Goal: Task Accomplishment & Management: Manage account settings

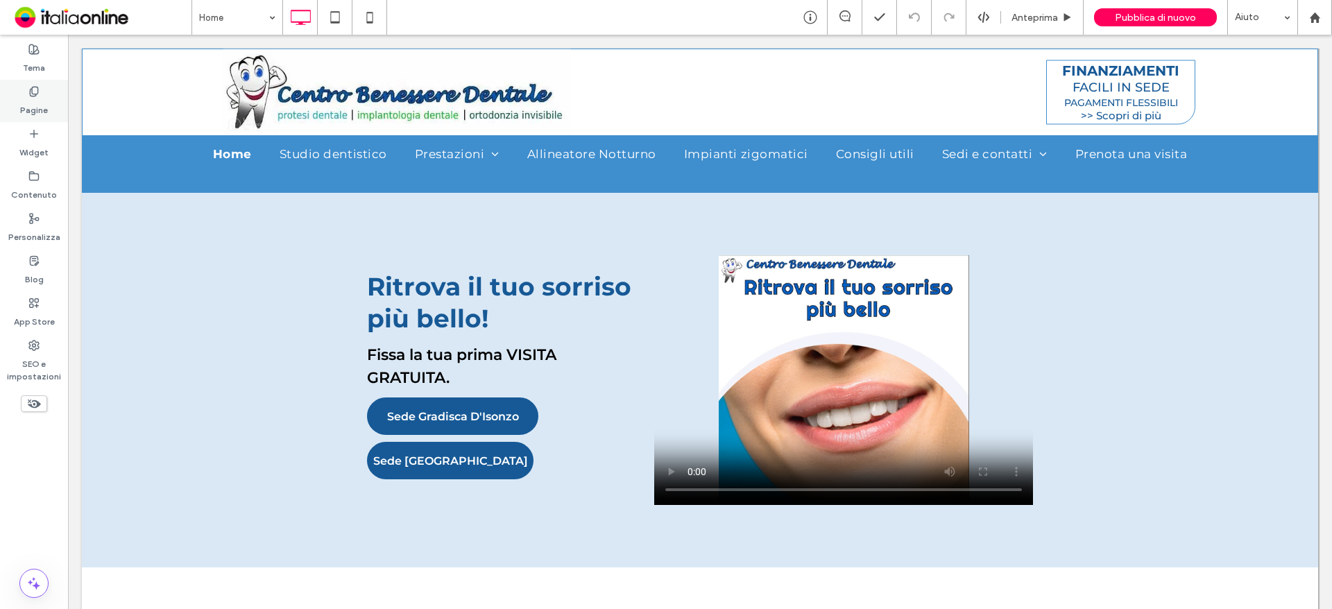
drag, startPoint x: 33, startPoint y: 96, endPoint x: 38, endPoint y: 102, distance: 7.4
click at [33, 96] on icon at bounding box center [33, 91] width 11 height 11
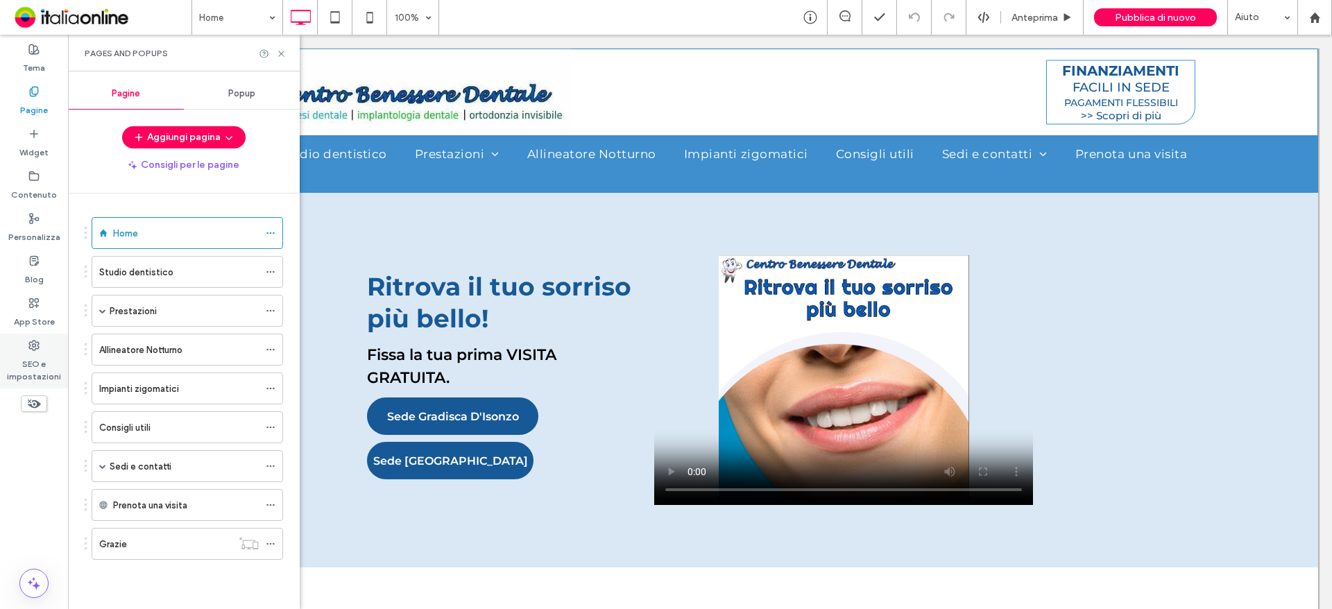
click at [42, 375] on label "SEO e impostazioni" at bounding box center [34, 367] width 68 height 32
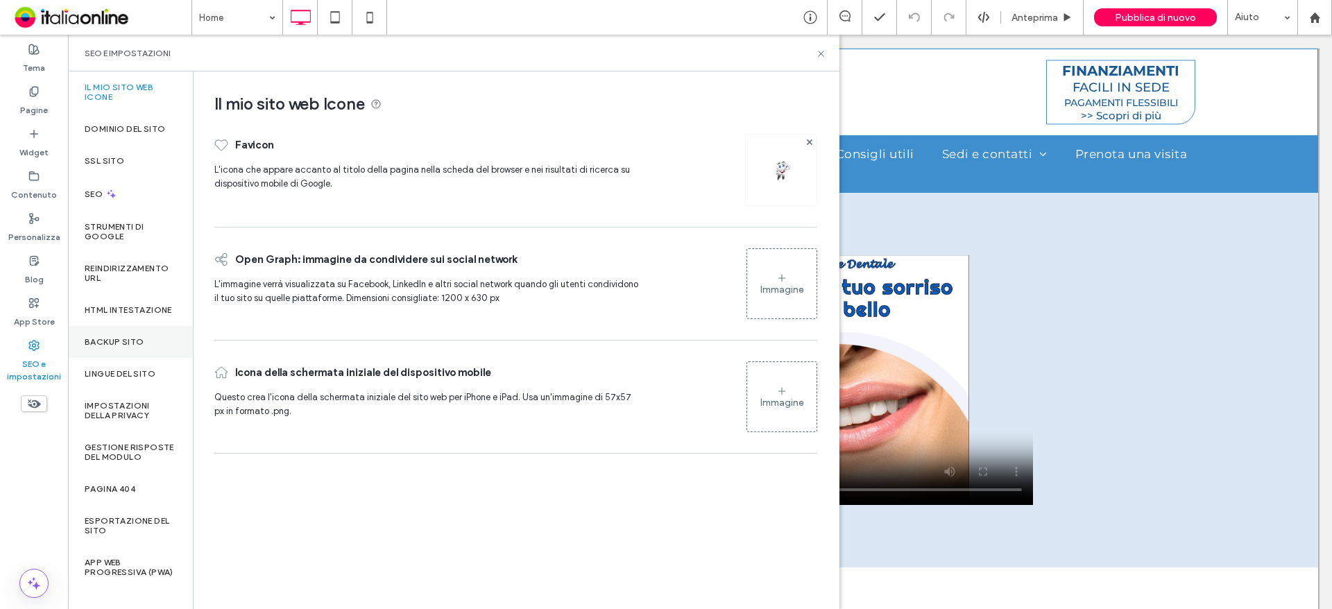
click at [119, 345] on div "Backup sito" at bounding box center [130, 342] width 125 height 32
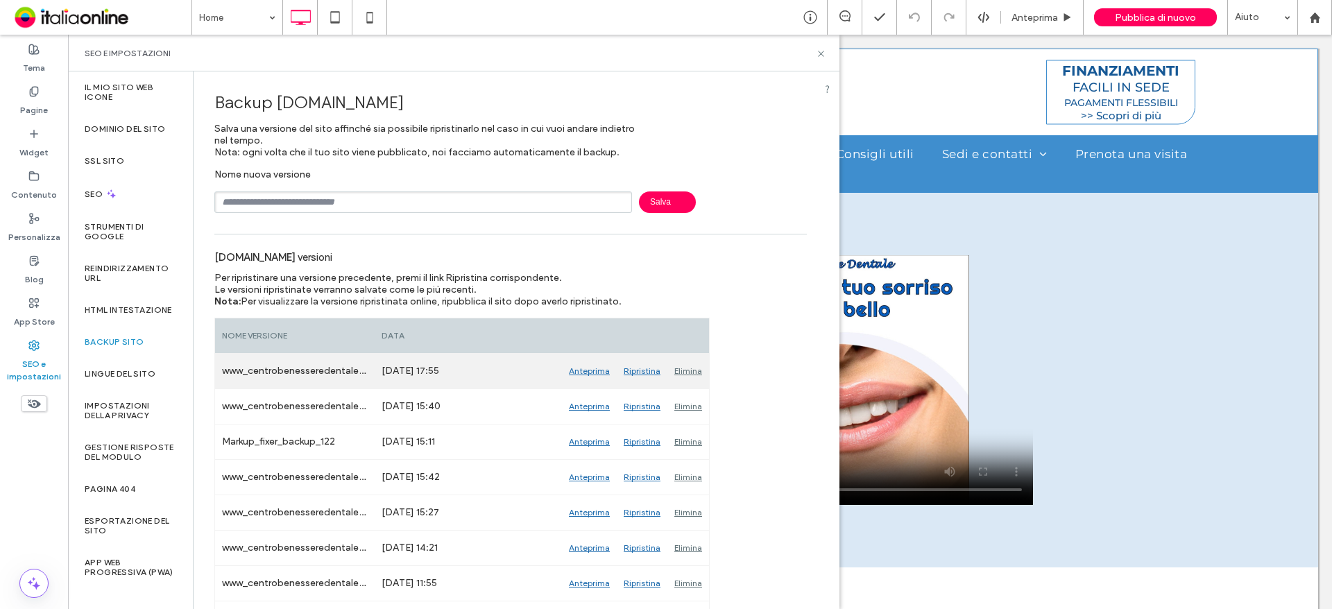
click at [589, 371] on div "Anteprima" at bounding box center [589, 371] width 55 height 35
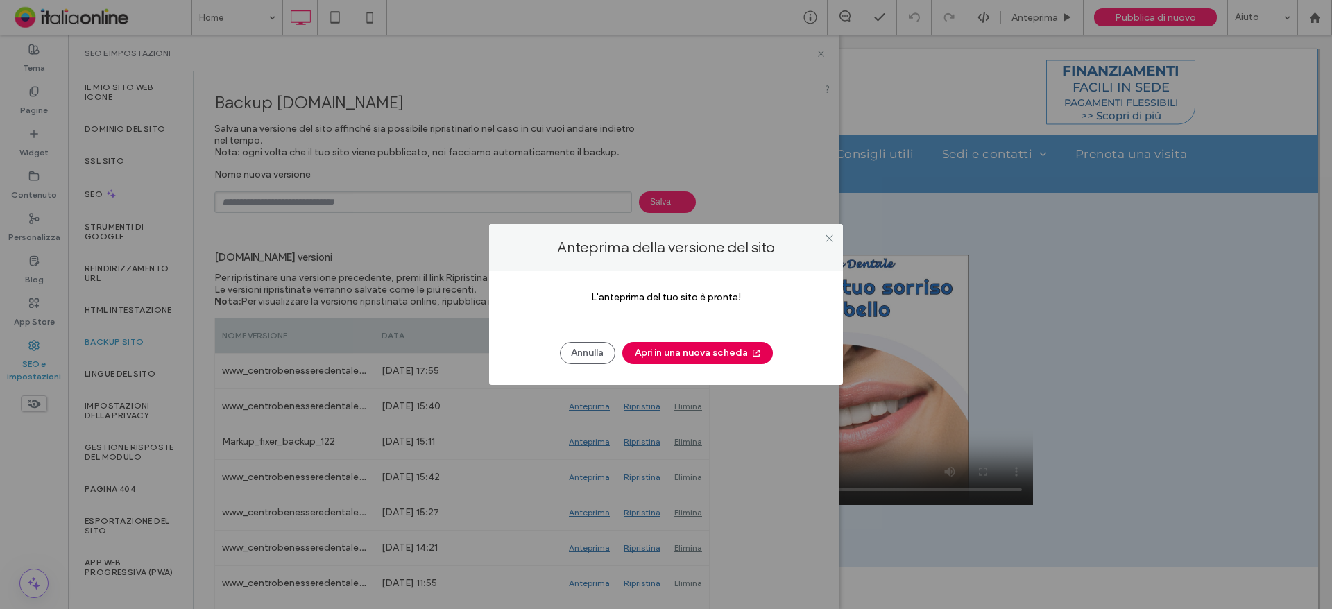
click at [692, 351] on button "Apri in una nuova scheda" at bounding box center [697, 353] width 151 height 22
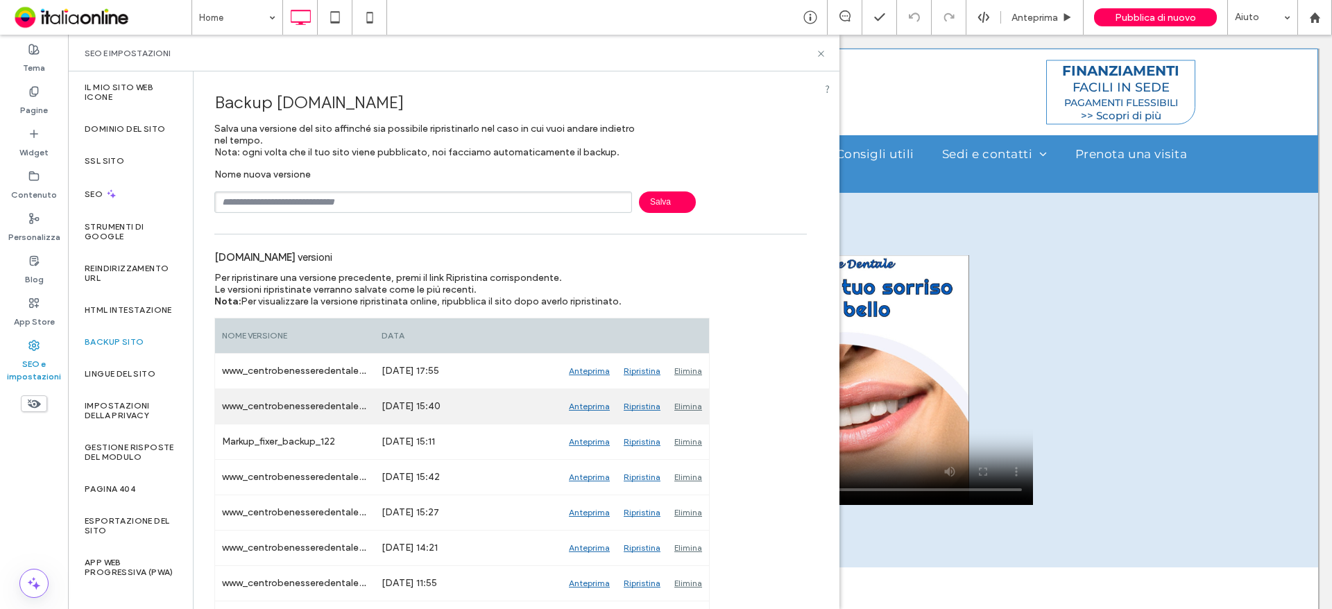
click at [593, 402] on div "Anteprima" at bounding box center [589, 406] width 55 height 35
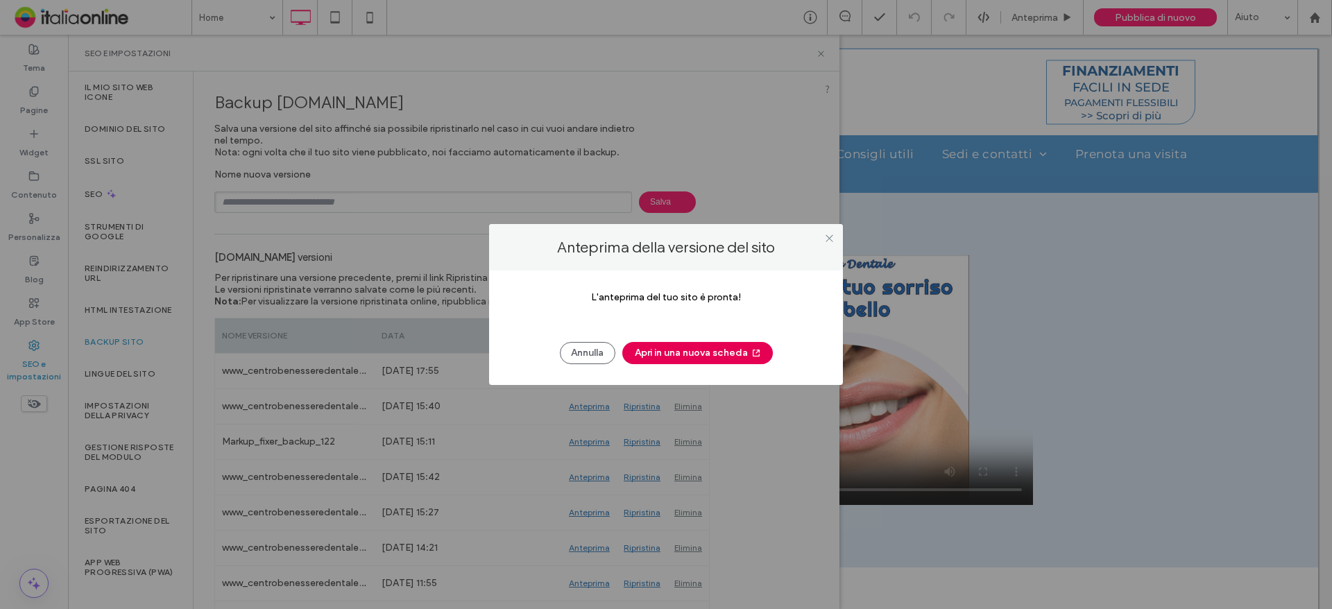
click at [710, 356] on button "Apri in una nuova scheda" at bounding box center [697, 353] width 151 height 22
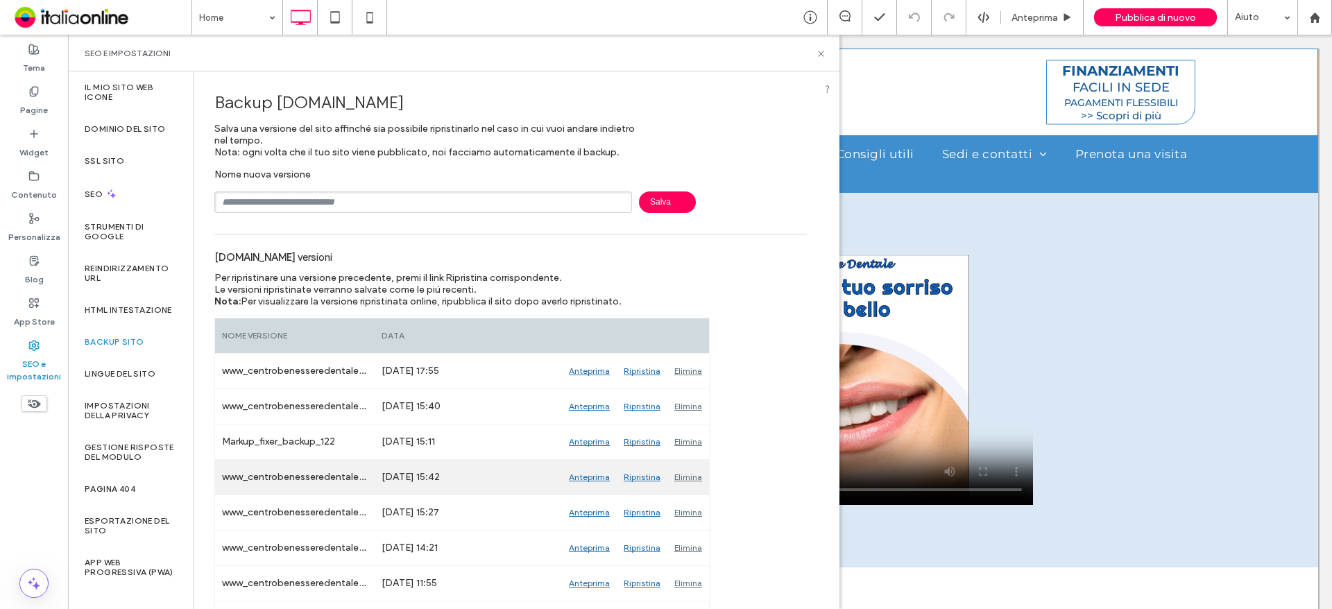
click at [591, 476] on div "Anteprima" at bounding box center [589, 477] width 55 height 35
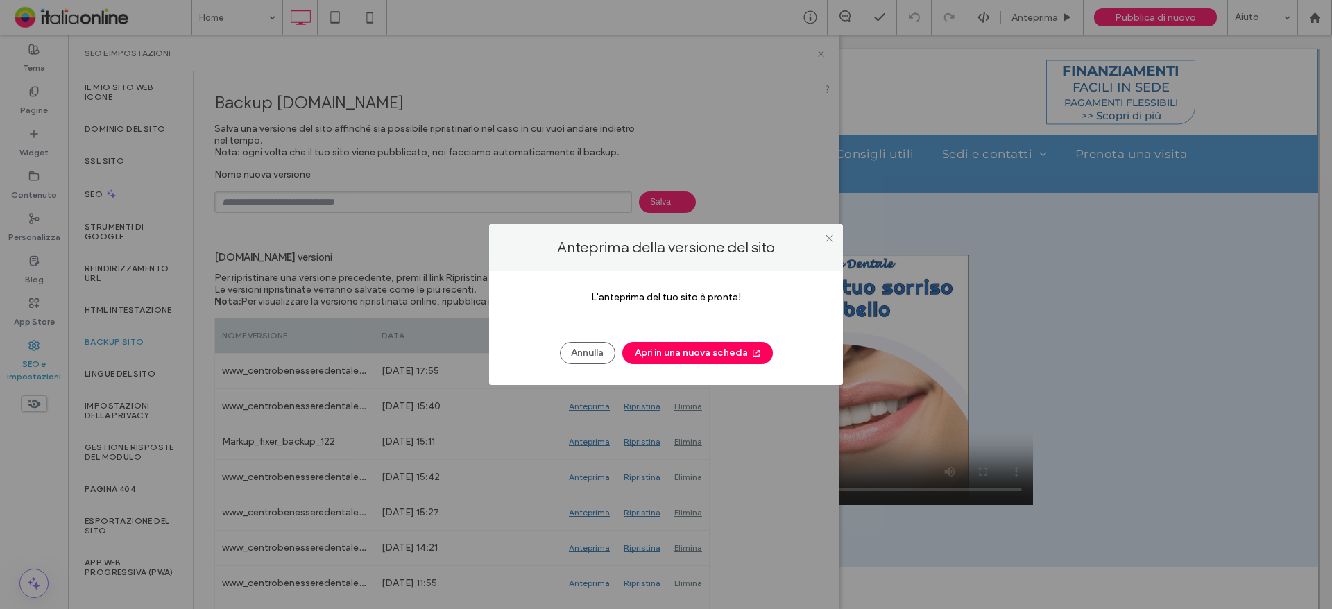
click at [681, 370] on div "L'anteprima del tuo sito è pronta! Annulla Apri in una nuova scheda" at bounding box center [666, 328] width 354 height 114
click at [680, 354] on button "Apri in una nuova scheda" at bounding box center [697, 353] width 151 height 22
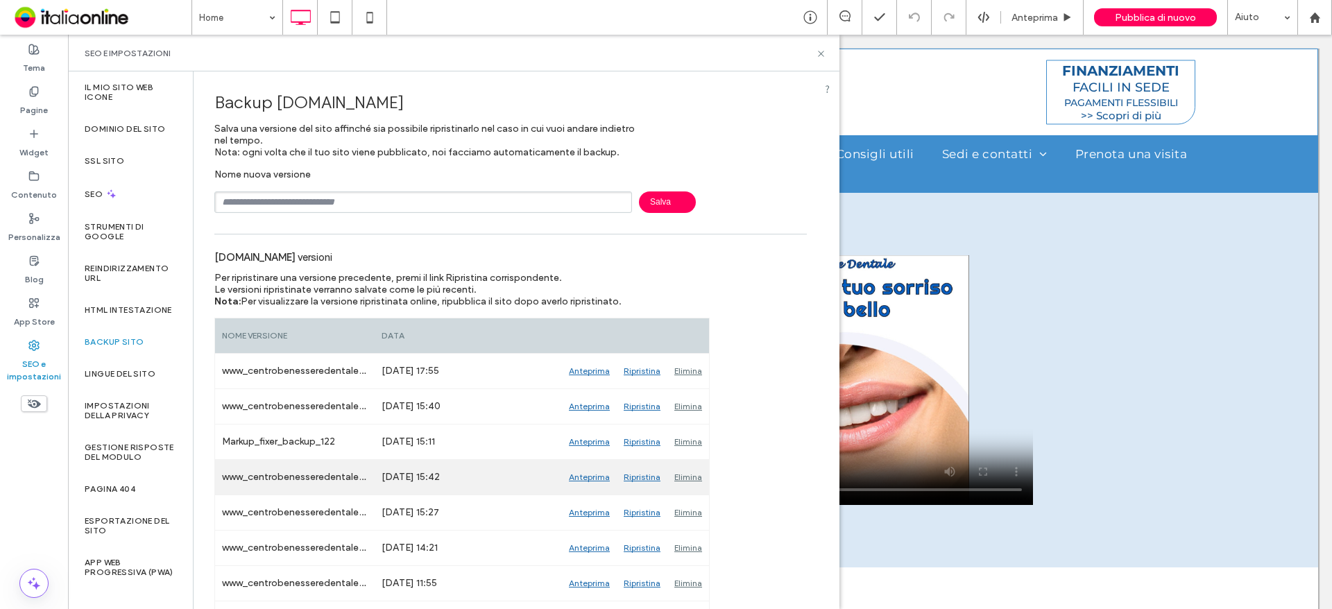
click at [589, 473] on div "Anteprima" at bounding box center [589, 477] width 55 height 35
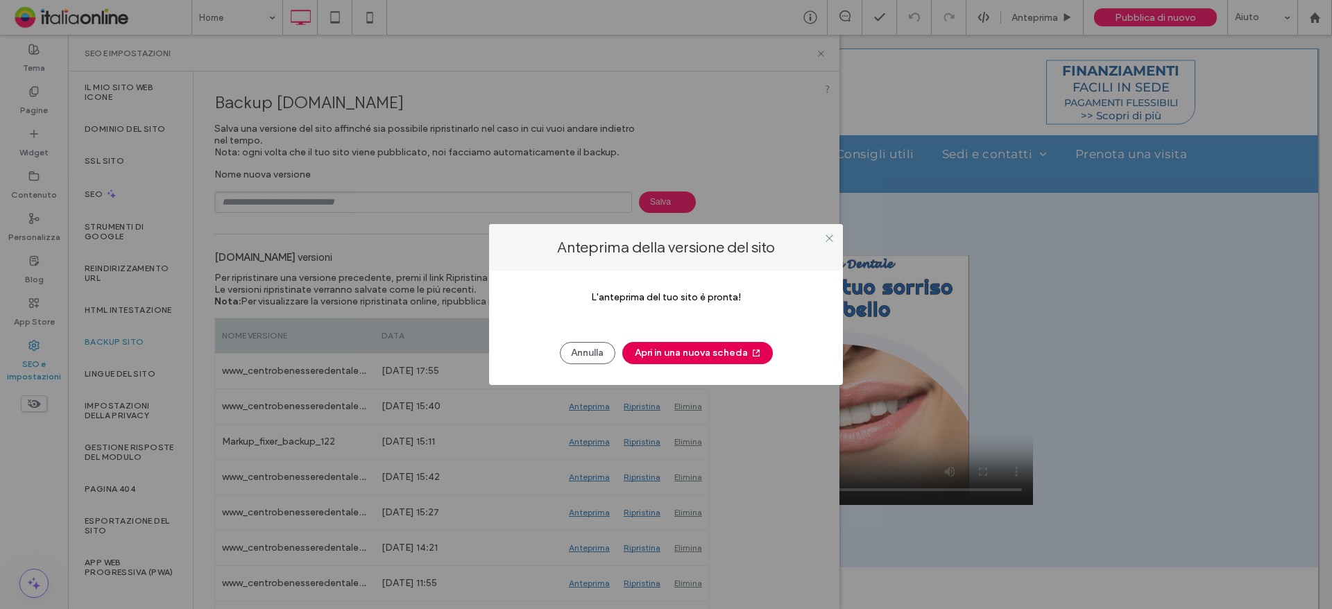
click at [696, 351] on button "Apri in una nuova scheda" at bounding box center [697, 353] width 151 height 22
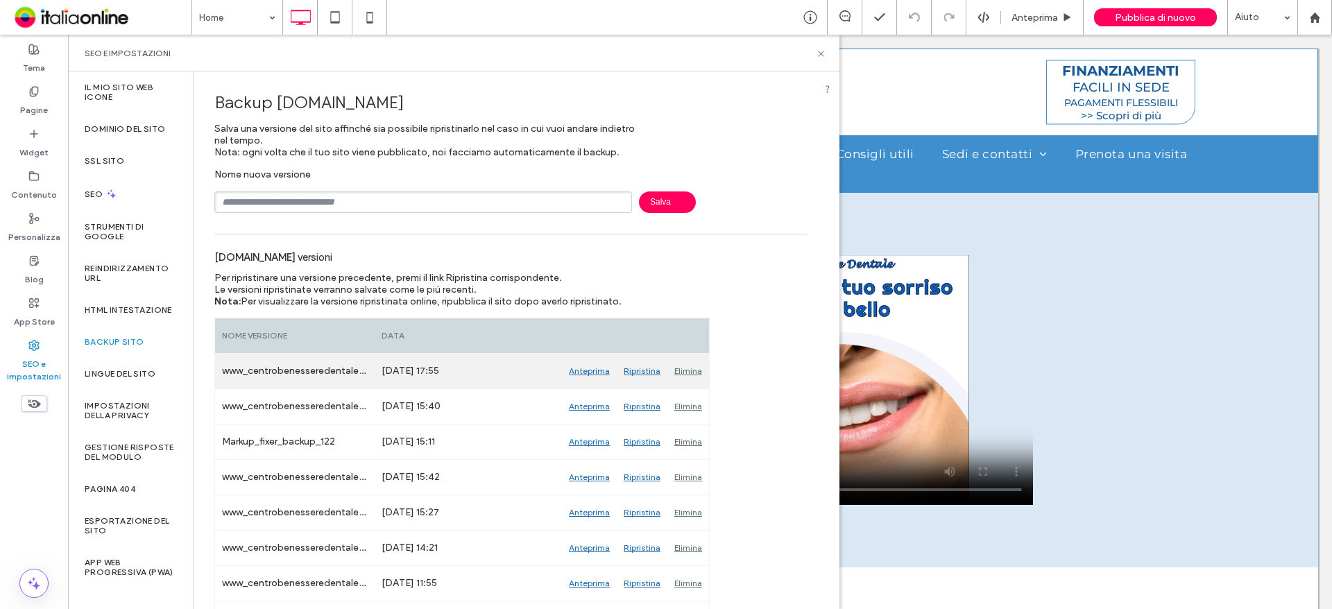
click at [600, 368] on div "Anteprima" at bounding box center [589, 371] width 55 height 35
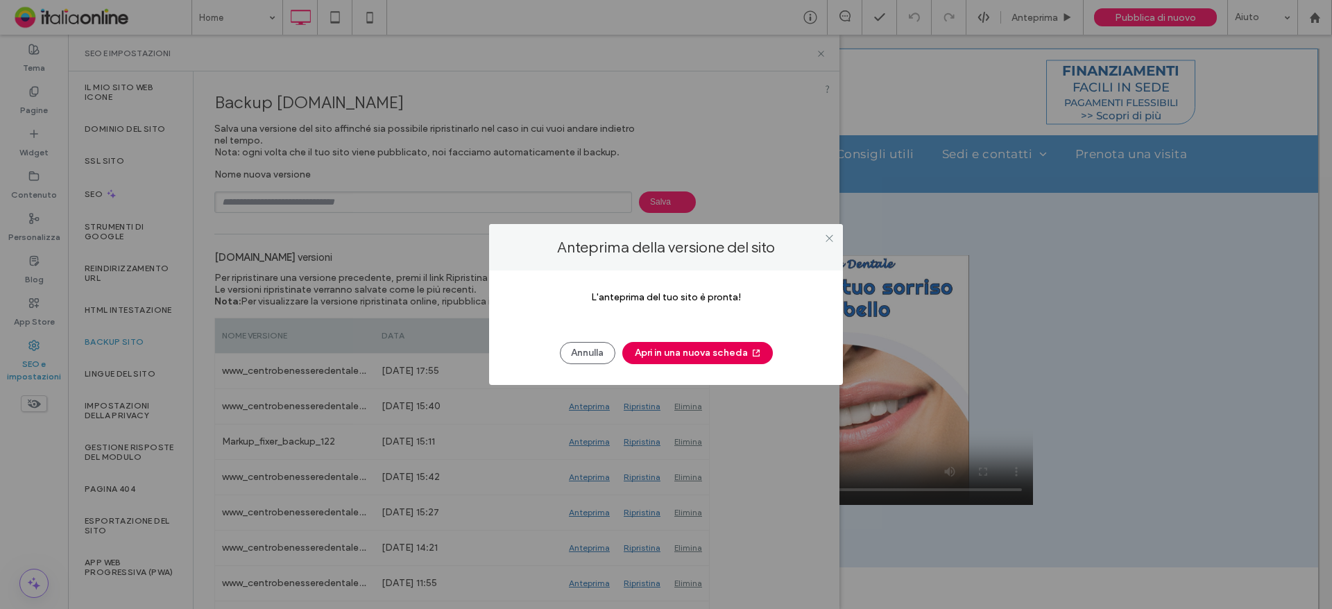
click at [690, 355] on button "Apri in una nuova scheda" at bounding box center [697, 353] width 151 height 22
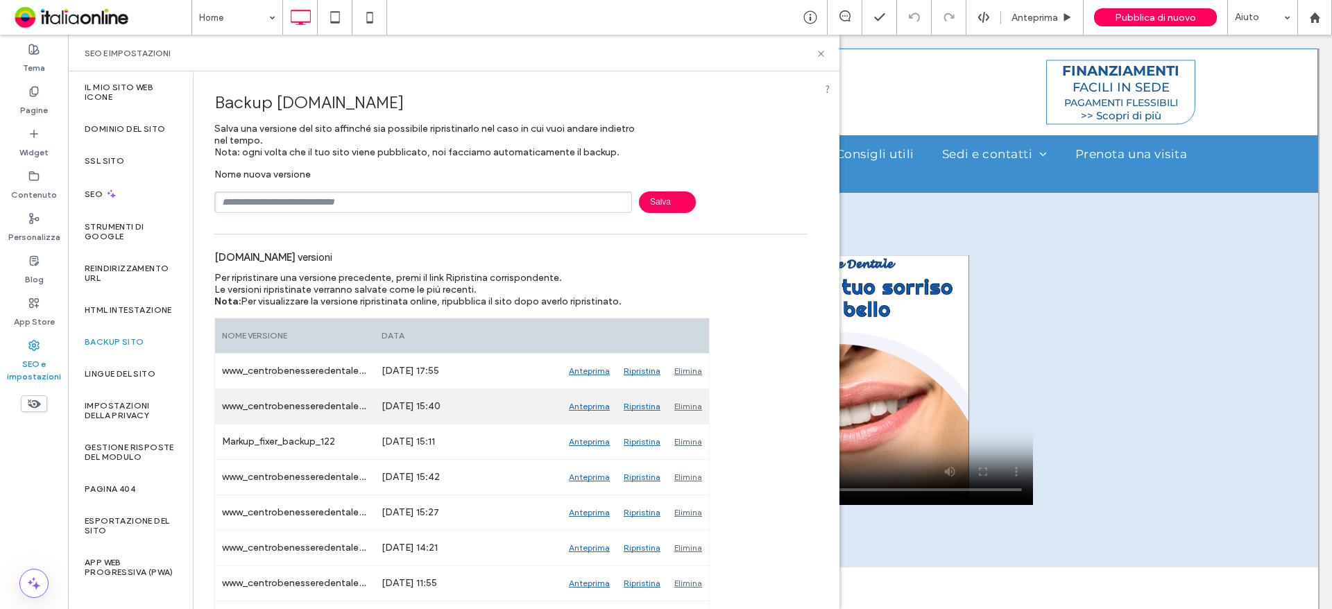
click at [590, 402] on div "Anteprima" at bounding box center [589, 406] width 55 height 35
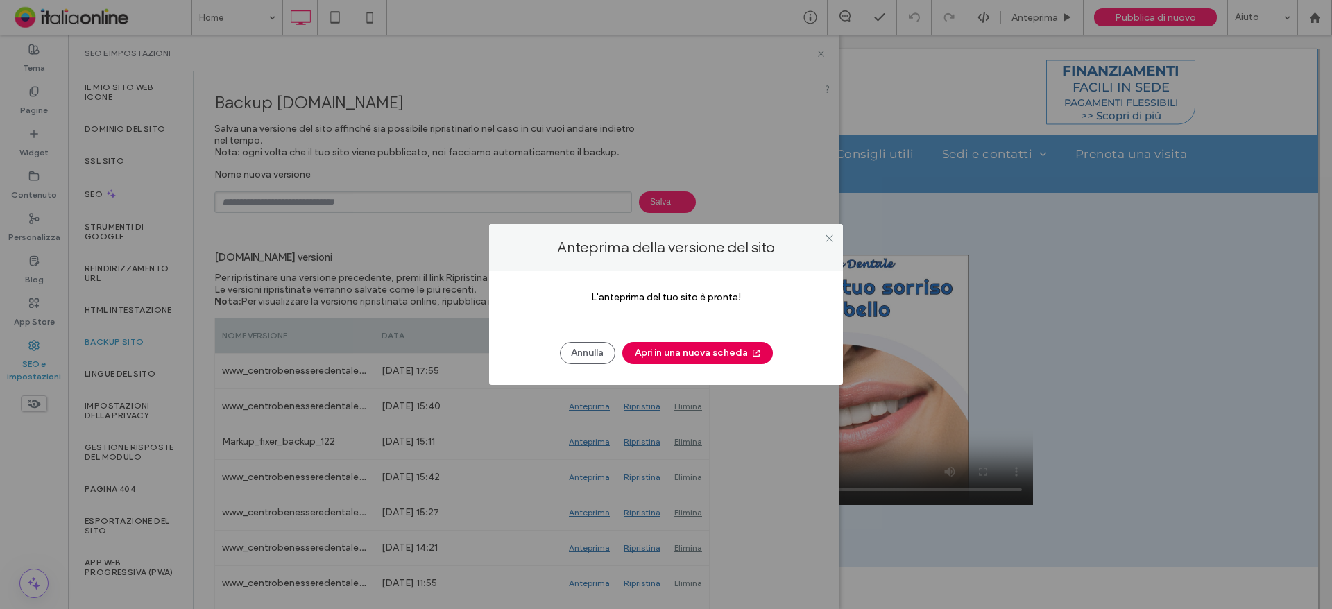
click at [638, 343] on button "Apri in una nuova scheda" at bounding box center [697, 353] width 151 height 22
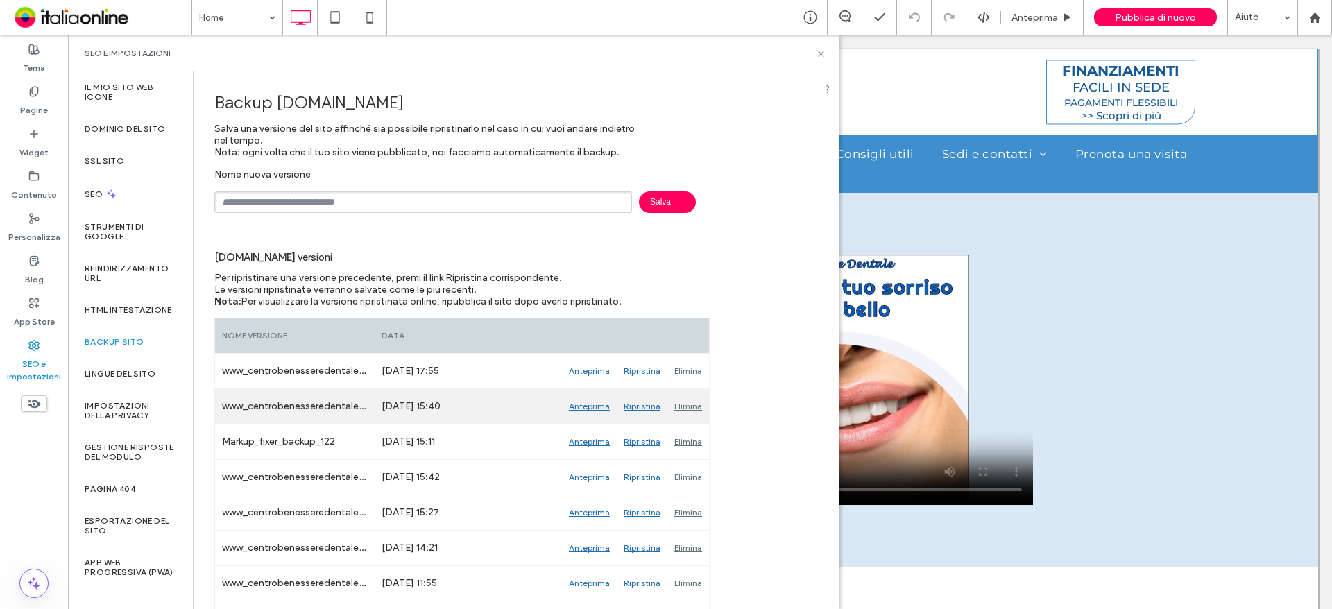
click at [636, 406] on div "Ripristina" at bounding box center [642, 406] width 51 height 35
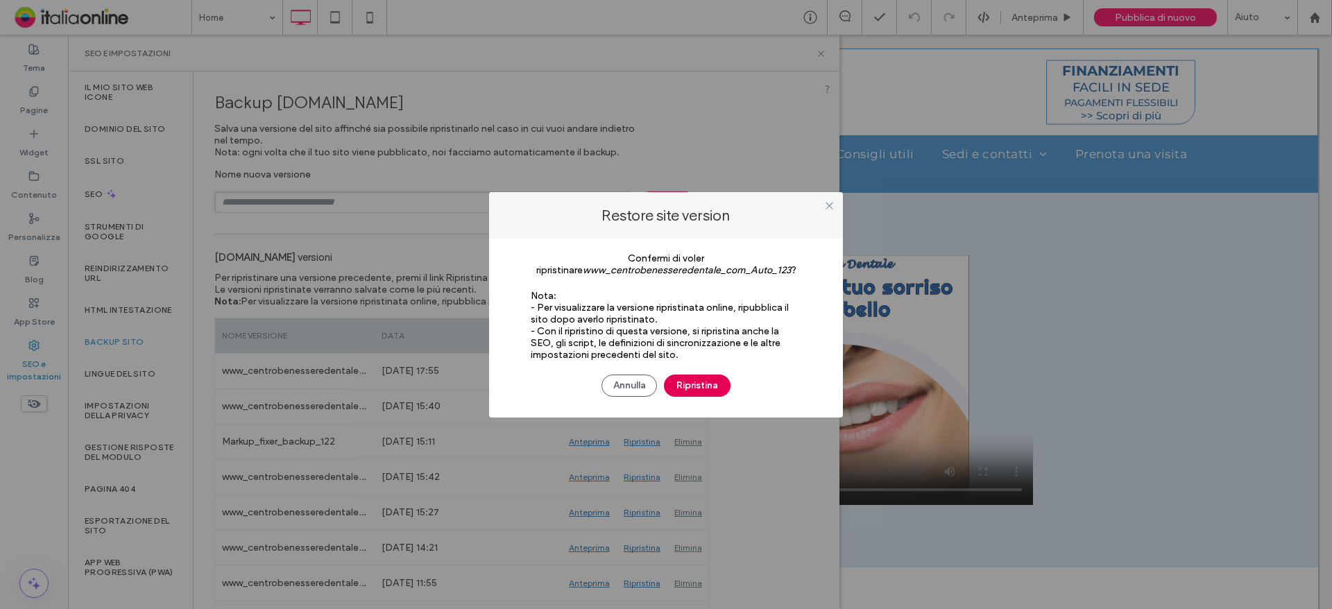
click at [721, 390] on button "Ripristina" at bounding box center [697, 386] width 67 height 22
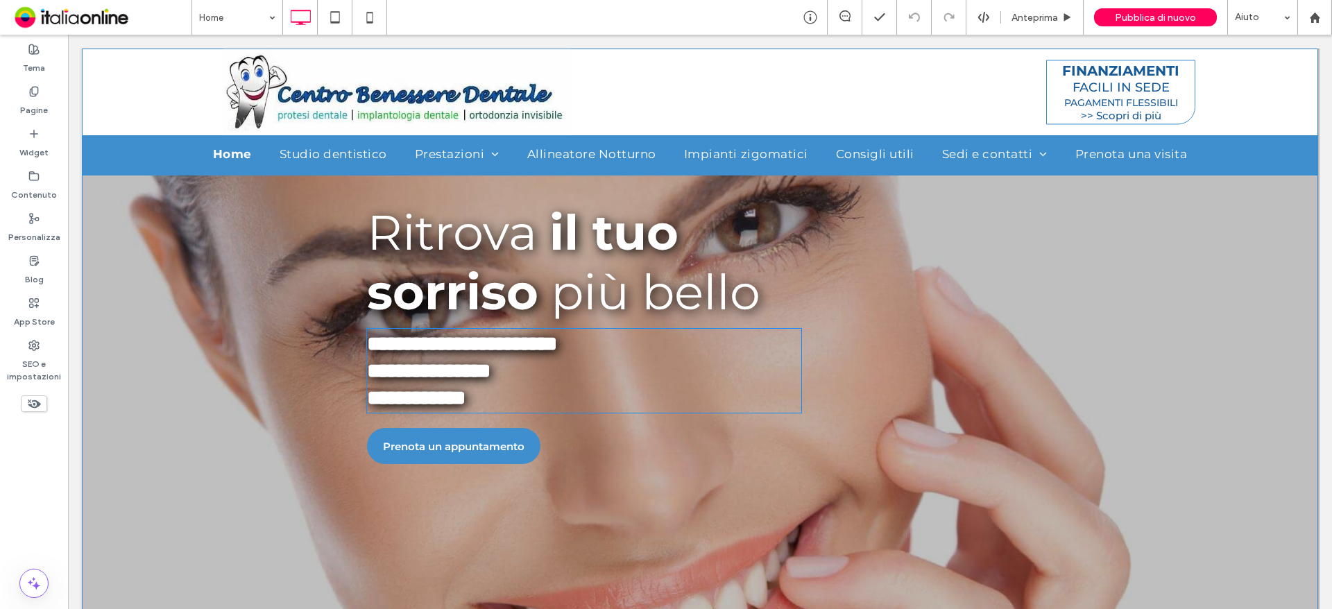
click at [368, 340] on span "**********" at bounding box center [462, 344] width 190 height 20
click at [367, 340] on span "**********" at bounding box center [462, 344] width 190 height 20
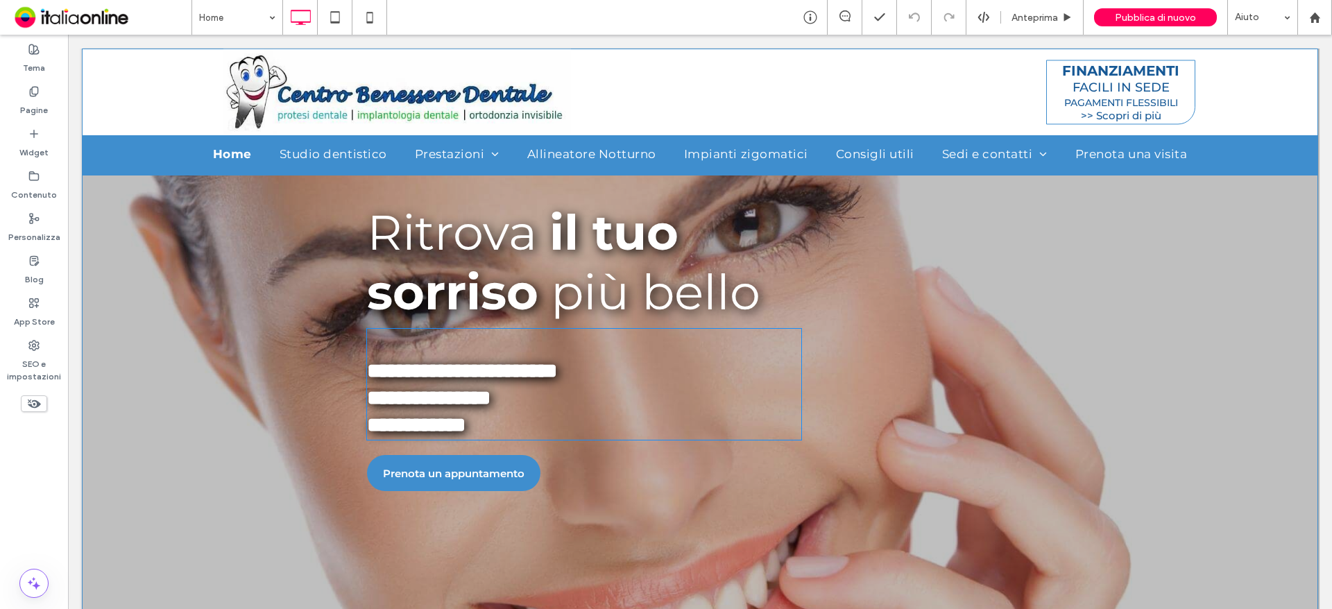
click at [406, 345] on p at bounding box center [584, 343] width 434 height 27
click at [545, 429] on p "**********" at bounding box center [584, 424] width 434 height 27
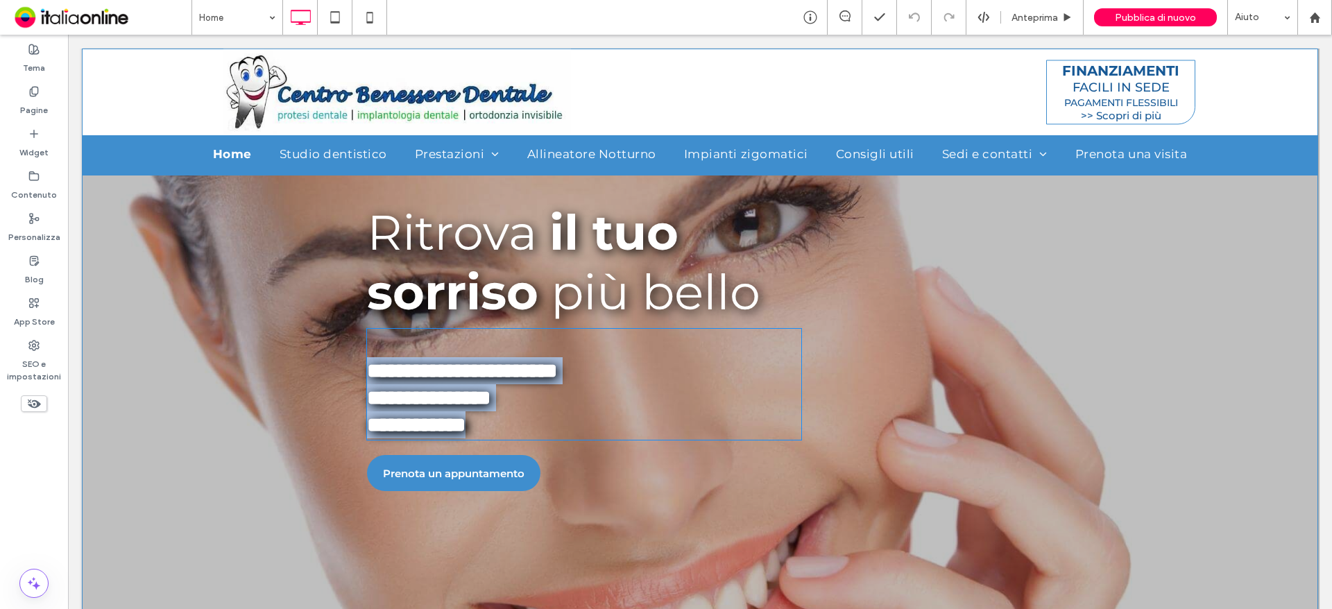
drag, startPoint x: 540, startPoint y: 423, endPoint x: 346, endPoint y: 365, distance: 202.1
click at [346, 365] on div "**********" at bounding box center [700, 350] width 1236 height 1708
copy div "**********"
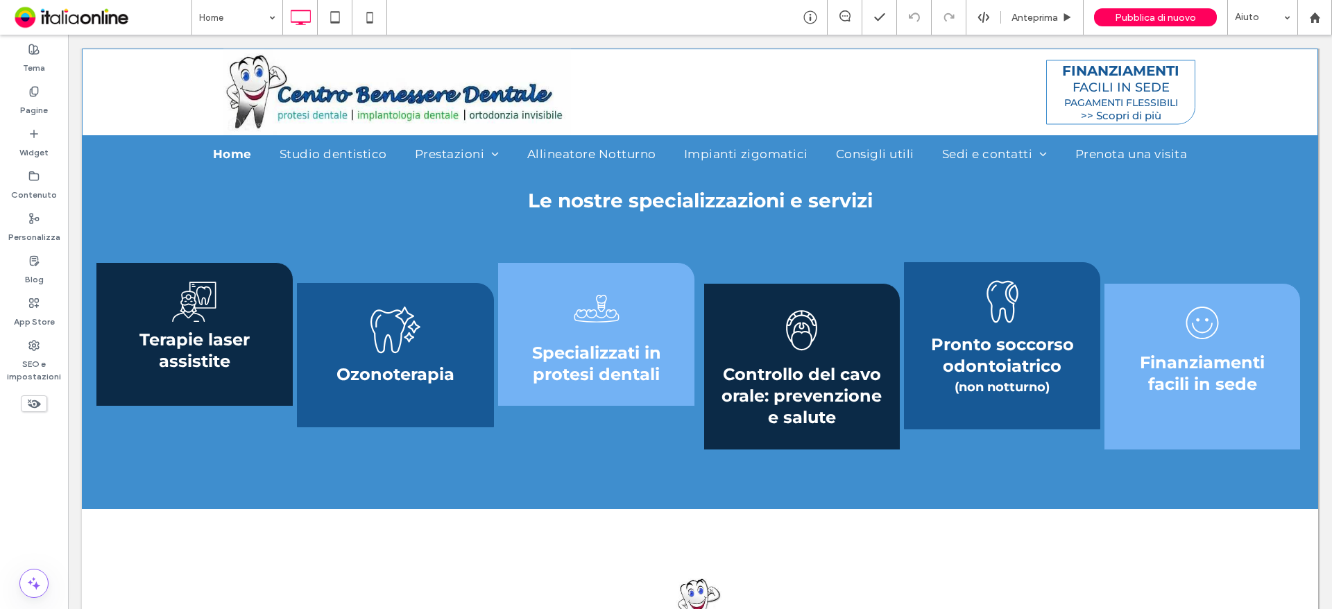
scroll to position [1720, 0]
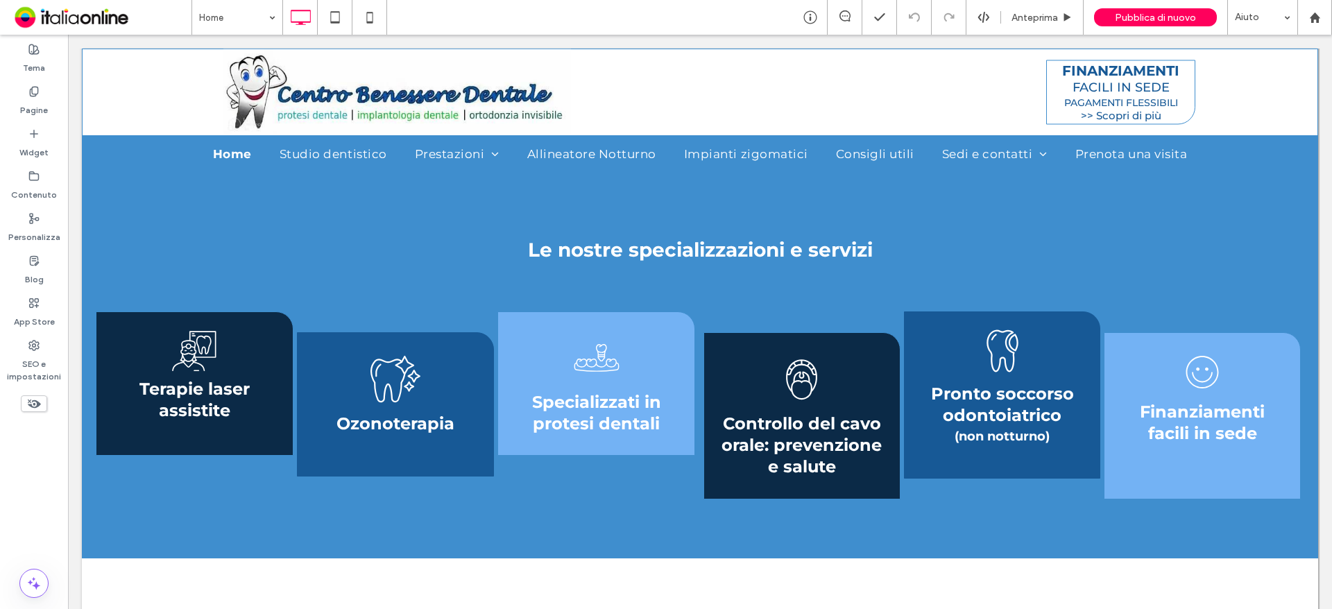
click at [872, 282] on div "Terapie laser assistite Click To Paste Ozonoterapia Click To Paste Specializzat…" at bounding box center [700, 419] width 1236 height 278
click at [872, 246] on h2 "Le nostre specializzazioni e servizi" at bounding box center [700, 249] width 644 height 25
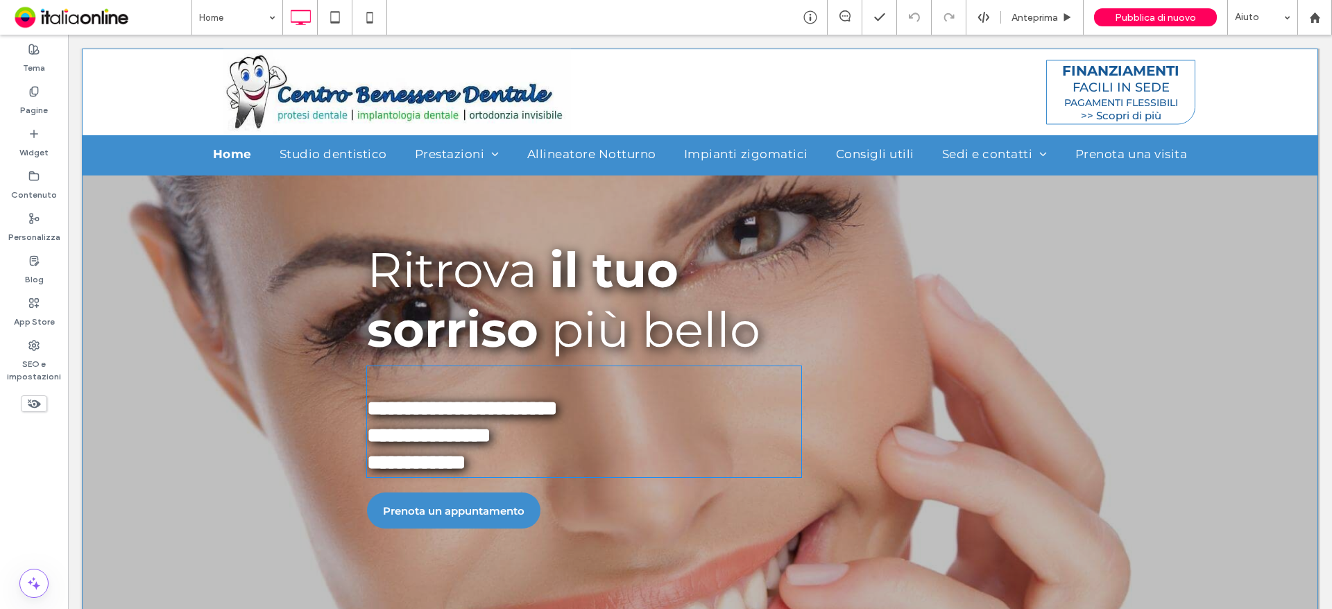
scroll to position [749, 0]
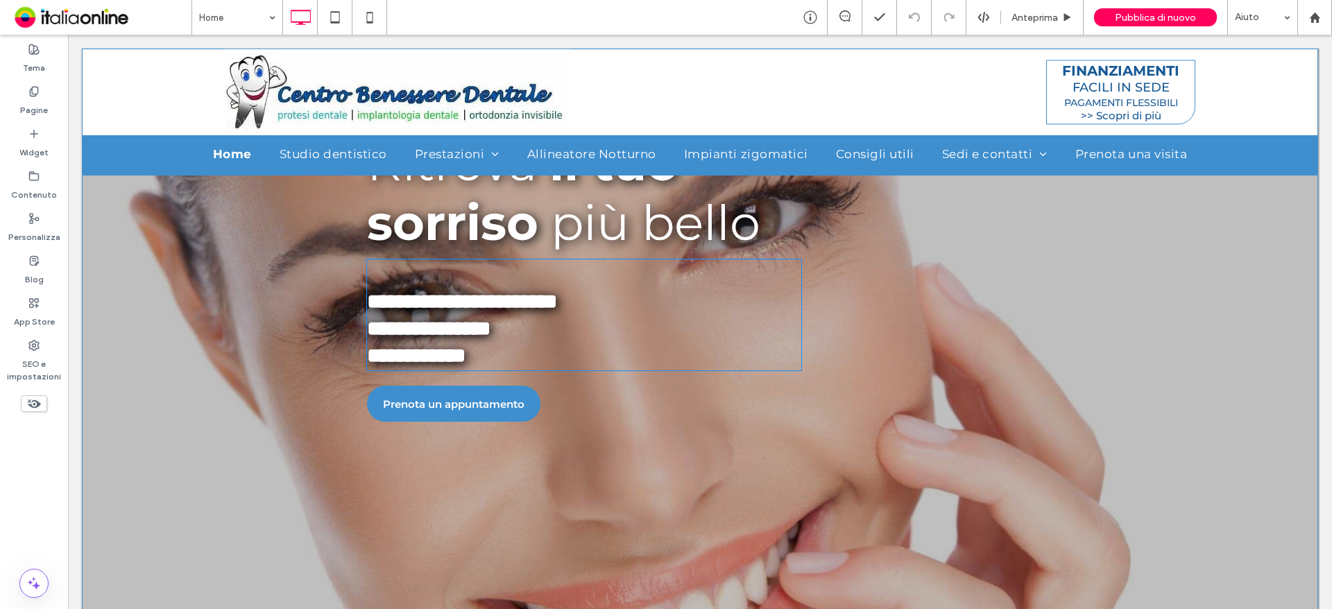
click at [490, 333] on span "**********" at bounding box center [428, 328] width 123 height 20
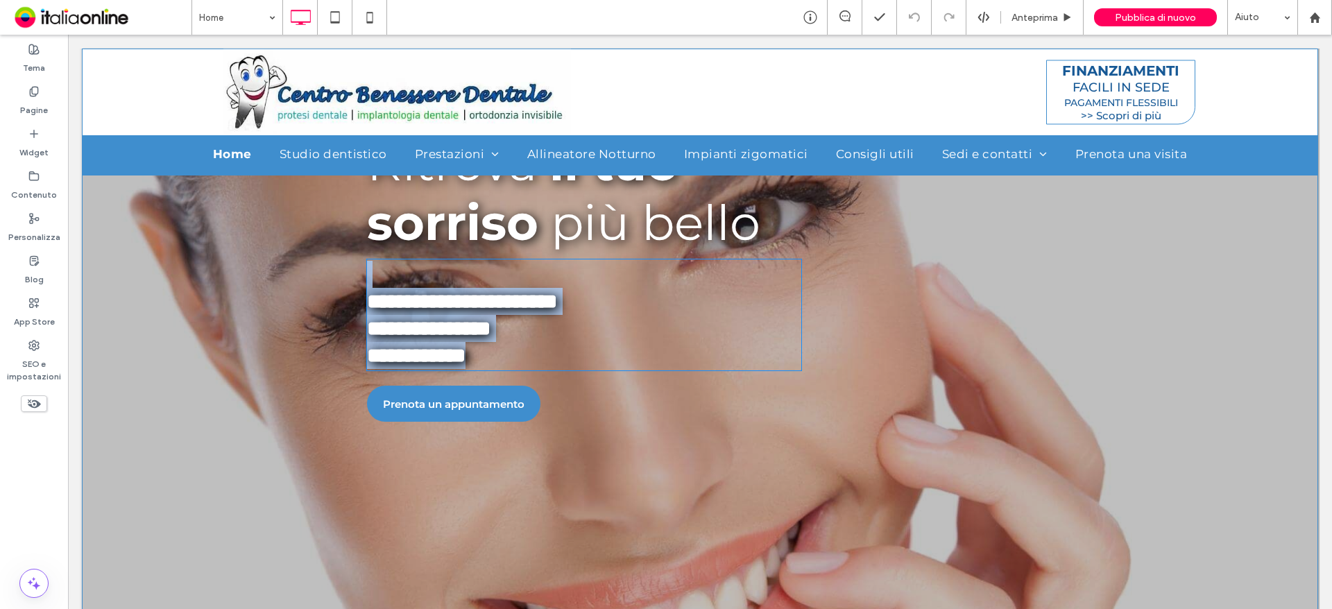
drag, startPoint x: 574, startPoint y: 352, endPoint x: 341, endPoint y: 280, distance: 244.4
click at [341, 280] on div "**********" at bounding box center [700, 280] width 1236 height 1708
copy div "**********"
click at [534, 350] on p "**********" at bounding box center [584, 355] width 434 height 27
drag, startPoint x: 560, startPoint y: 354, endPoint x: 372, endPoint y: 309, distance: 192.5
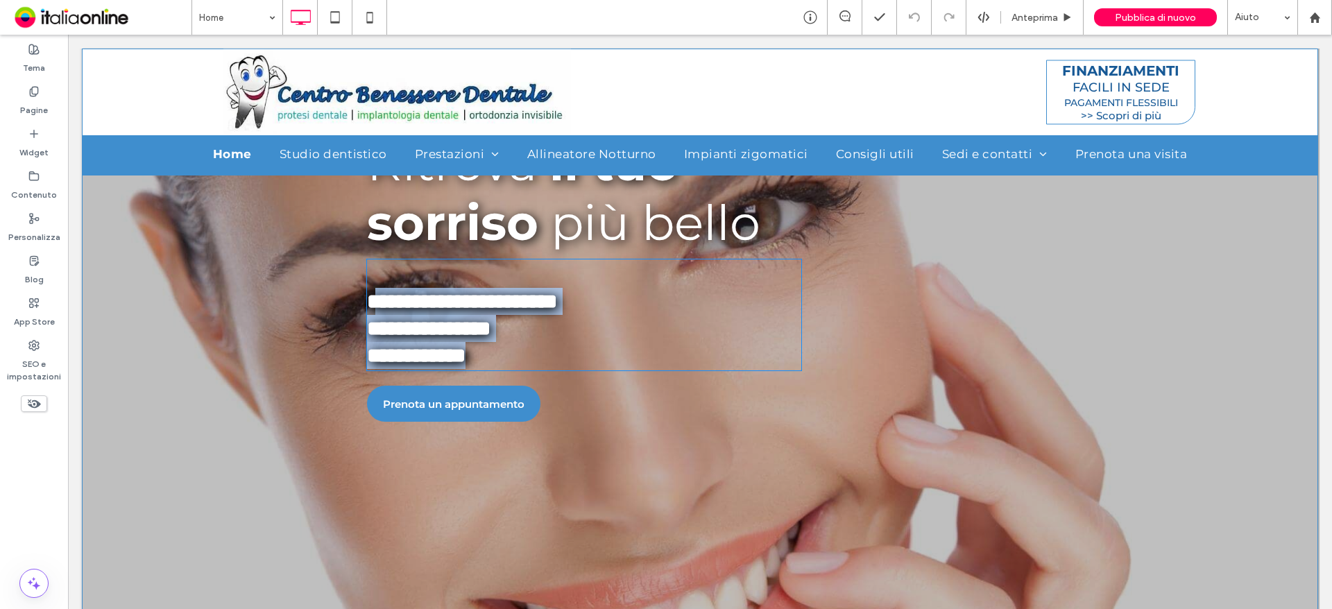
click at [372, 309] on div "**********" at bounding box center [584, 314] width 434 height 111
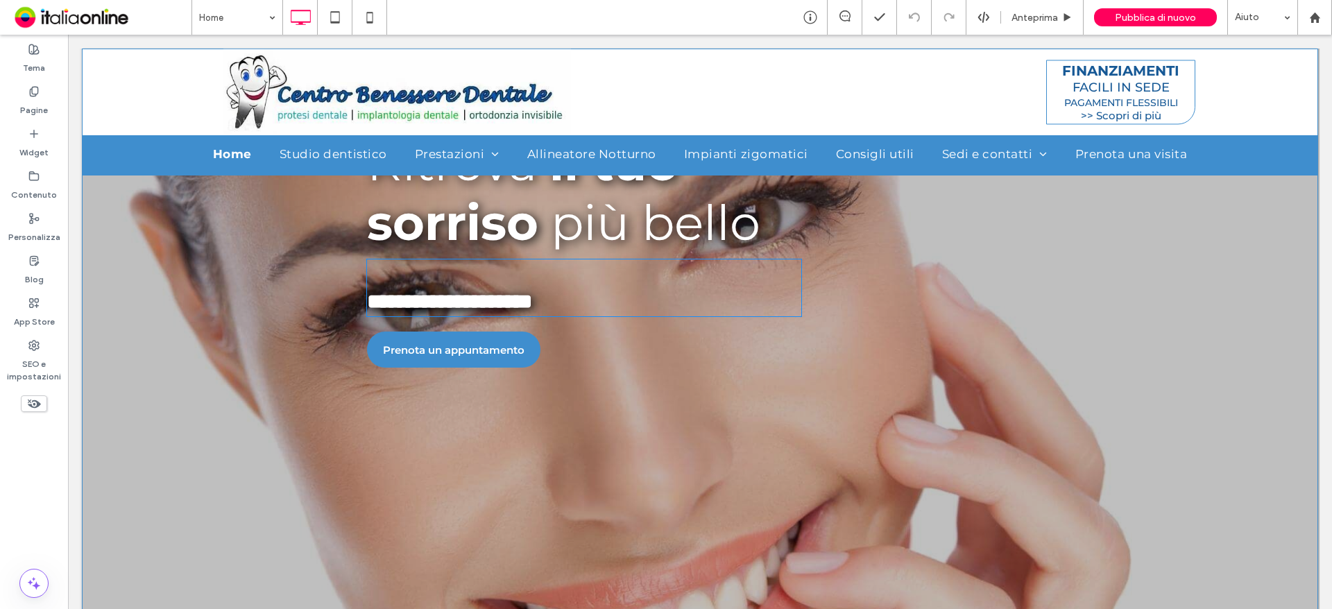
click at [367, 303] on span "**********" at bounding box center [449, 301] width 165 height 20
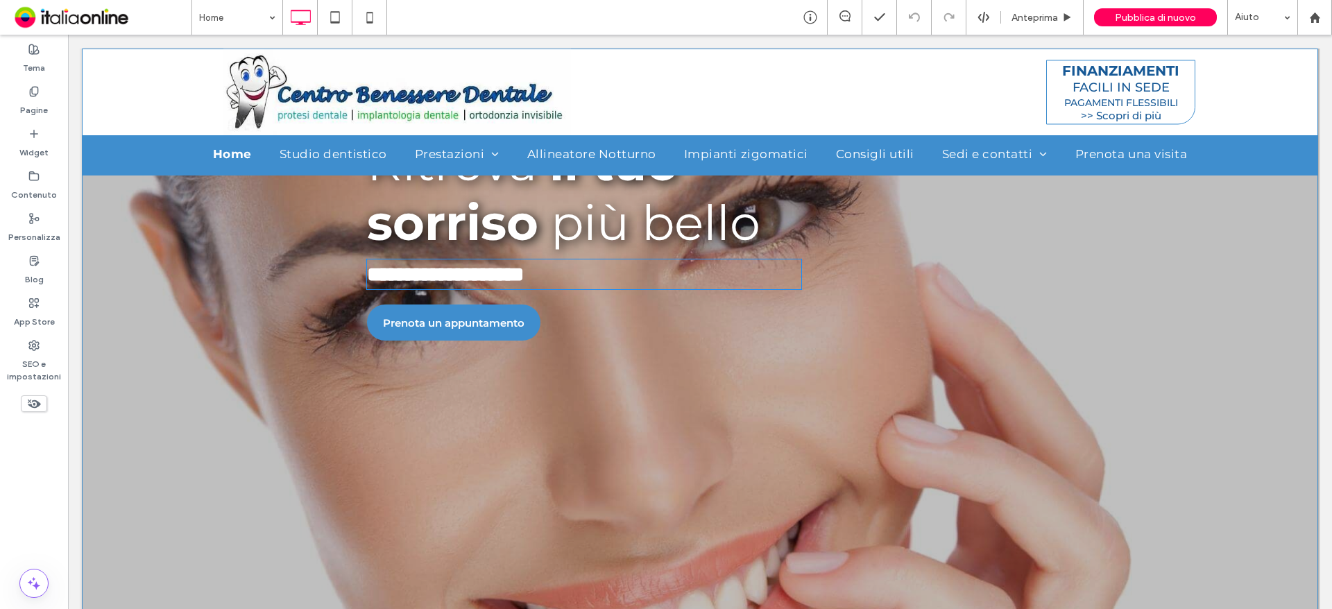
click at [642, 281] on p "**********" at bounding box center [584, 274] width 434 height 27
drag, startPoint x: 608, startPoint y: 365, endPoint x: 601, endPoint y: 370, distance: 7.9
click at [608, 365] on div "**********" at bounding box center [700, 239] width 1236 height 1627
drag, startPoint x: 29, startPoint y: 148, endPoint x: 115, endPoint y: 280, distance: 157.4
click at [30, 148] on label "Widget" at bounding box center [33, 148] width 29 height 19
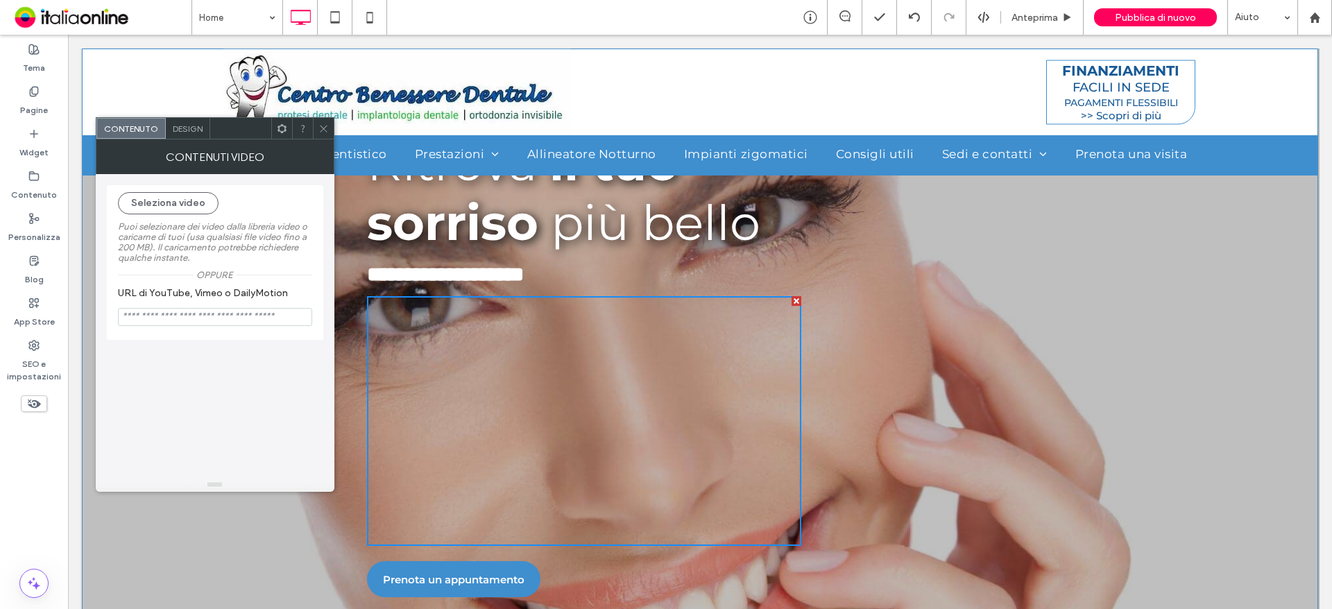
drag, startPoint x: 180, startPoint y: 203, endPoint x: 211, endPoint y: 239, distance: 48.2
click at [180, 203] on button "Seleziona video" at bounding box center [168, 203] width 101 height 22
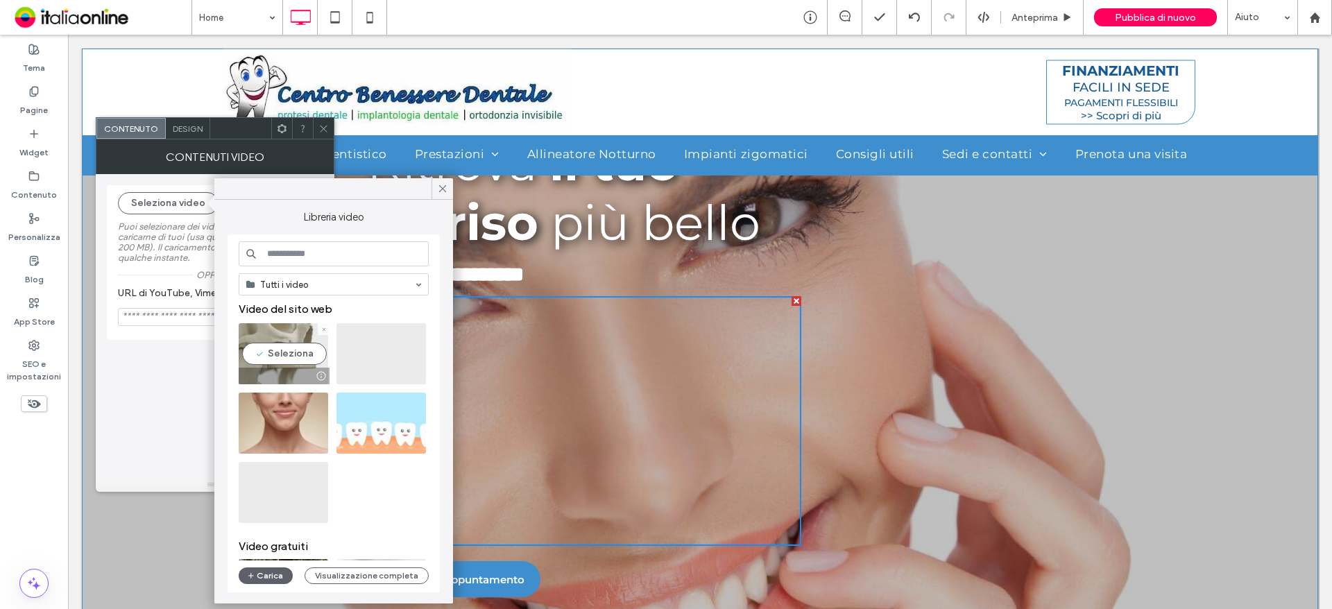
click at [291, 345] on video at bounding box center [283, 353] width 89 height 61
type input "**********"
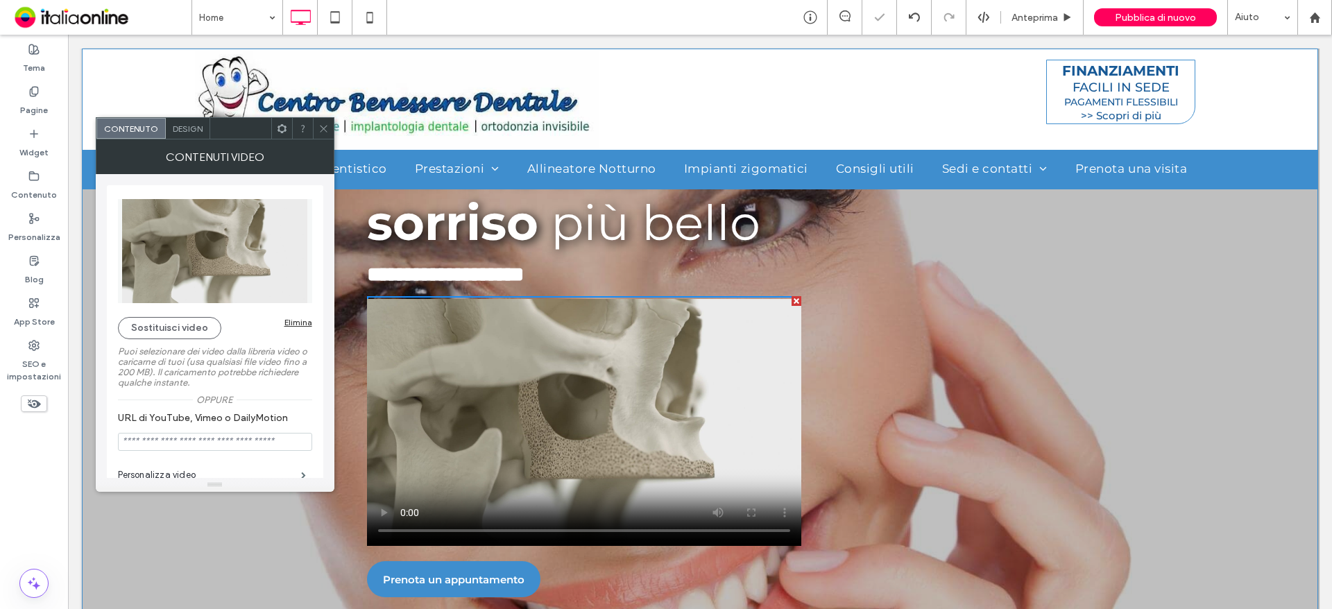
scroll to position [763, 0]
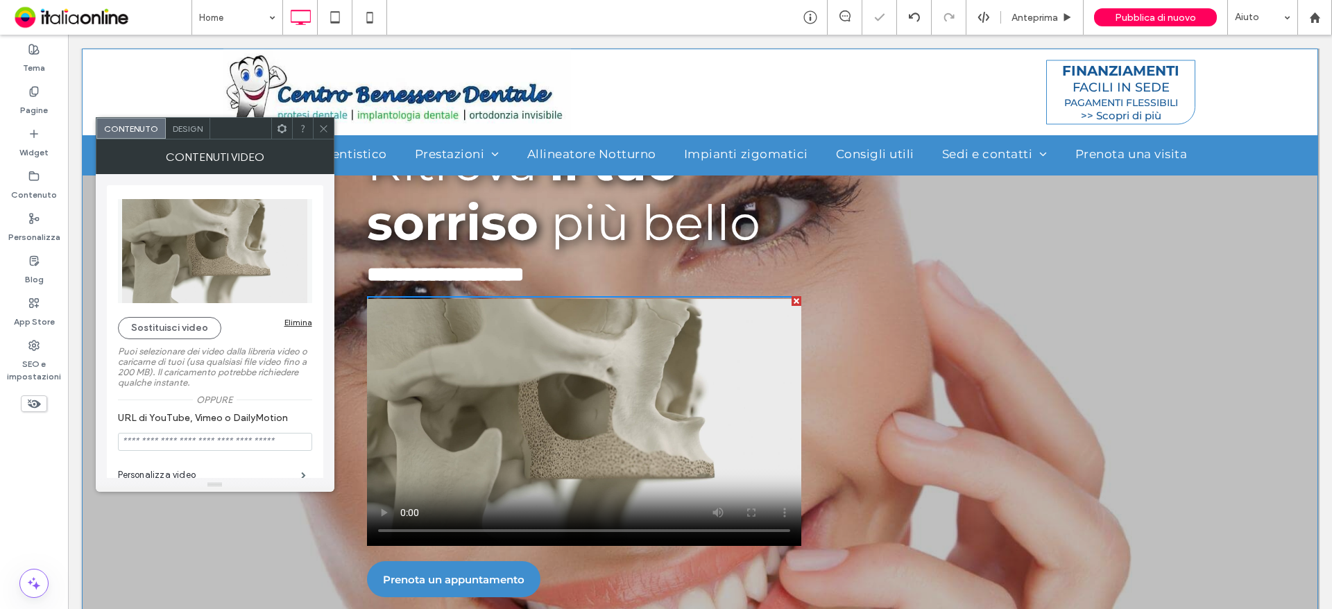
click at [311, 129] on div at bounding box center [302, 128] width 21 height 21
drag, startPoint x: 320, startPoint y: 129, endPoint x: 329, endPoint y: 142, distance: 16.0
click at [320, 129] on icon at bounding box center [323, 128] width 10 height 10
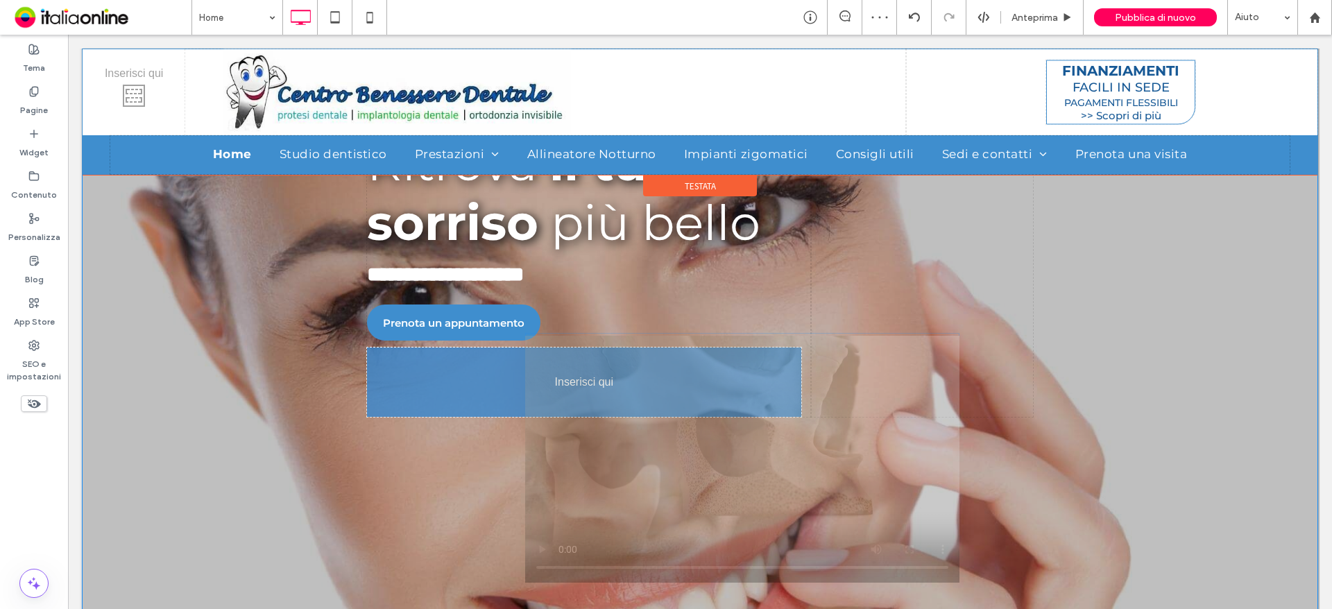
drag, startPoint x: 520, startPoint y: 369, endPoint x: 678, endPoint y: 406, distance: 162.4
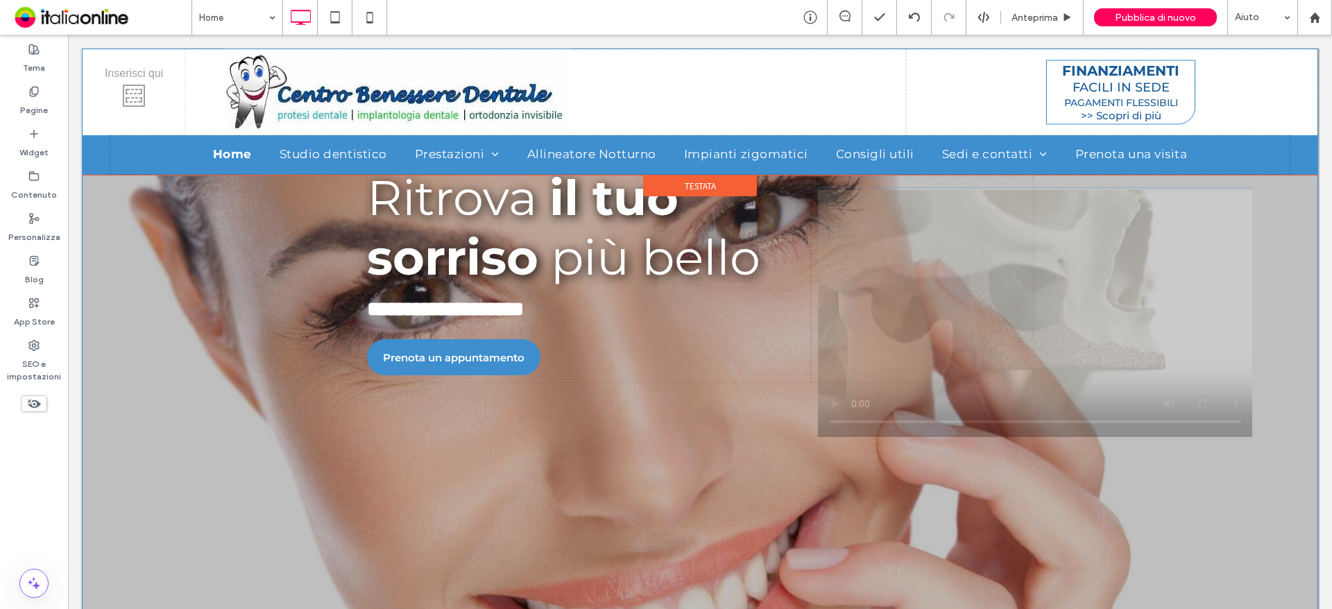
drag, startPoint x: 648, startPoint y: 422, endPoint x: 1089, endPoint y: 238, distance: 477.9
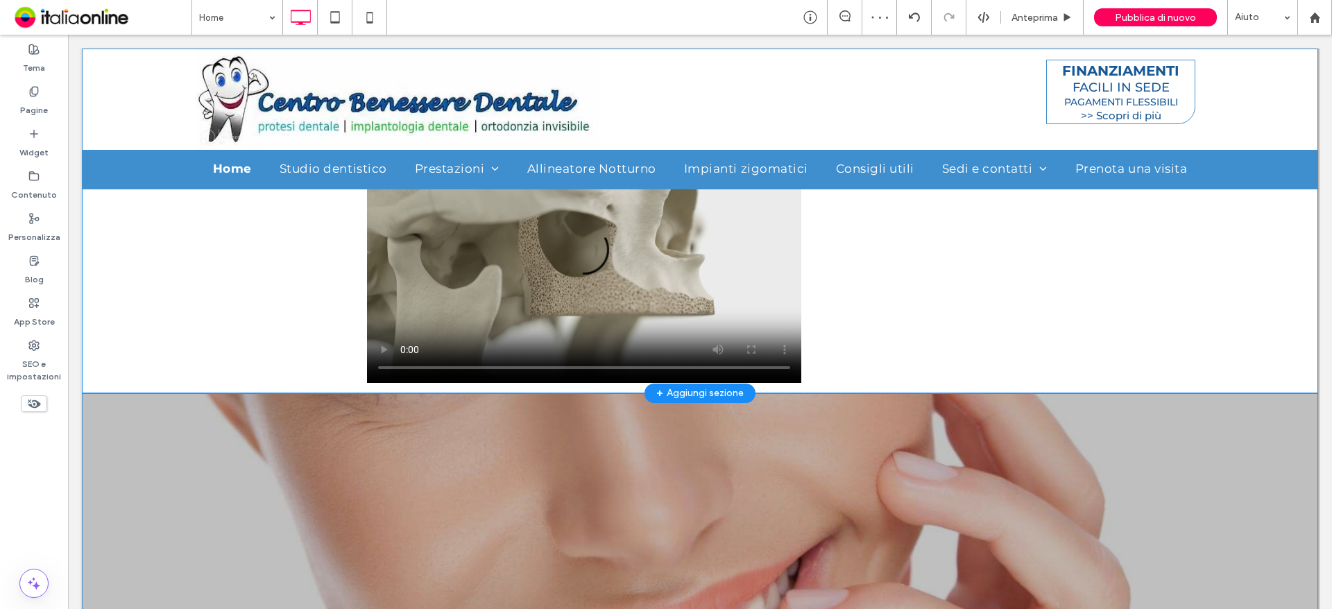
scroll to position [0, 0]
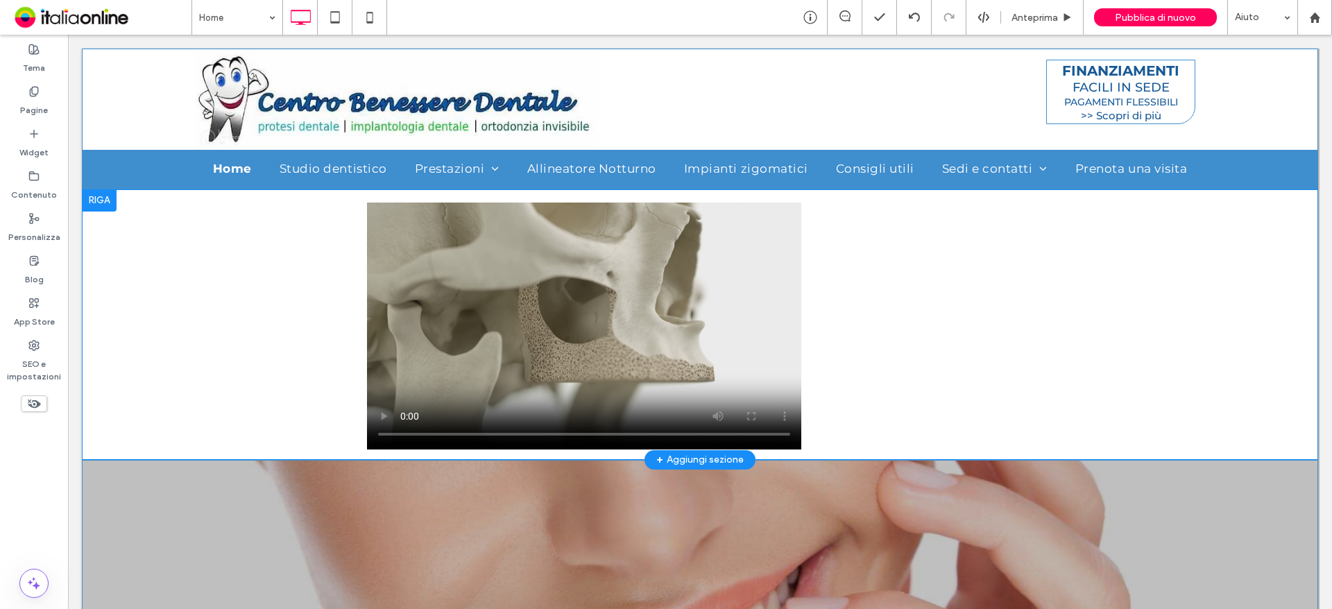
click at [94, 198] on div at bounding box center [99, 200] width 35 height 22
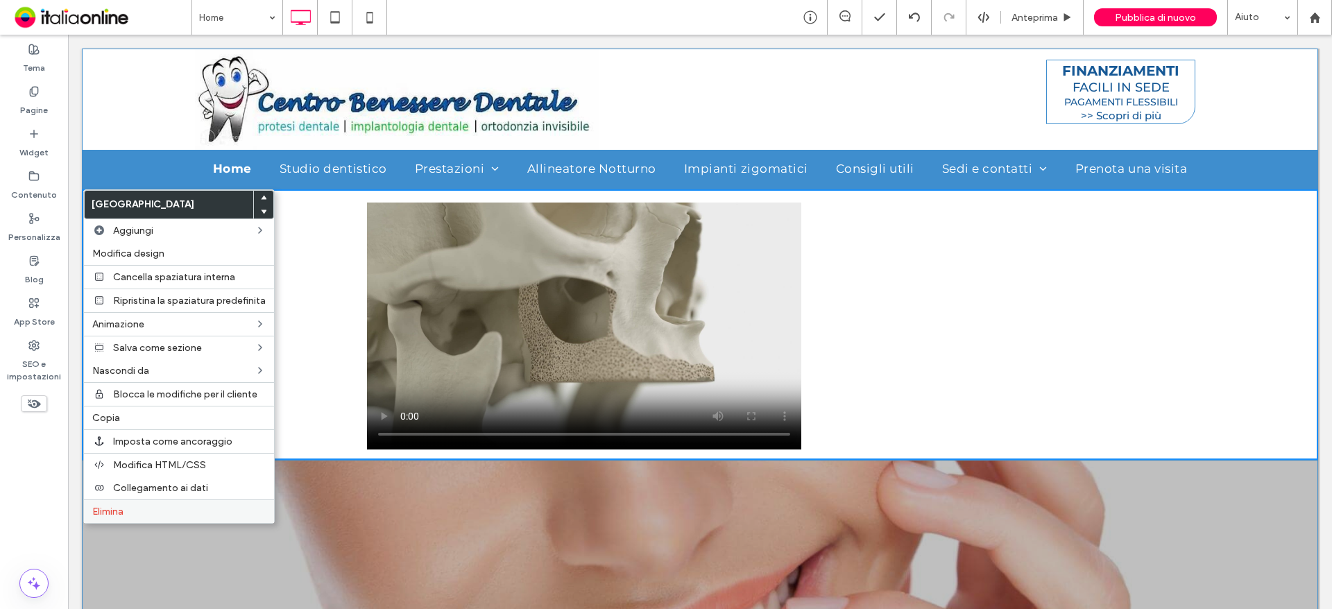
drag, startPoint x: 126, startPoint y: 506, endPoint x: 137, endPoint y: 499, distance: 12.5
click at [126, 506] on label "Elimina" at bounding box center [178, 512] width 173 height 12
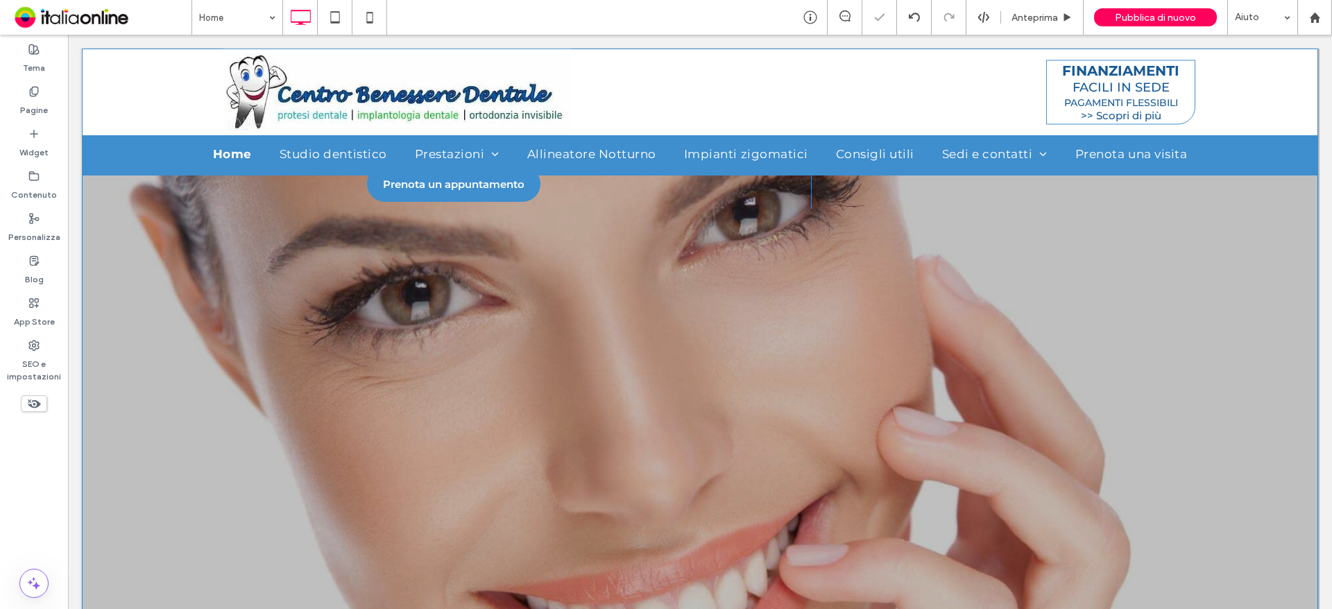
scroll to position [541, 0]
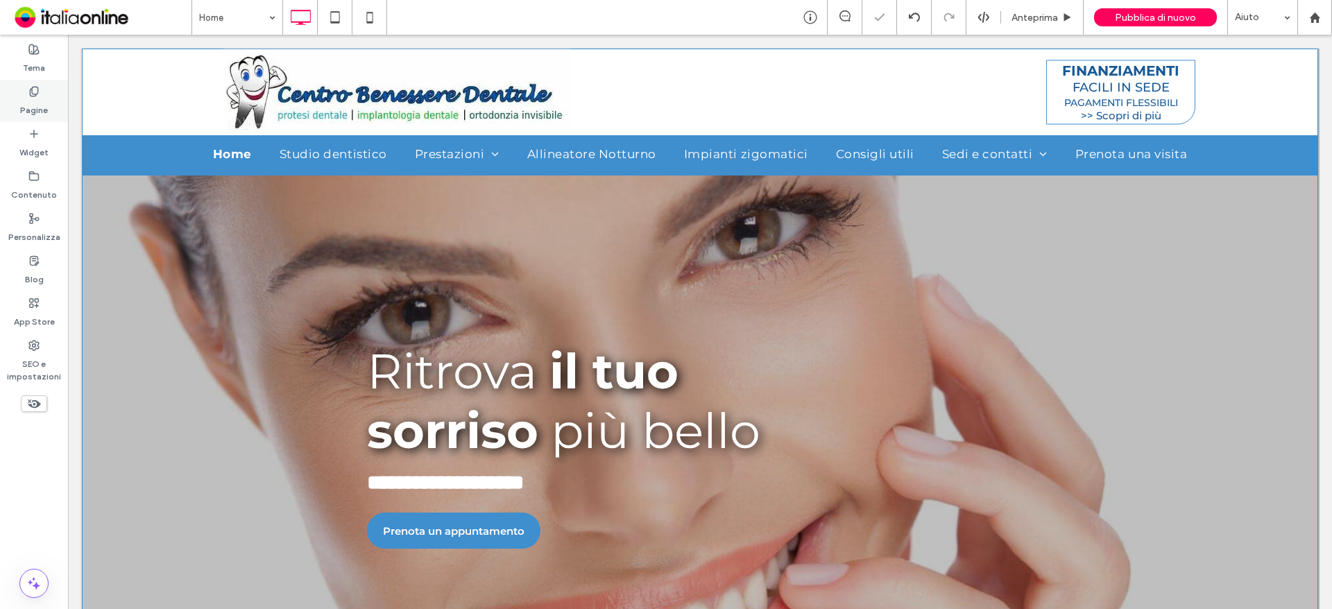
click at [17, 108] on div "Pagine" at bounding box center [34, 101] width 68 height 42
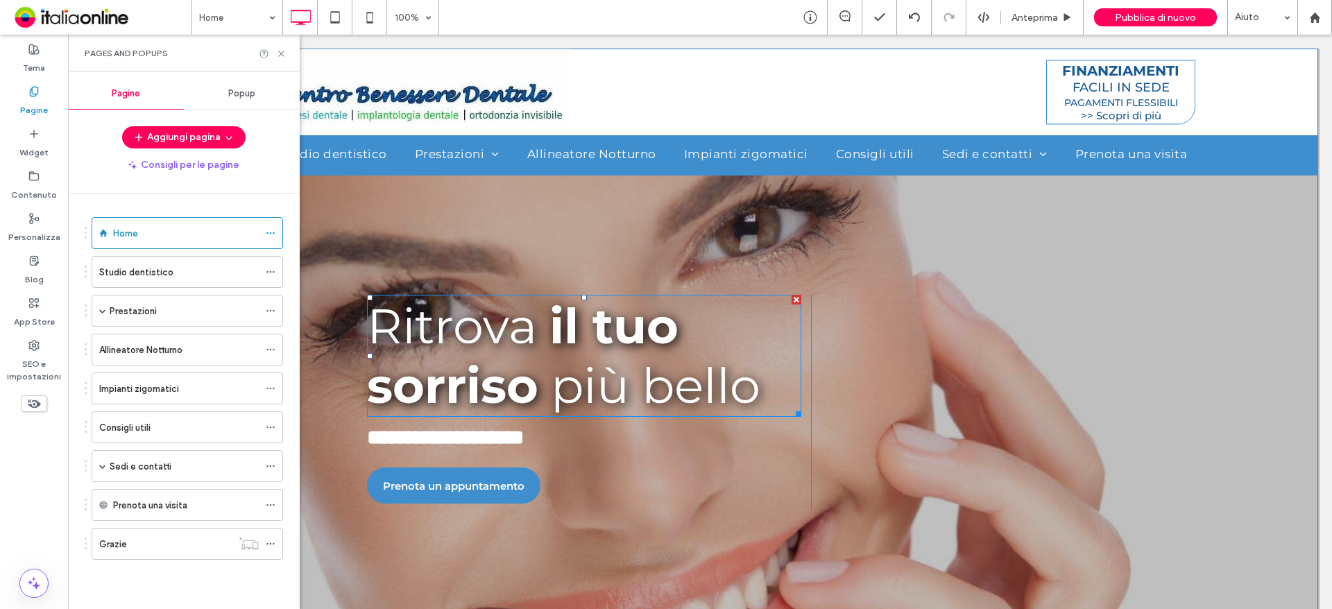
scroll to position [610, 0]
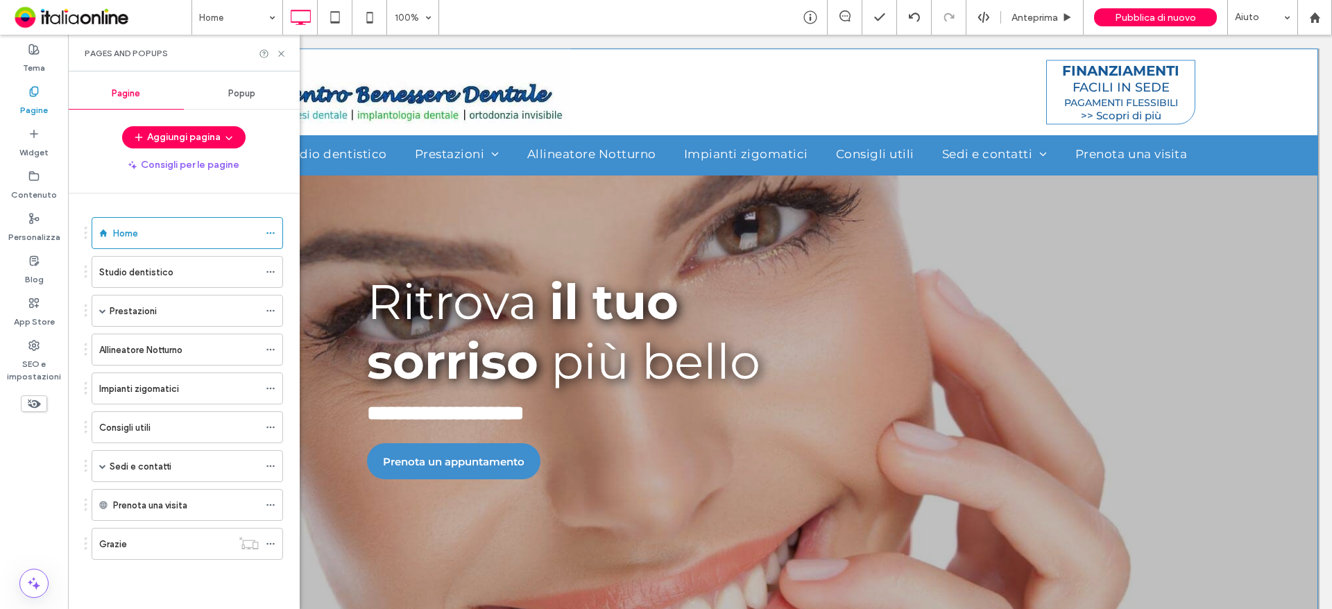
drag, startPoint x: 280, startPoint y: 46, endPoint x: 289, endPoint y: 55, distance: 12.3
click at [280, 46] on div "Pages and Popups" at bounding box center [184, 53] width 232 height 37
drag, startPoint x: 281, startPoint y: 55, endPoint x: 655, endPoint y: 88, distance: 375.3
click at [281, 55] on icon at bounding box center [281, 54] width 10 height 10
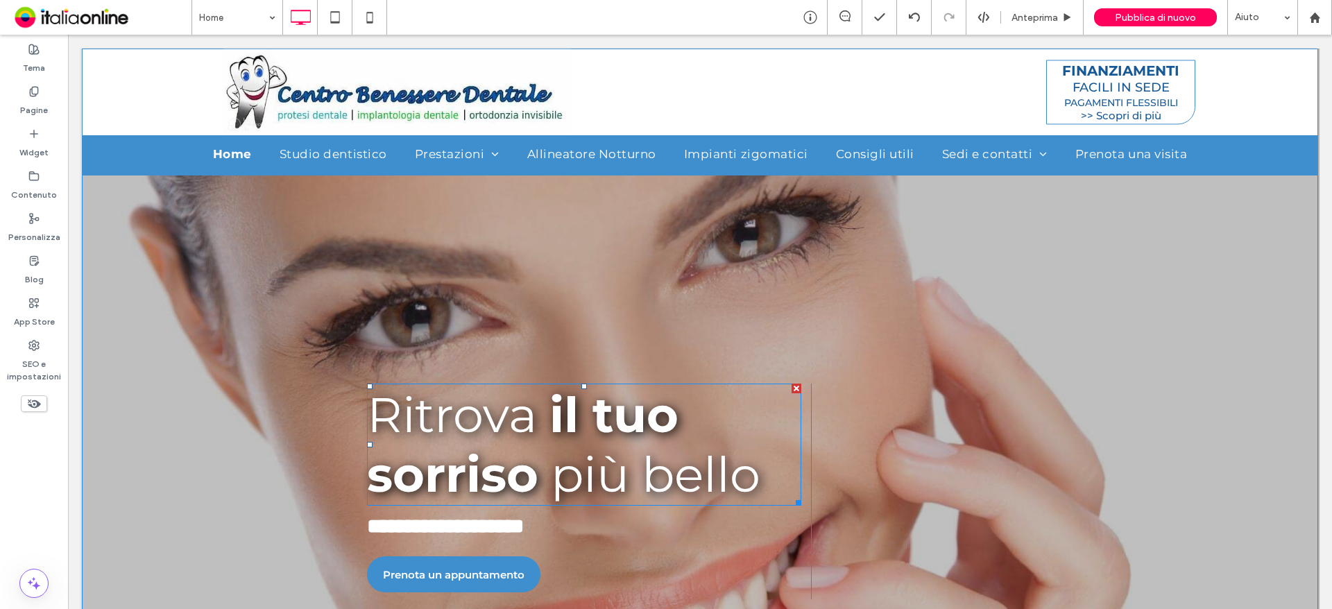
scroll to position [624, 0]
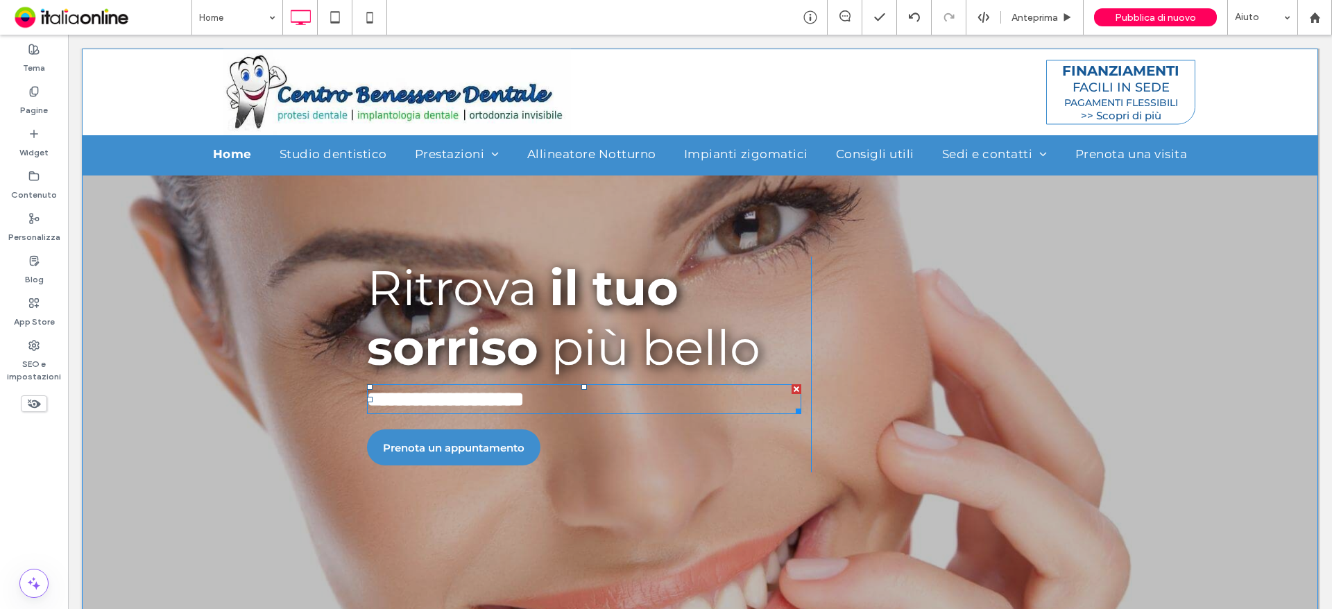
click at [667, 384] on div "**********" at bounding box center [584, 399] width 434 height 30
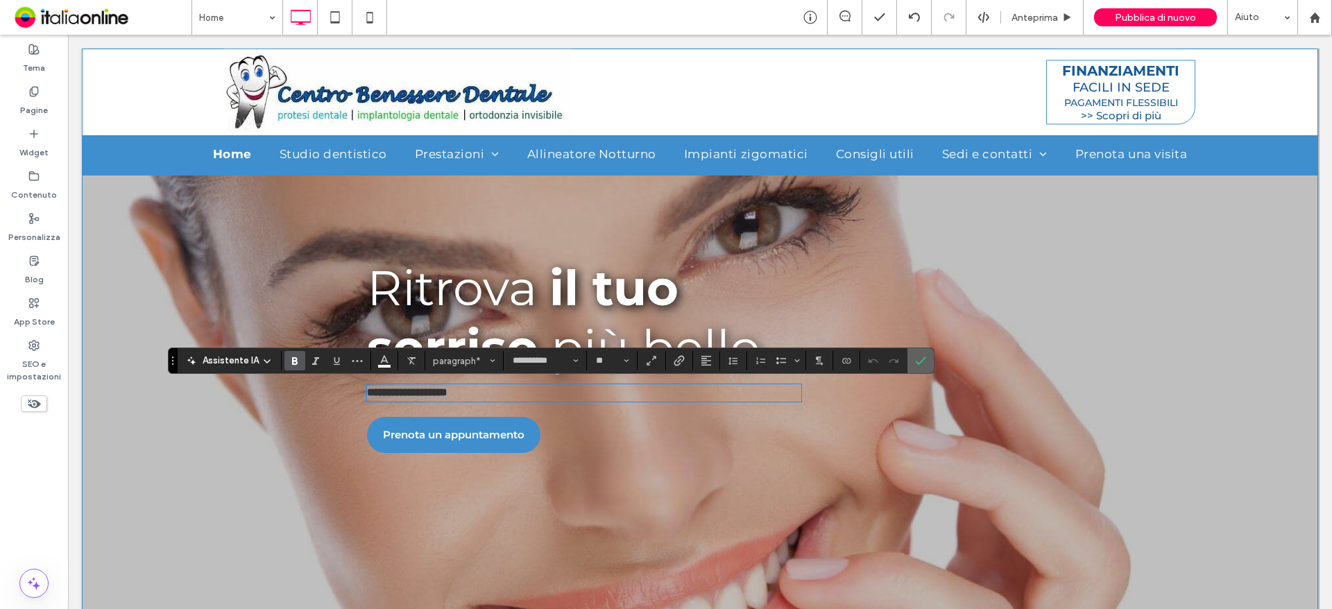
click at [918, 357] on icon "Conferma" at bounding box center [920, 360] width 11 height 11
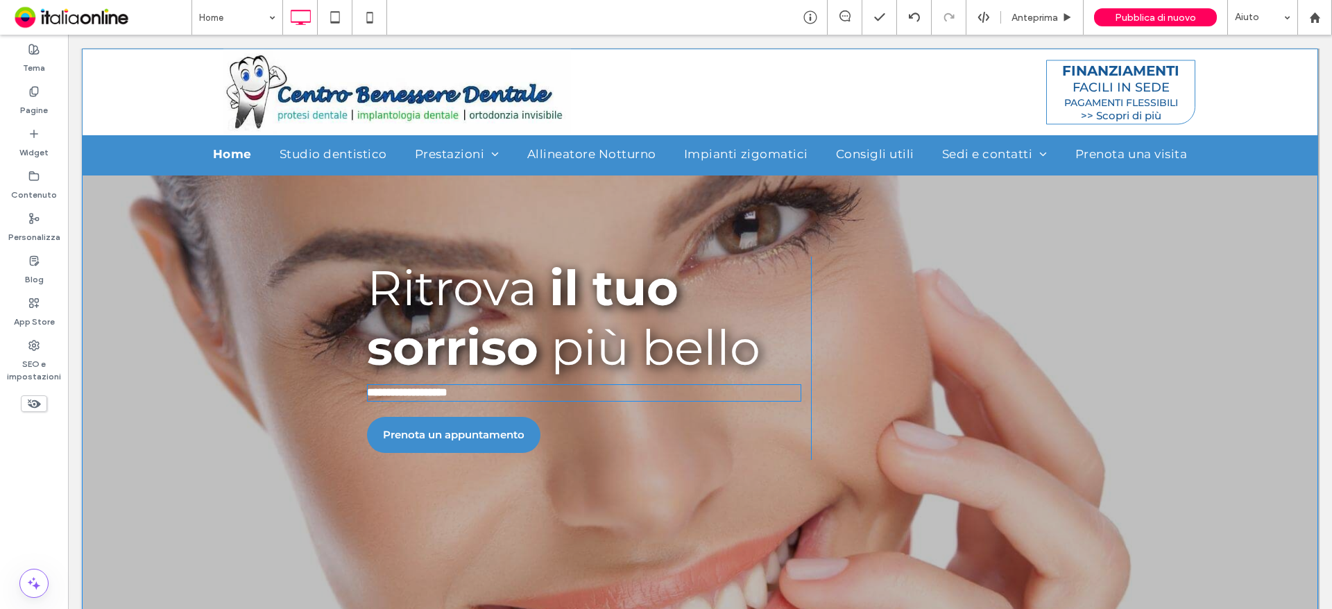
click at [535, 391] on p "**********" at bounding box center [584, 393] width 434 height 15
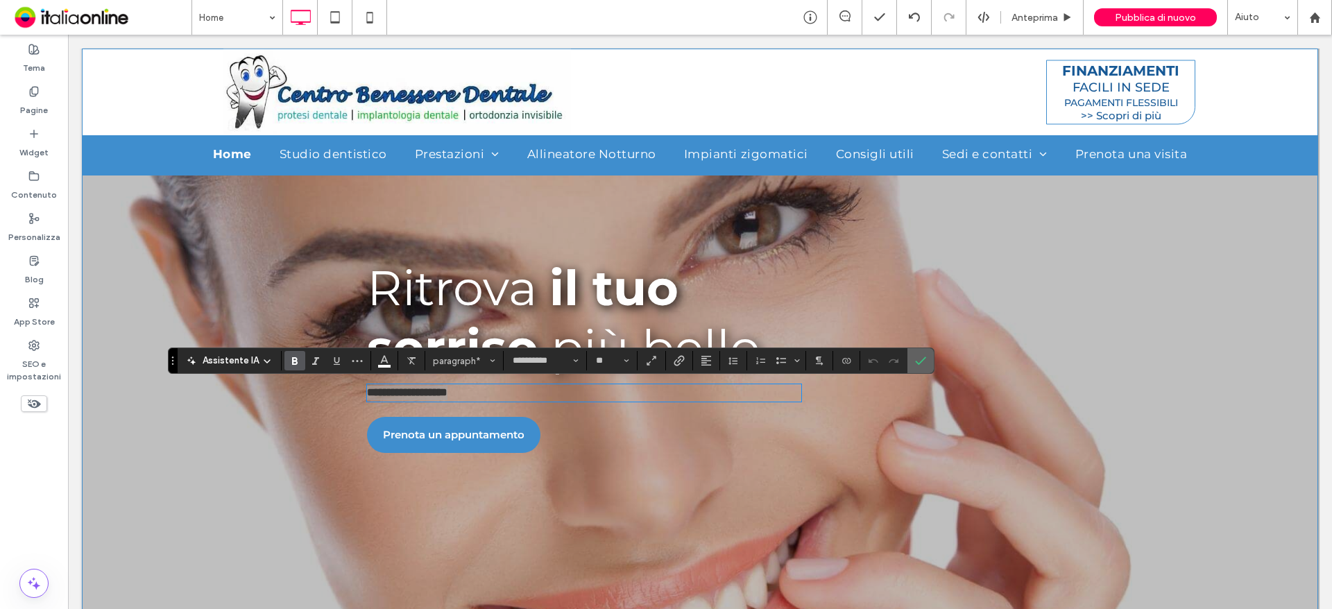
click at [932, 367] on section at bounding box center [920, 360] width 26 height 25
click at [914, 345] on div "Click To Paste" at bounding box center [922, 358] width 222 height 203
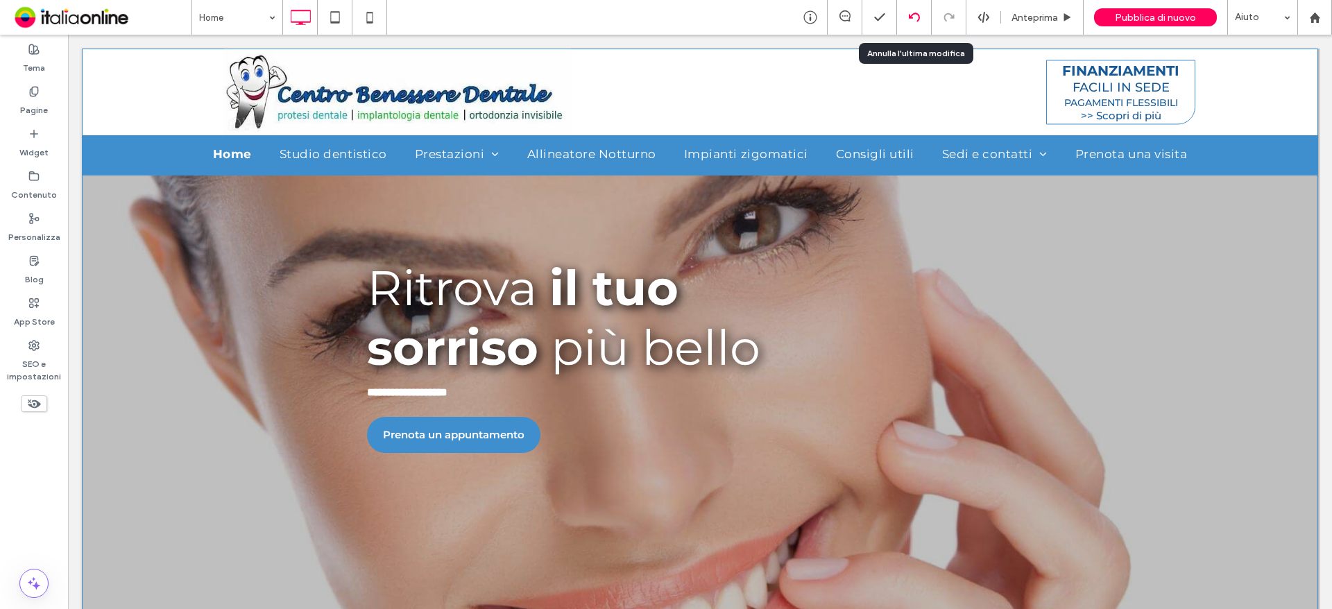
click at [905, 14] on div at bounding box center [914, 17] width 34 height 11
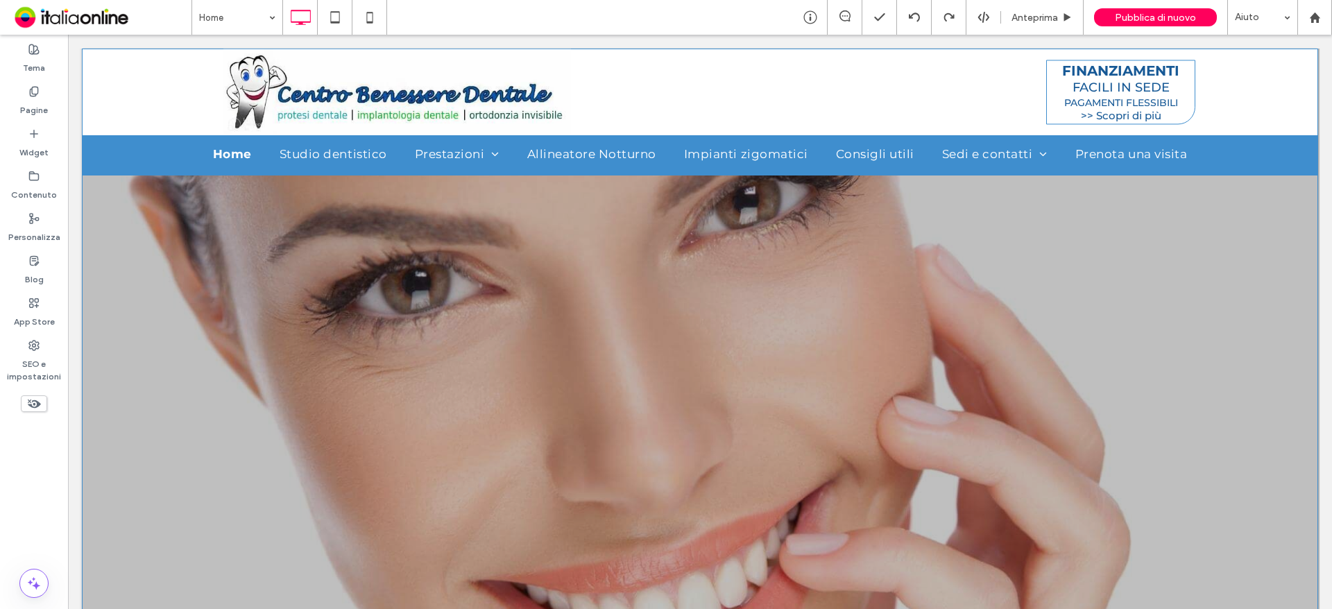
scroll to position [819, 0]
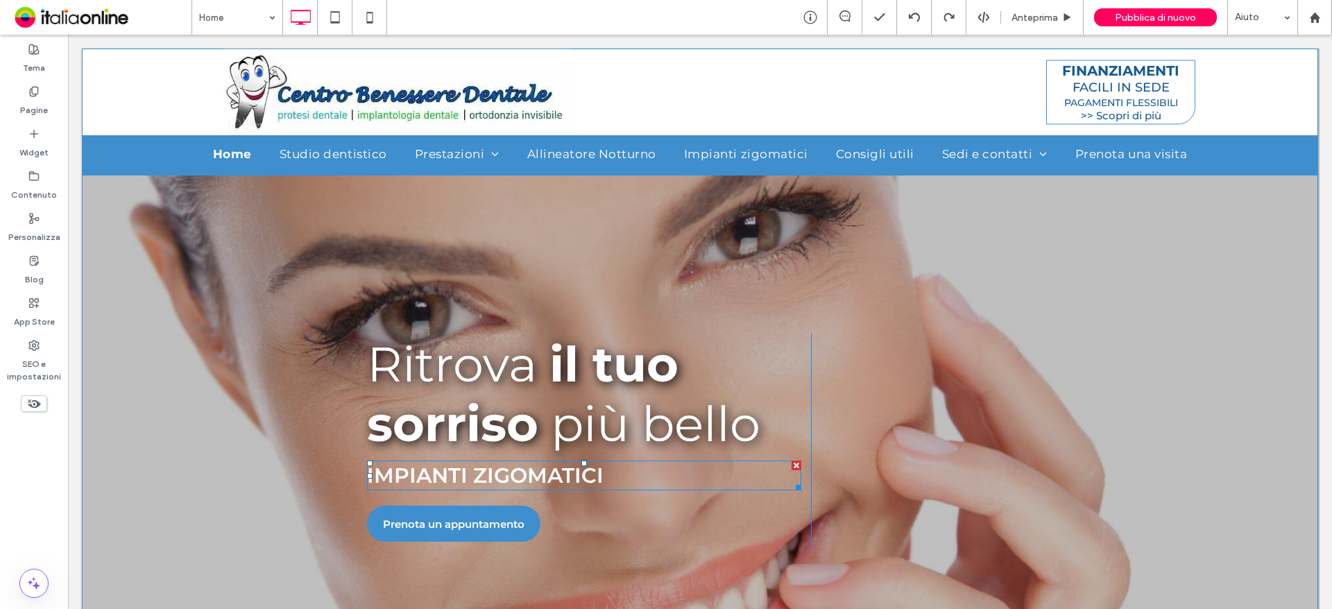
click at [791, 465] on div at bounding box center [796, 466] width 10 height 10
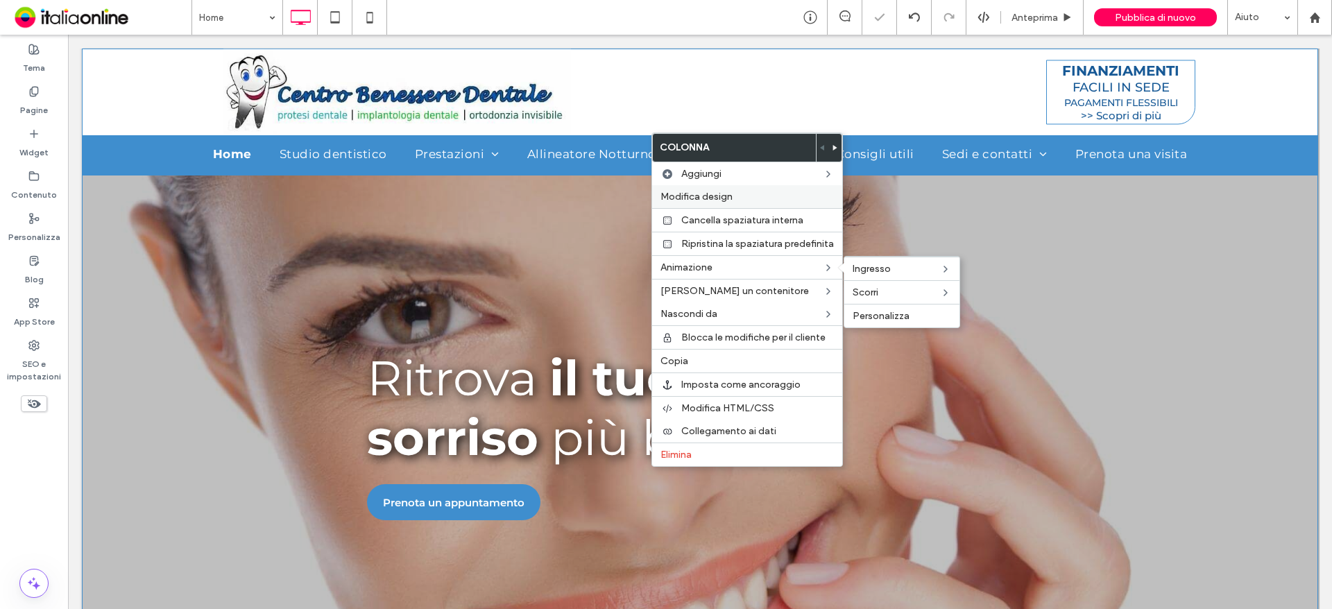
scroll to position [832, 0]
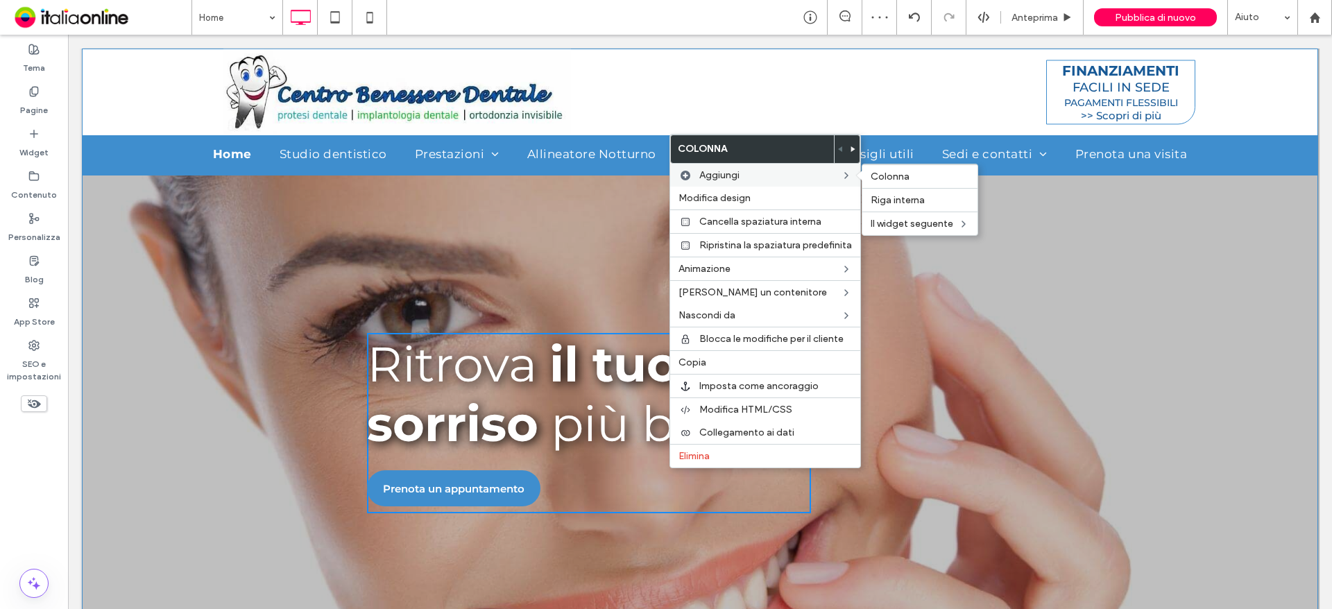
click at [709, 173] on span "Aggiungi" at bounding box center [719, 175] width 40 height 12
click at [878, 194] on span "Riga interna" at bounding box center [898, 200] width 54 height 12
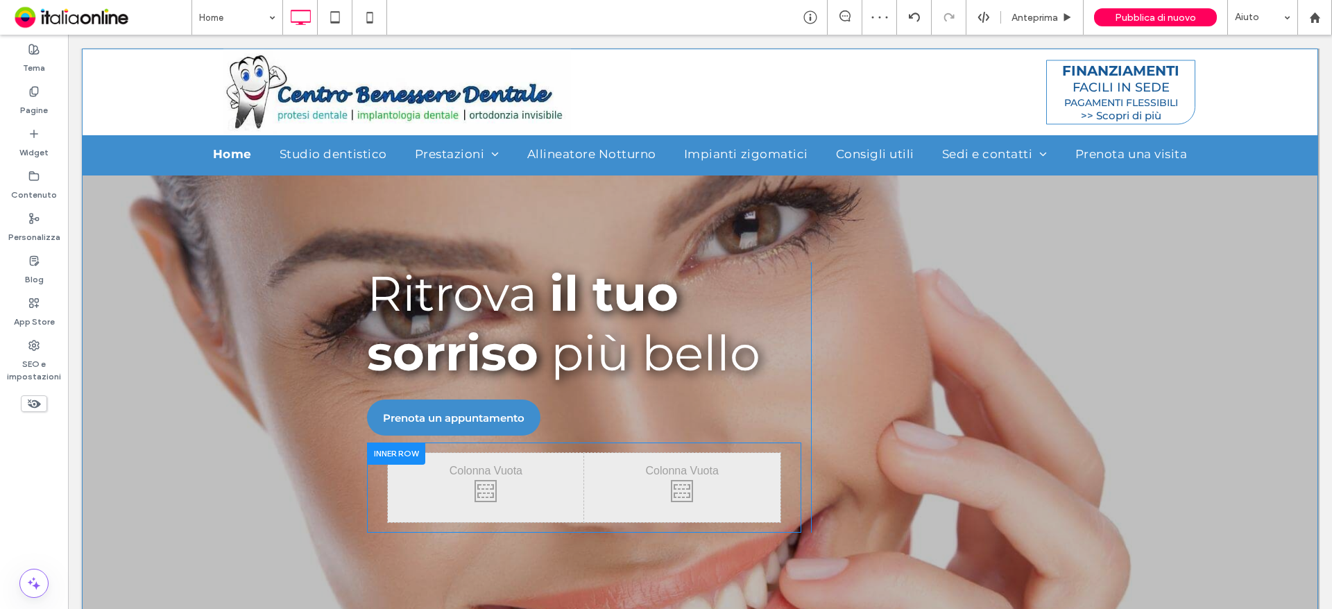
scroll to position [971, 0]
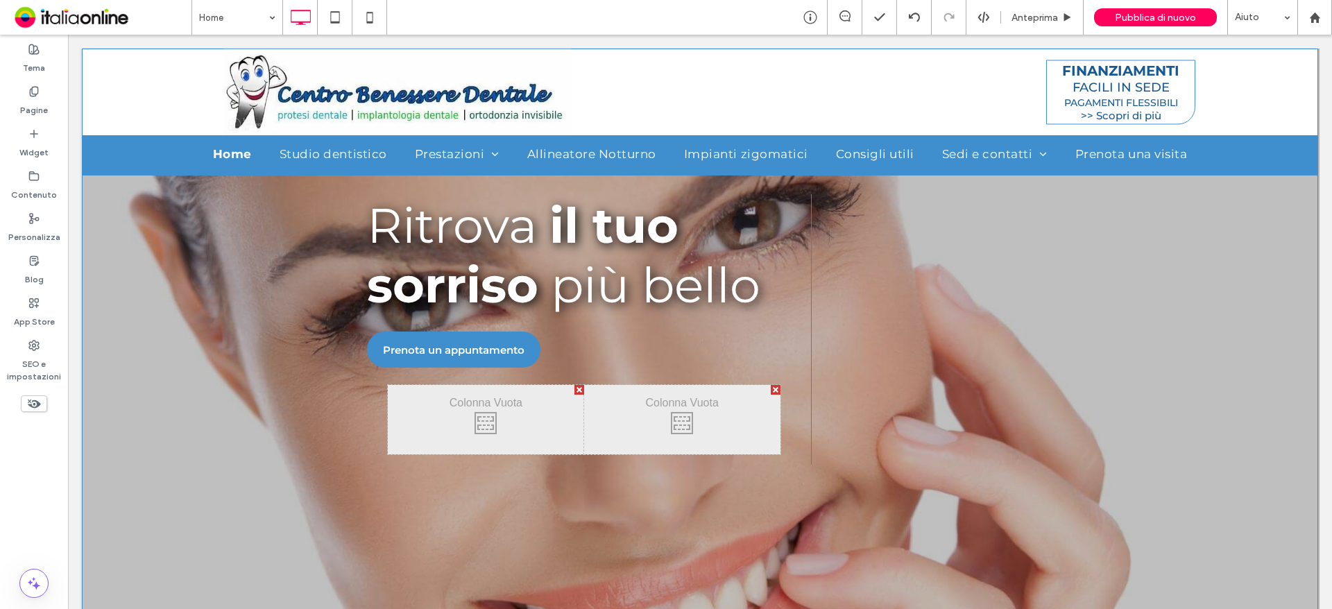
drag, startPoint x: 384, startPoint y: 384, endPoint x: 395, endPoint y: 339, distance: 46.3
click at [386, 327] on div "Ritrova il tuo sorriso più bello Prenota un appuntamento Click To Paste Click T…" at bounding box center [589, 329] width 444 height 271
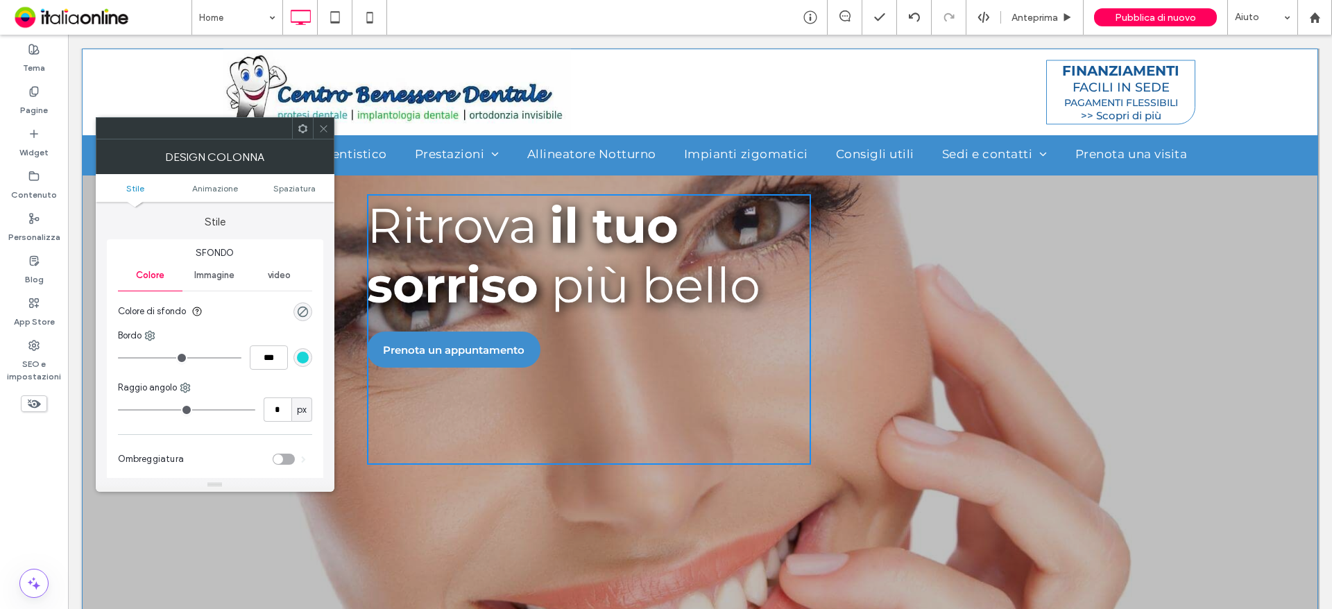
drag, startPoint x: 275, startPoint y: 117, endPoint x: 331, endPoint y: 135, distance: 59.0
click at [321, 126] on use at bounding box center [323, 128] width 7 height 7
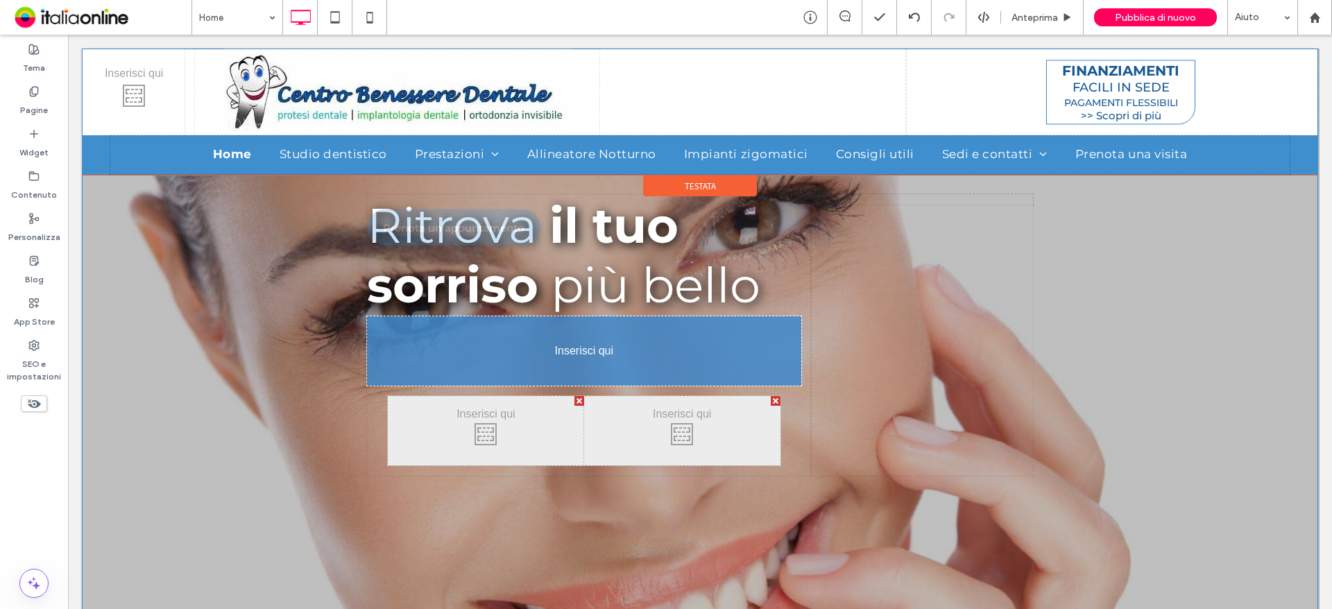
drag, startPoint x: 483, startPoint y: 352, endPoint x: 482, endPoint y: 454, distance: 102.7
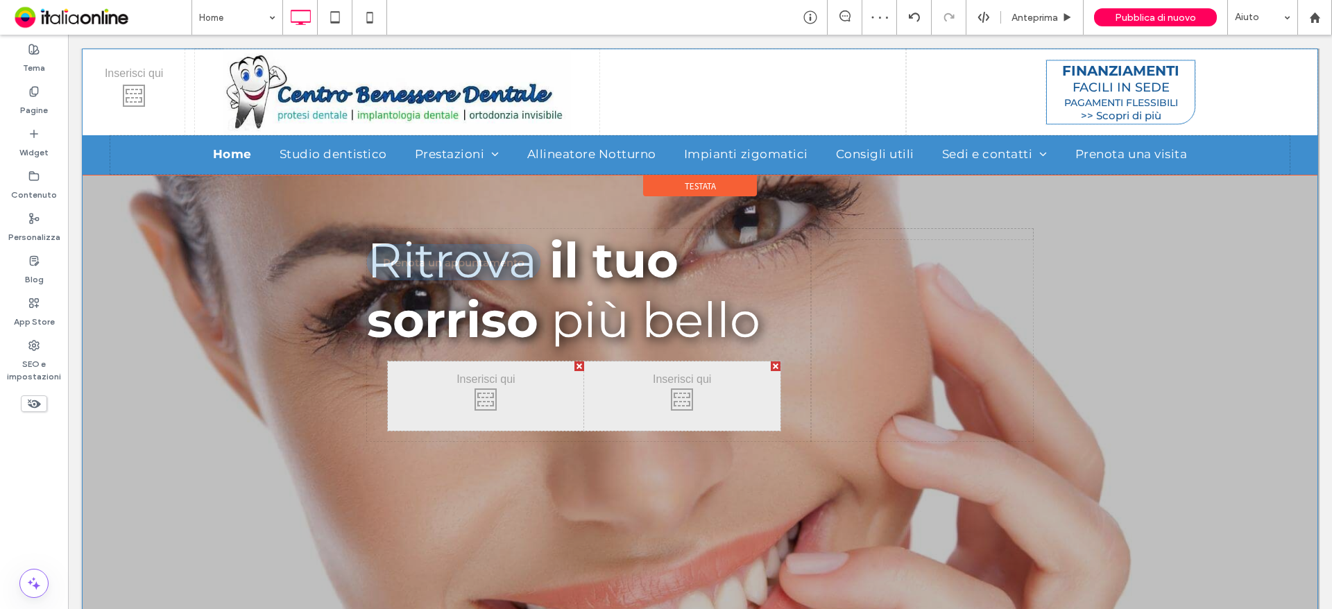
drag, startPoint x: 460, startPoint y: 361, endPoint x: 460, endPoint y: 462, distance: 100.6
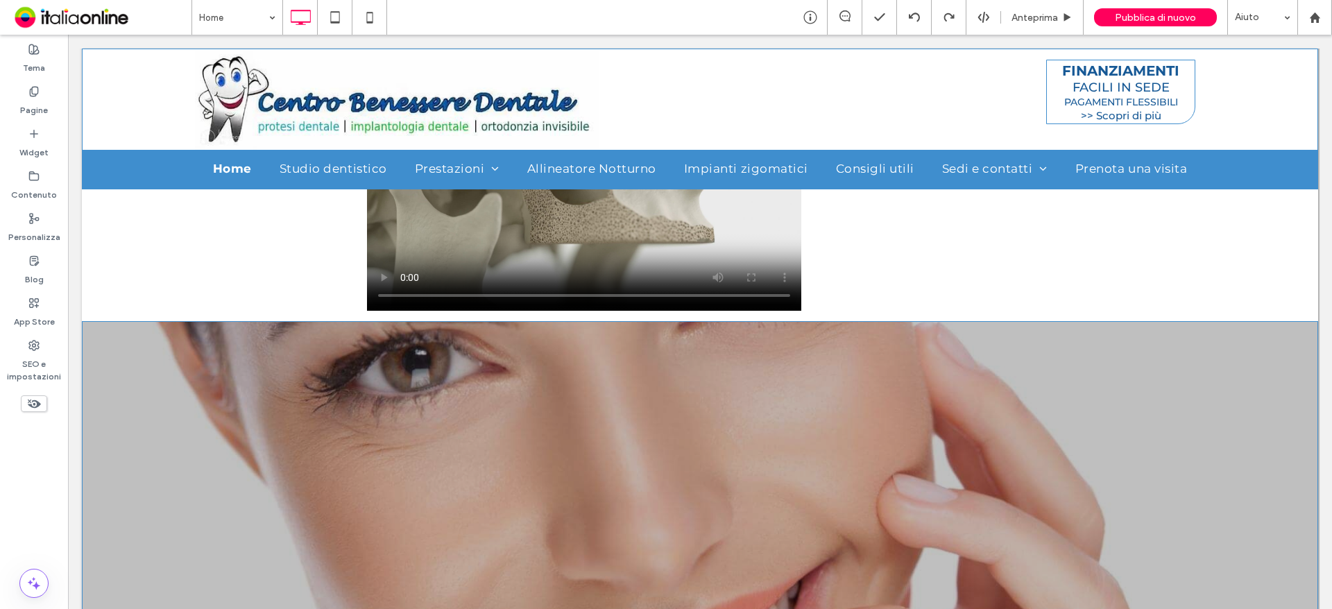
scroll to position [0, 0]
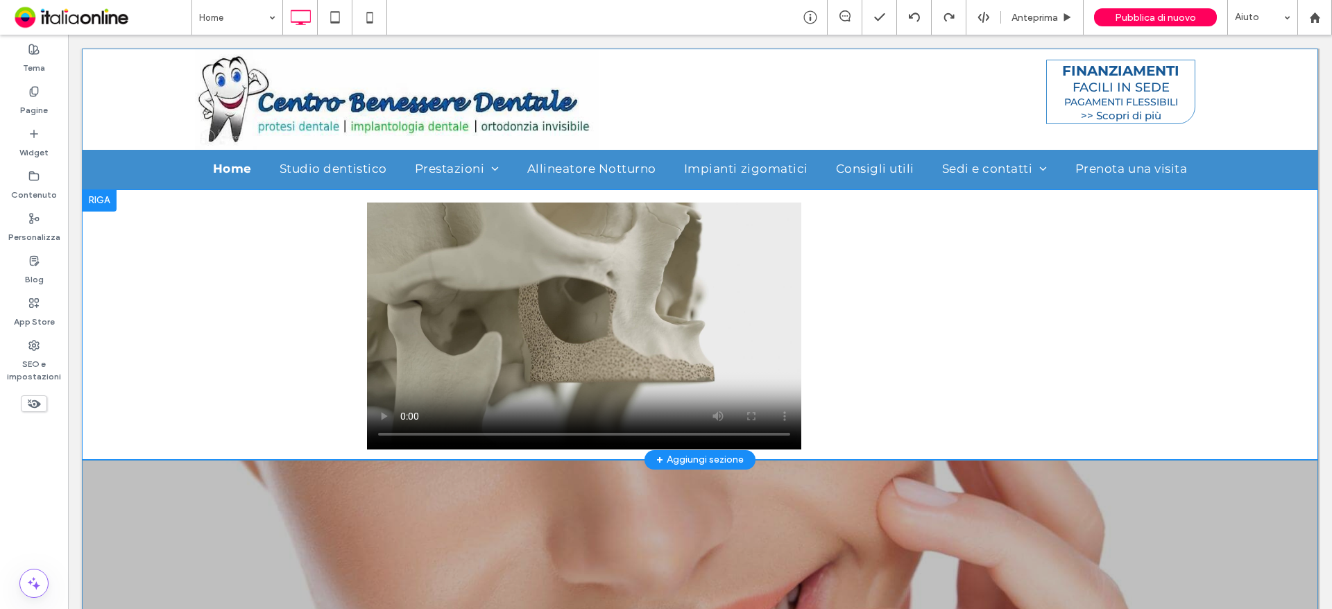
click at [96, 201] on div at bounding box center [99, 200] width 35 height 22
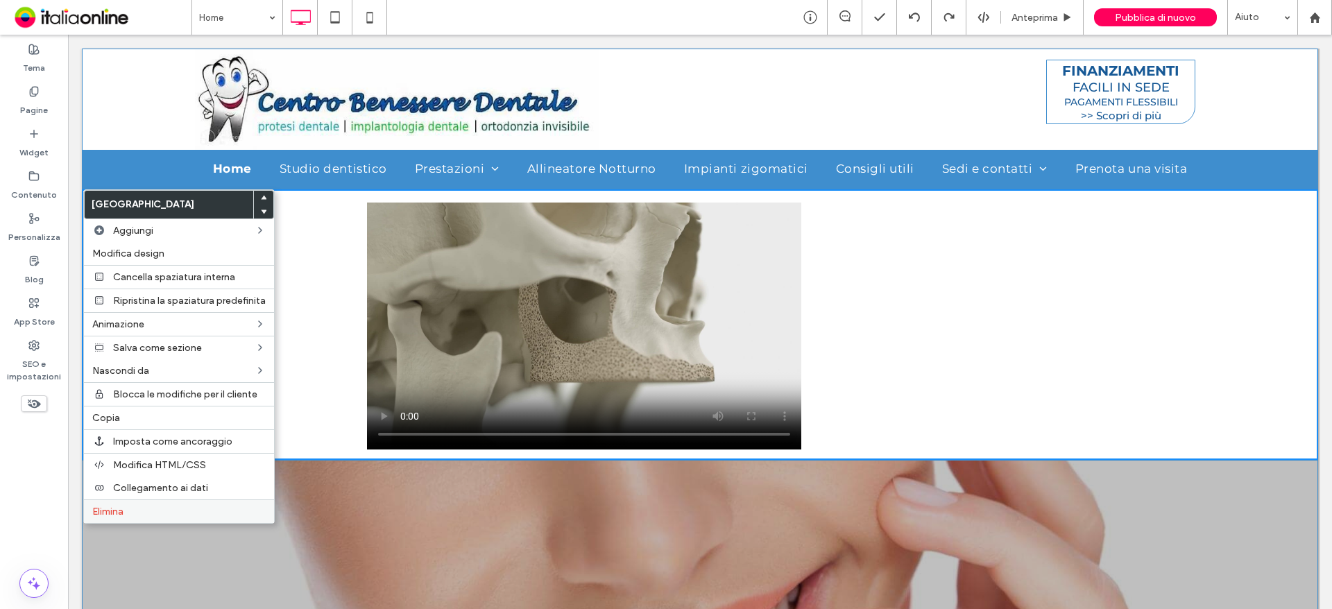
click at [177, 510] on label "Elimina" at bounding box center [178, 512] width 173 height 12
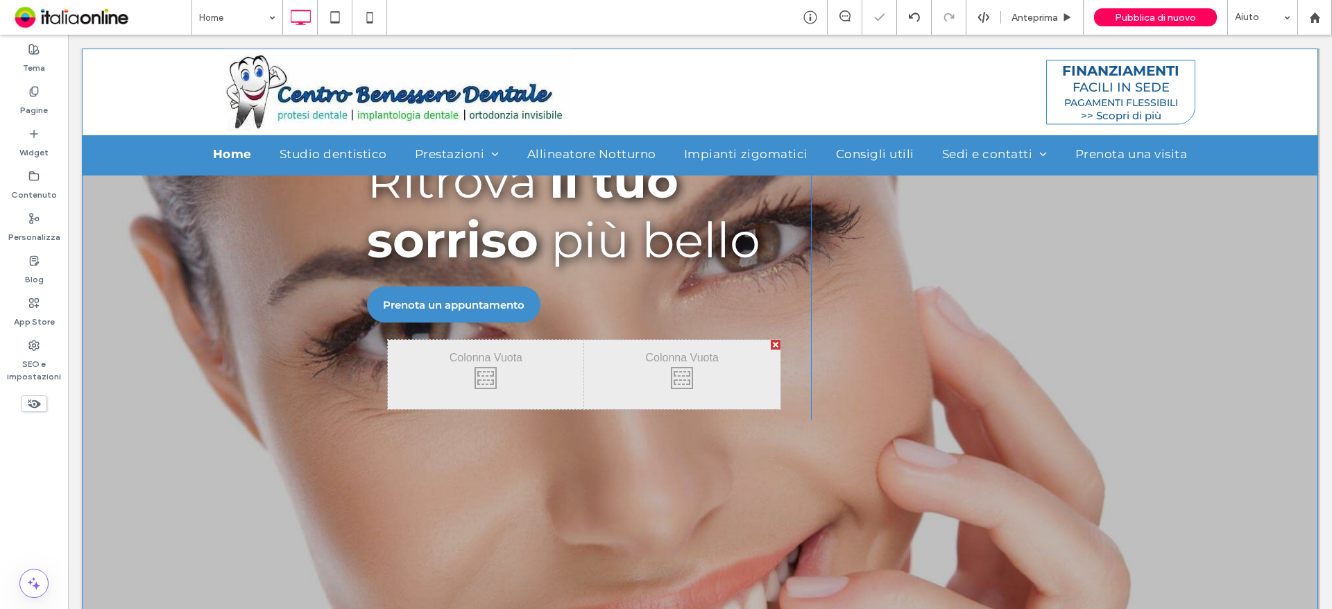
scroll to position [749, 0]
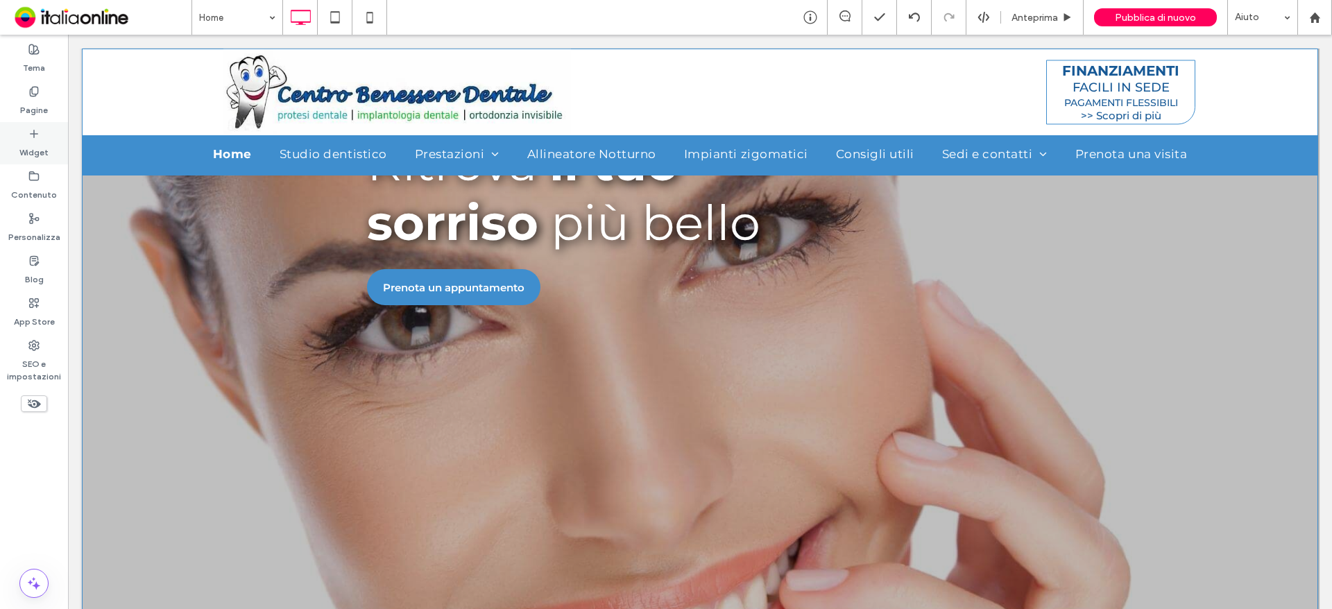
drag, startPoint x: 37, startPoint y: 144, endPoint x: 44, endPoint y: 148, distance: 8.1
click at [37, 144] on label "Widget" at bounding box center [33, 148] width 29 height 19
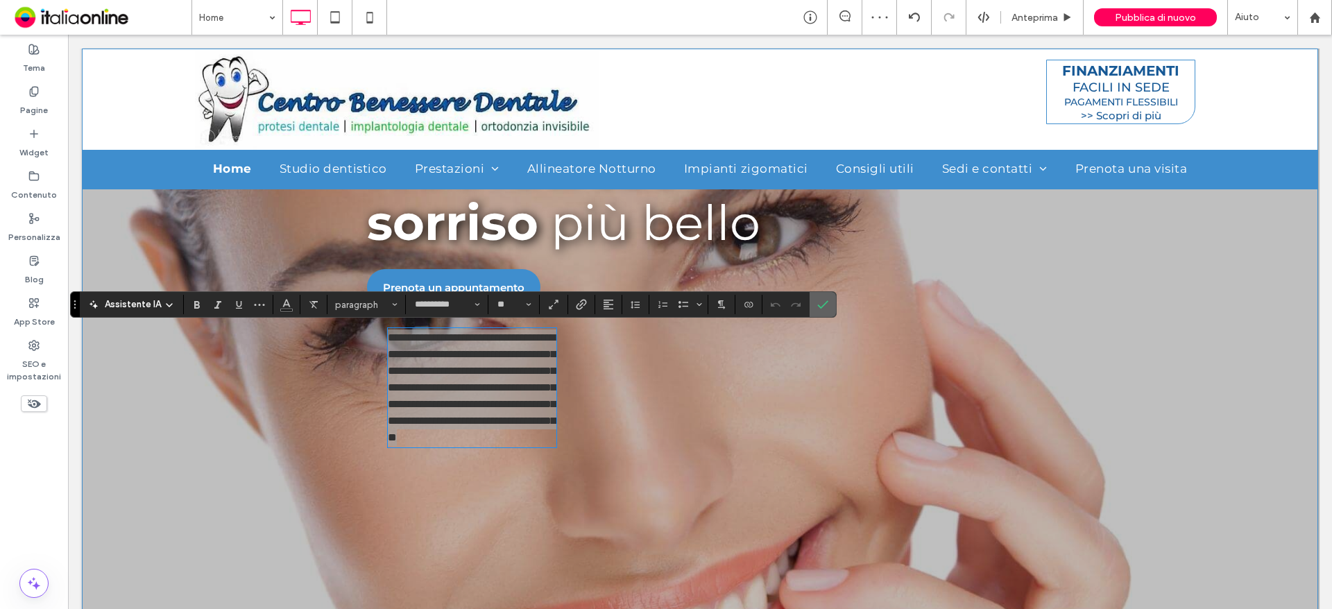
click at [822, 304] on icon "Conferma" at bounding box center [822, 304] width 11 height 11
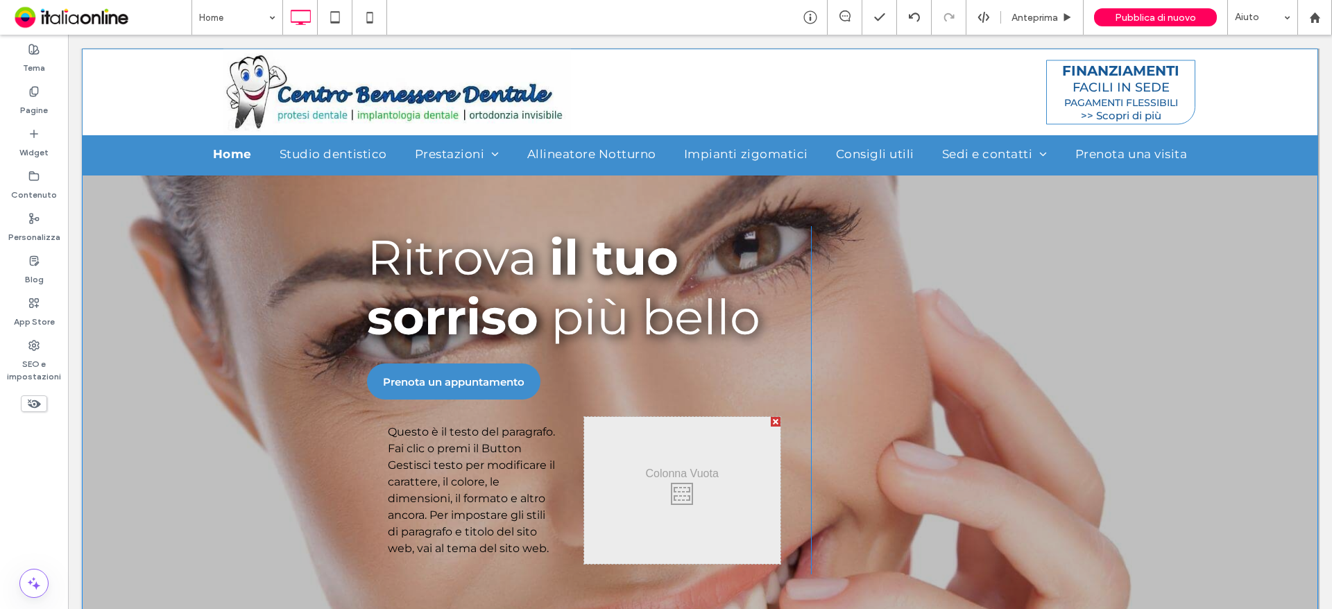
scroll to position [680, 0]
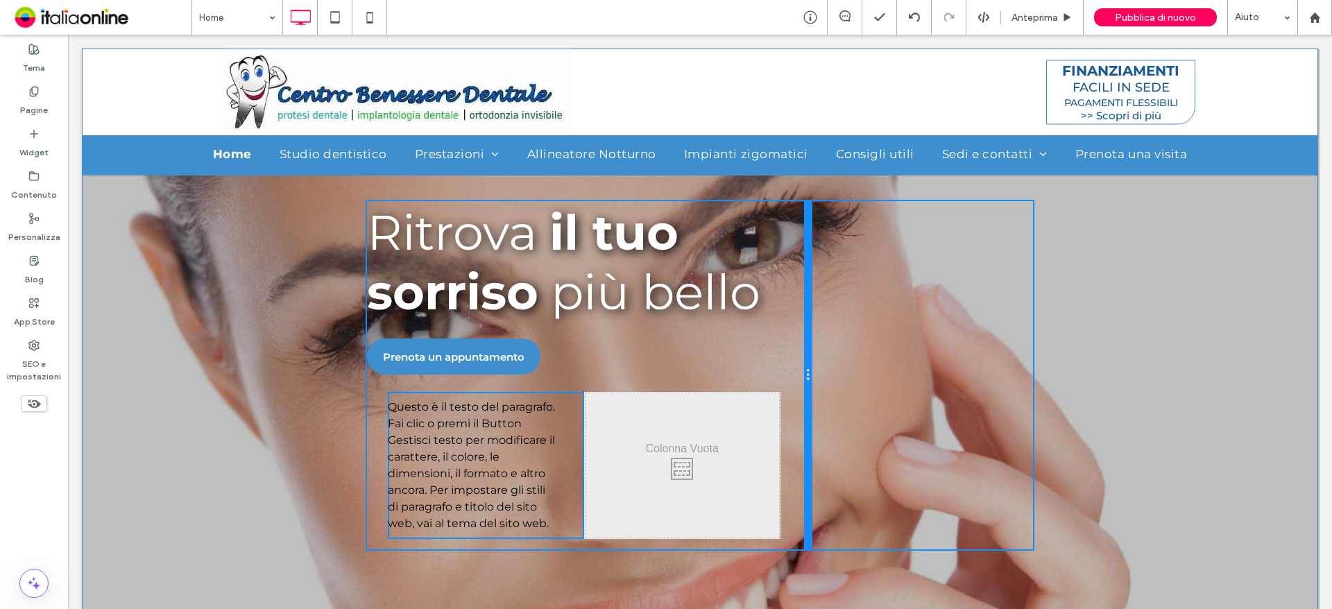
drag, startPoint x: 803, startPoint y: 382, endPoint x: 792, endPoint y: 379, distance: 11.3
click at [792, 379] on div "Ritrova il tuo sorriso più bello Prenota un appuntamento Click To Paste Questo …" at bounding box center [589, 375] width 444 height 348
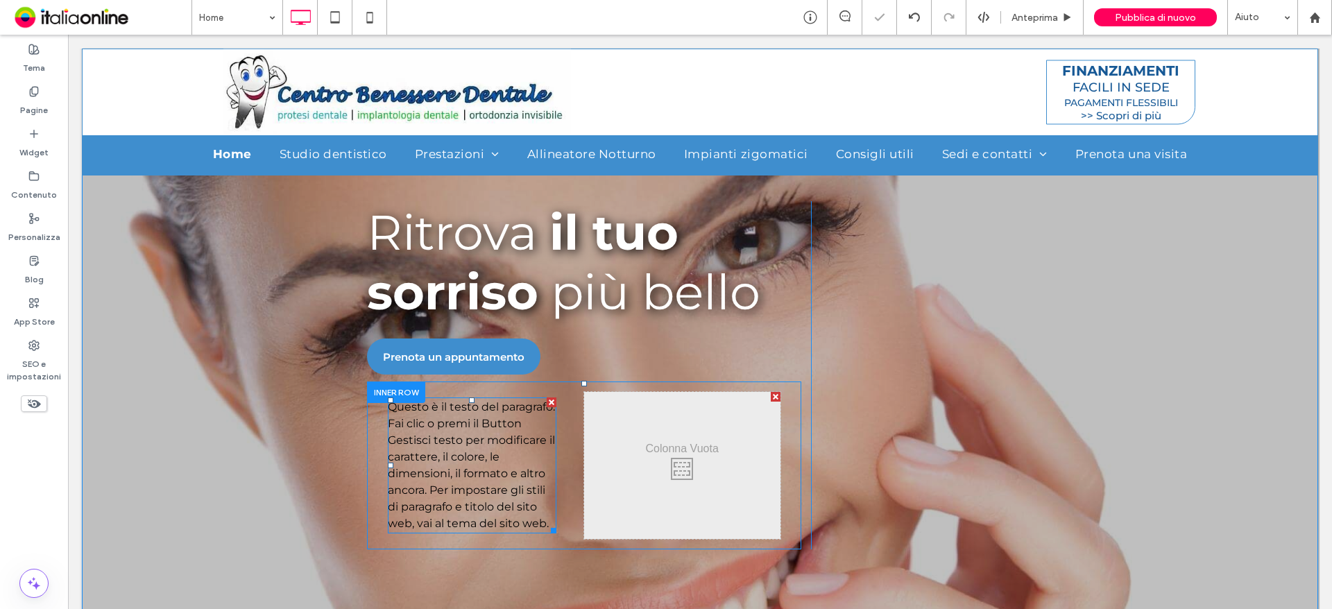
click at [547, 403] on div at bounding box center [552, 402] width 10 height 10
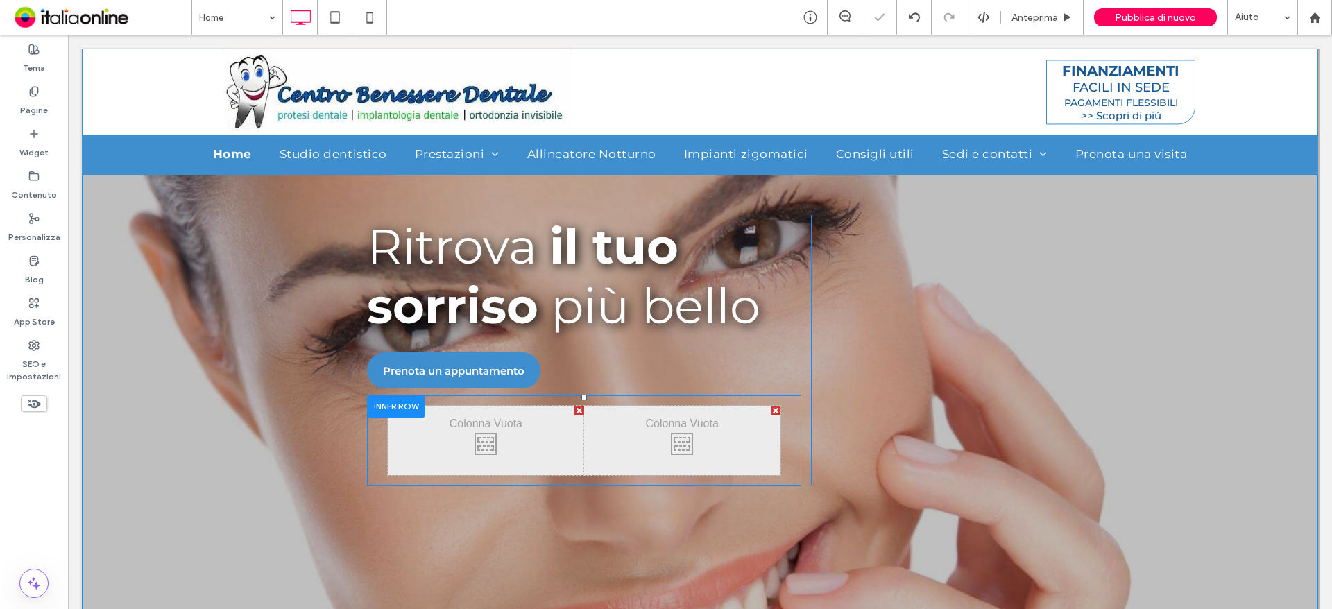
click at [386, 395] on div at bounding box center [396, 406] width 58 height 22
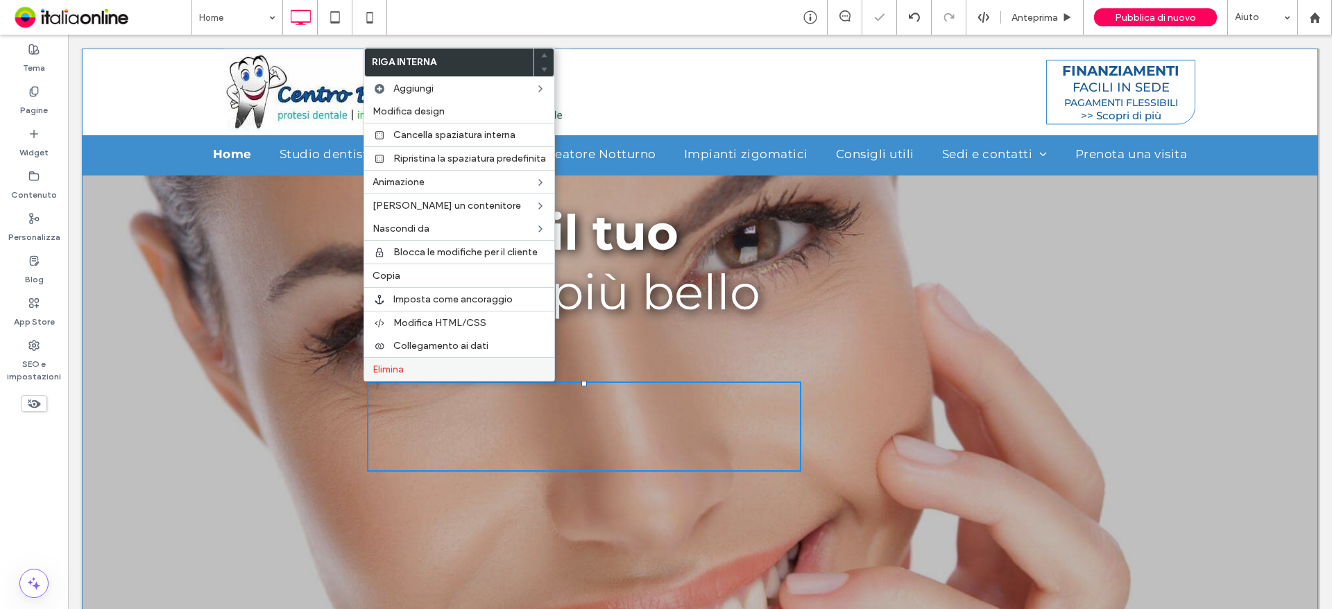
click at [395, 365] on span "Elimina" at bounding box center [387, 369] width 31 height 12
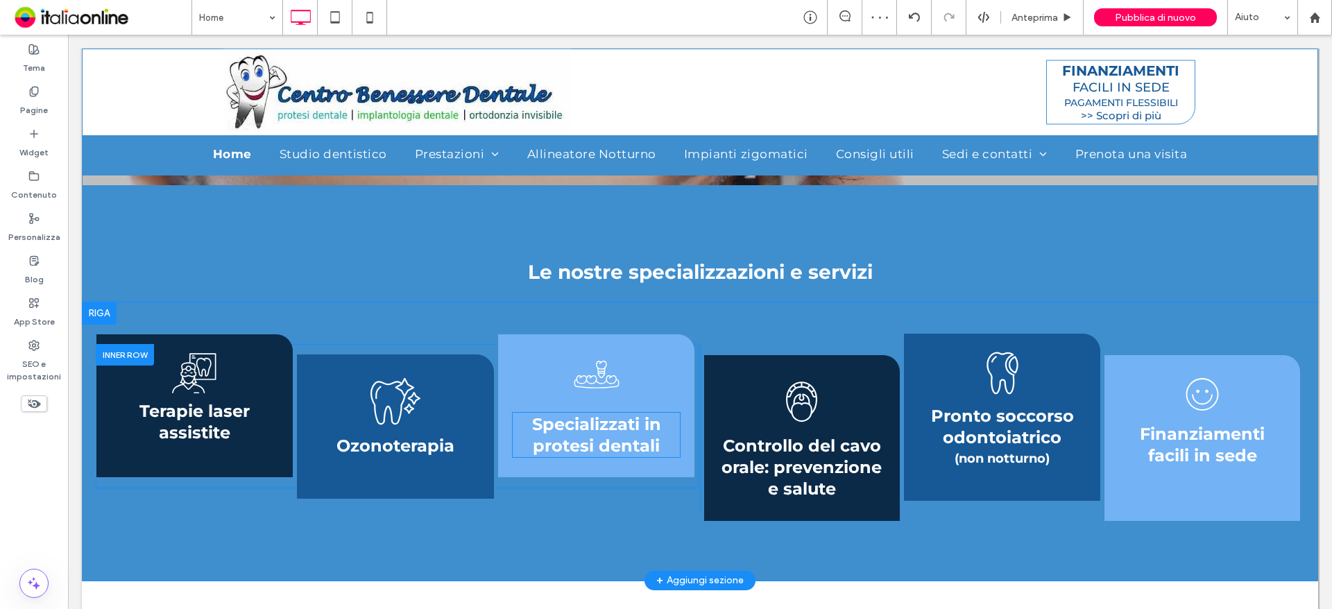
scroll to position [2067, 0]
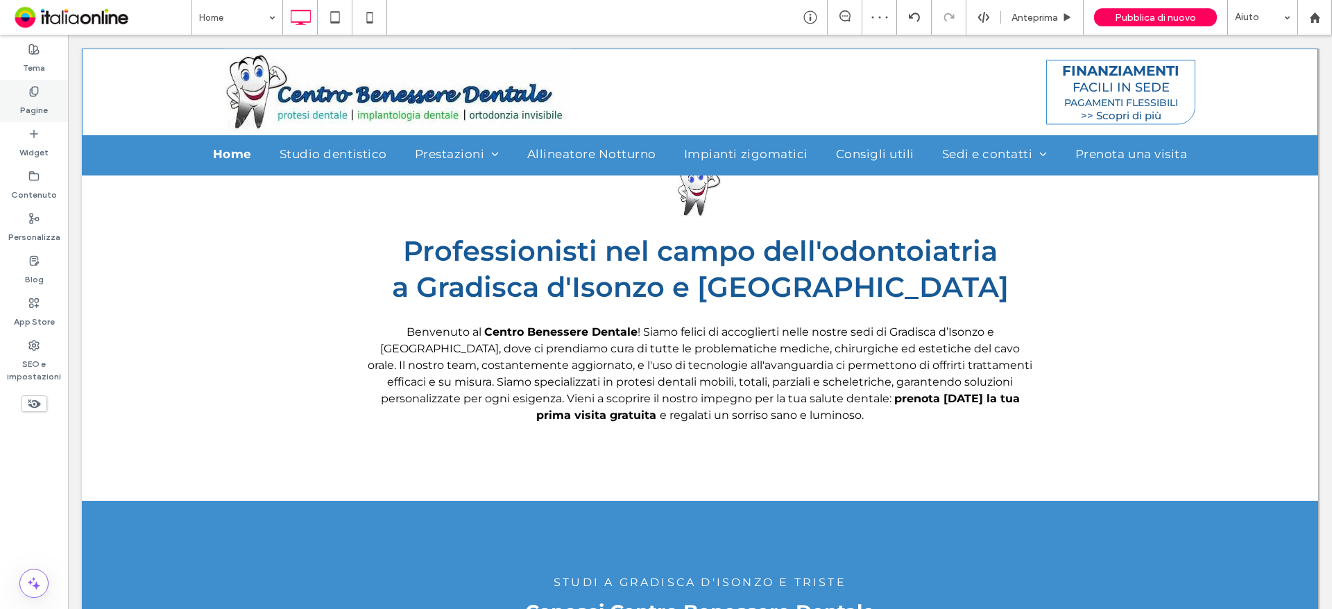
click at [21, 112] on label "Pagine" at bounding box center [34, 106] width 28 height 19
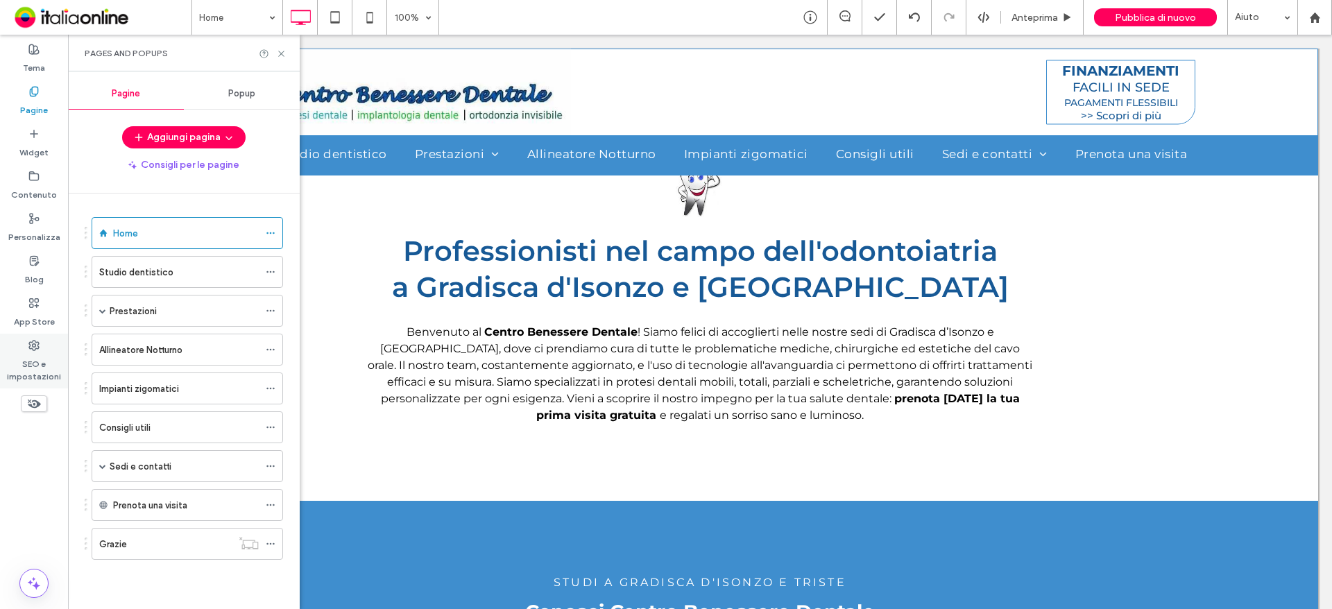
click at [49, 355] on label "SEO e impostazioni" at bounding box center [34, 367] width 68 height 32
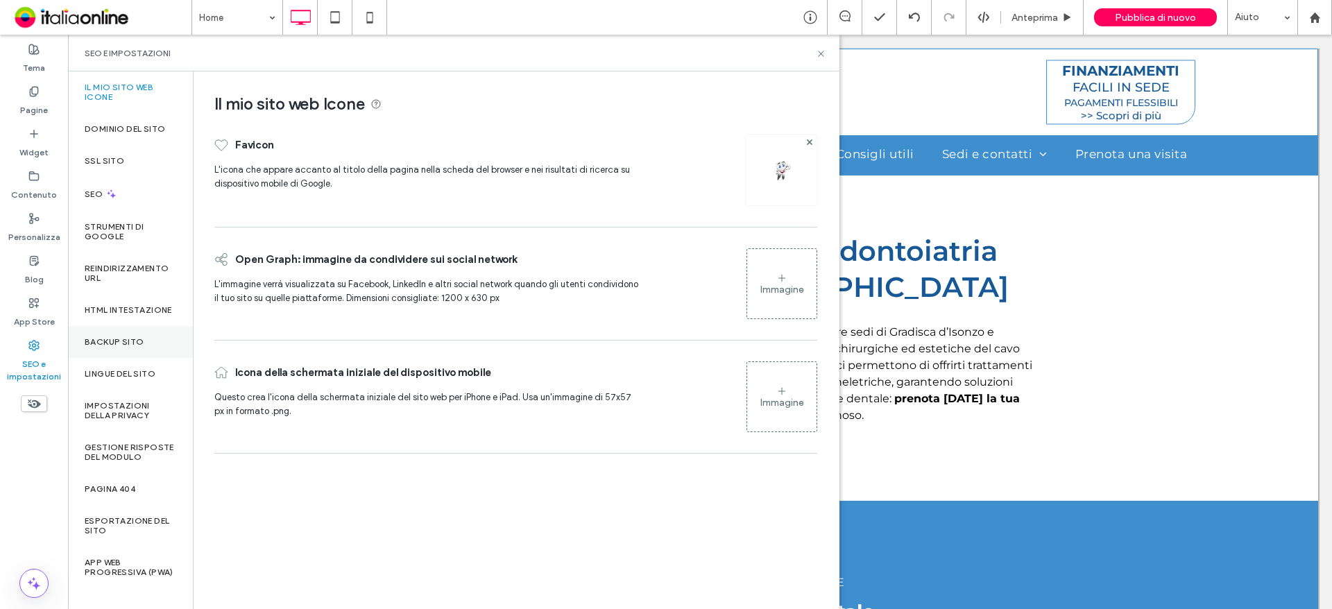
drag, startPoint x: 108, startPoint y: 356, endPoint x: 118, endPoint y: 365, distance: 13.3
click at [108, 347] on label "Backup sito" at bounding box center [114, 342] width 59 height 10
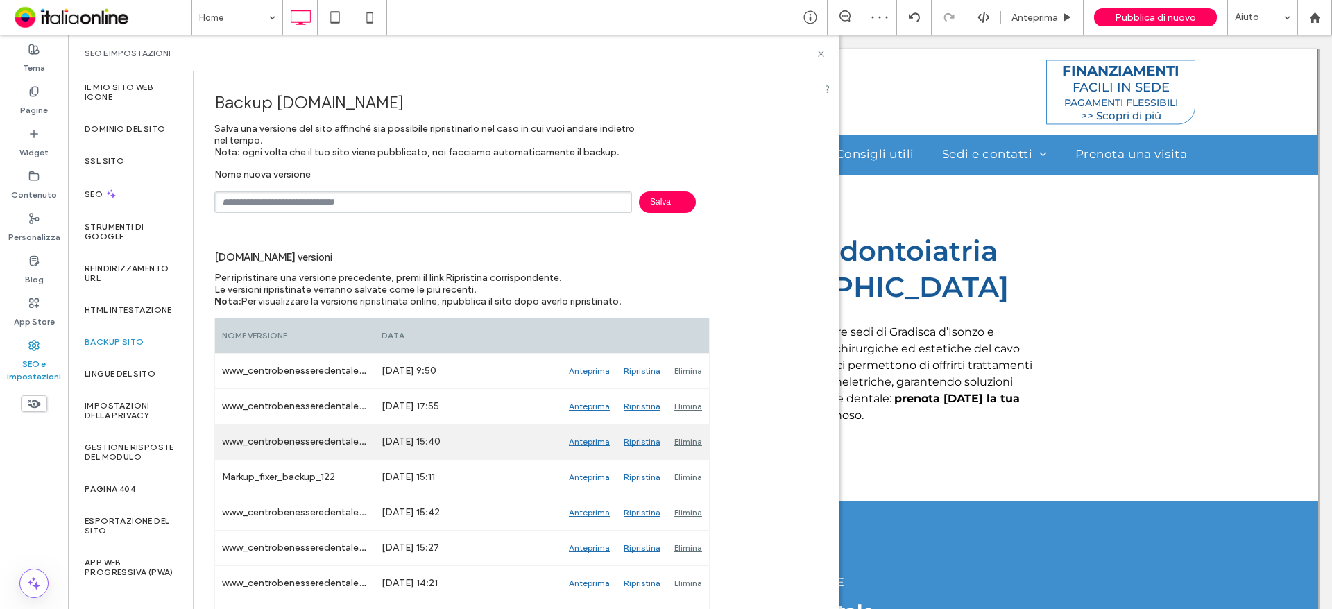
click at [642, 439] on div "Ripristina" at bounding box center [642, 442] width 51 height 35
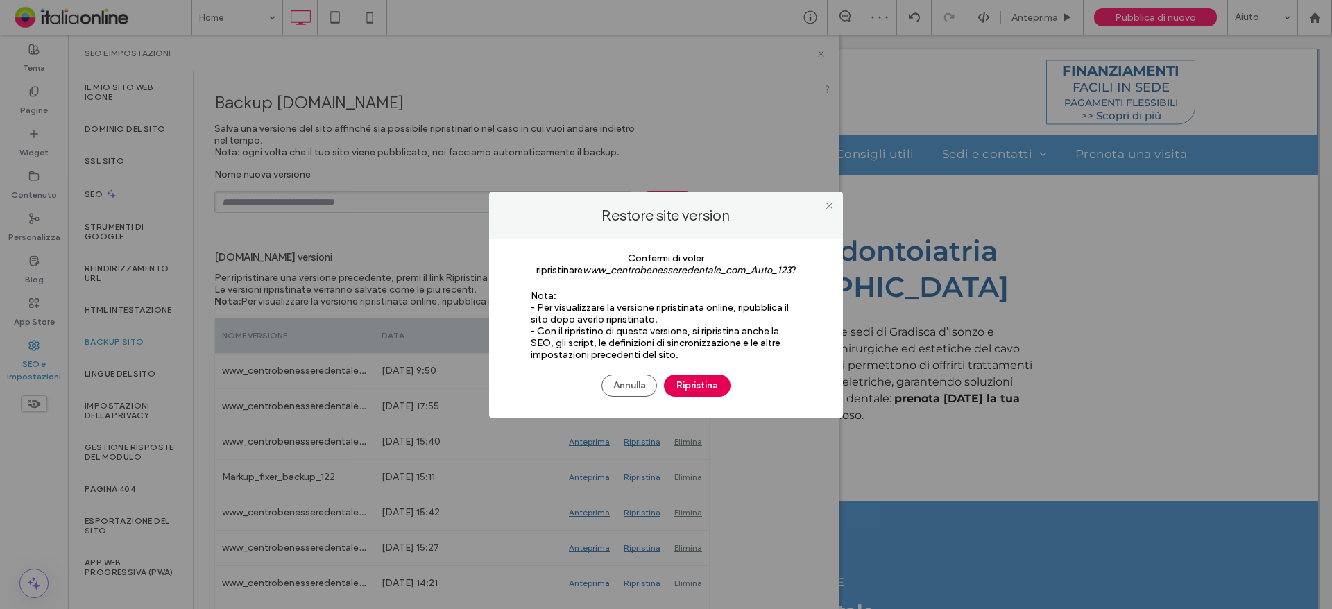
click at [689, 389] on button "Ripristina" at bounding box center [697, 386] width 67 height 22
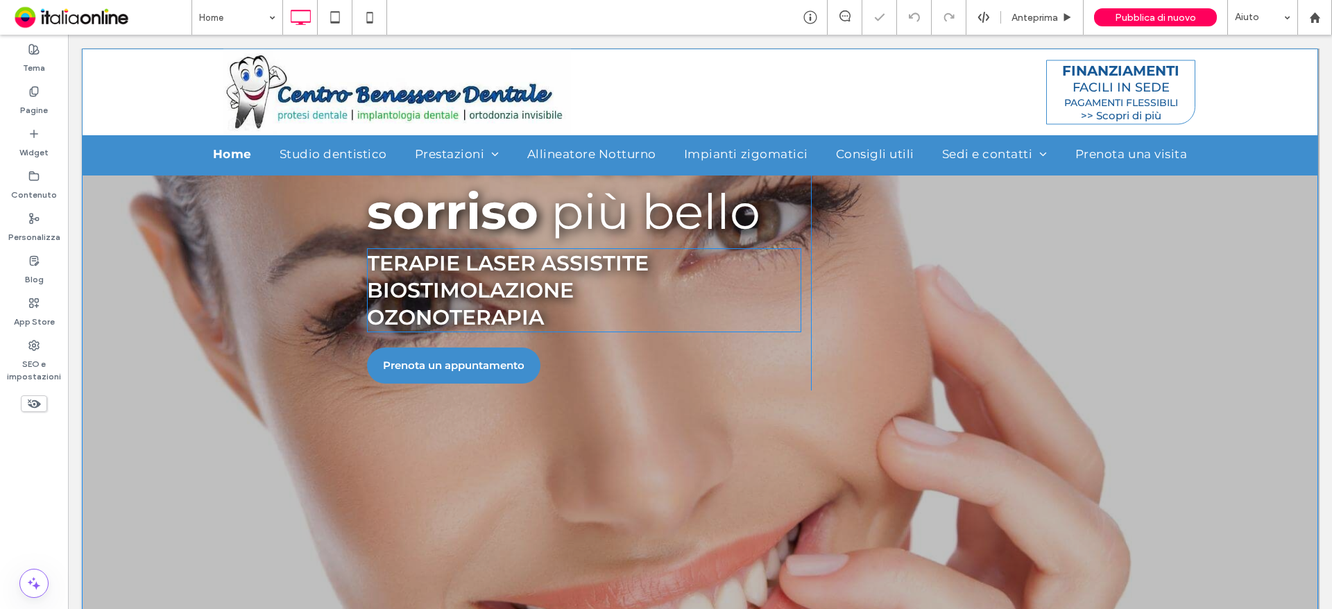
scroll to position [623, 0]
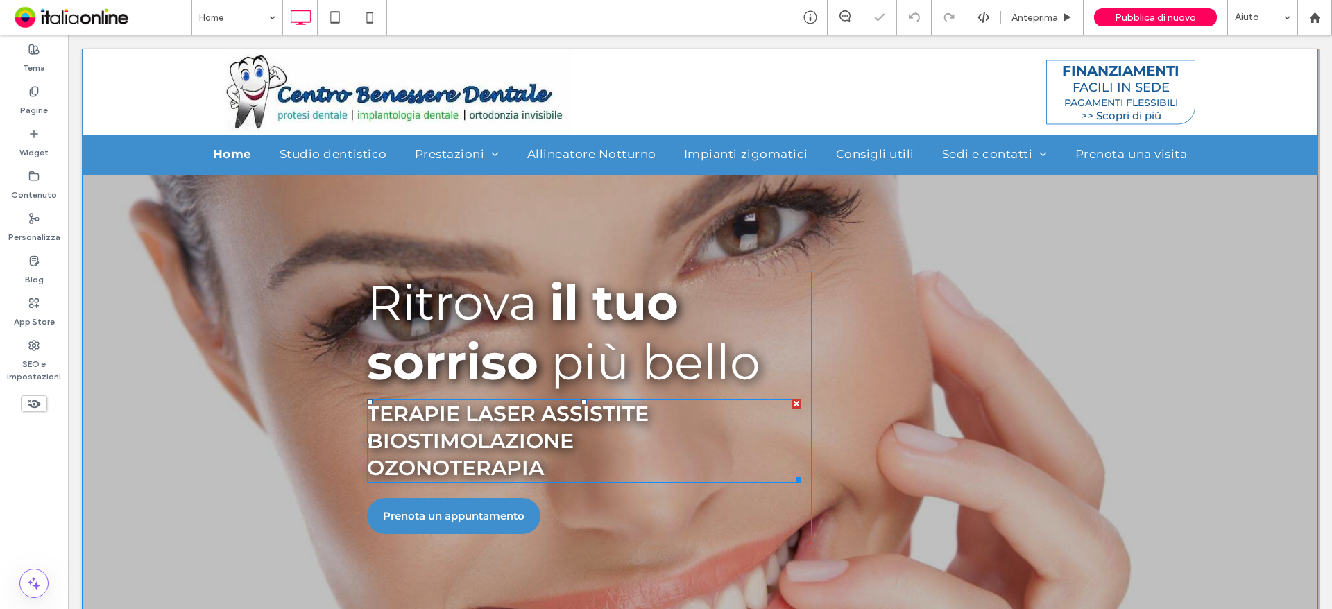
drag, startPoint x: 563, startPoint y: 434, endPoint x: 566, endPoint y: 440, distance: 7.1
click at [563, 434] on span "BIOSTIMOLAZIONE" at bounding box center [470, 441] width 207 height 26
type input "**********"
type input "**"
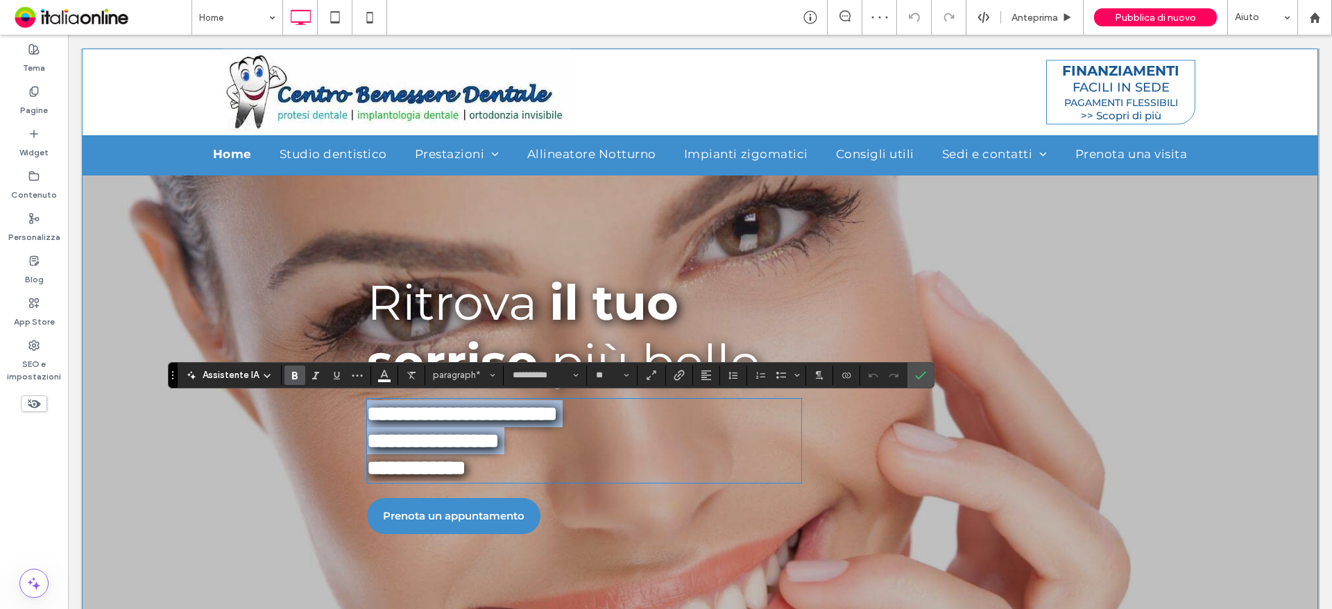
click at [572, 468] on p "**********" at bounding box center [584, 467] width 434 height 27
drag, startPoint x: 541, startPoint y: 466, endPoint x: 352, endPoint y: 418, distance: 195.3
click at [352, 418] on div "**********" at bounding box center [700, 405] width 1236 height 1681
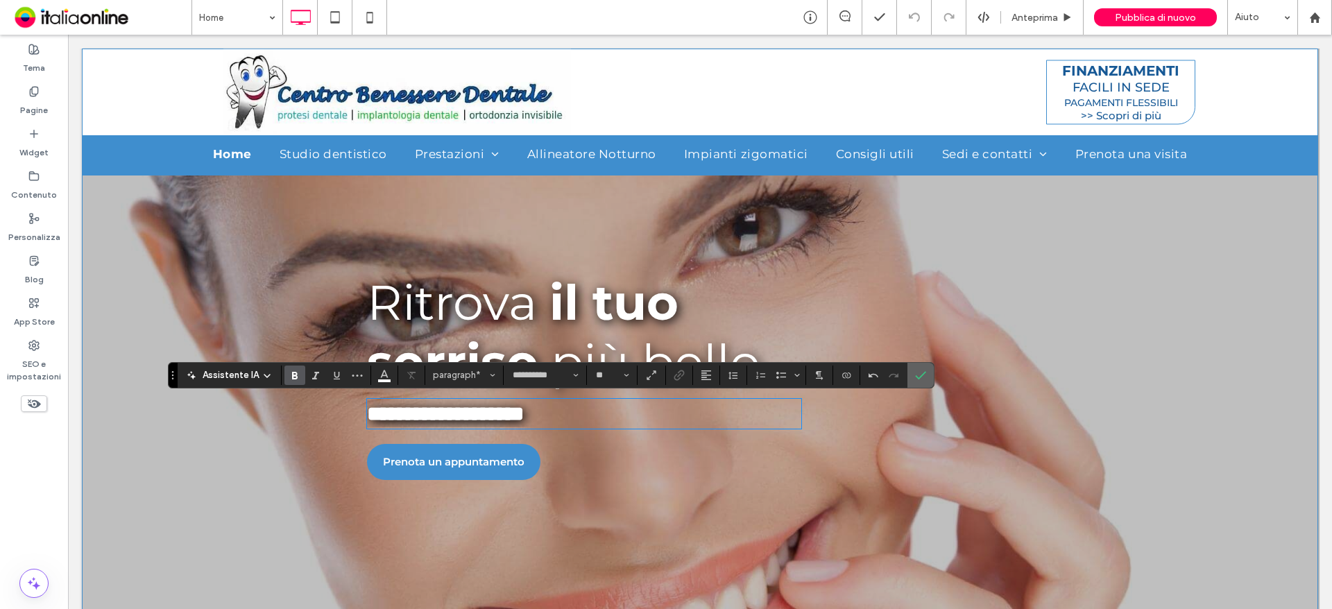
click at [919, 370] on icon "Conferma" at bounding box center [920, 375] width 11 height 11
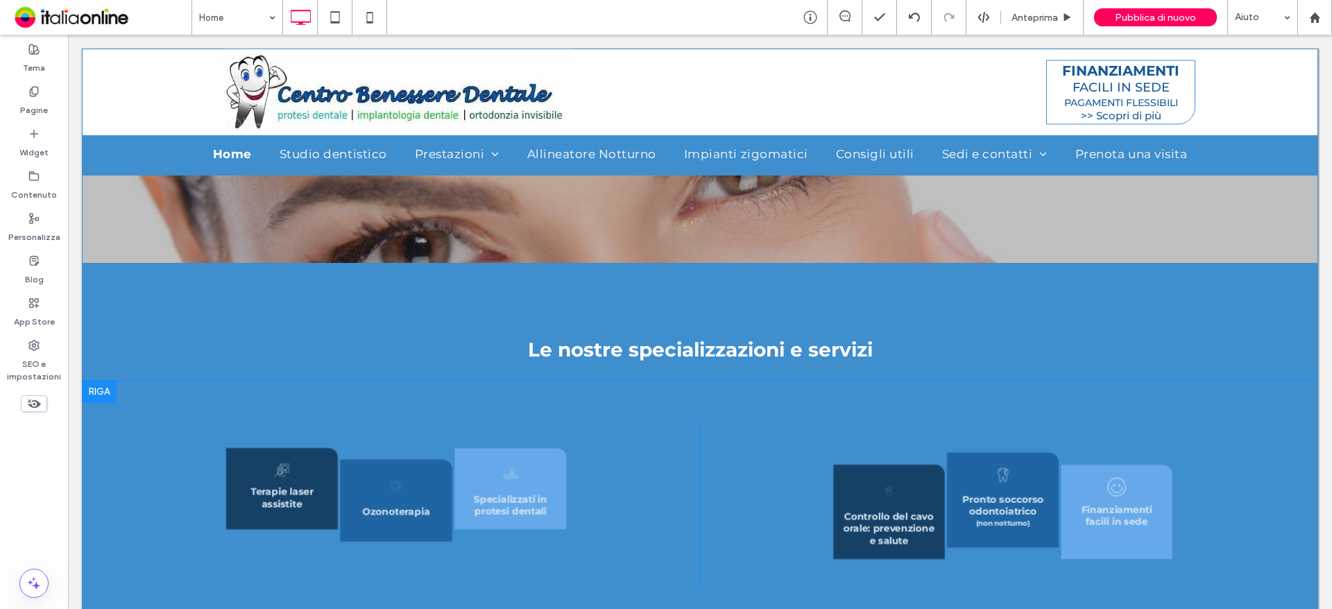
scroll to position [1663, 0]
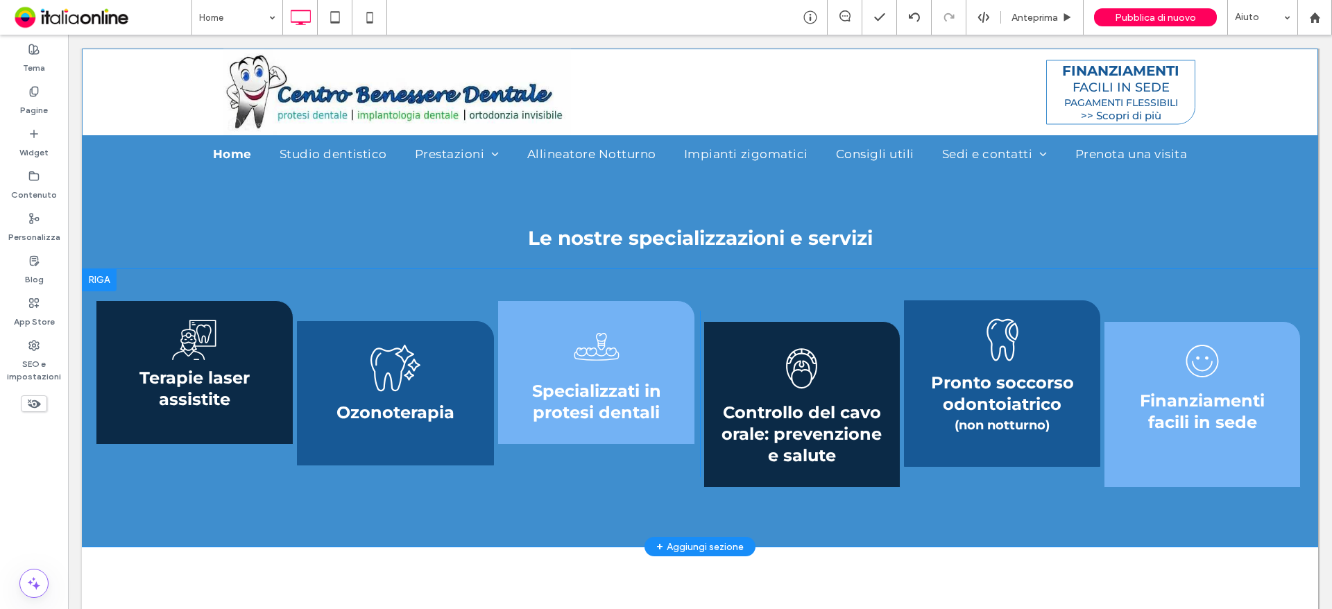
click at [105, 281] on div at bounding box center [99, 280] width 35 height 22
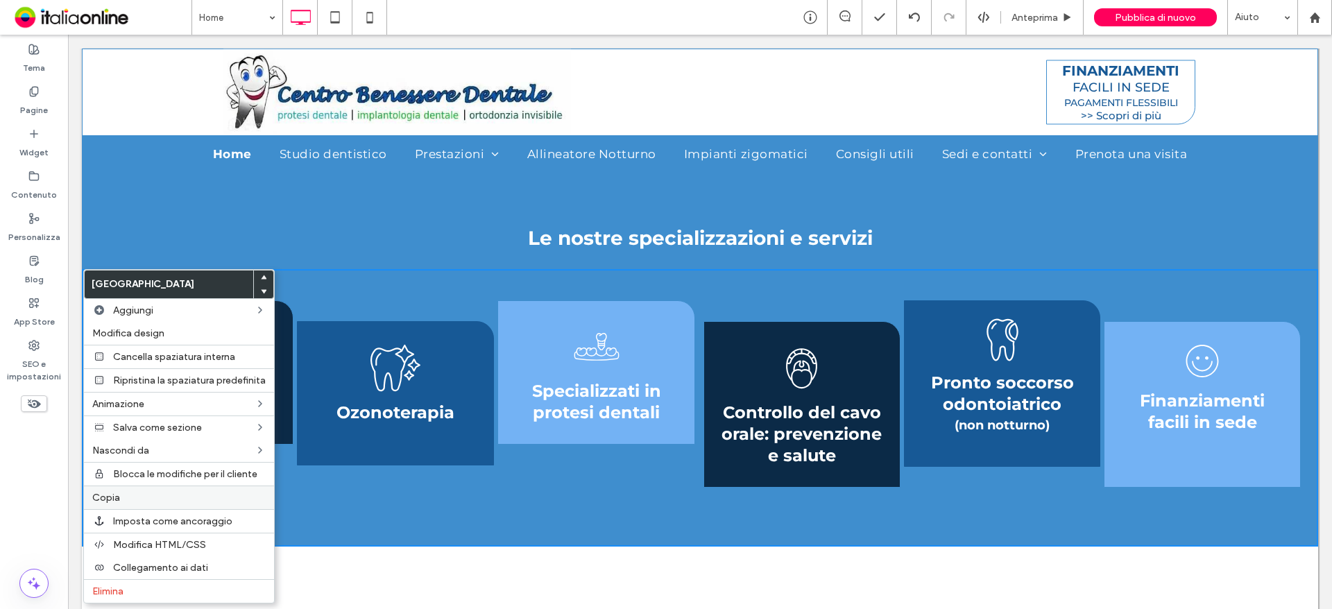
drag, startPoint x: 128, startPoint y: 502, endPoint x: 139, endPoint y: 504, distance: 10.5
click at [128, 502] on label "Copia" at bounding box center [178, 498] width 173 height 12
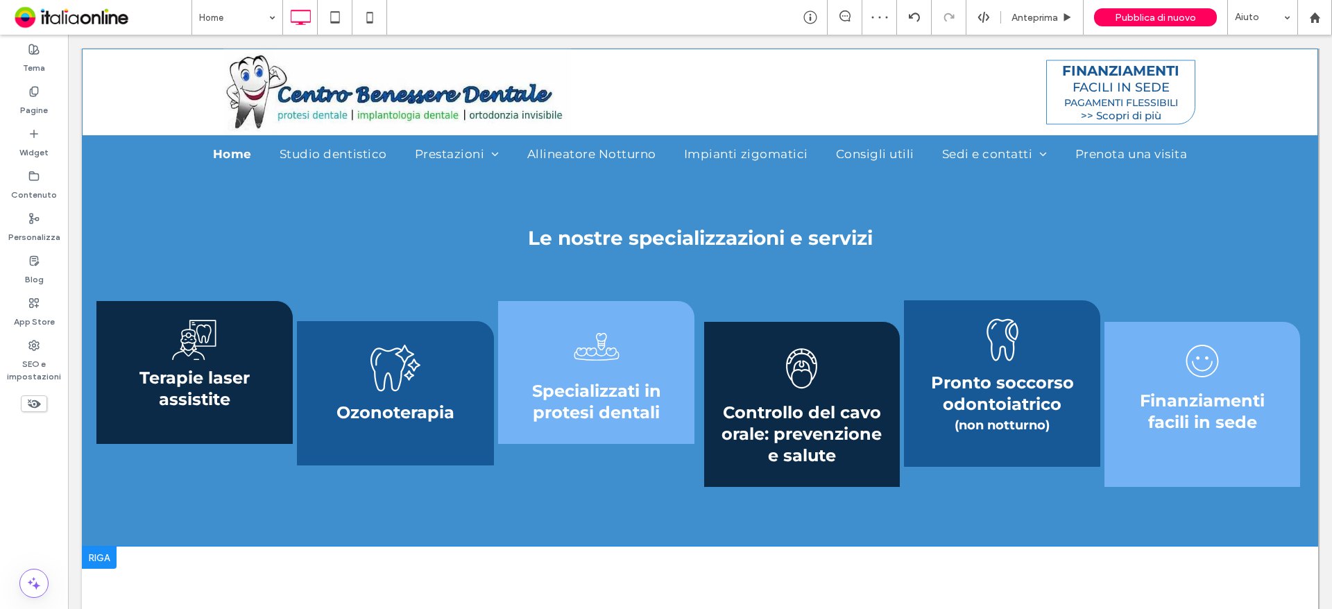
click at [94, 551] on div at bounding box center [99, 558] width 35 height 22
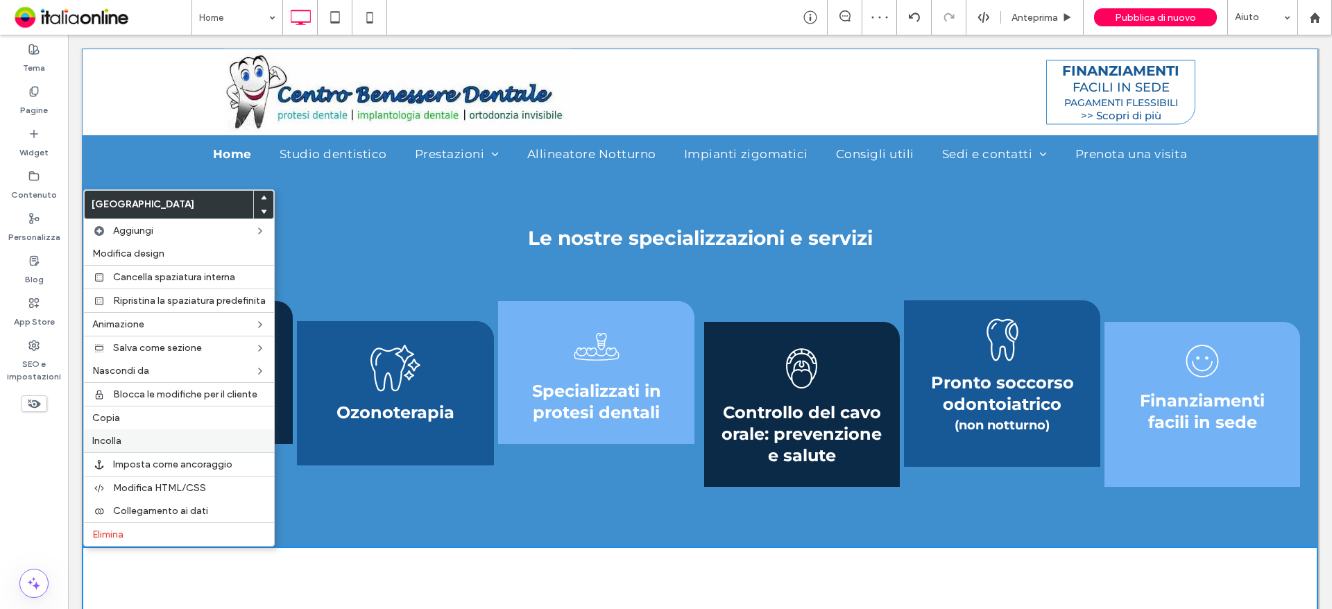
click at [114, 443] on span "Incolla" at bounding box center [106, 441] width 29 height 12
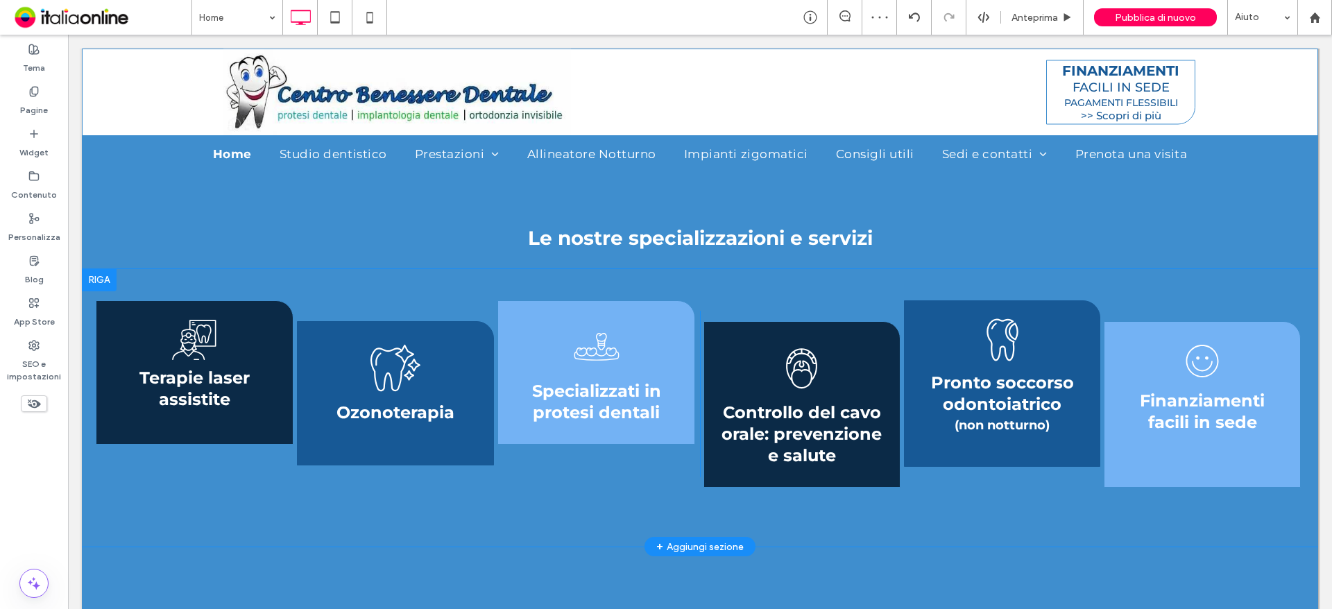
scroll to position [1871, 0]
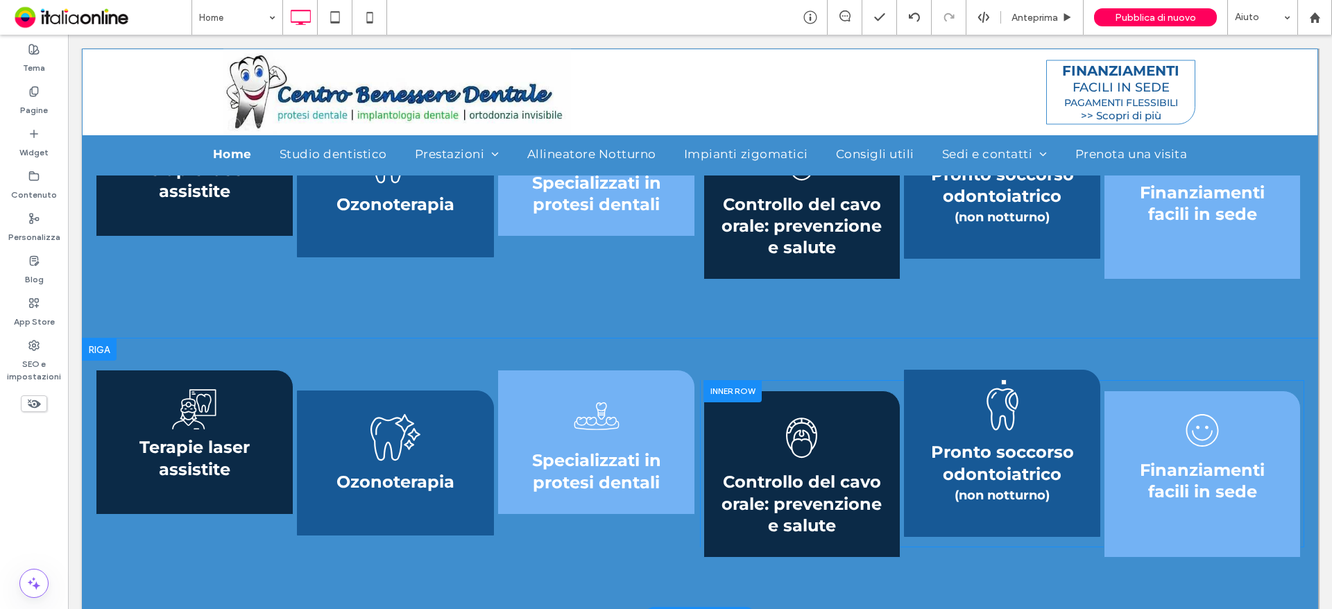
click at [748, 386] on div at bounding box center [732, 391] width 58 height 22
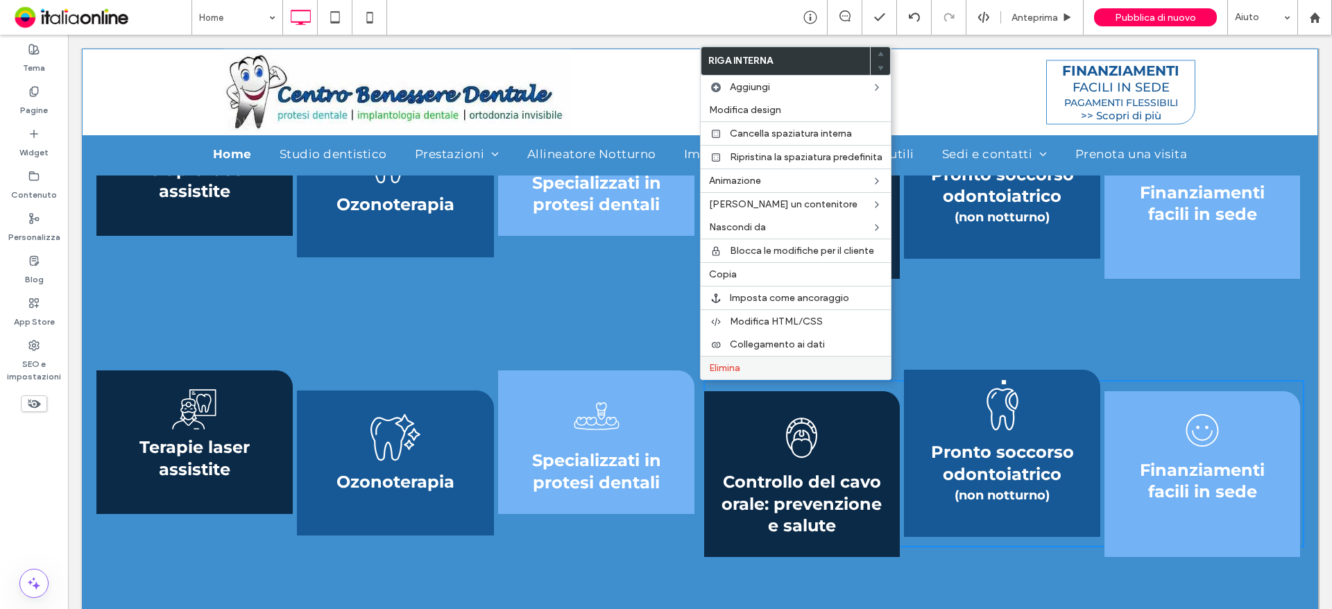
click at [752, 364] on label "Elimina" at bounding box center [795, 368] width 173 height 12
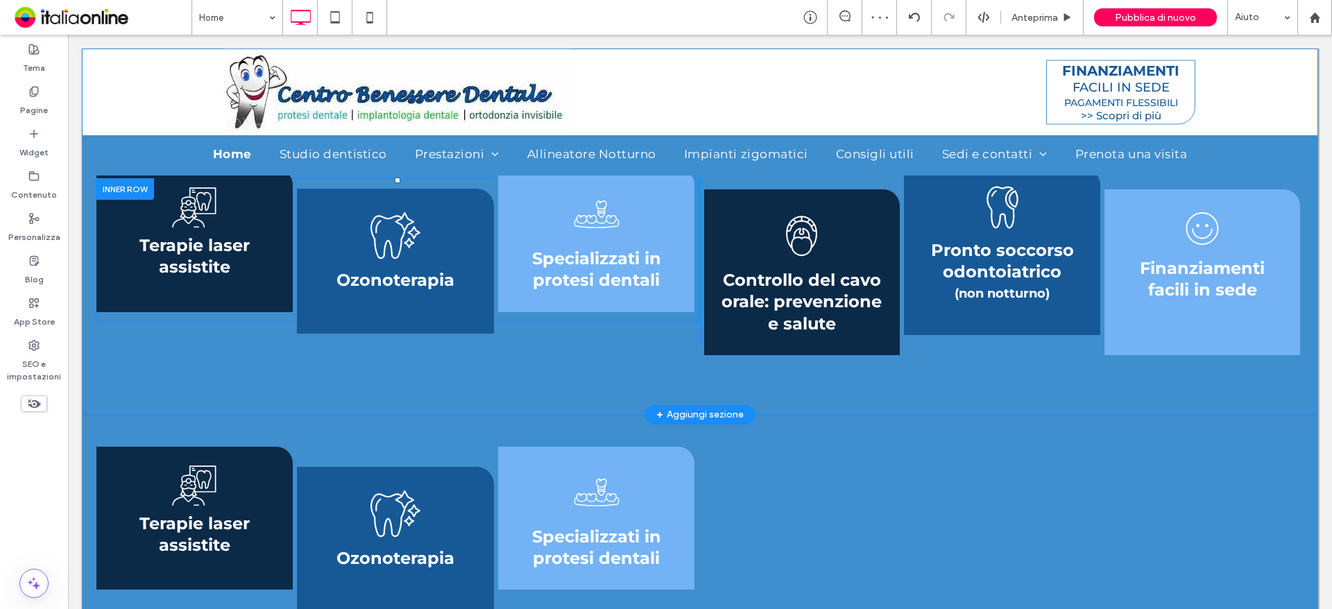
scroll to position [1804, 0]
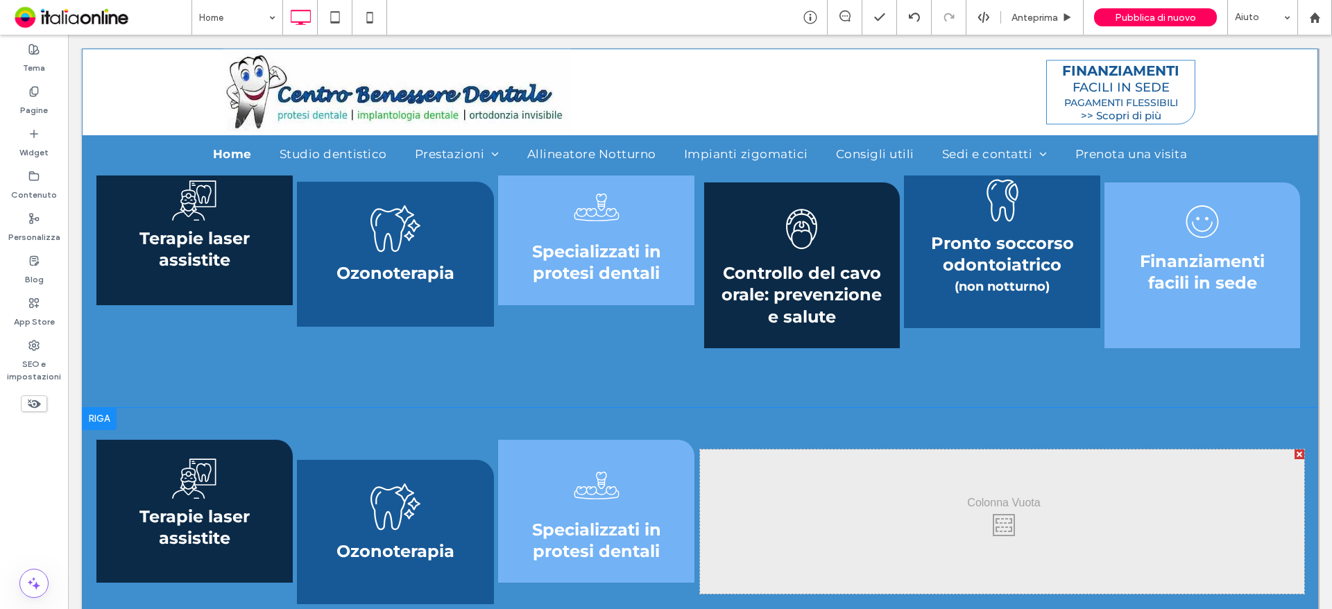
click at [101, 413] on div at bounding box center [99, 419] width 35 height 22
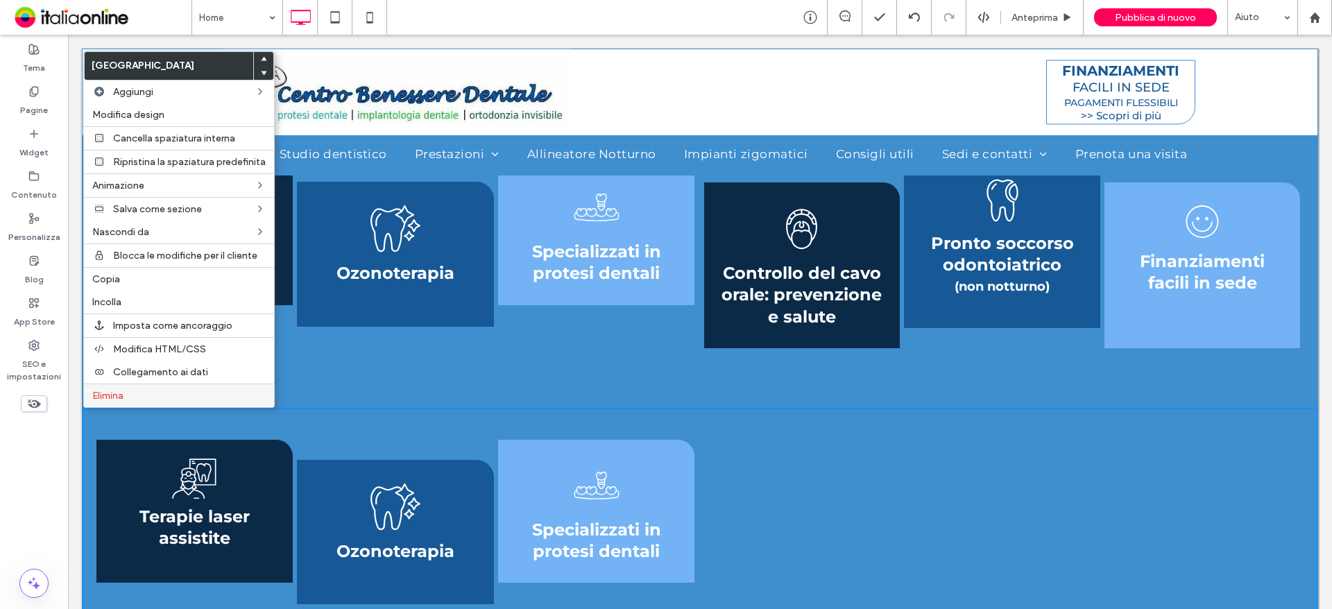
click at [156, 391] on label "Elimina" at bounding box center [178, 396] width 173 height 12
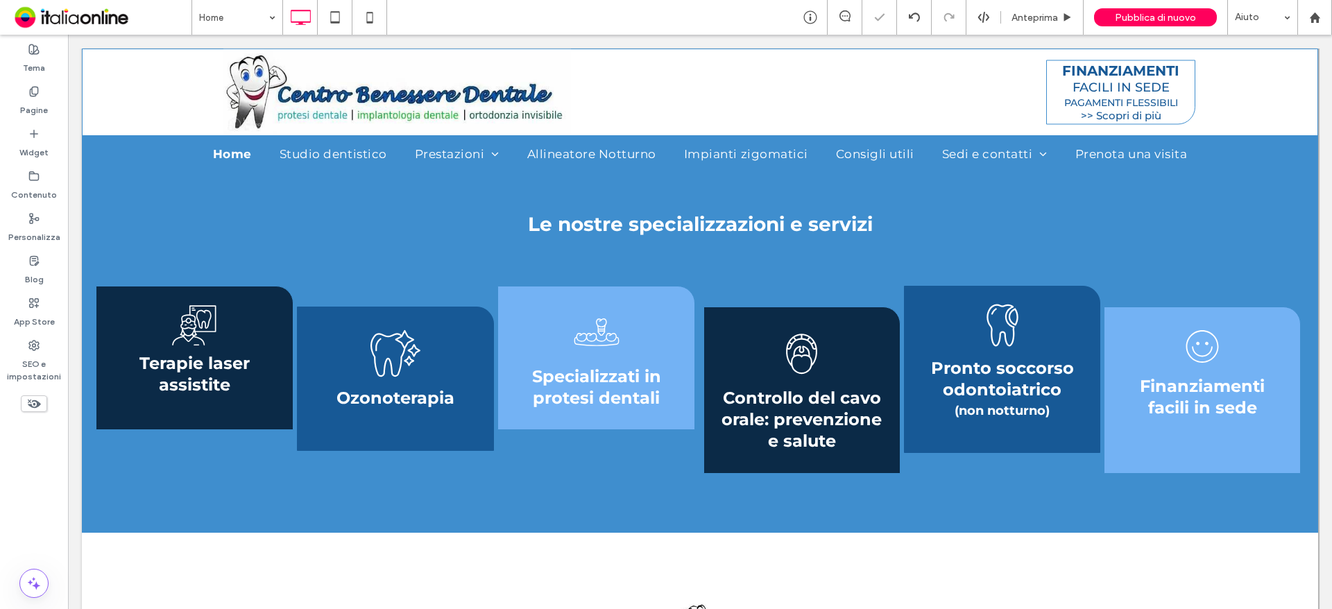
scroll to position [1651, 0]
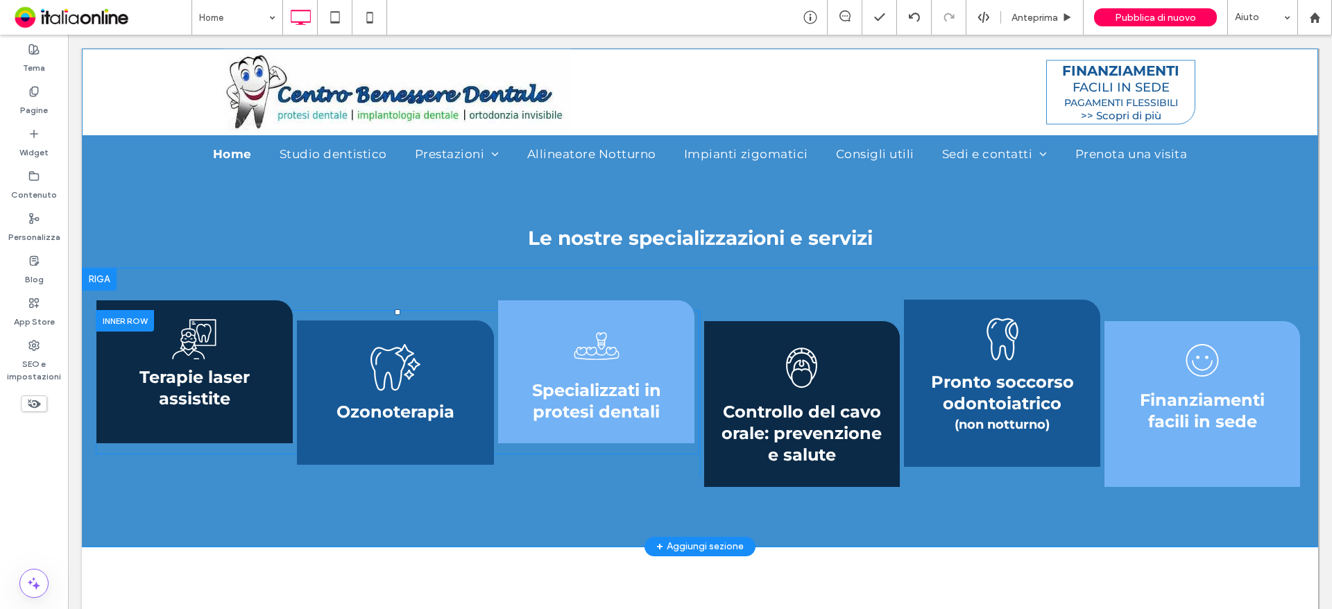
click at [130, 318] on div at bounding box center [125, 321] width 58 height 22
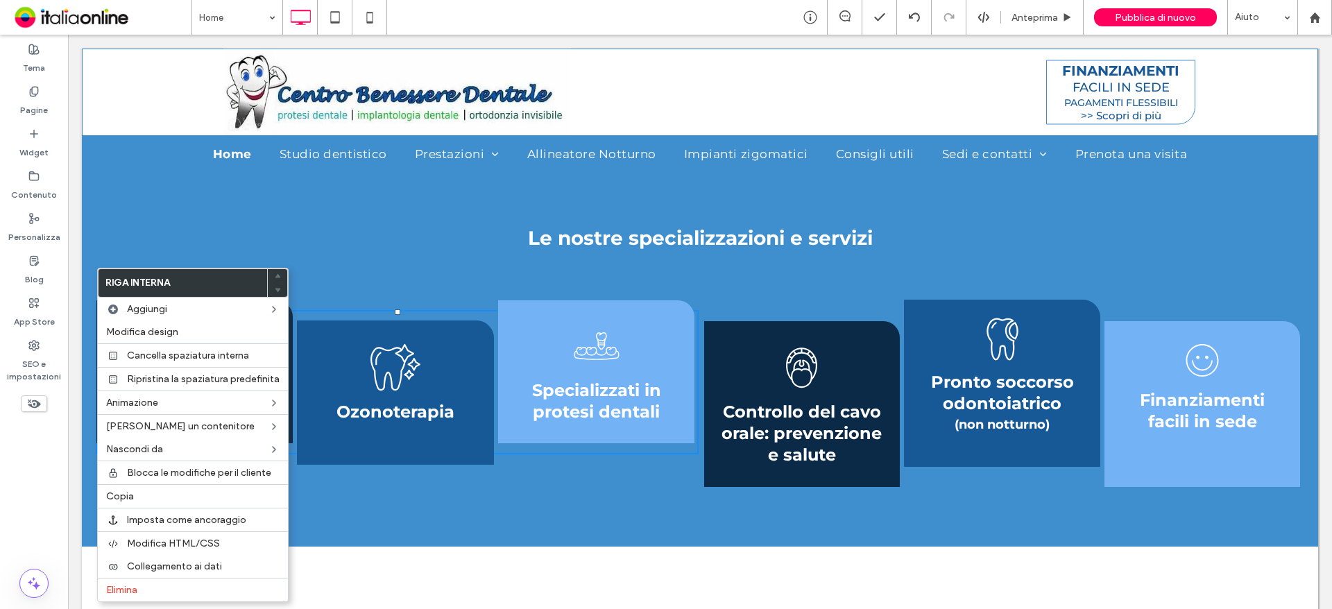
click at [603, 396] on span "Specializzati in protesi dentali" at bounding box center [596, 401] width 129 height 42
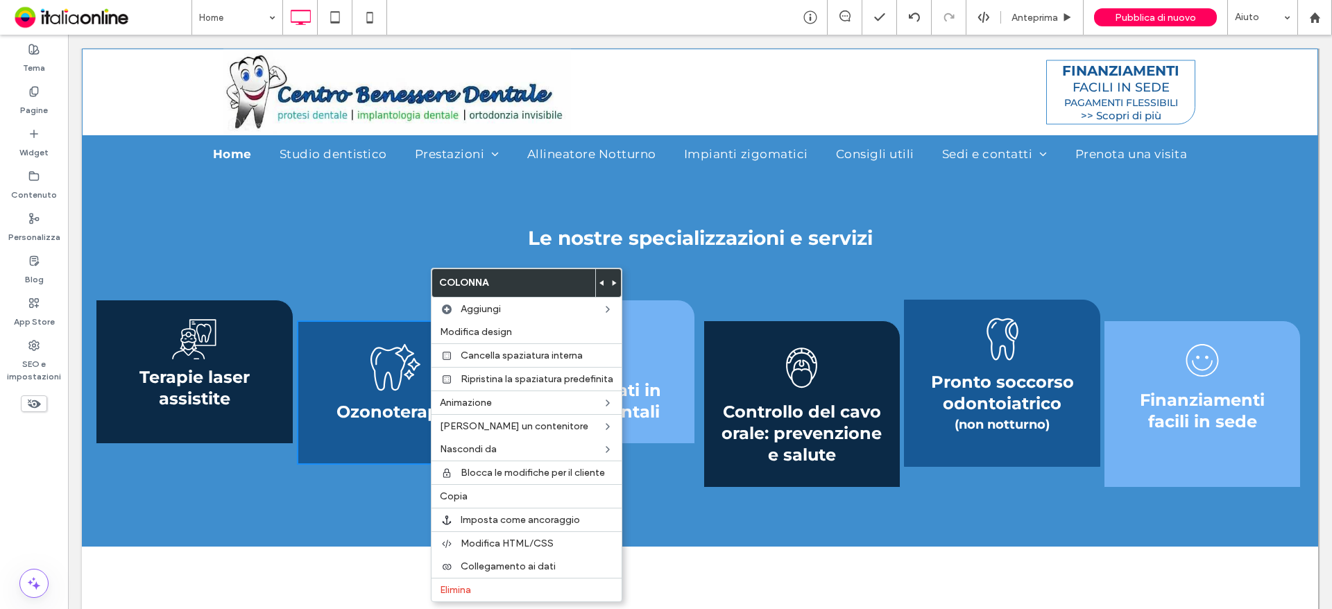
click at [137, 291] on div "Terapie laser assistite Click To Paste Ozonoterapia Click To Paste Specializzat…" at bounding box center [700, 407] width 1236 height 278
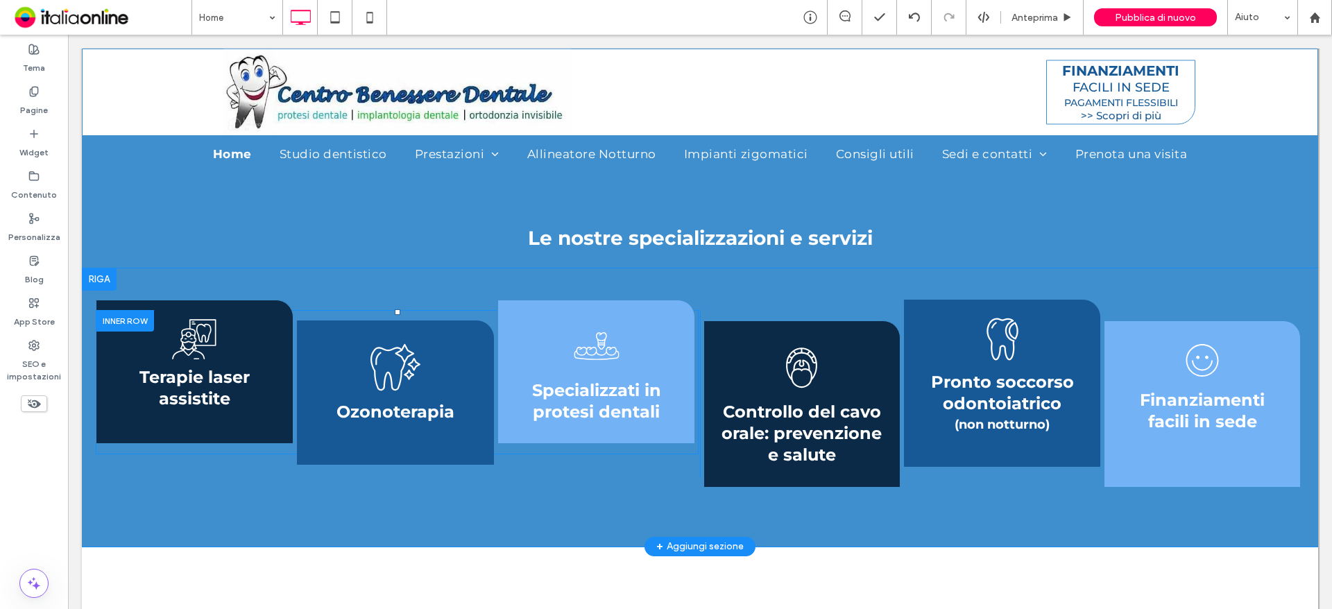
click at [105, 316] on div at bounding box center [125, 321] width 58 height 22
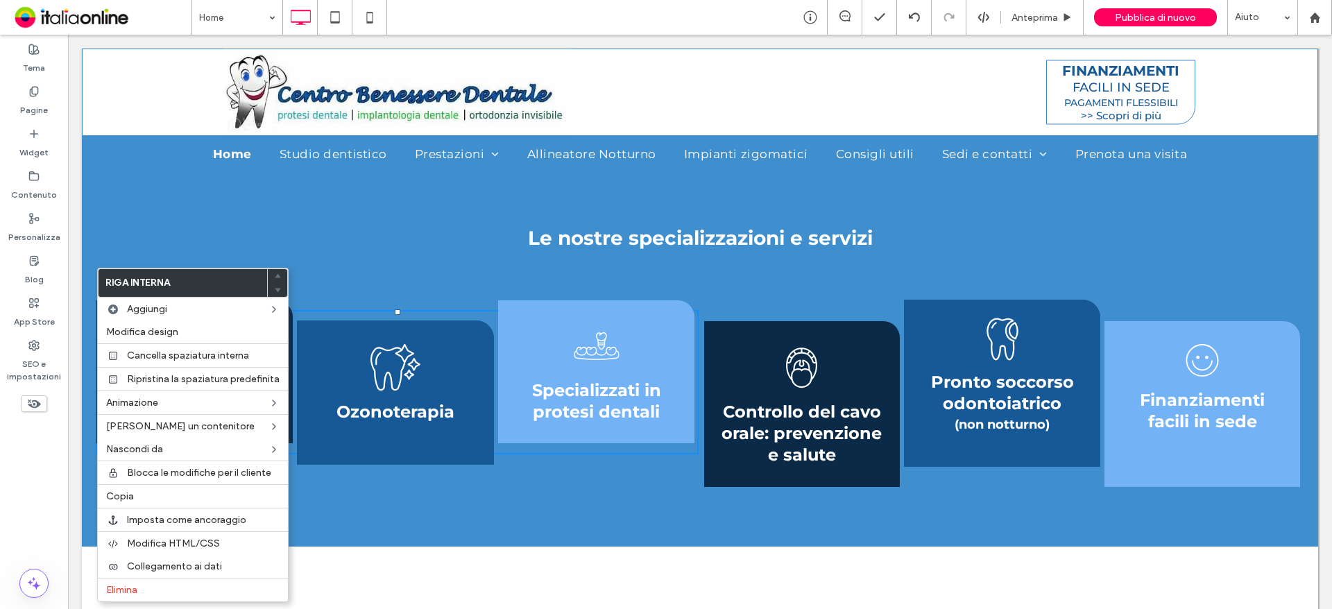
click at [845, 506] on div "Terapie laser assistite Click To Paste Ozonoterapia Click To Paste Specializzat…" at bounding box center [700, 407] width 1236 height 278
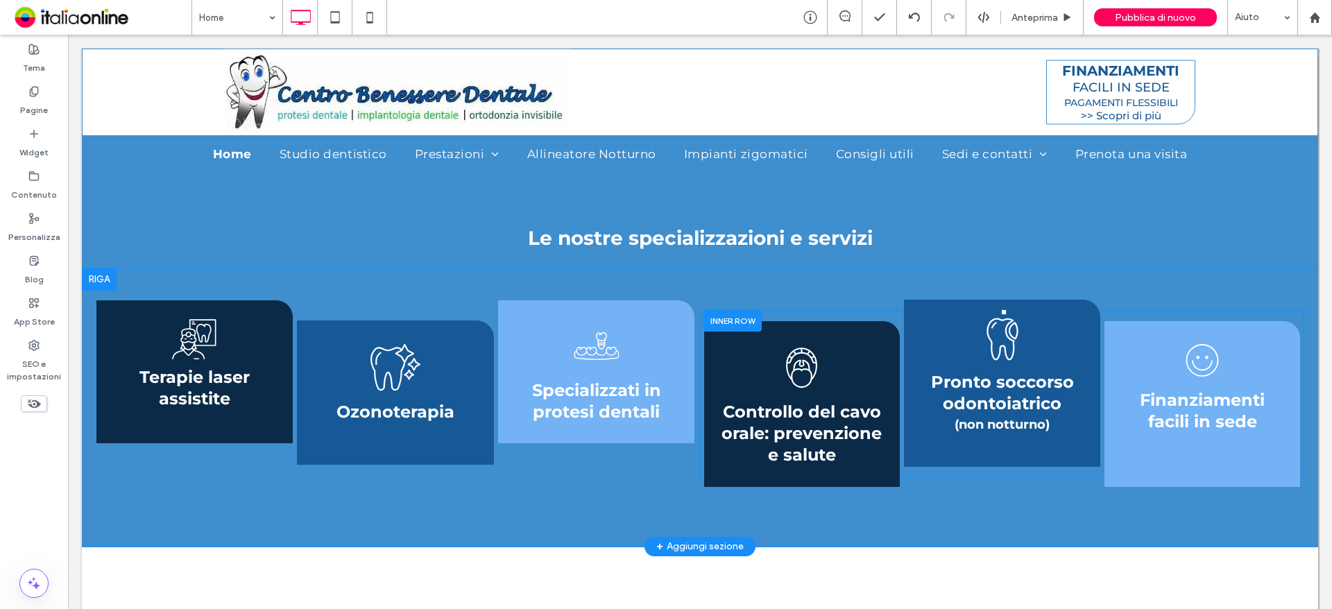
click at [738, 318] on div at bounding box center [732, 321] width 58 height 22
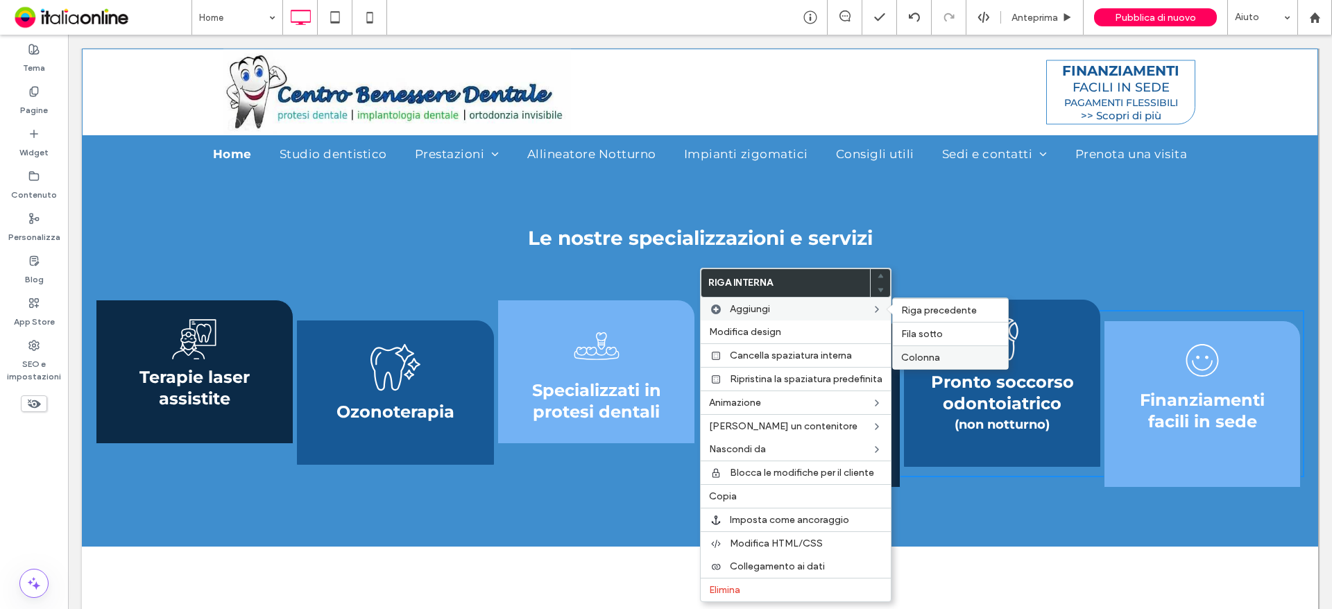
click at [967, 349] on div "Colonna" at bounding box center [950, 357] width 115 height 24
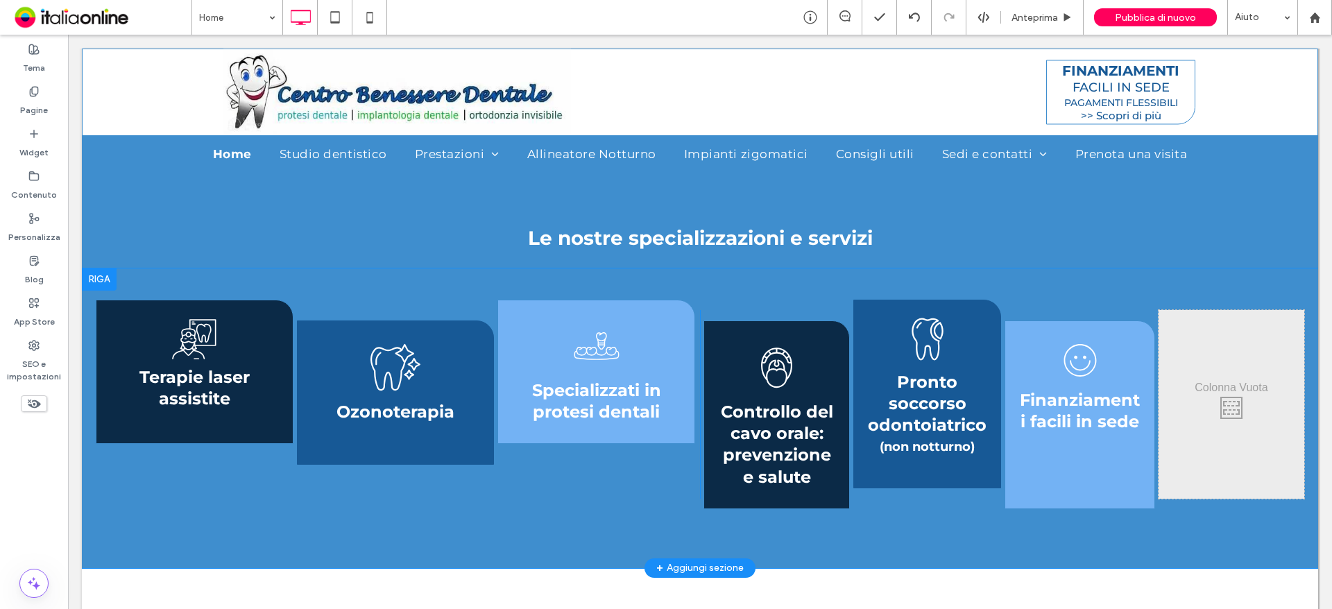
click at [102, 278] on div at bounding box center [99, 279] width 35 height 22
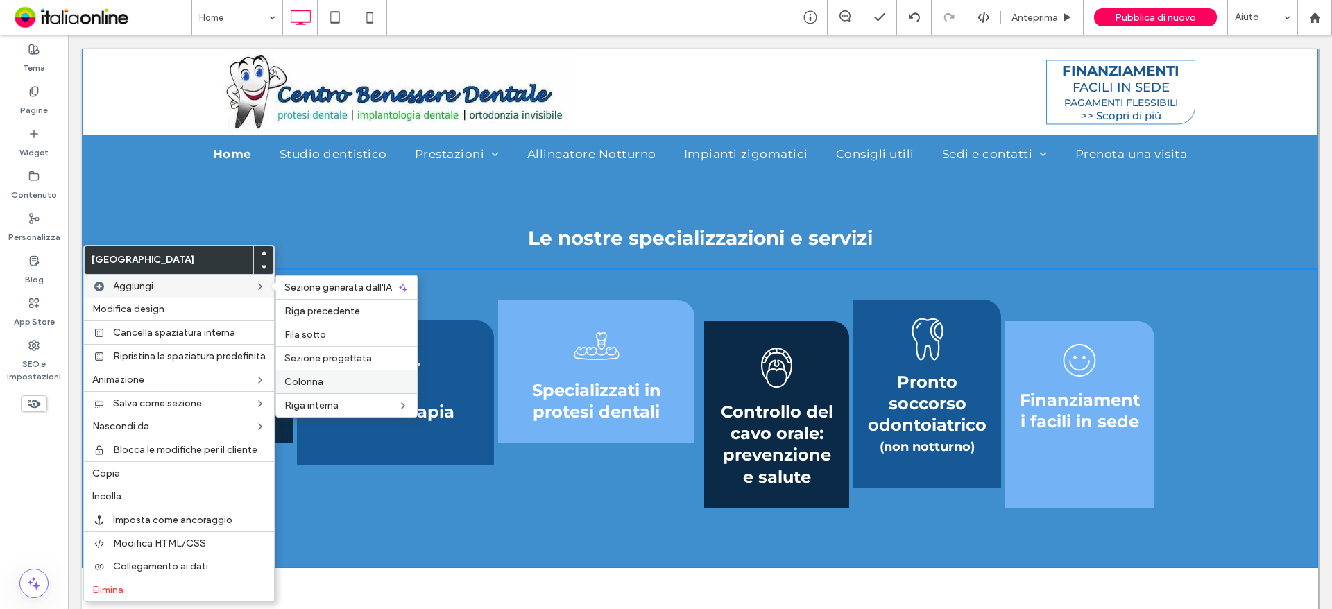
click at [332, 379] on label "Colonna" at bounding box center [346, 382] width 124 height 12
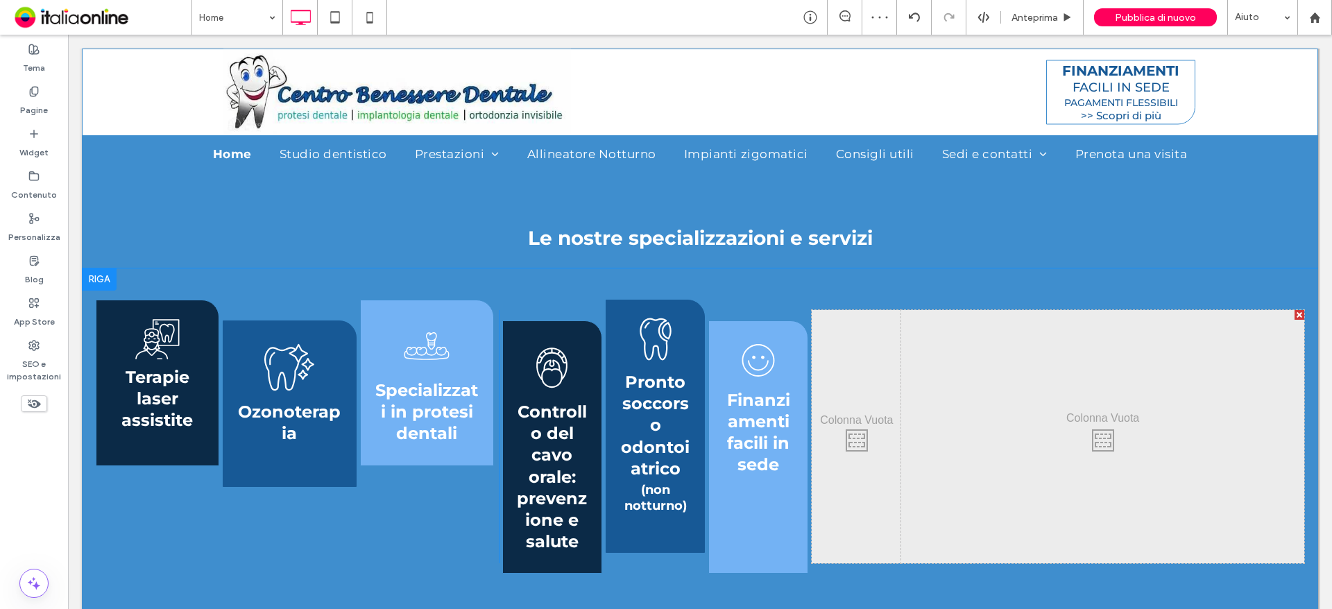
click at [1294, 316] on div at bounding box center [1299, 315] width 10 height 10
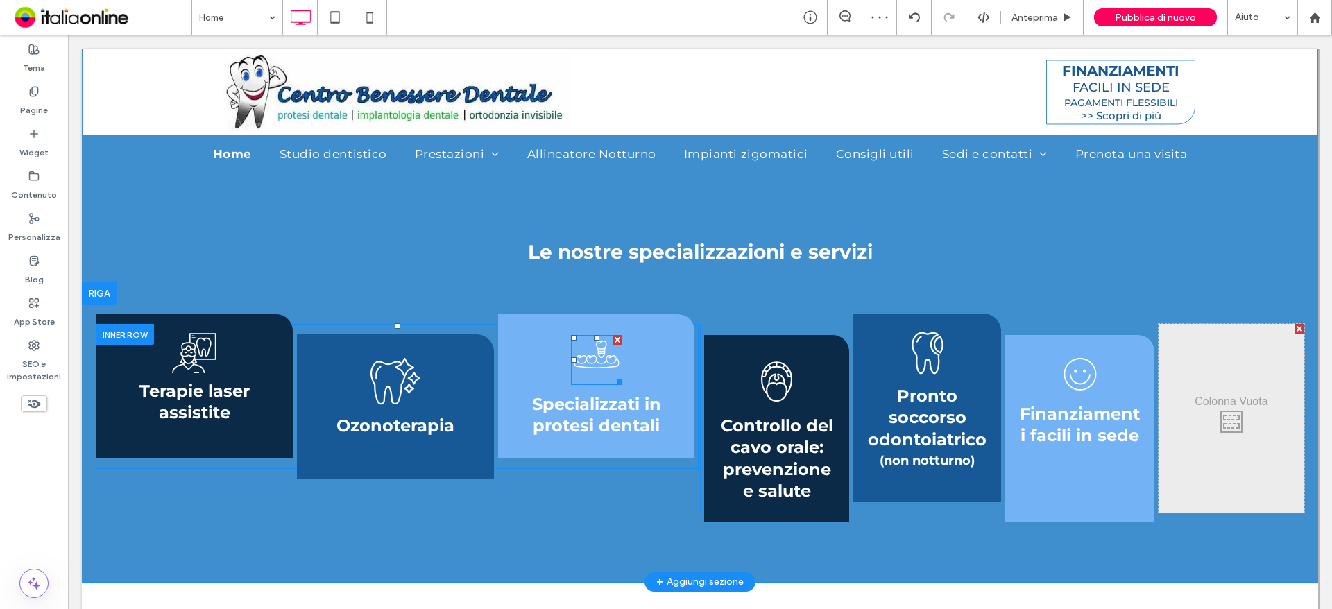
scroll to position [1665, 0]
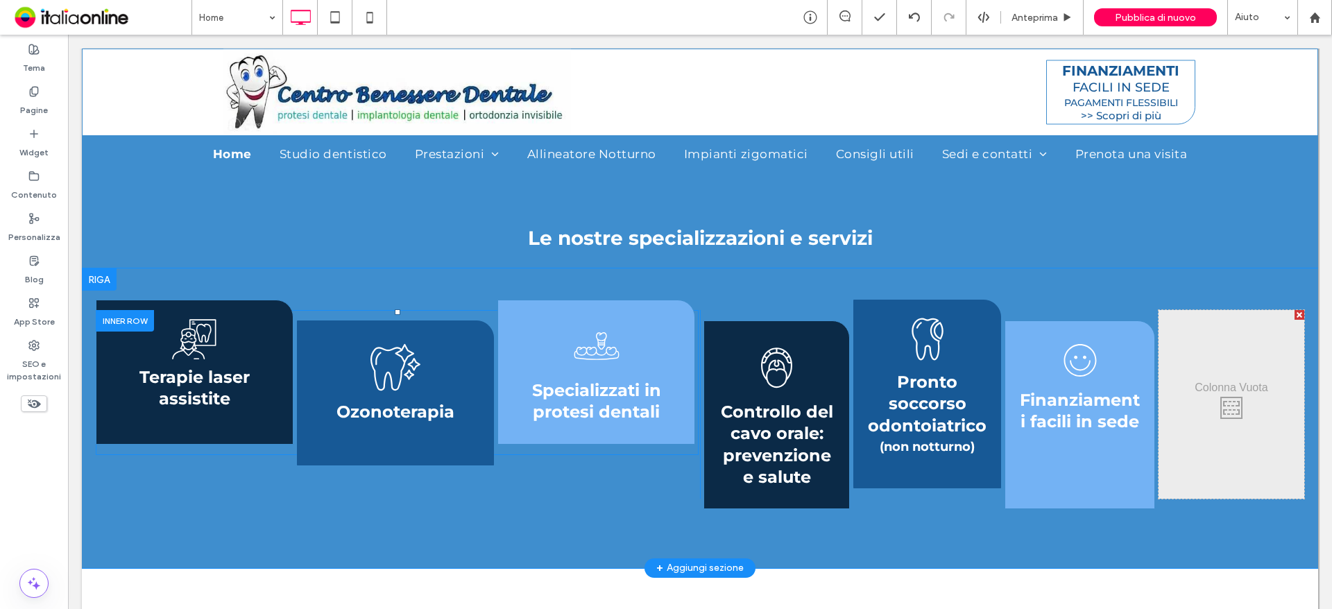
click at [125, 324] on div at bounding box center [125, 321] width 58 height 22
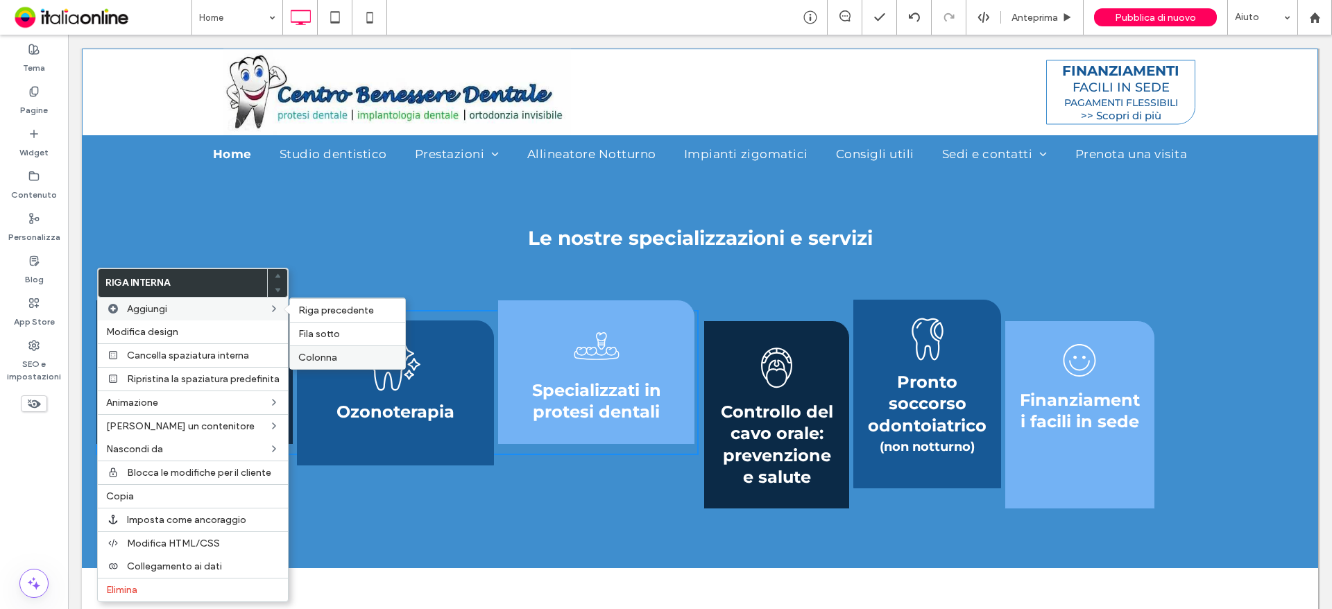
click at [313, 350] on div "Colonna" at bounding box center [347, 357] width 115 height 24
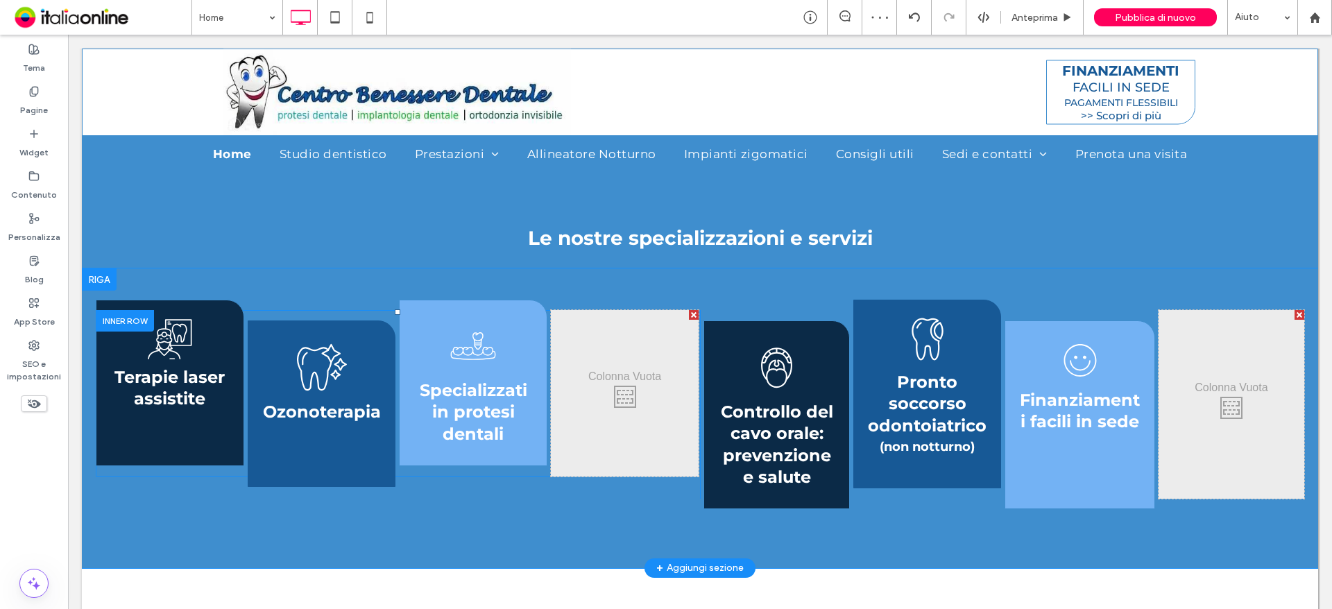
drag, startPoint x: 639, startPoint y: 362, endPoint x: 416, endPoint y: 363, distance: 223.4
click at [413, 363] on div "Terapie laser assistite Click To Paste Ozonoterapia Click To Paste Specializzat…" at bounding box center [397, 393] width 603 height 166
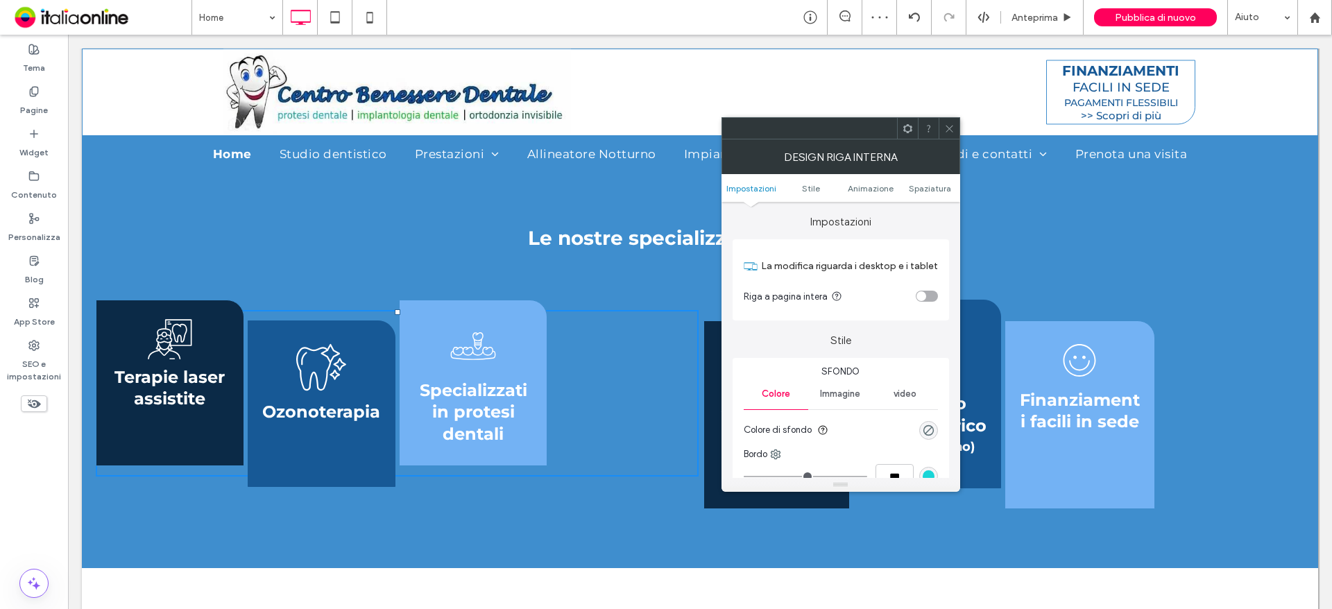
click at [958, 132] on div at bounding box center [949, 128] width 21 height 21
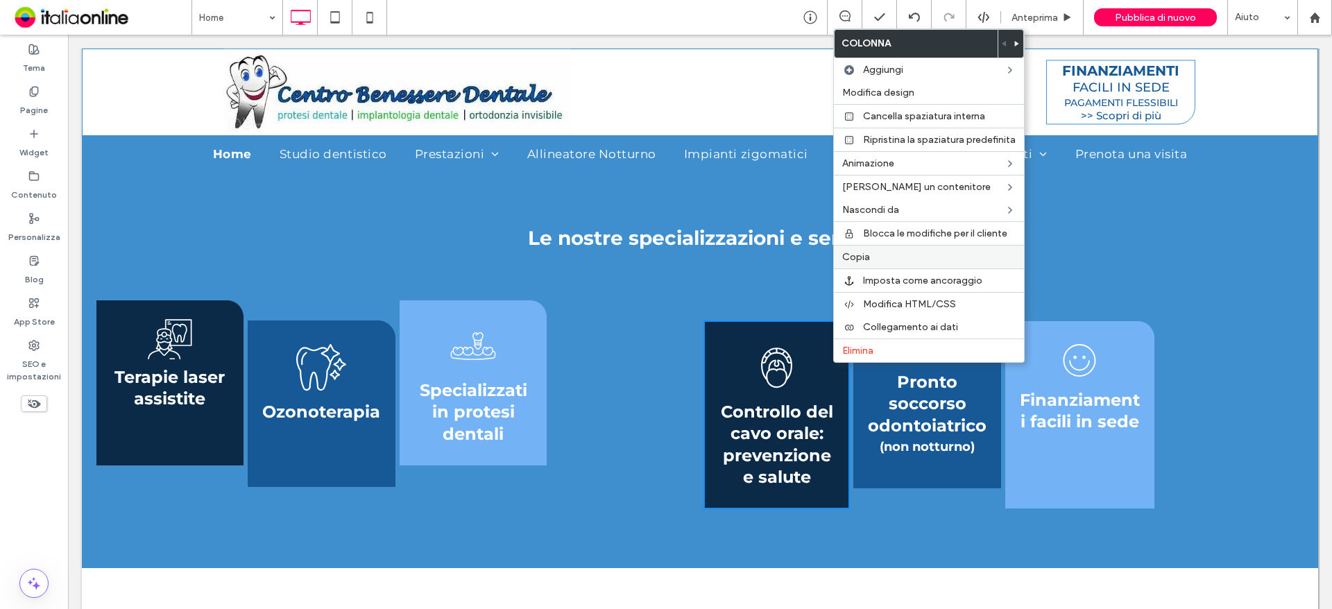
click at [864, 258] on span "Copia" at bounding box center [856, 257] width 28 height 12
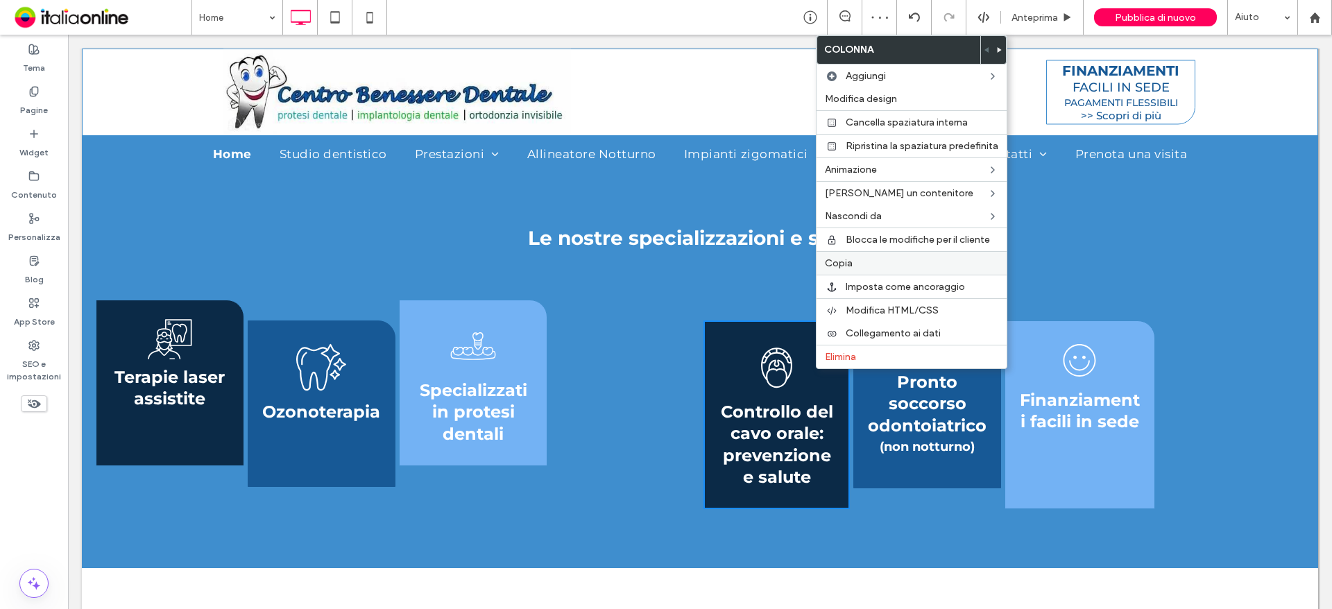
click at [842, 267] on span "Copia" at bounding box center [839, 263] width 28 height 12
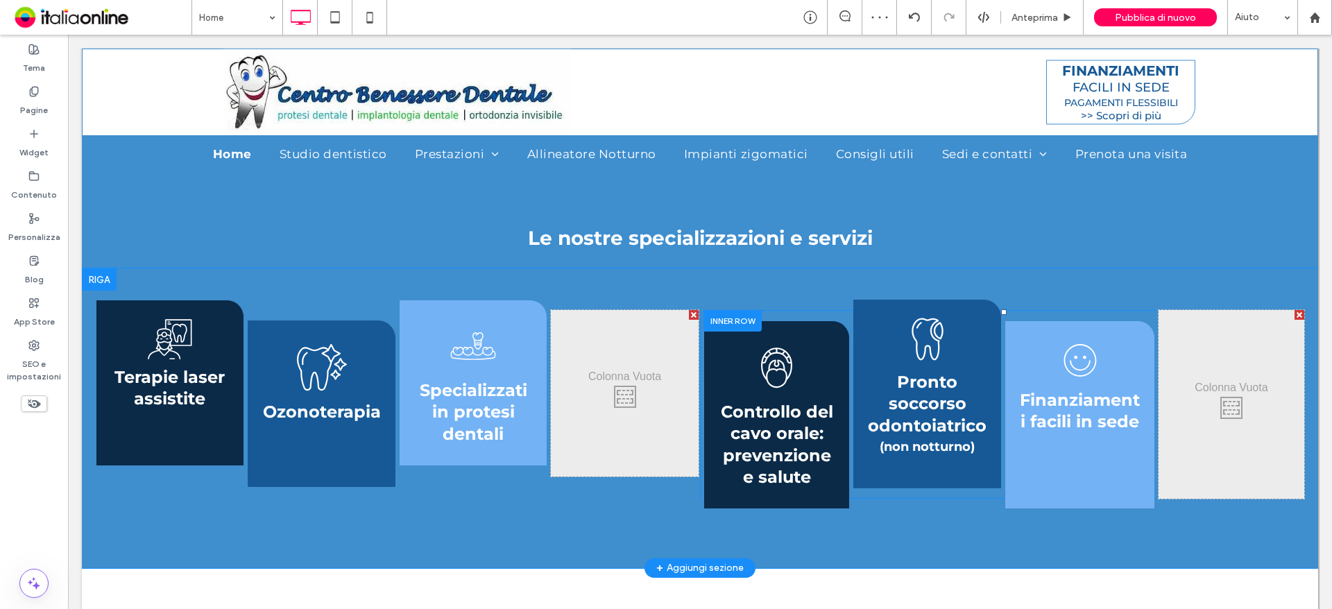
click at [1213, 427] on div "Click To Paste Click To Paste" at bounding box center [1231, 404] width 146 height 189
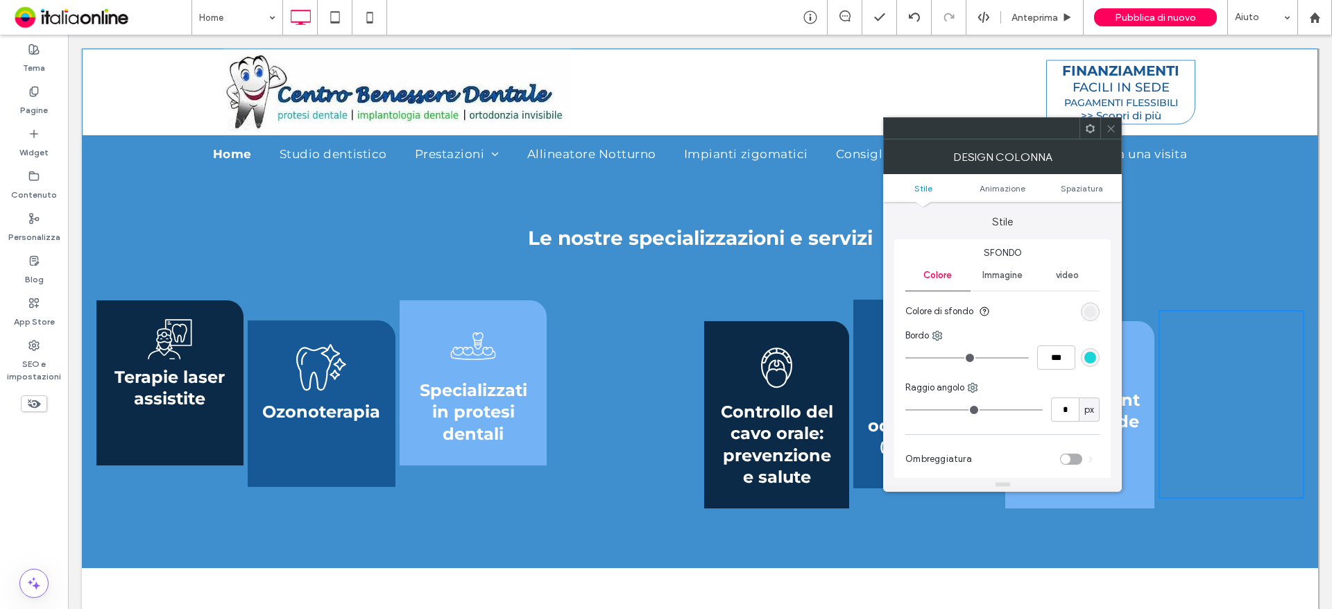
click at [1111, 137] on span at bounding box center [1111, 128] width 10 height 21
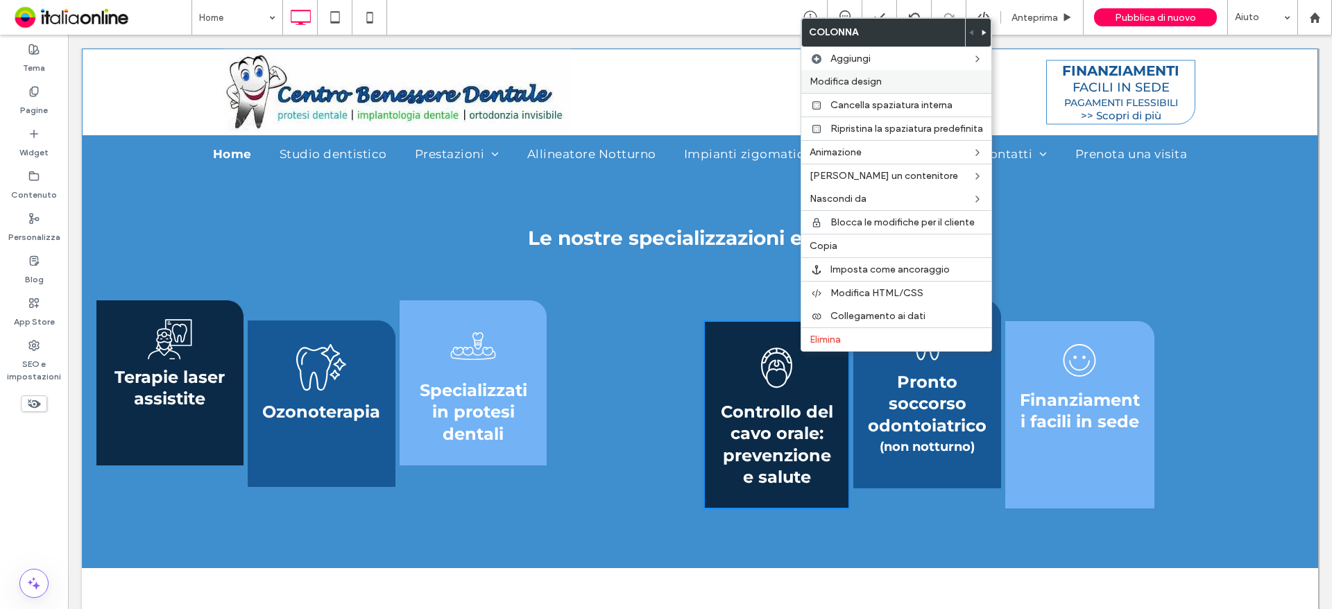
click at [846, 77] on span "Modifica design" at bounding box center [846, 82] width 72 height 12
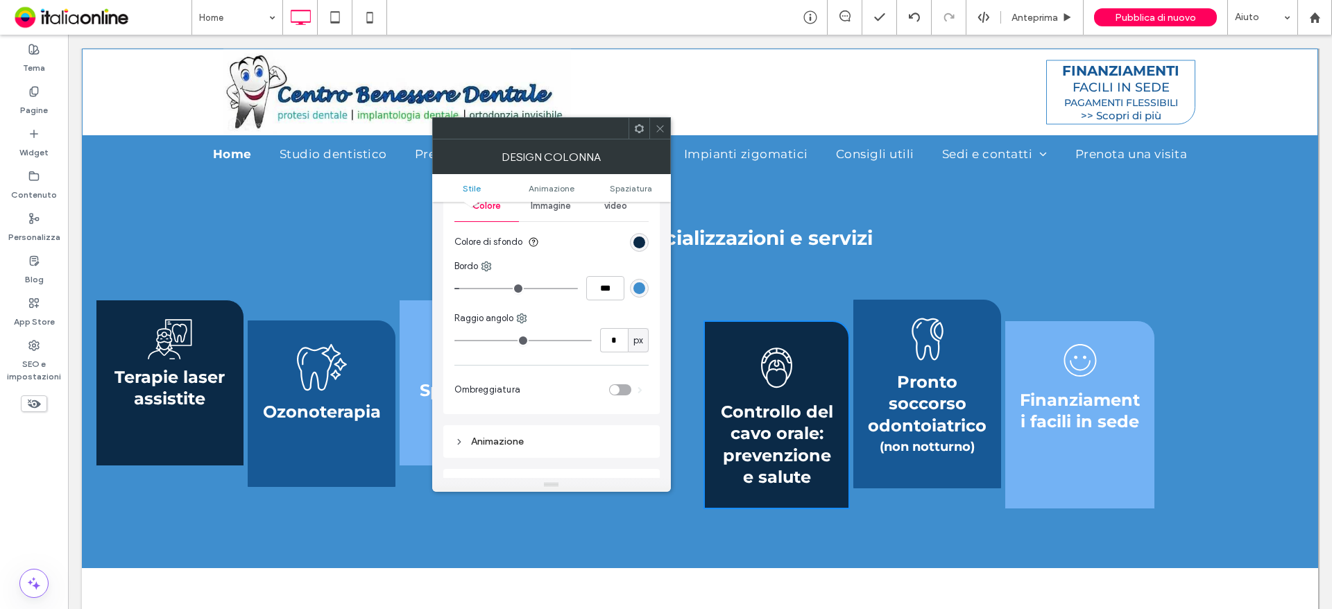
scroll to position [139, 0]
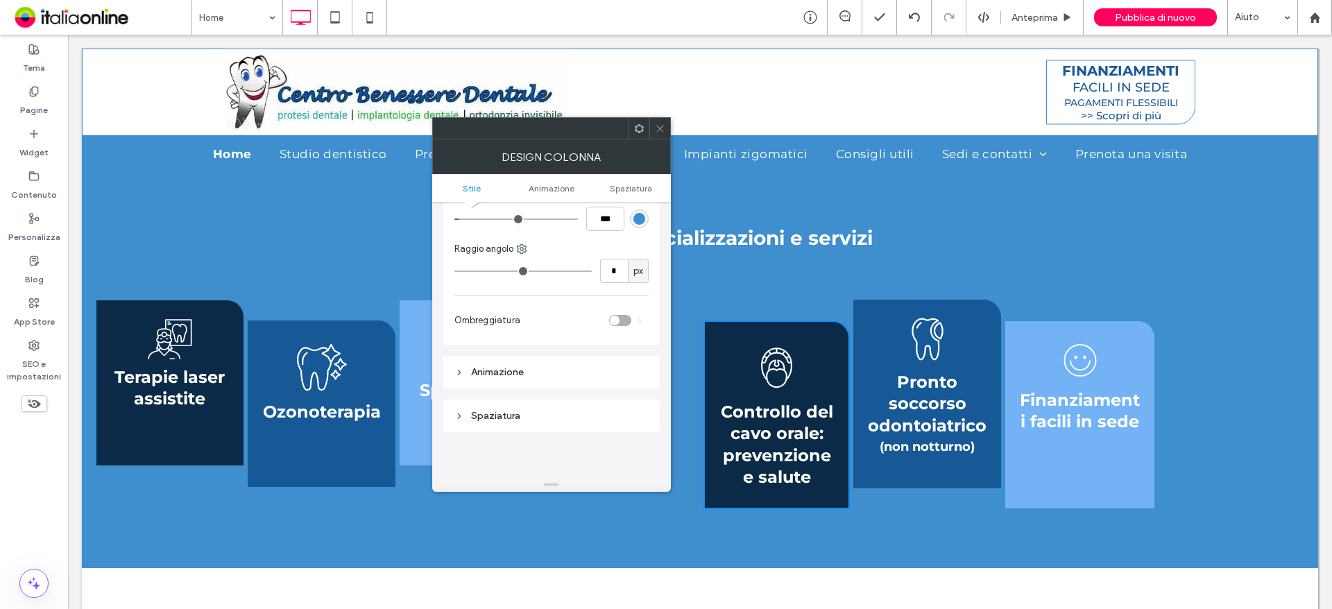
click at [588, 361] on div "Animazione" at bounding box center [551, 372] width 216 height 33
click at [590, 373] on div "Animazione" at bounding box center [551, 372] width 194 height 12
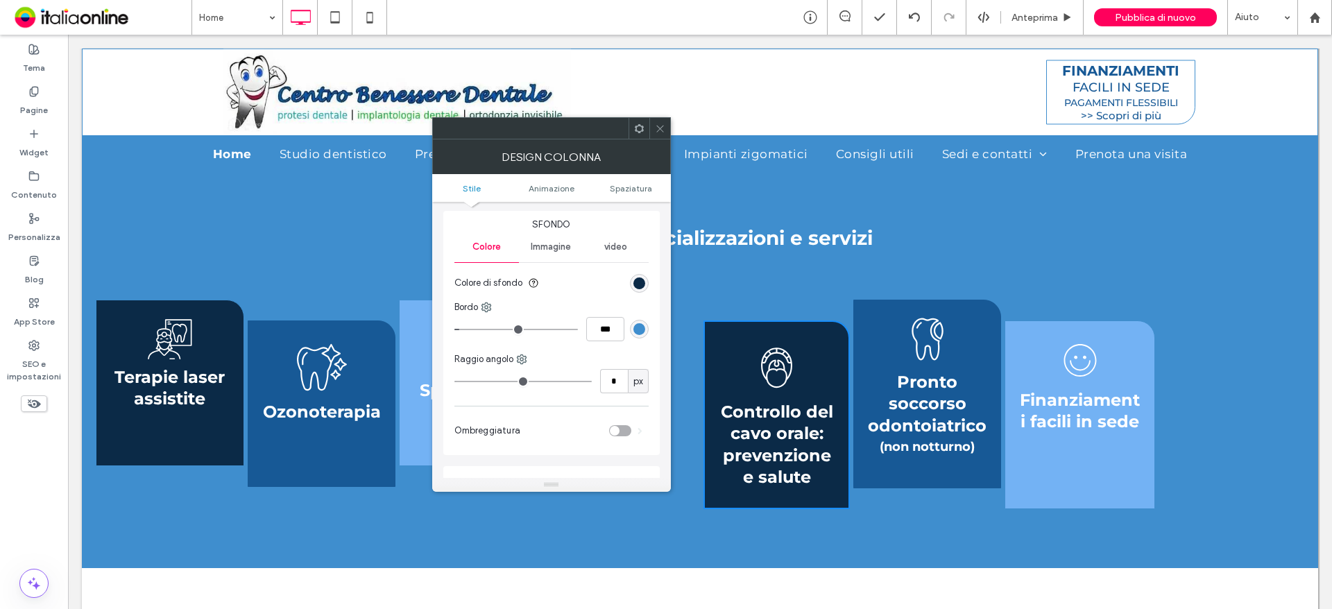
scroll to position [0, 0]
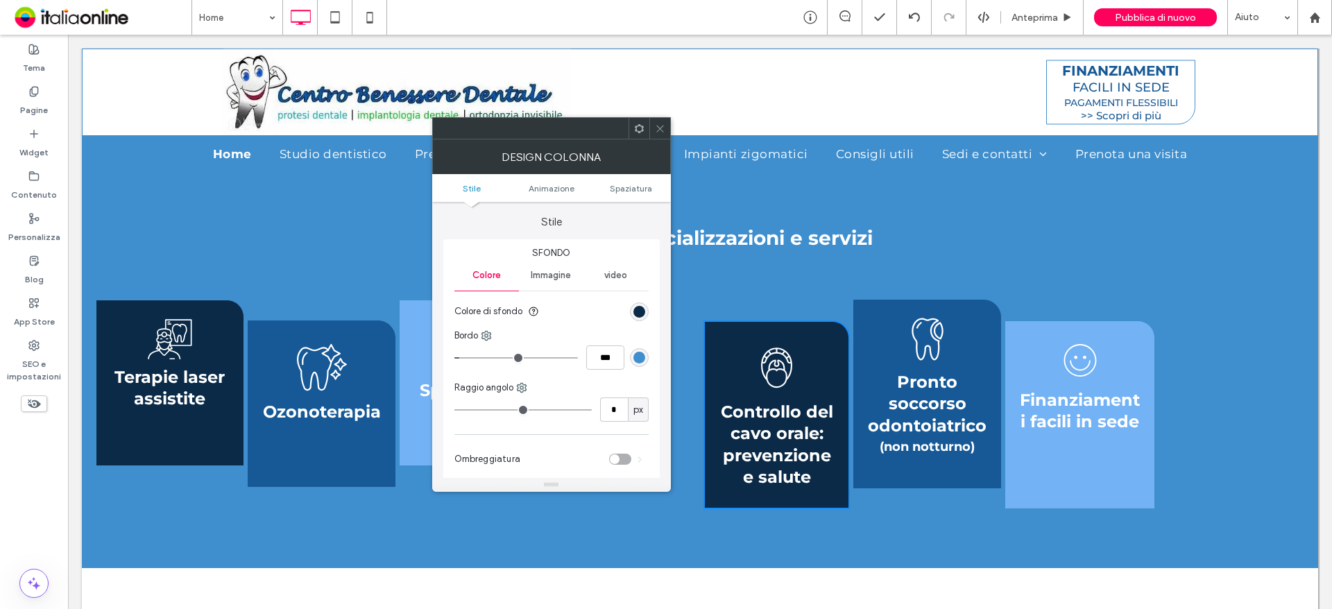
click at [651, 131] on div at bounding box center [659, 128] width 21 height 21
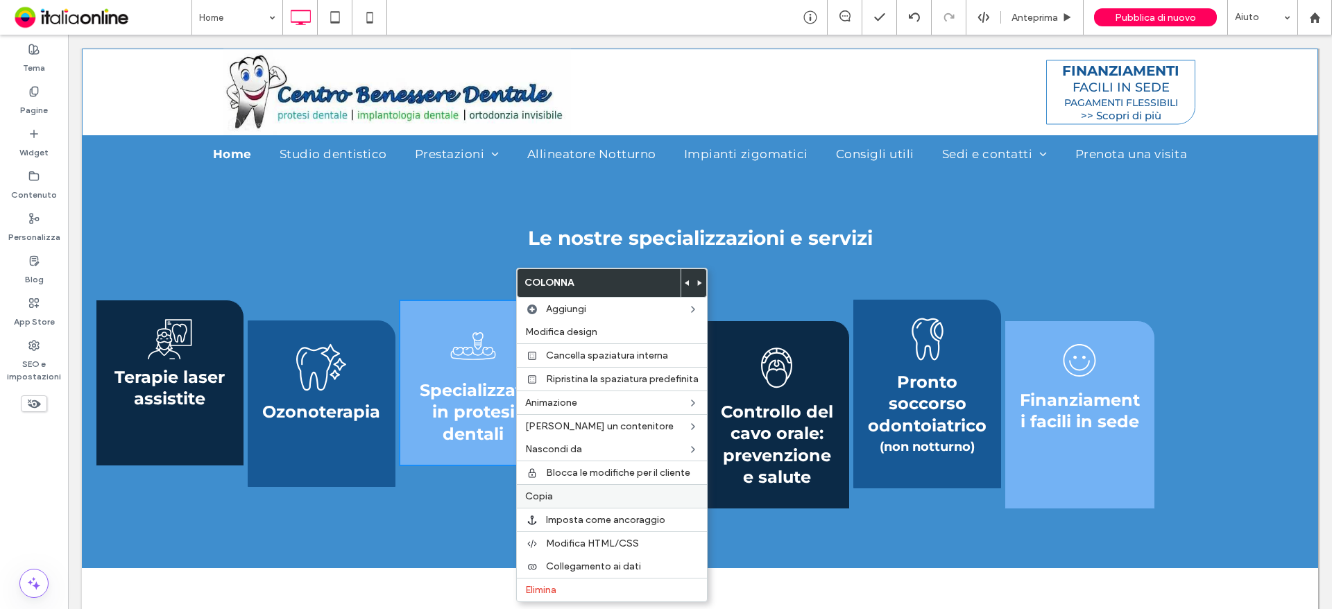
click at [579, 496] on label "Copia" at bounding box center [611, 496] width 173 height 12
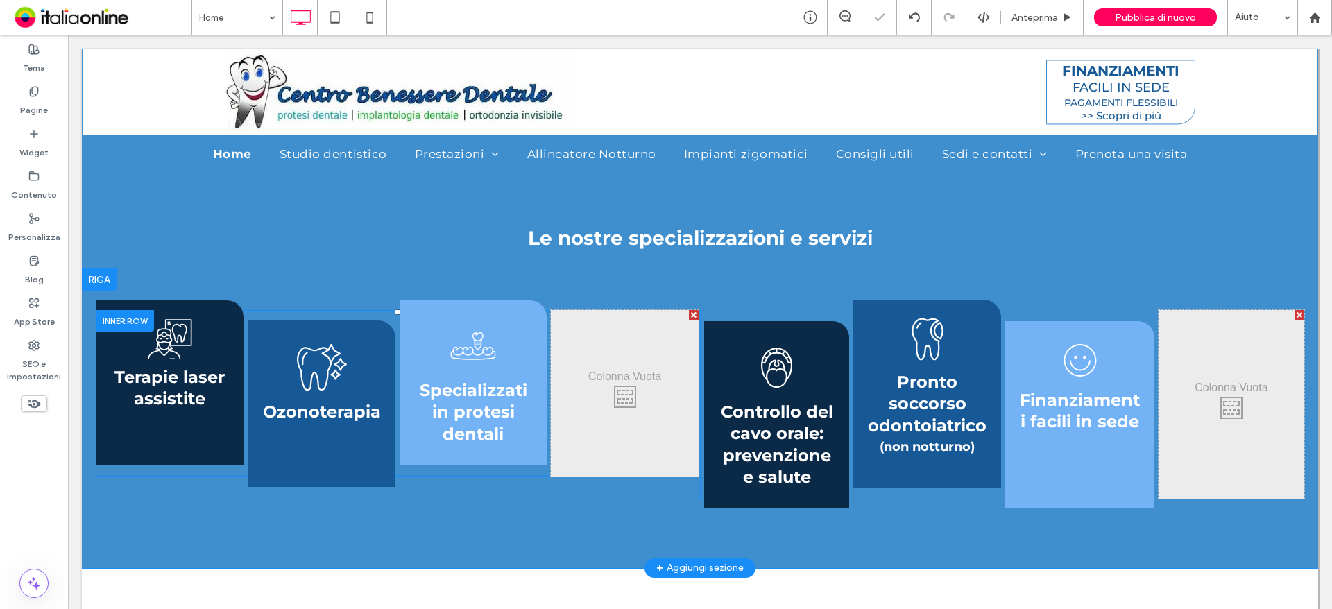
click at [597, 429] on div "Click To Paste Click To Paste" at bounding box center [625, 393] width 148 height 166
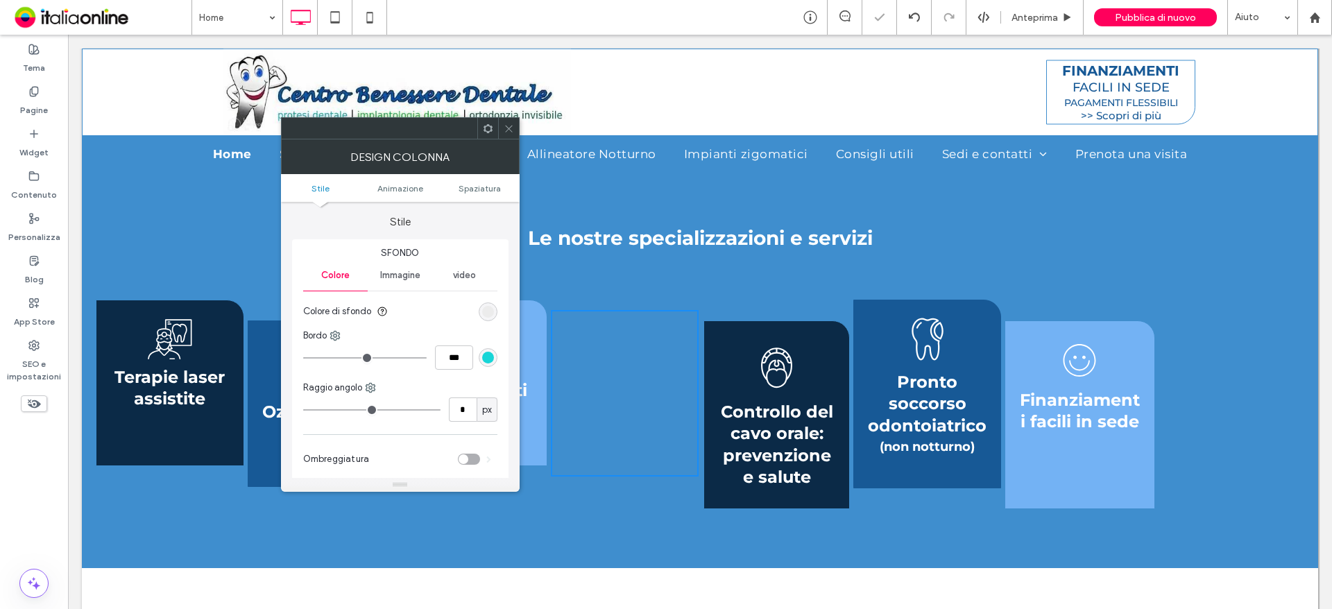
click at [504, 119] on span at bounding box center [509, 128] width 10 height 21
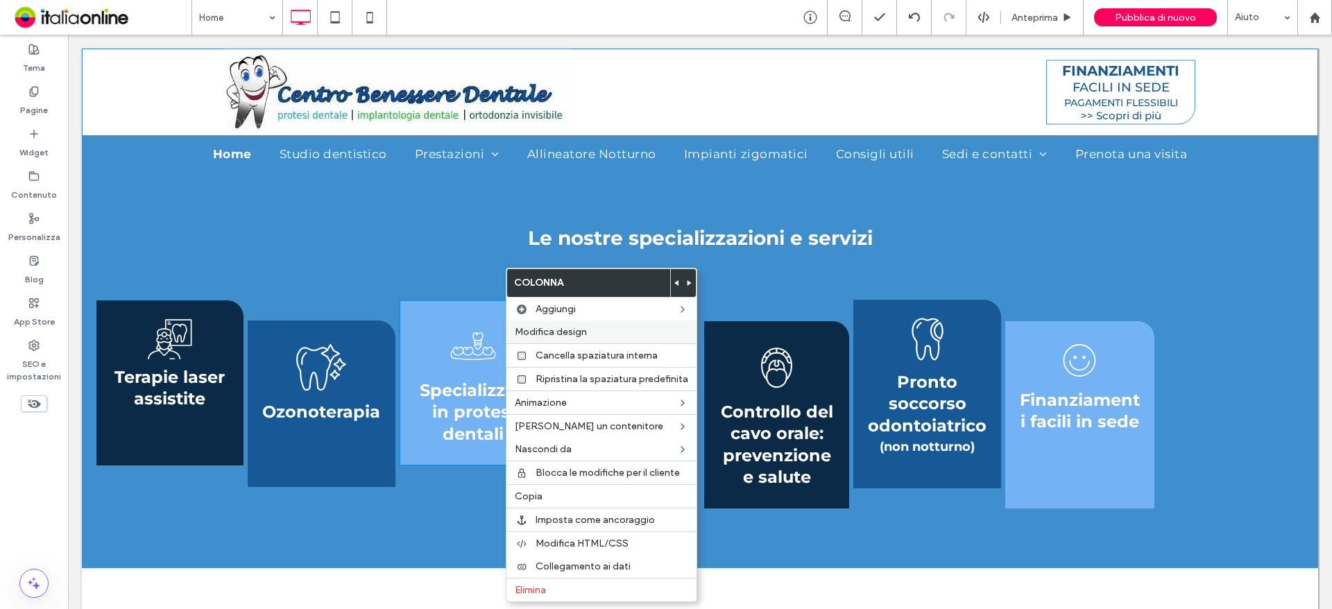
click at [549, 334] on span "Modifica design" at bounding box center [551, 332] width 72 height 12
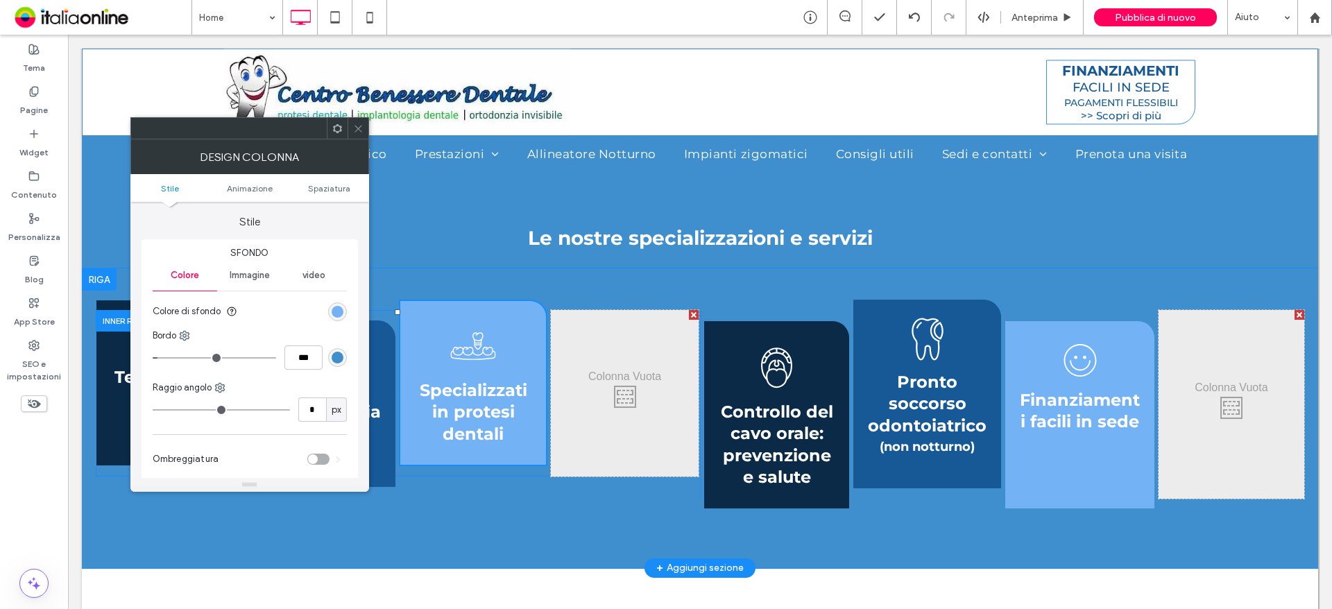
click at [623, 402] on div "Click To Paste Click To Paste" at bounding box center [625, 393] width 148 height 166
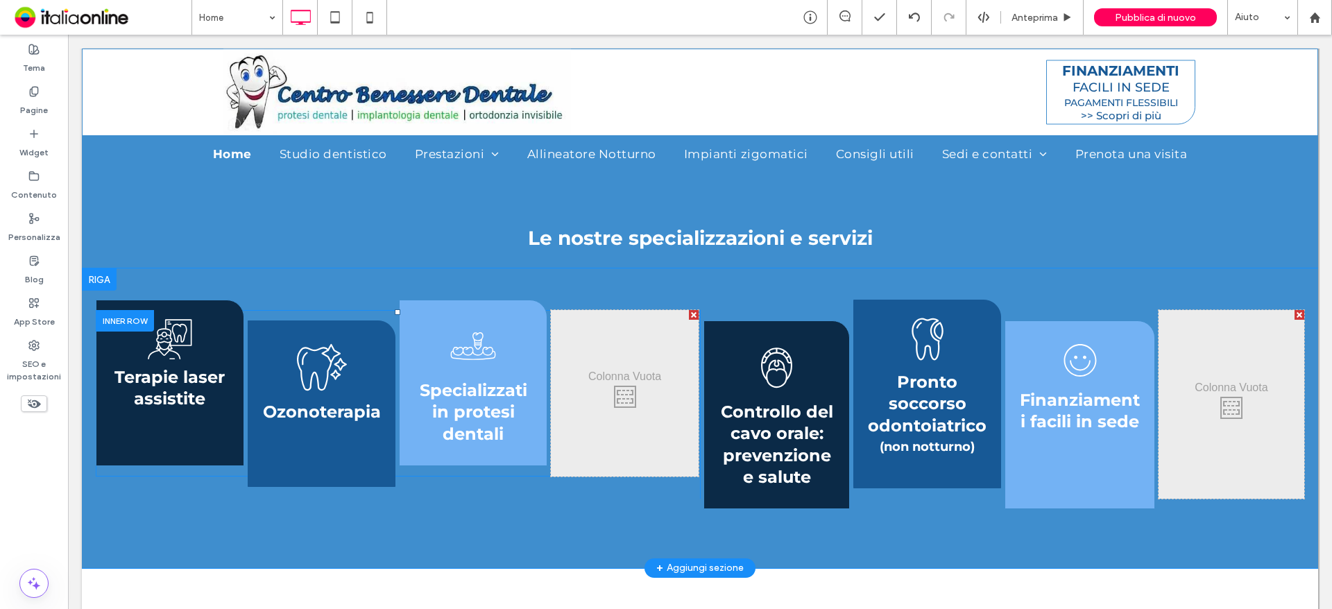
click at [622, 402] on div "Click To Paste Click To Paste" at bounding box center [625, 393] width 148 height 166
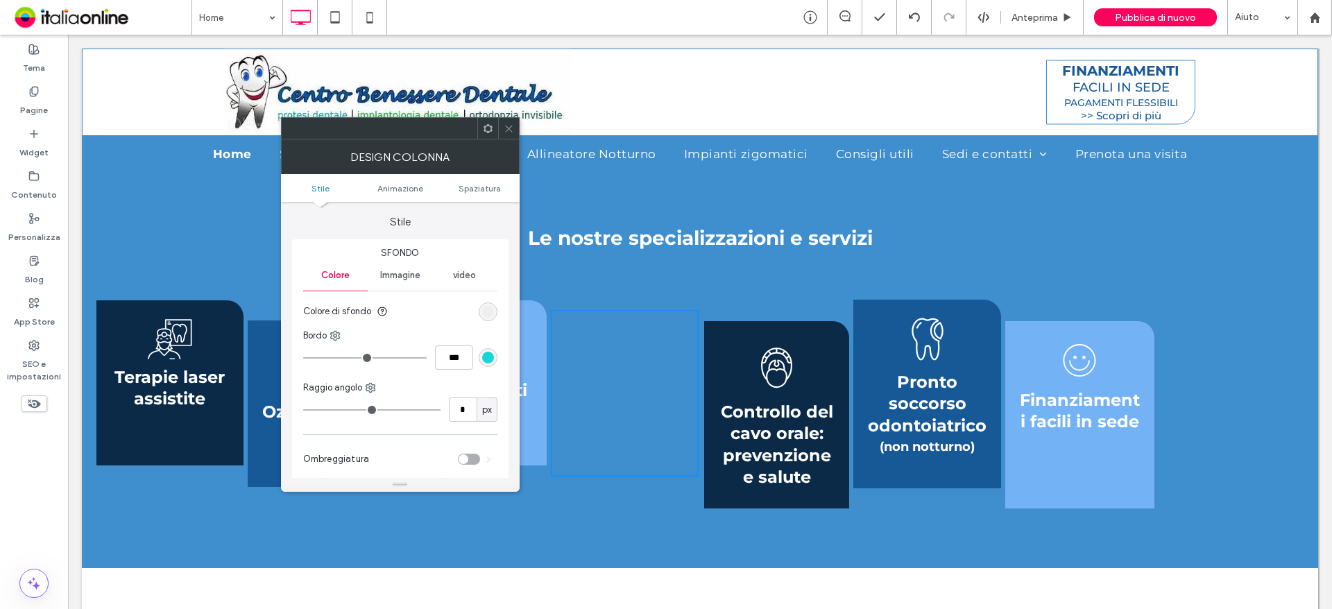
click at [485, 313] on div "rgb(236, 236, 236)" at bounding box center [488, 312] width 12 height 12
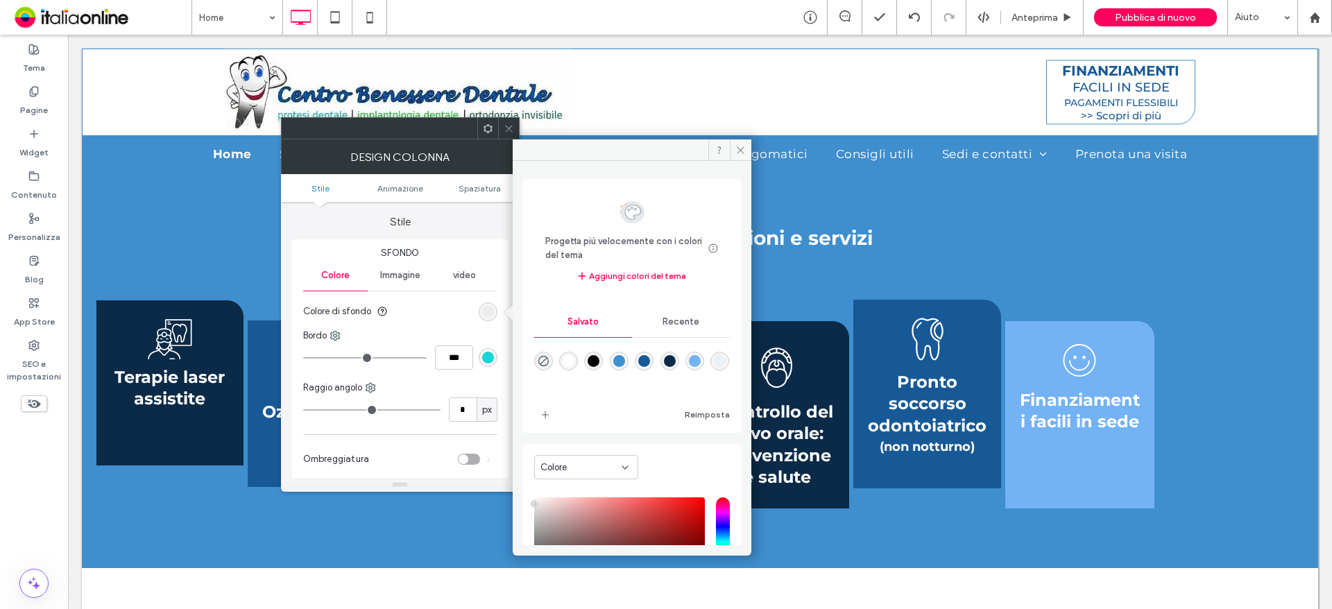
click at [701, 360] on div "rgba(115,178,244,1)" at bounding box center [695, 361] width 12 height 12
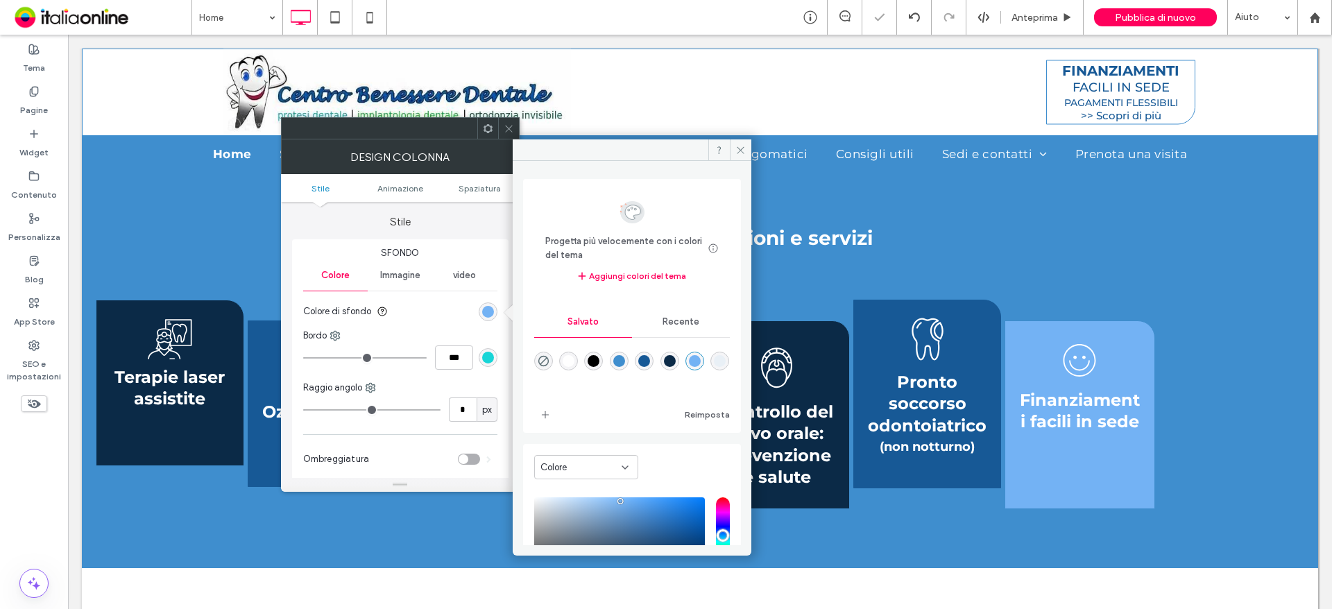
scroll to position [69, 0]
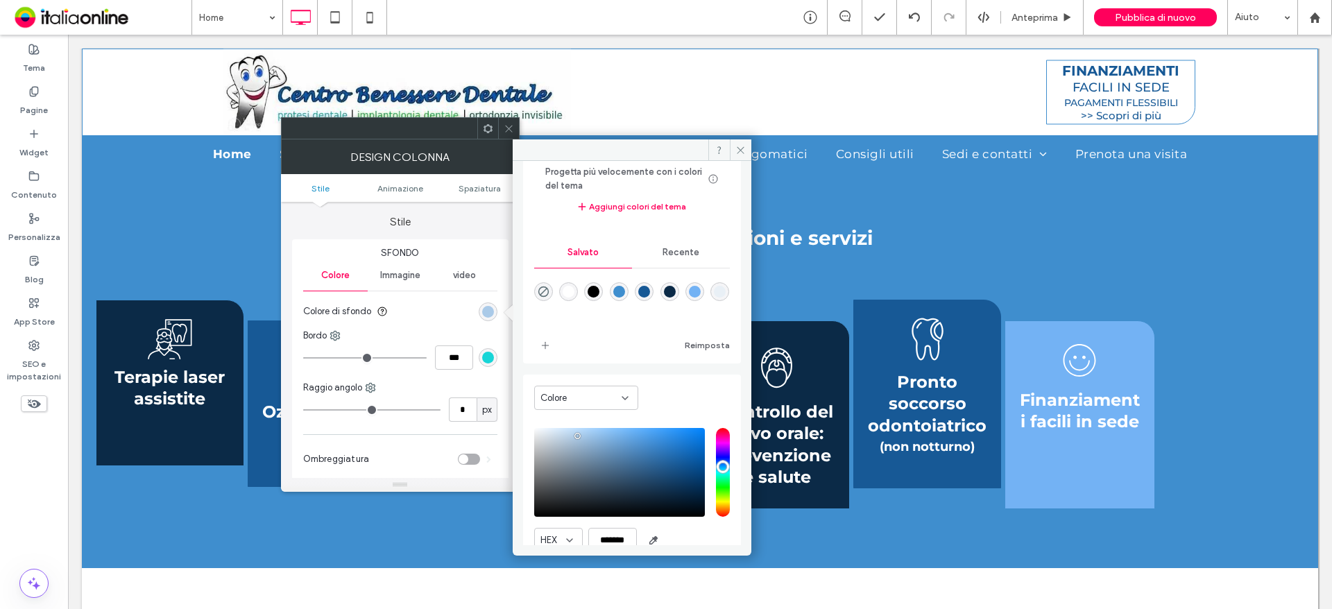
type input "*******"
drag, startPoint x: 619, startPoint y: 434, endPoint x: 574, endPoint y: 436, distance: 44.4
click at [574, 436] on div "saturation and value" at bounding box center [619, 472] width 171 height 89
click at [791, 284] on div "Terapie laser assistite Click To Paste Ozonoterapia Click To Paste Specializzat…" at bounding box center [700, 418] width 1236 height 300
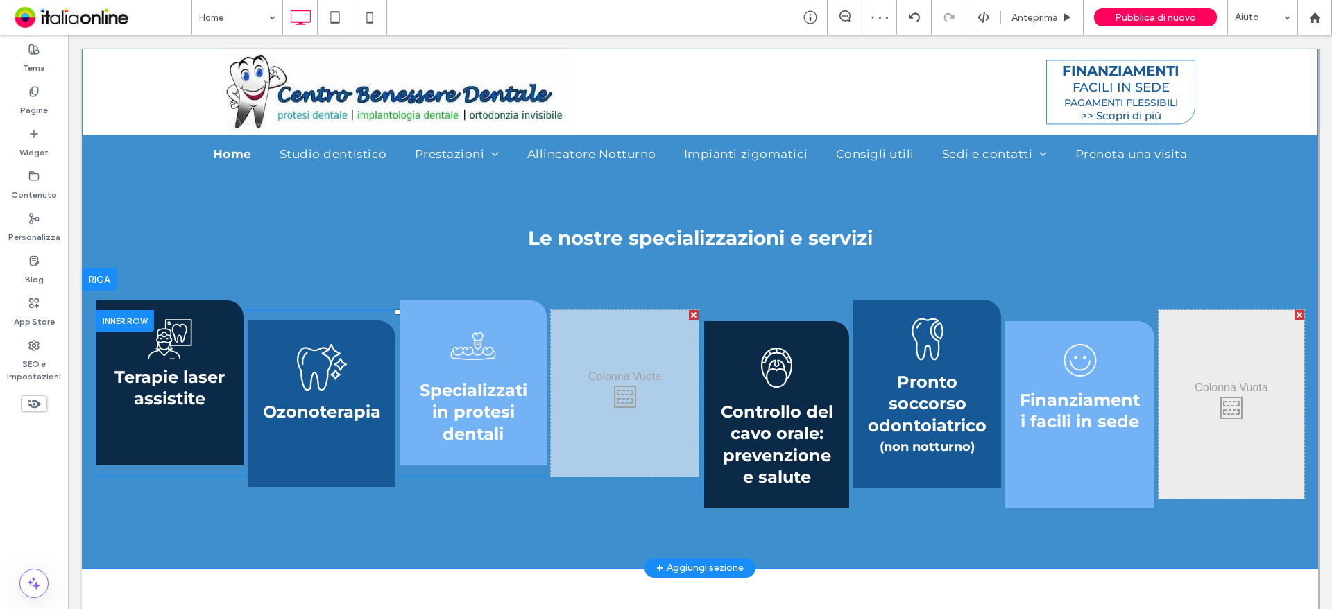
click at [585, 389] on div "Click To Paste Click To Paste" at bounding box center [625, 393] width 148 height 166
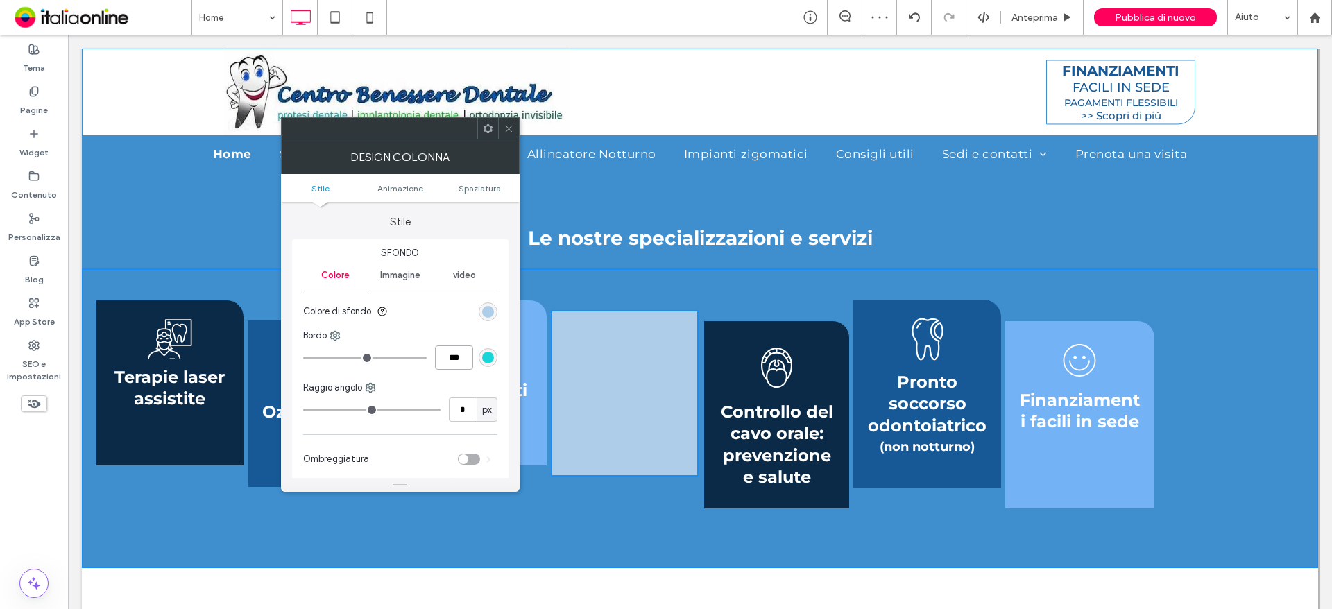
click at [450, 361] on input "***" at bounding box center [454, 357] width 38 height 24
type input "*"
type input "***"
click at [475, 357] on div "***" at bounding box center [400, 357] width 194 height 24
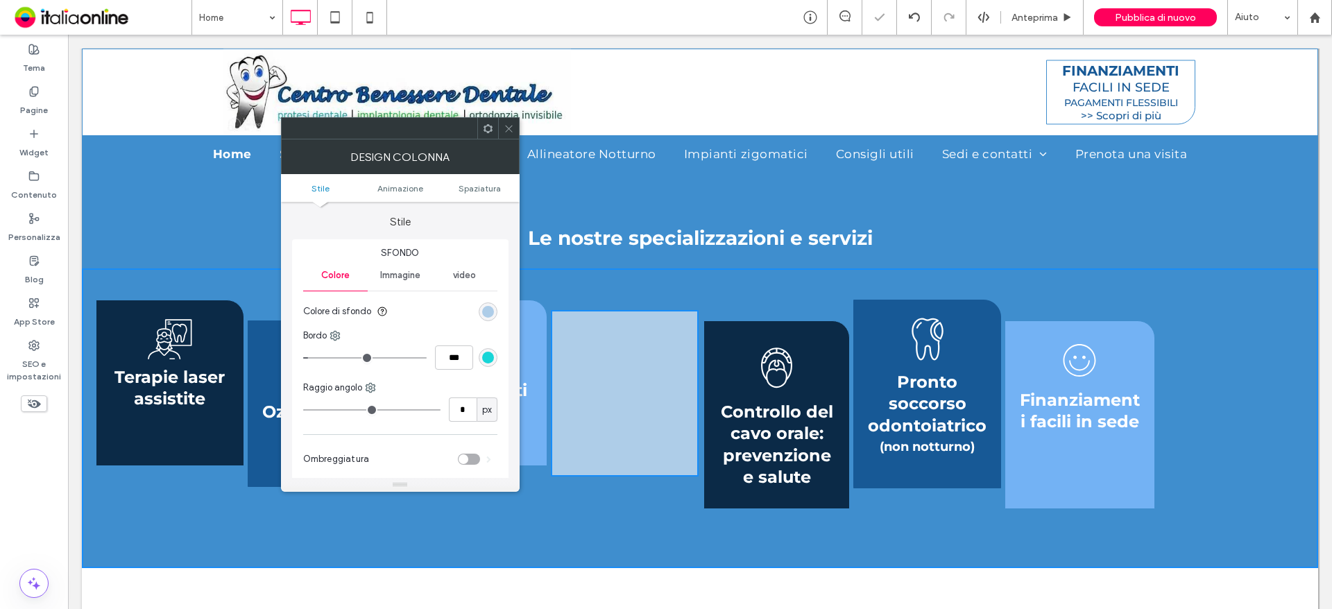
click at [482, 357] on div "rgb(24, 213, 215)" at bounding box center [488, 358] width 12 height 12
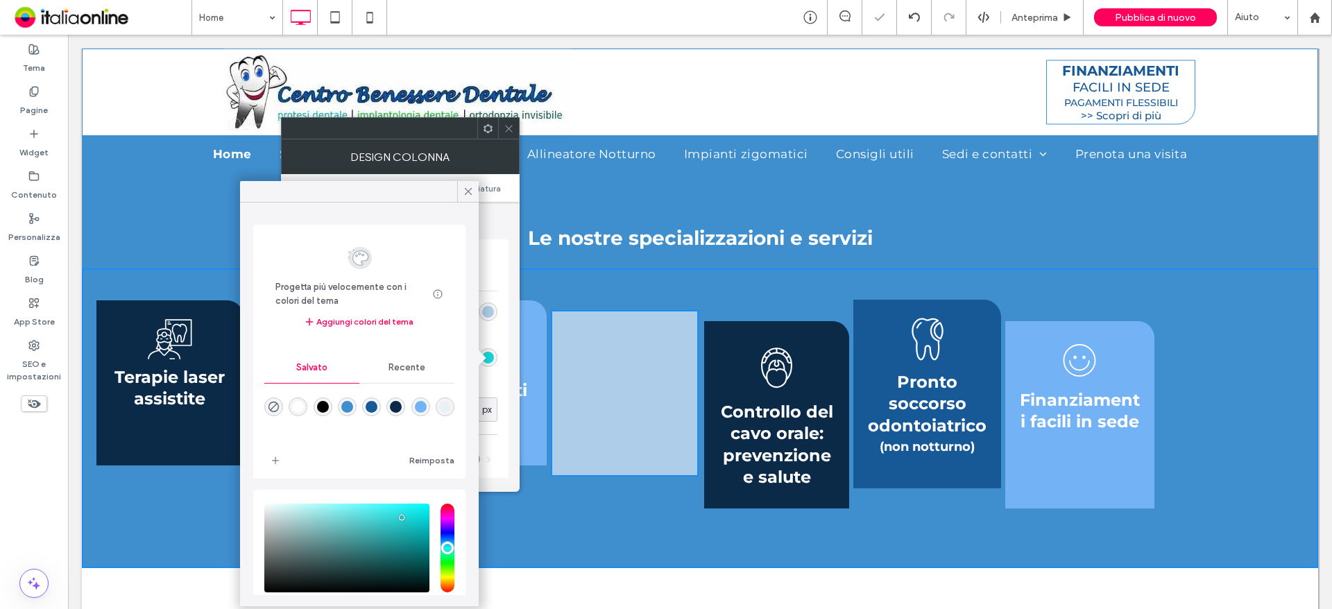
click at [427, 411] on div "rgba(115,178,244,1)" at bounding box center [421, 407] width 12 height 12
type input "*******"
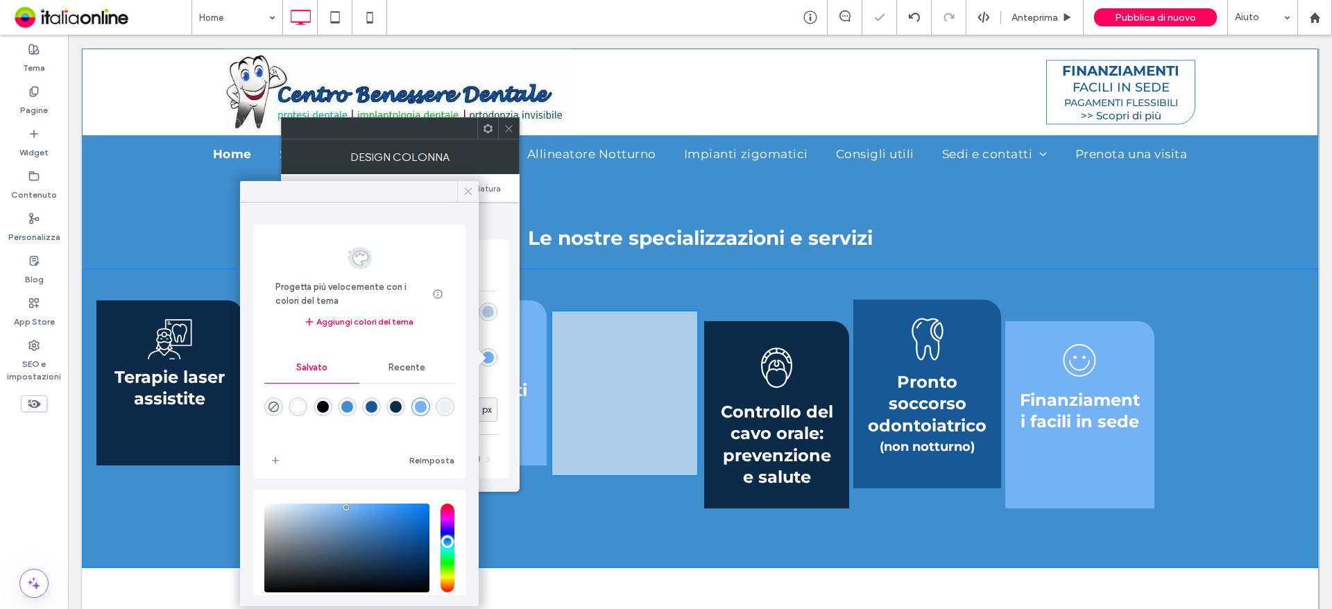
click at [460, 197] on div at bounding box center [468, 191] width 22 height 21
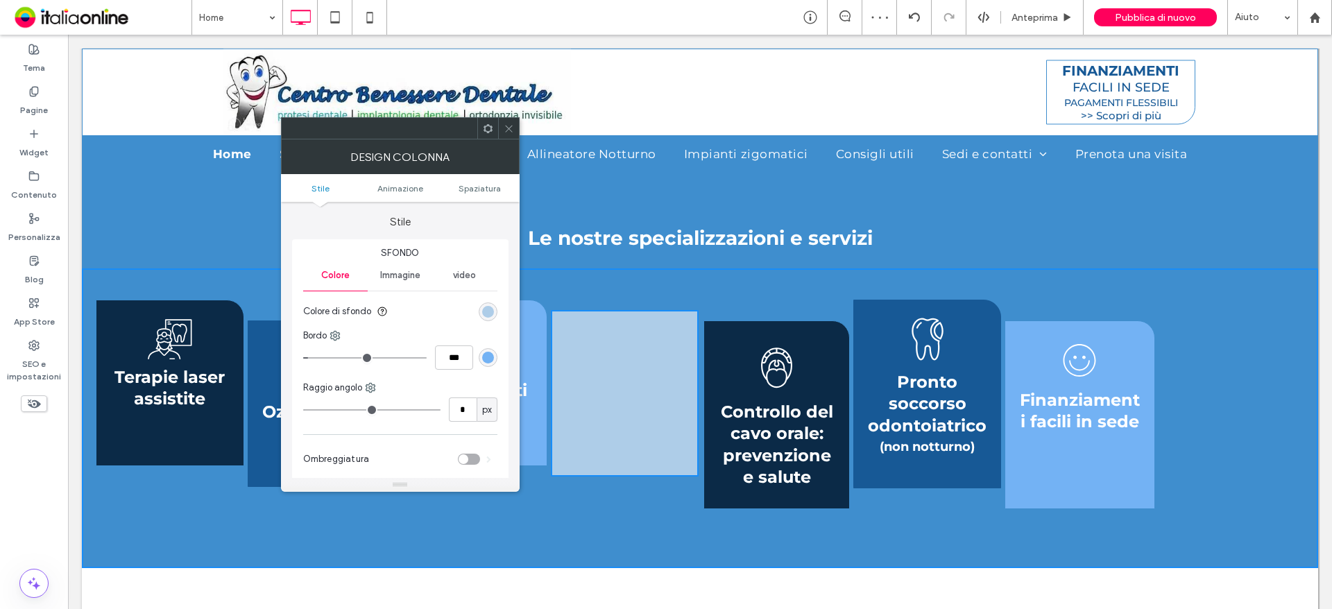
click at [580, 291] on div "Terapie laser assistite Click To Paste Ozonoterapia Click To Paste Specializzat…" at bounding box center [700, 418] width 1236 height 300
click at [512, 127] on icon at bounding box center [509, 128] width 10 height 10
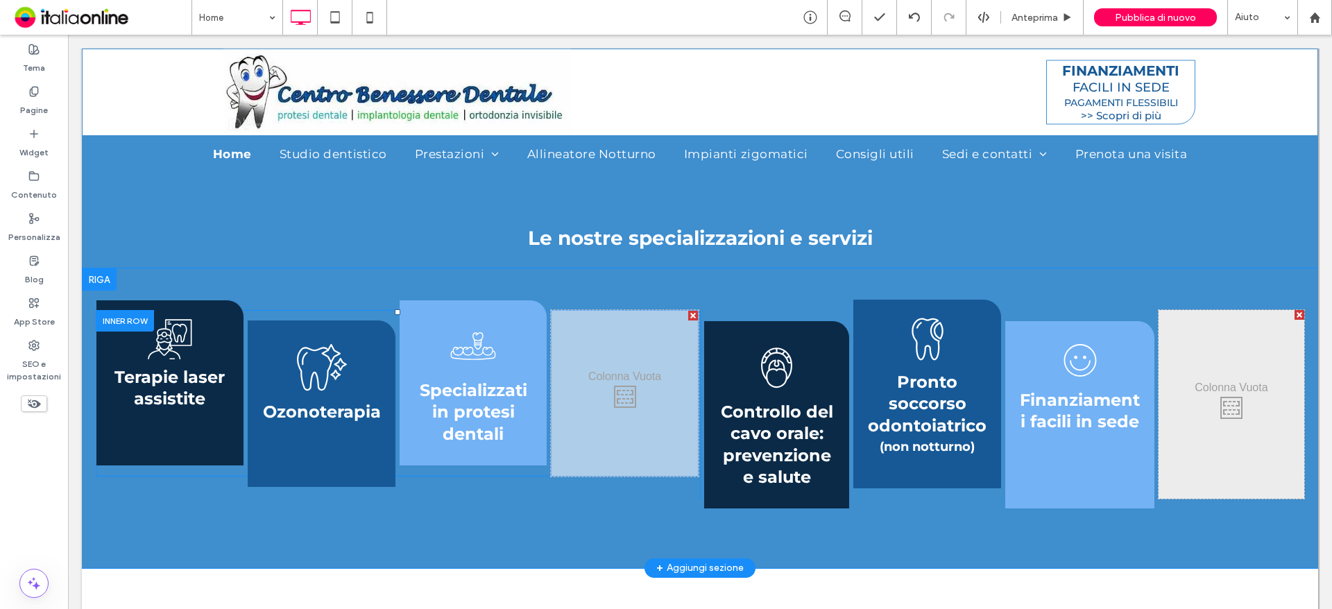
click at [507, 326] on div "Specializzati in protesi dentali Click To Paste" at bounding box center [473, 383] width 148 height 166
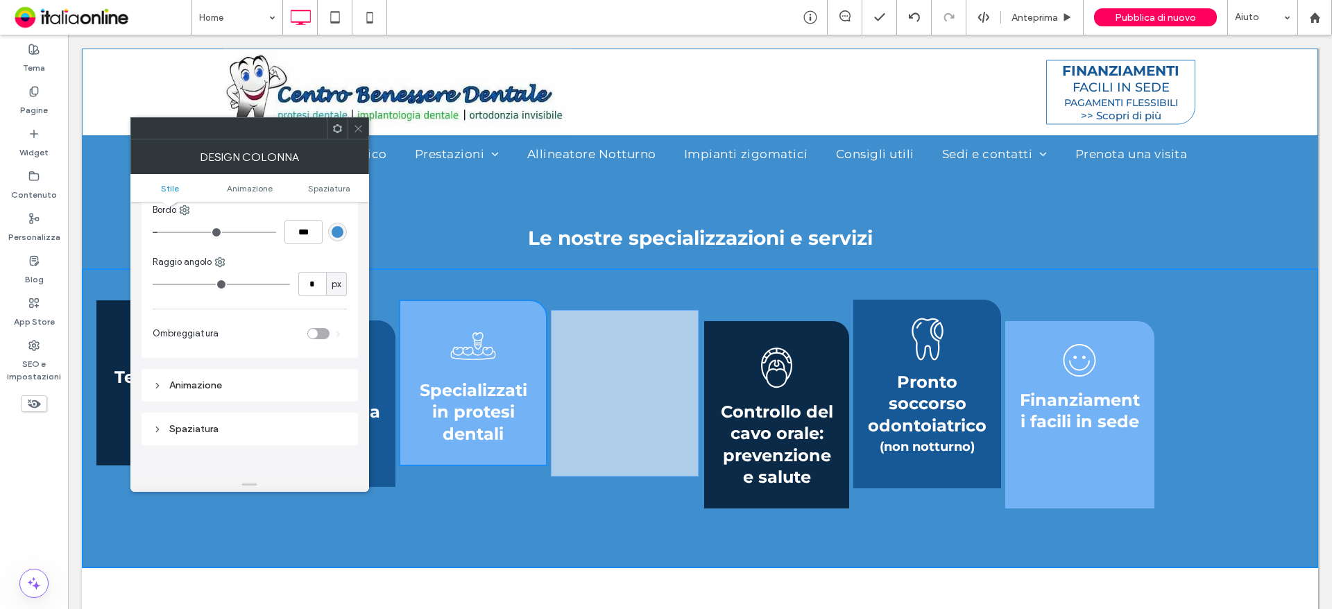
scroll to position [139, 0]
click at [277, 372] on div "Animazione" at bounding box center [250, 372] width 194 height 12
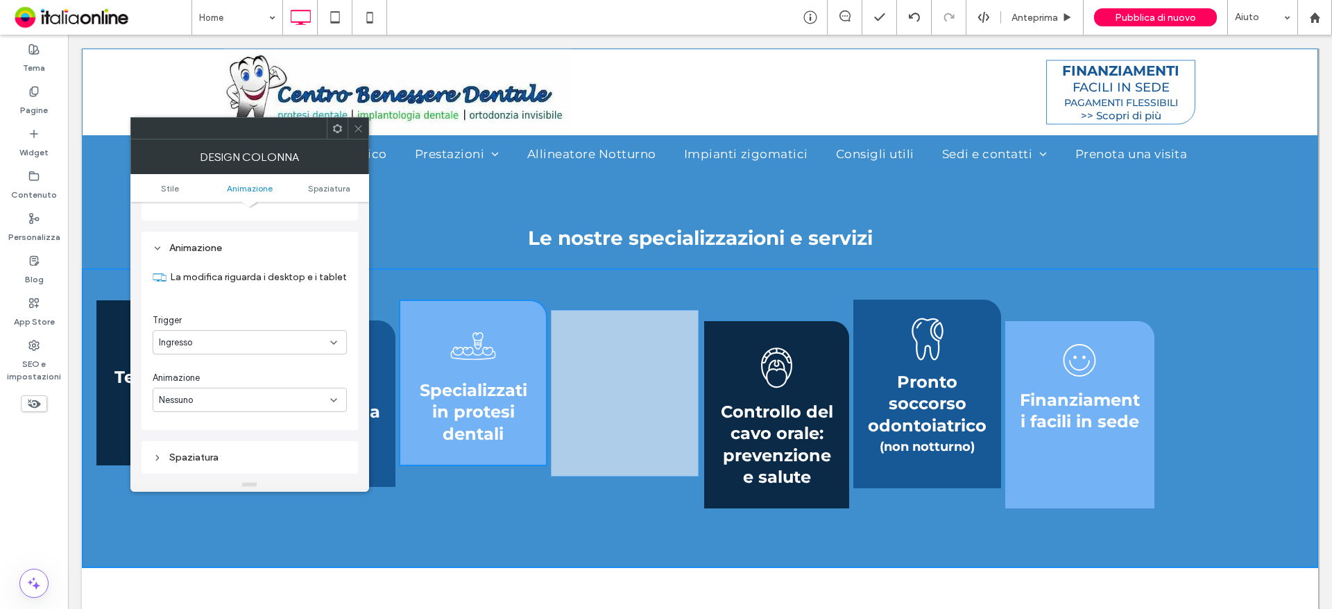
scroll to position [416, 0]
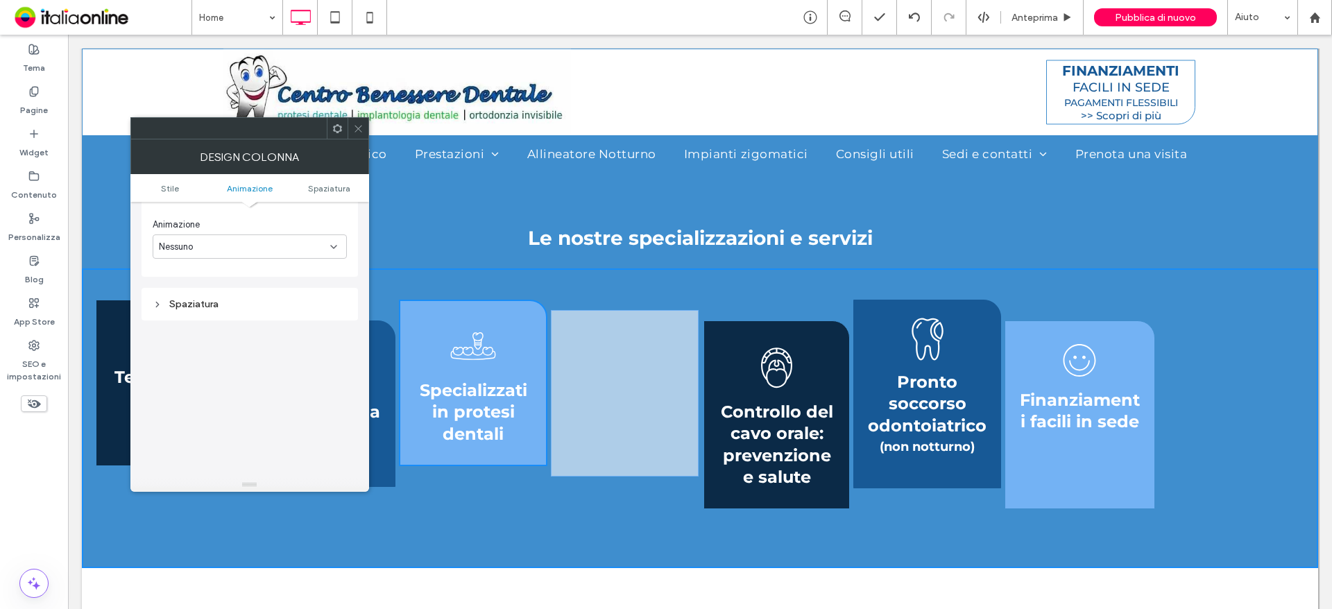
click at [300, 300] on div "Spaziatura" at bounding box center [250, 304] width 194 height 12
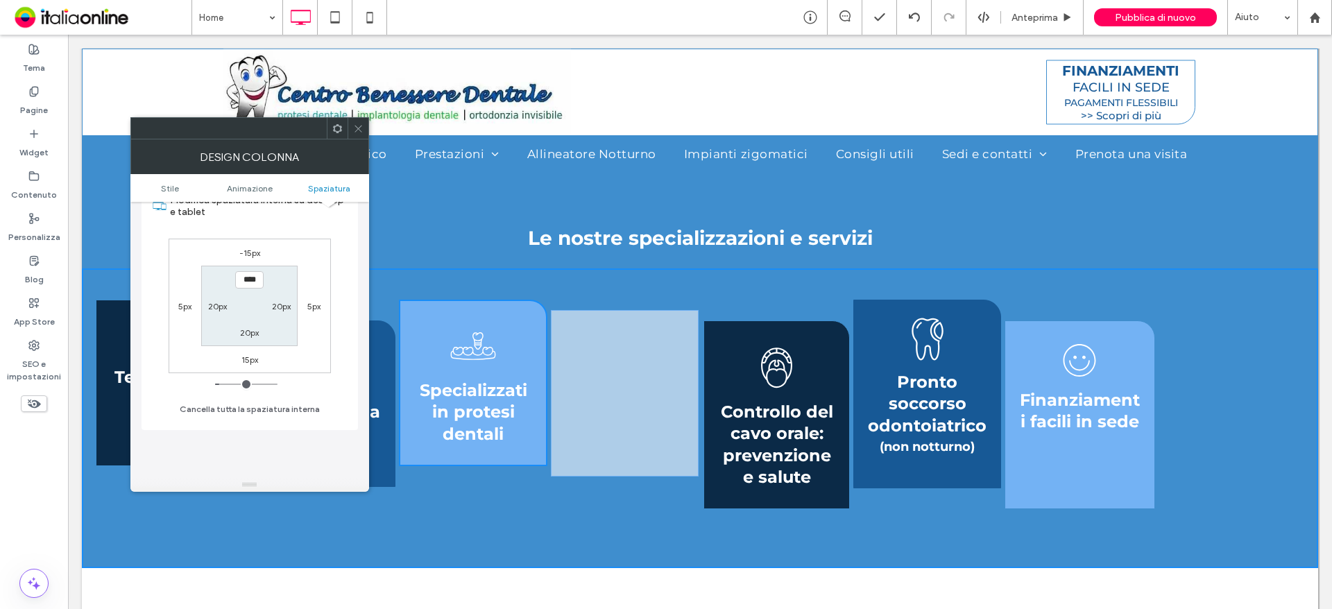
scroll to position [555, 0]
click at [364, 128] on div at bounding box center [358, 128] width 21 height 21
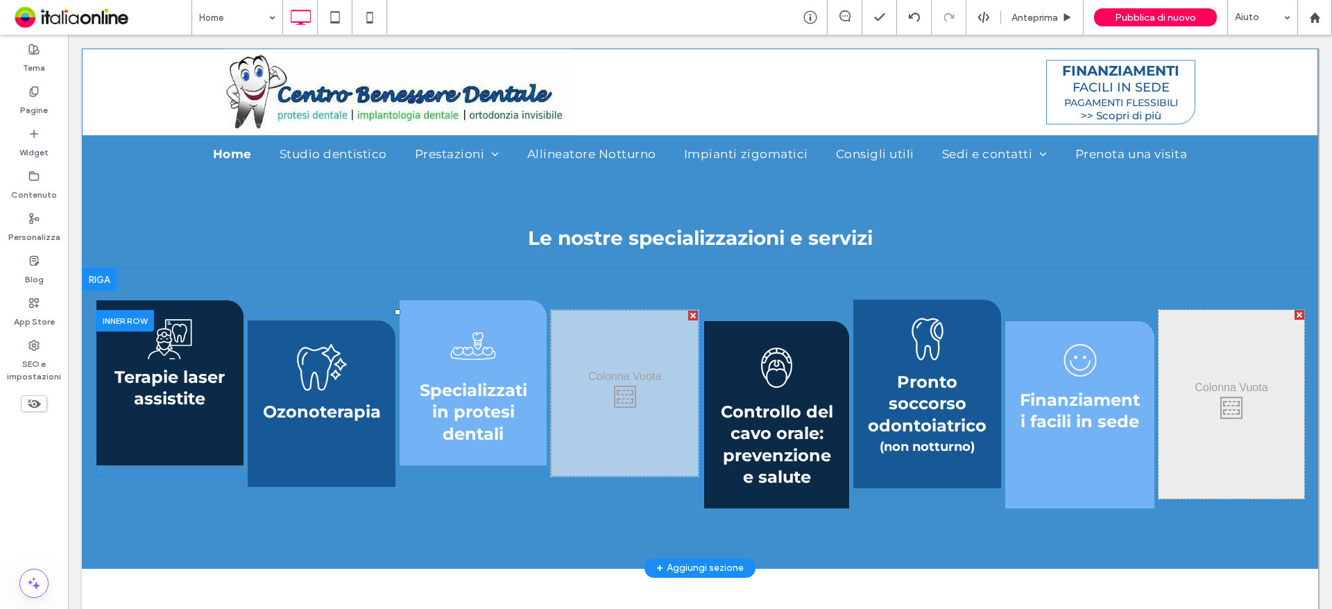
click at [371, 345] on div "Ozonoterapia Click To Paste" at bounding box center [322, 403] width 148 height 166
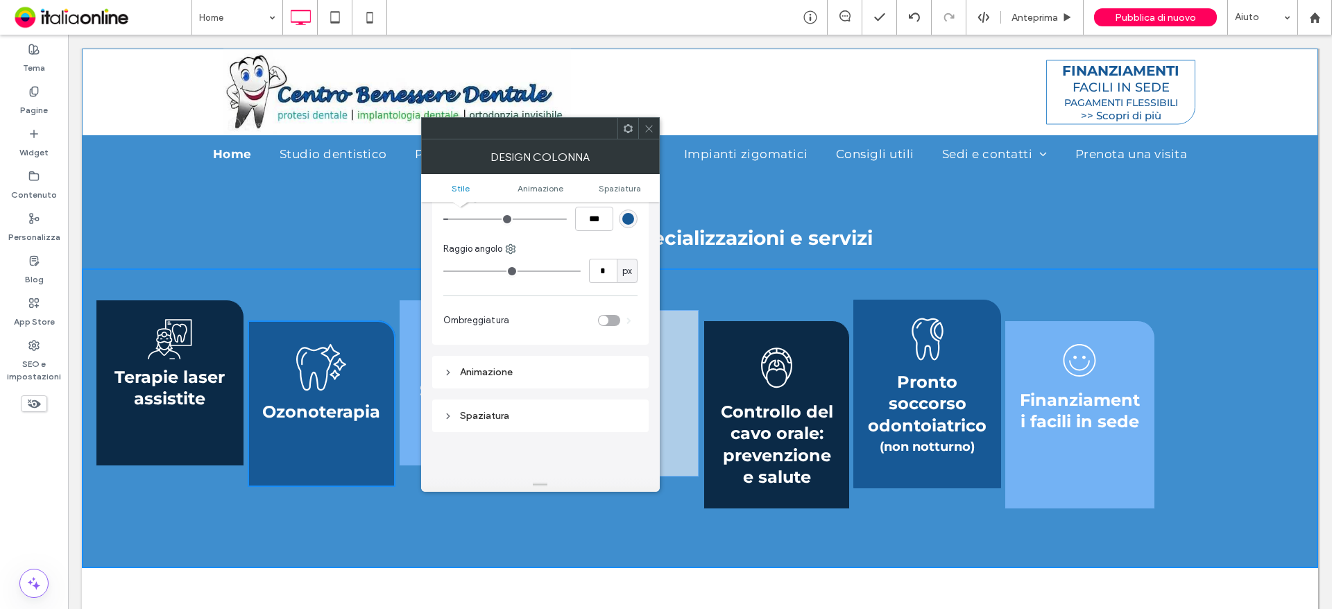
scroll to position [208, 0]
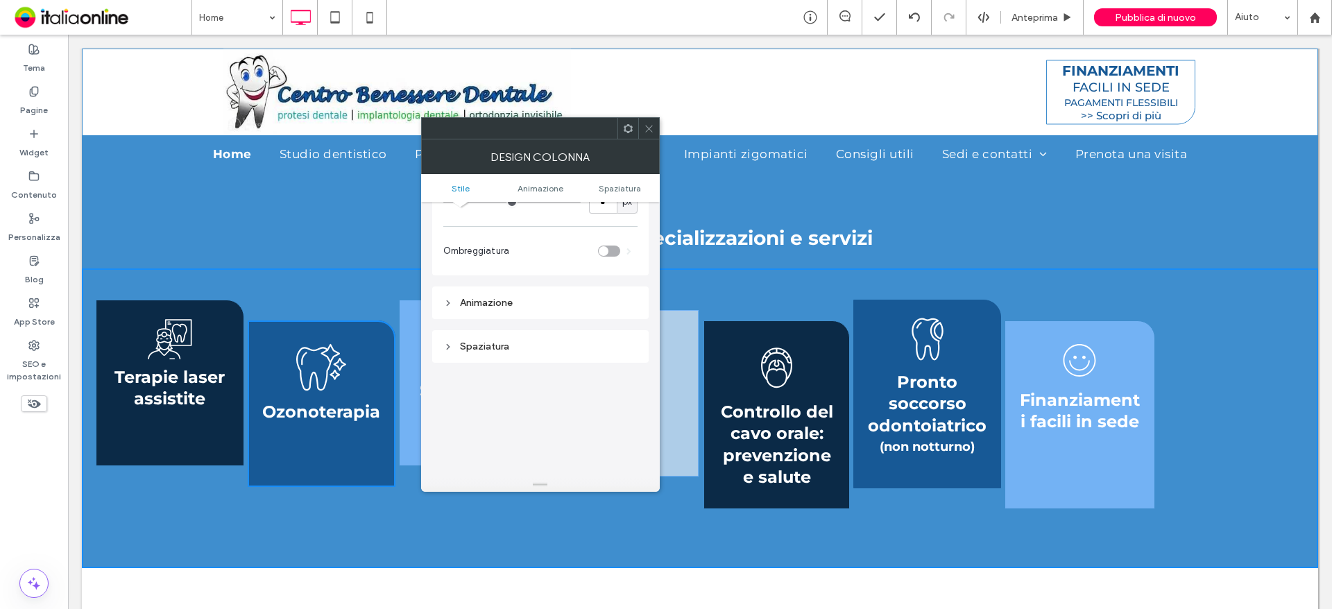
click at [558, 340] on div "Spaziatura" at bounding box center [540, 346] width 194 height 19
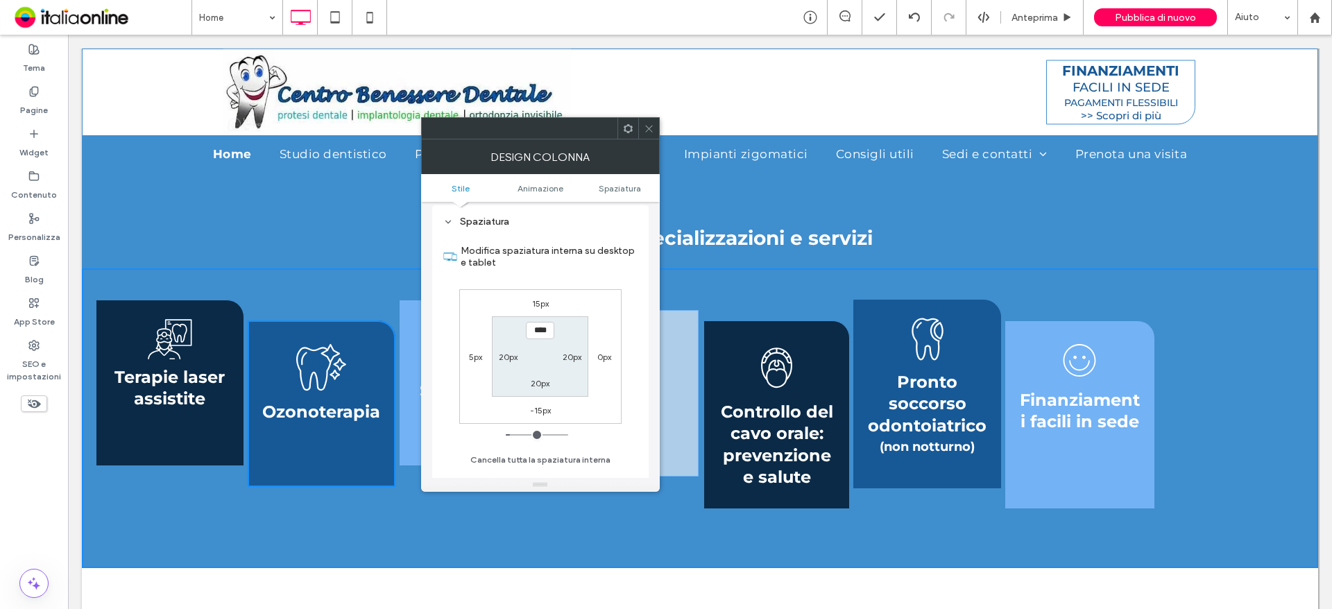
scroll to position [347, 0]
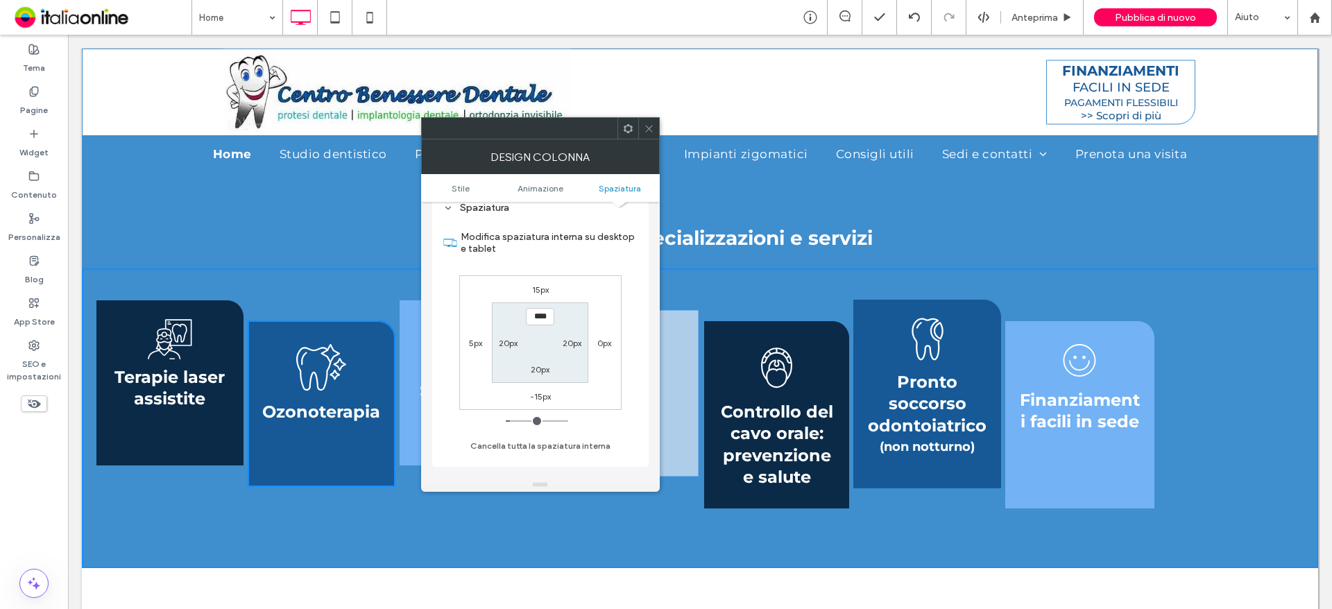
click at [674, 287] on div "Terapie laser assistite Click To Paste Ozonoterapia Click To Paste Specializzat…" at bounding box center [700, 418] width 1236 height 300
click at [642, 128] on div at bounding box center [648, 128] width 21 height 21
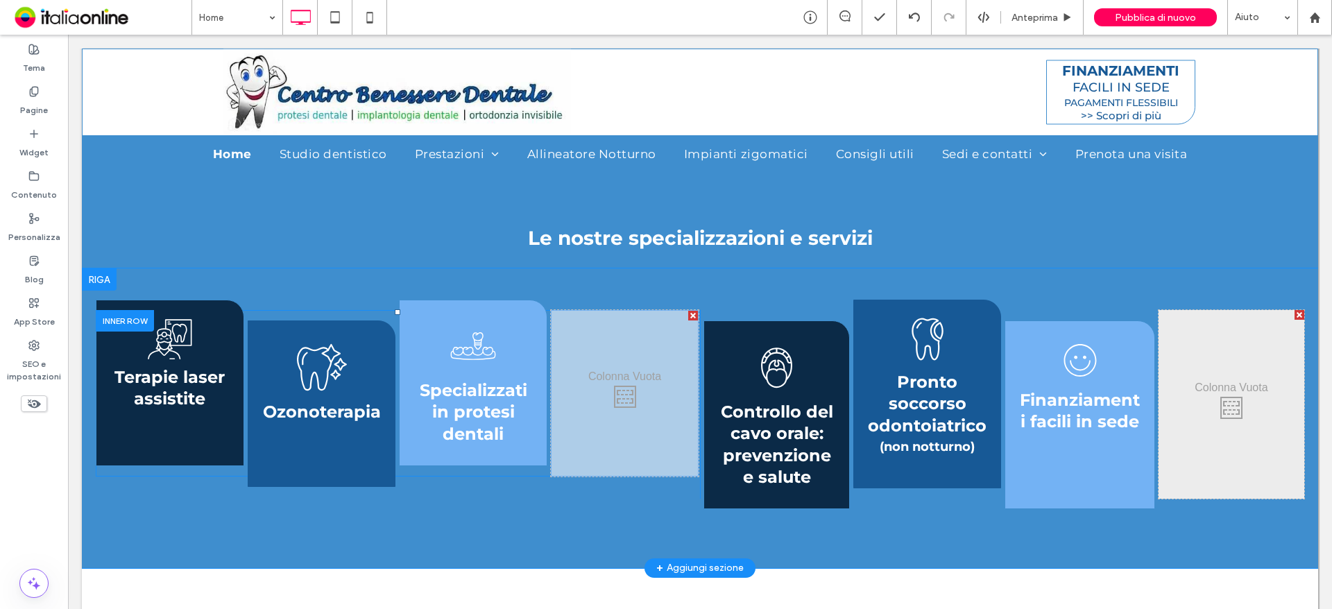
click at [635, 370] on div "Click To Paste Click To Paste" at bounding box center [625, 393] width 148 height 166
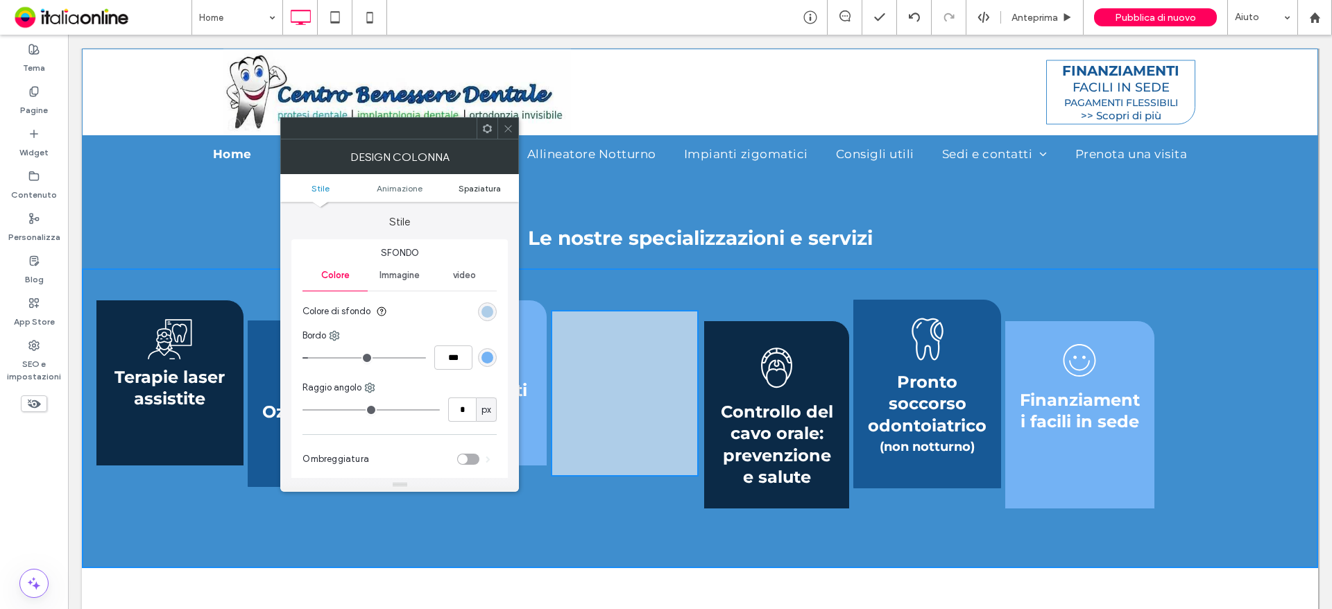
click at [485, 184] on span "Spaziatura" at bounding box center [480, 188] width 42 height 10
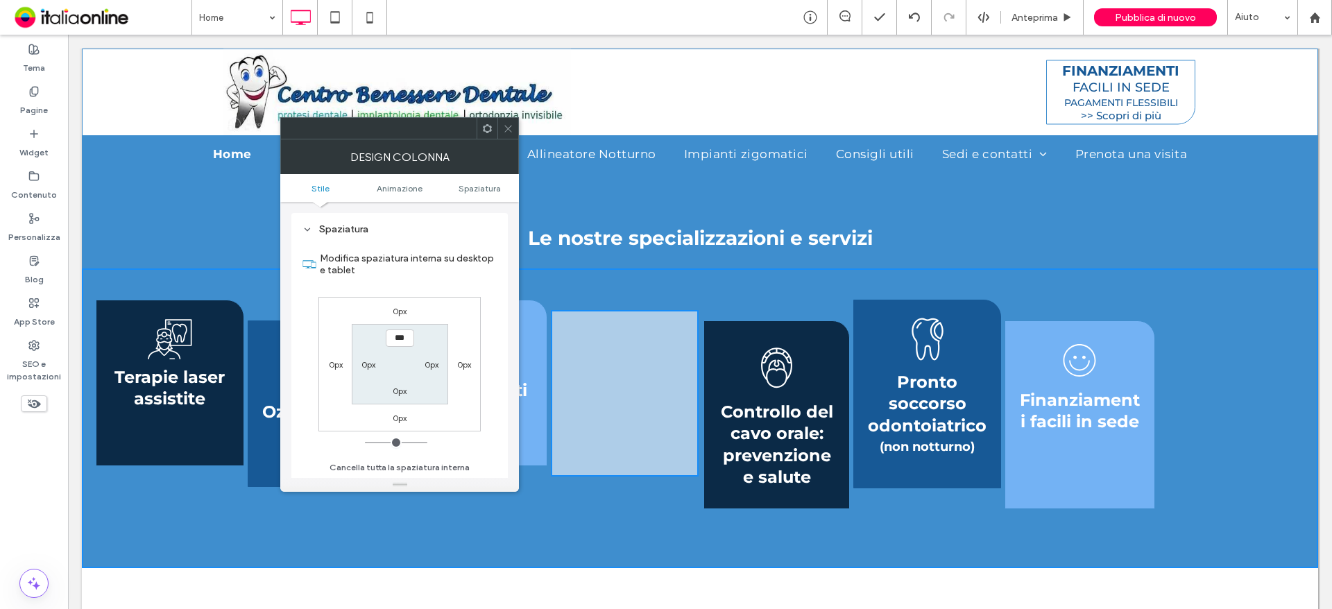
scroll to position [325, 0]
click at [402, 315] on label "0px" at bounding box center [400, 311] width 14 height 10
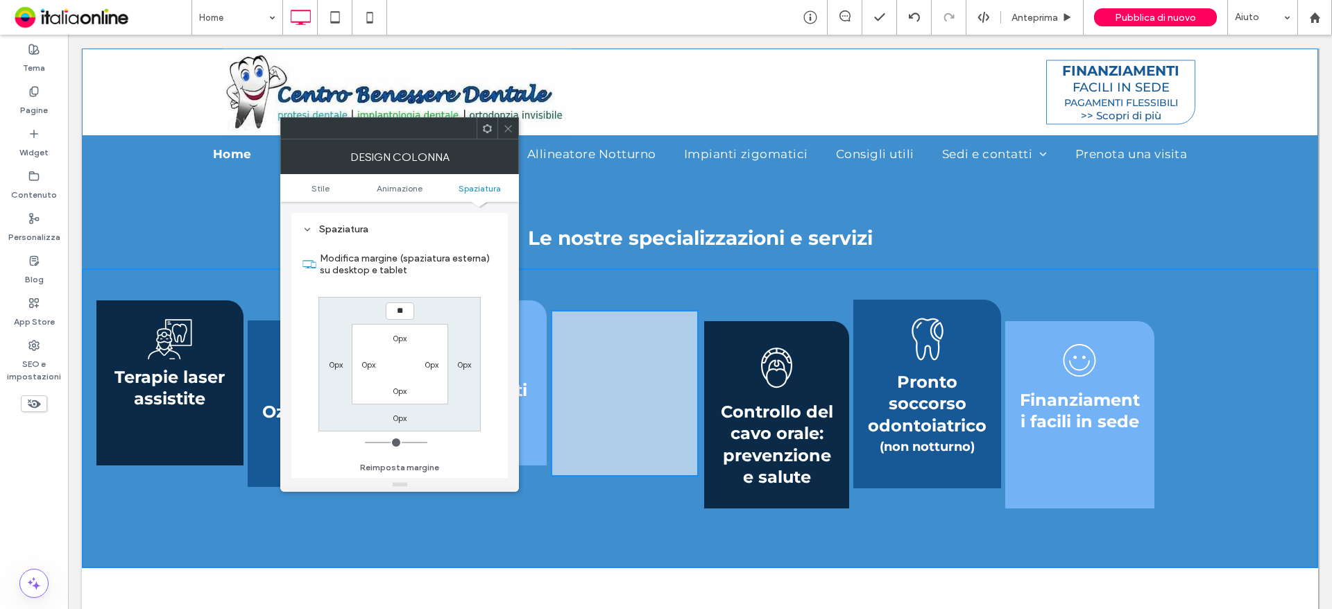
type input "**"
type input "****"
click at [395, 343] on label "0px" at bounding box center [400, 338] width 14 height 10
type input "*"
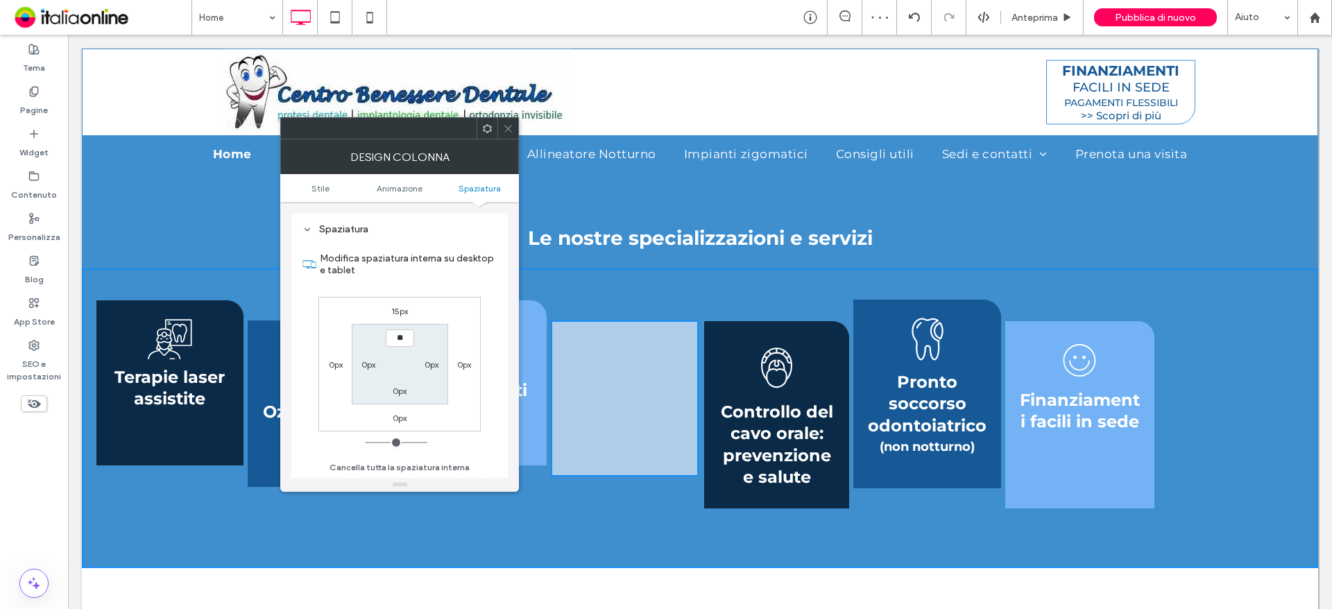
type input "**"
type input "****"
click at [395, 391] on label "0px" at bounding box center [400, 391] width 14 height 10
type input "*"
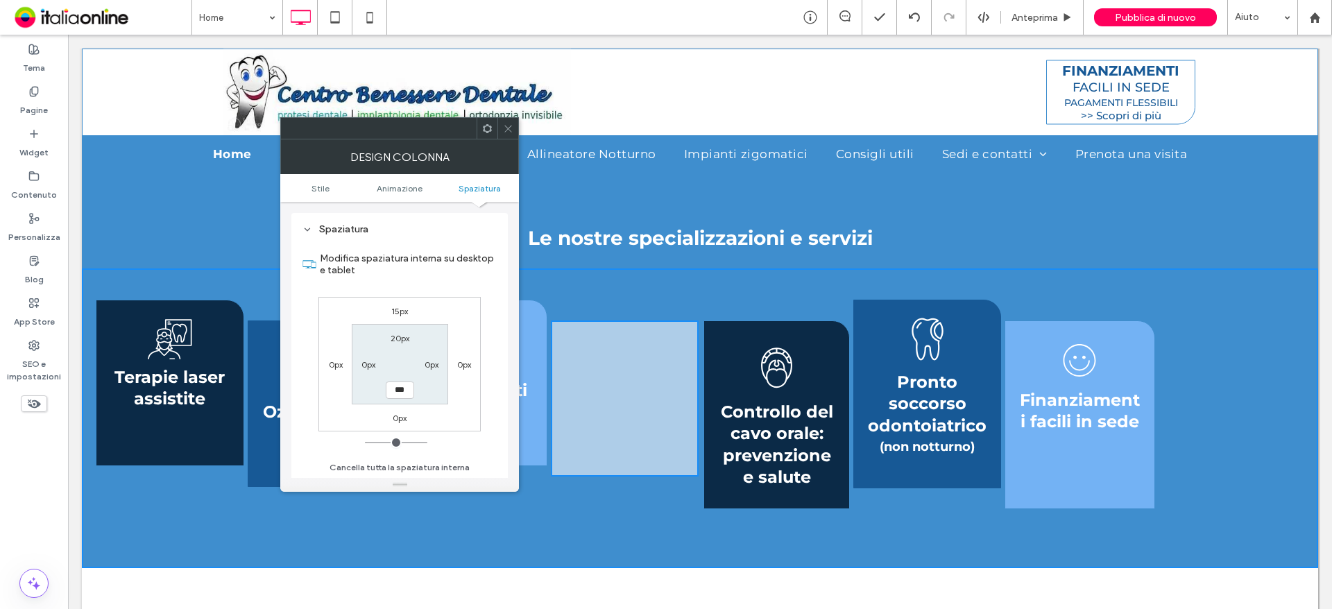
type input "***"
click at [449, 424] on div "15px 0px 0px 0px 20px 0px *** 0px" at bounding box center [399, 364] width 162 height 135
click at [456, 406] on div "15px 0px 0px 0px 20px 0px *** 0px" at bounding box center [399, 364] width 162 height 135
click at [599, 534] on div "Terapie laser assistite Click To Paste Ozonoterapia Click To Paste Specializzat…" at bounding box center [700, 418] width 1236 height 300
click at [505, 126] on icon at bounding box center [508, 128] width 10 height 10
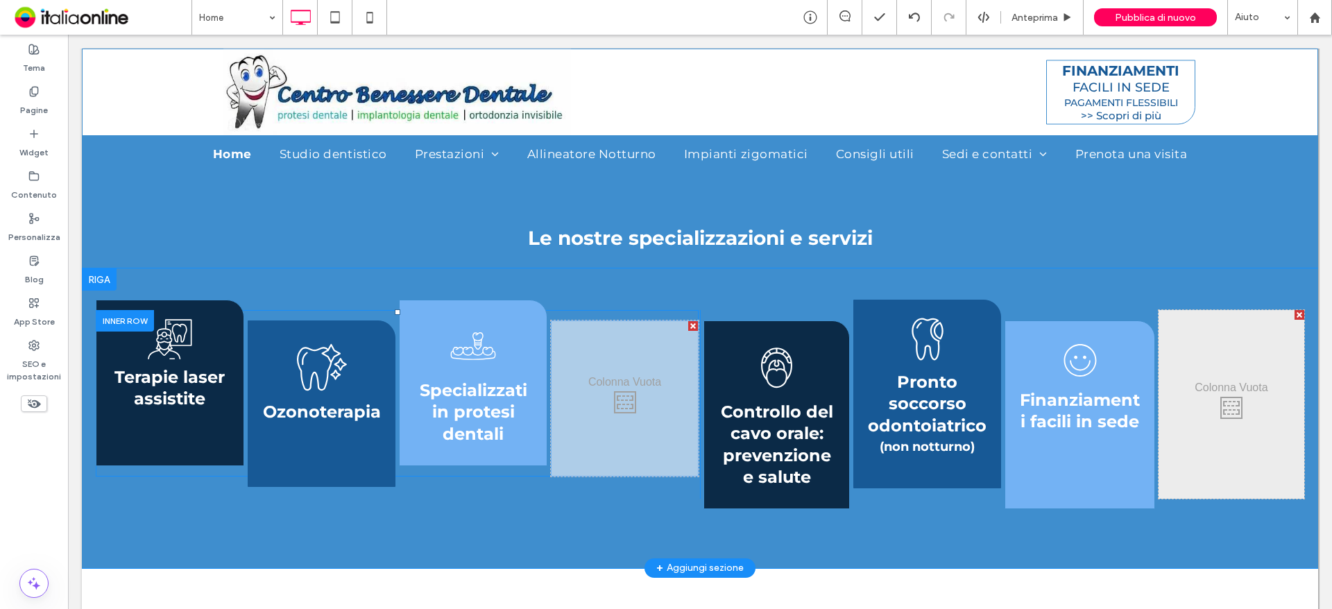
click at [592, 443] on div "Click To Paste Click To Paste" at bounding box center [625, 398] width 148 height 156
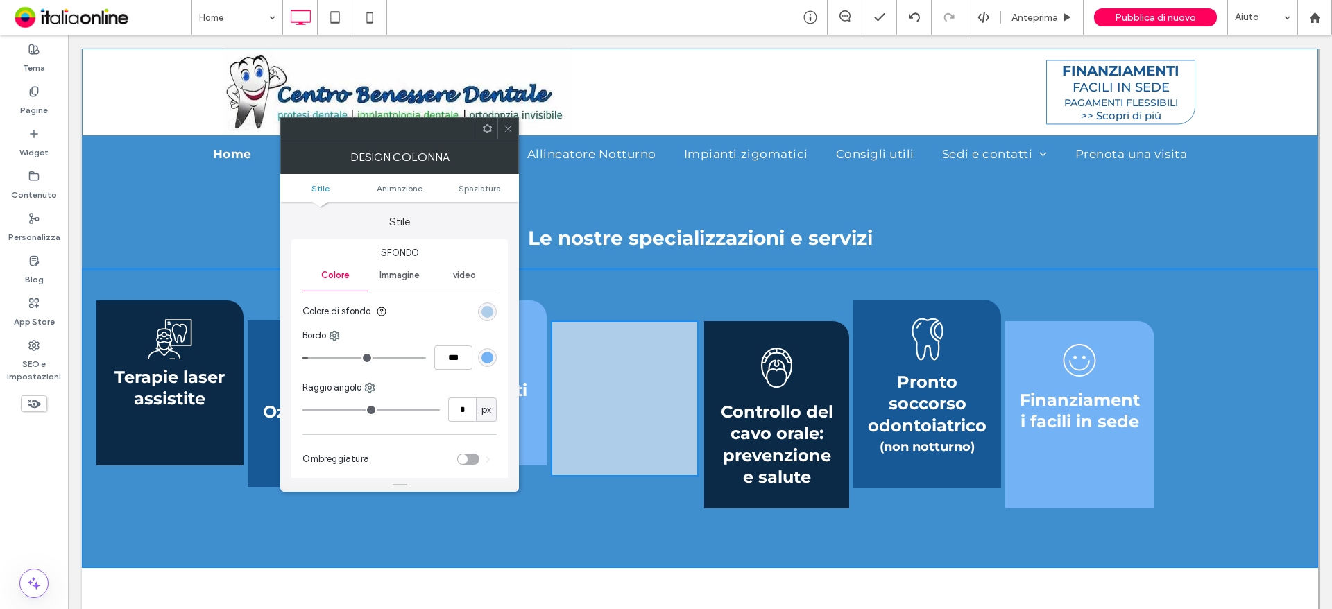
click at [488, 194] on ul "Stile Animazione Spaziatura" at bounding box center [399, 188] width 239 height 28
click at [475, 187] on span "Spaziatura" at bounding box center [480, 188] width 42 height 10
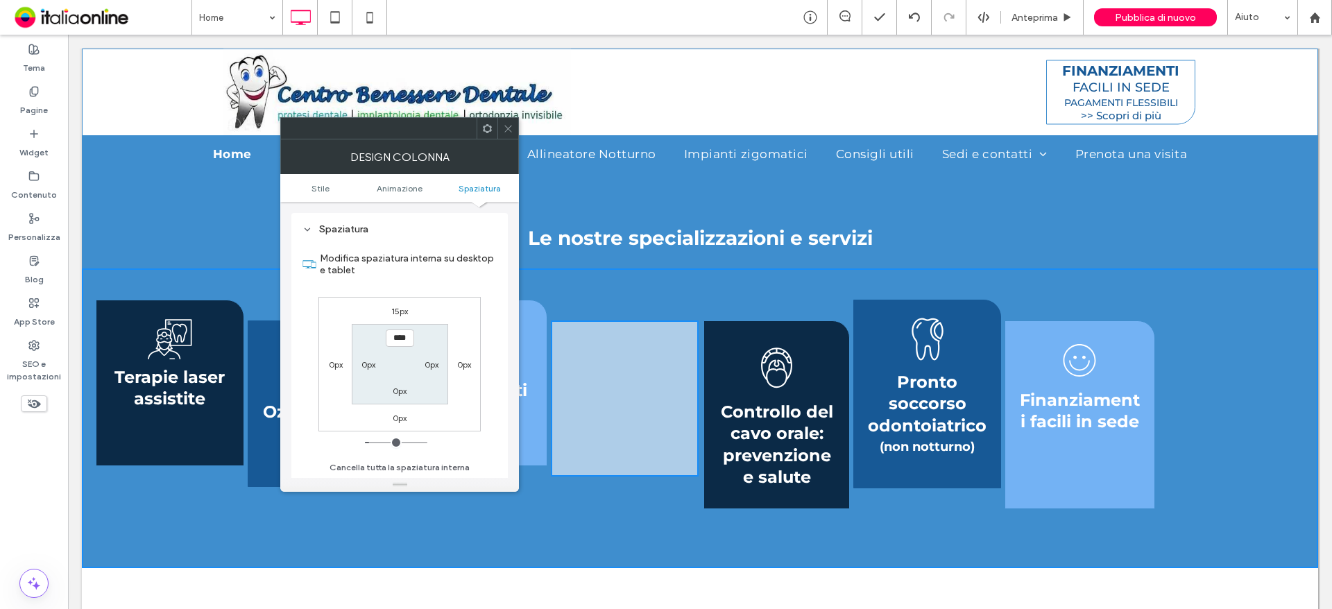
click at [393, 384] on div "0px" at bounding box center [400, 391] width 14 height 14
click at [400, 388] on label "0px" at bounding box center [400, 391] width 14 height 10
type input "*"
type input "**"
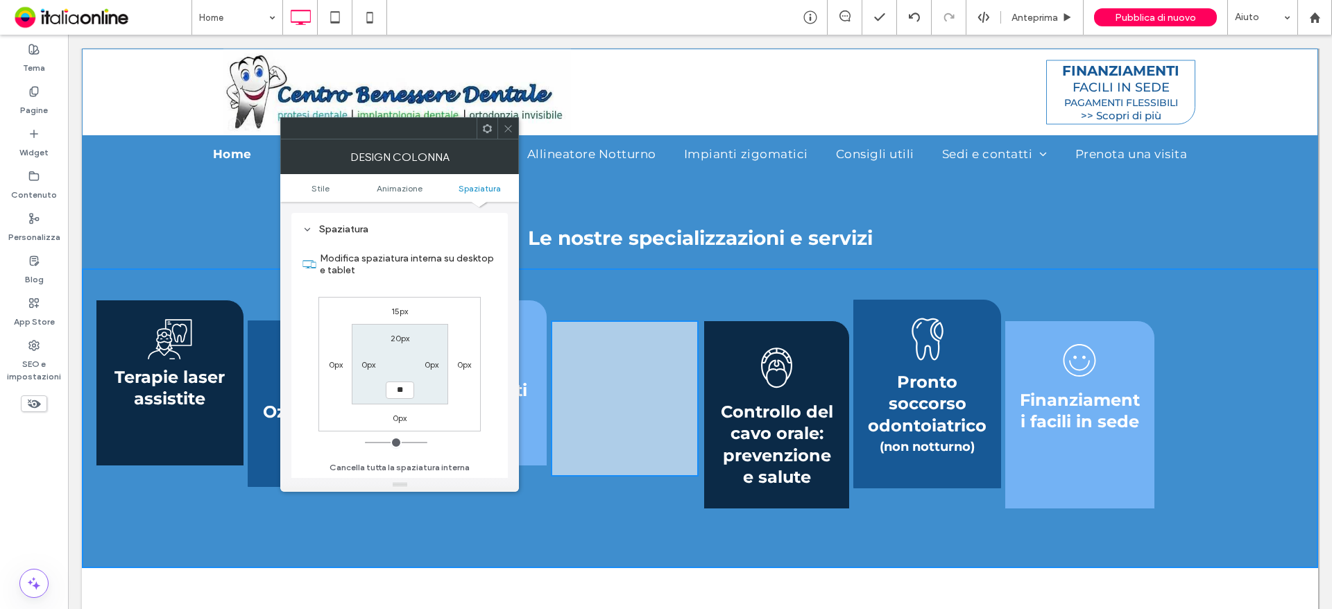
type input "****"
click at [405, 425] on div "15px 0px 0px 0px 20px 0px **** 0px" at bounding box center [399, 364] width 162 height 135
click at [405, 420] on label "0px" at bounding box center [400, 418] width 14 height 10
type input "*"
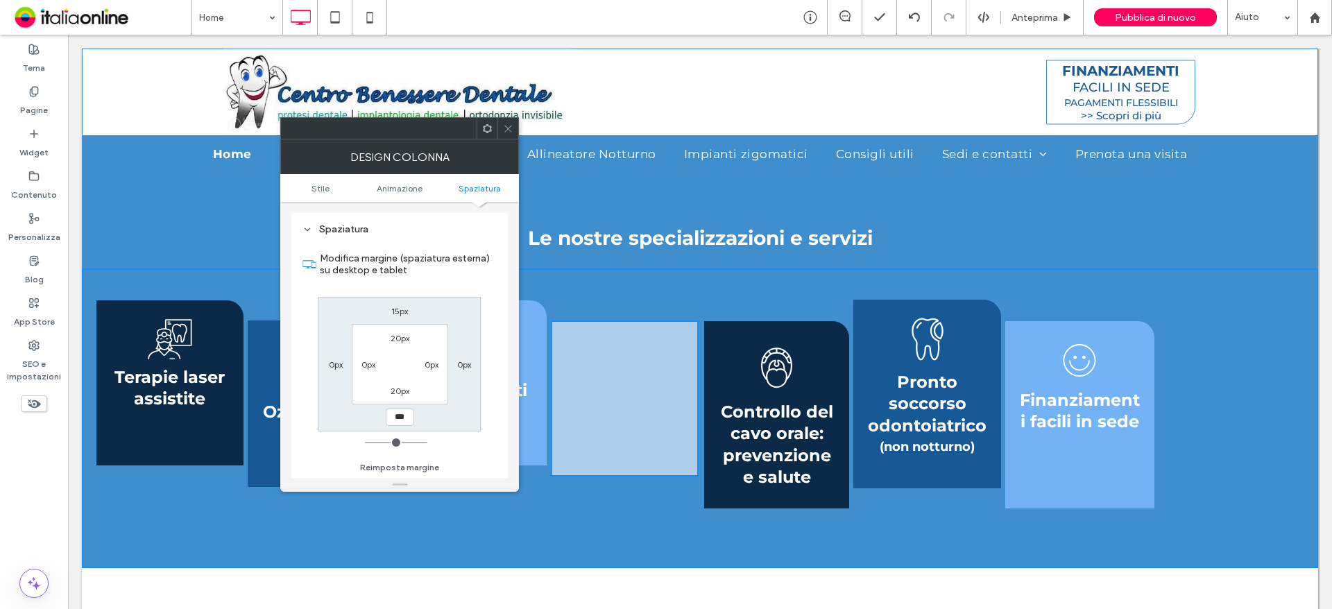
type input "***"
type input "*"
type input "*****"
click at [514, 126] on div at bounding box center [507, 128] width 21 height 21
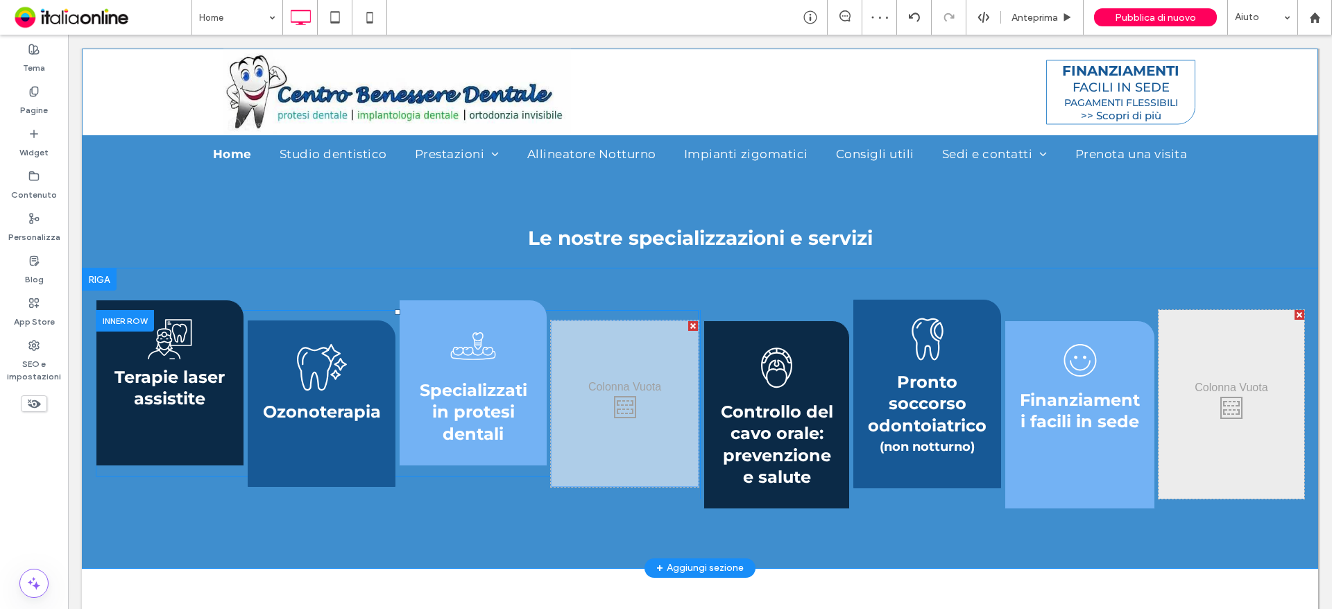
click at [631, 418] on div "Click To Paste Click To Paste" at bounding box center [625, 403] width 148 height 166
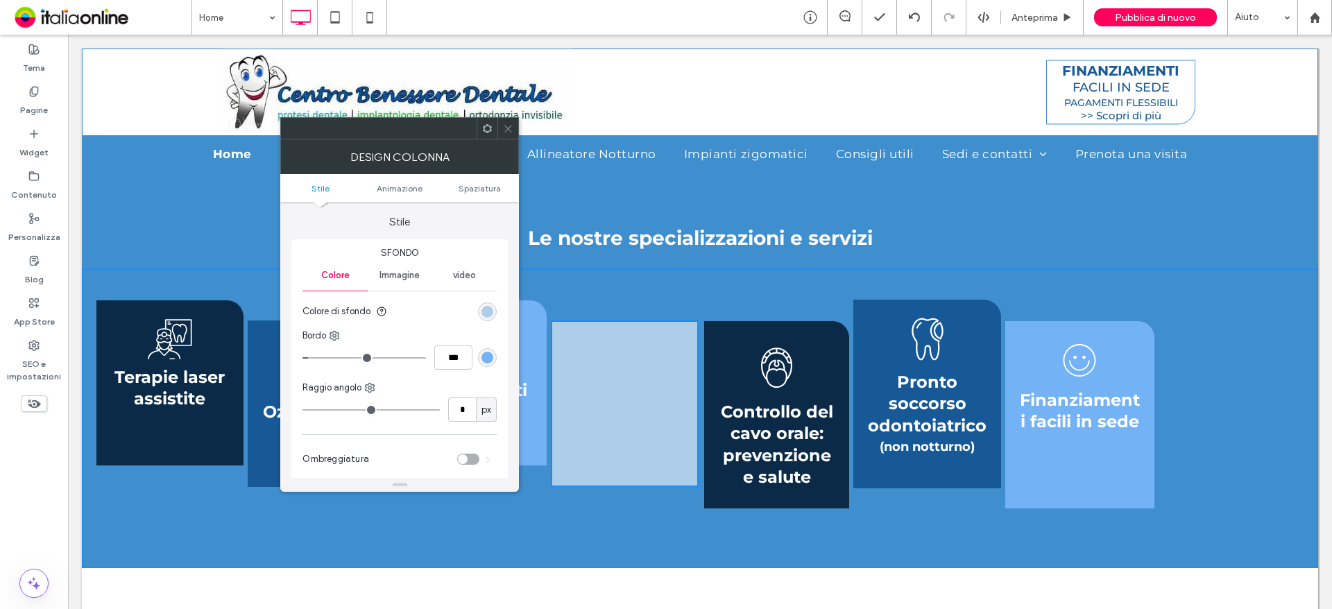
click at [513, 137] on span at bounding box center [508, 128] width 10 height 21
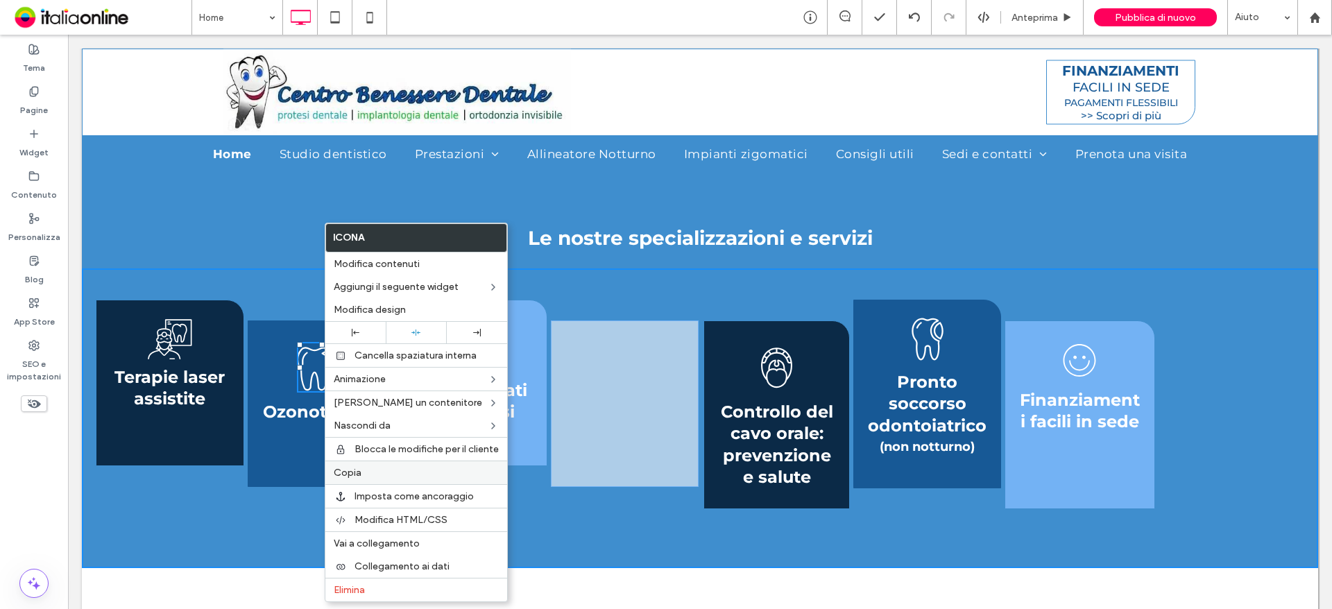
click at [412, 479] on div "Copia" at bounding box center [416, 473] width 182 height 24
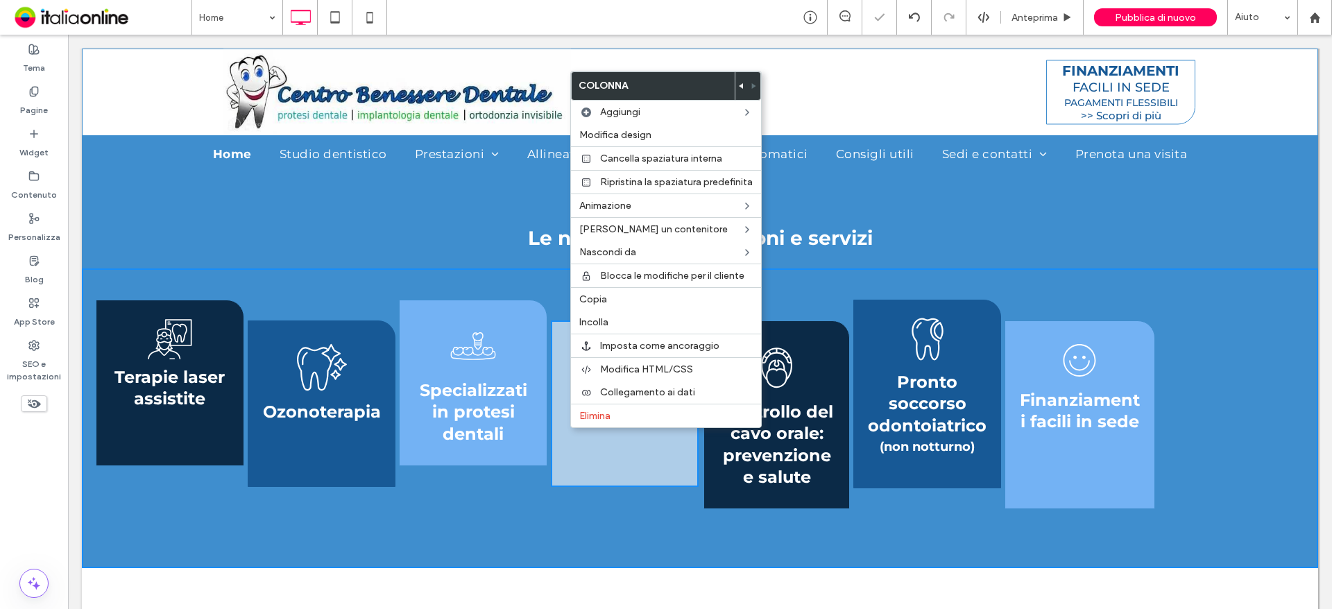
drag, startPoint x: 535, startPoint y: 370, endPoint x: 542, endPoint y: 370, distance: 7.6
click at [535, 370] on div "Specializzati in protesi dentali Click To Paste" at bounding box center [473, 383] width 148 height 166
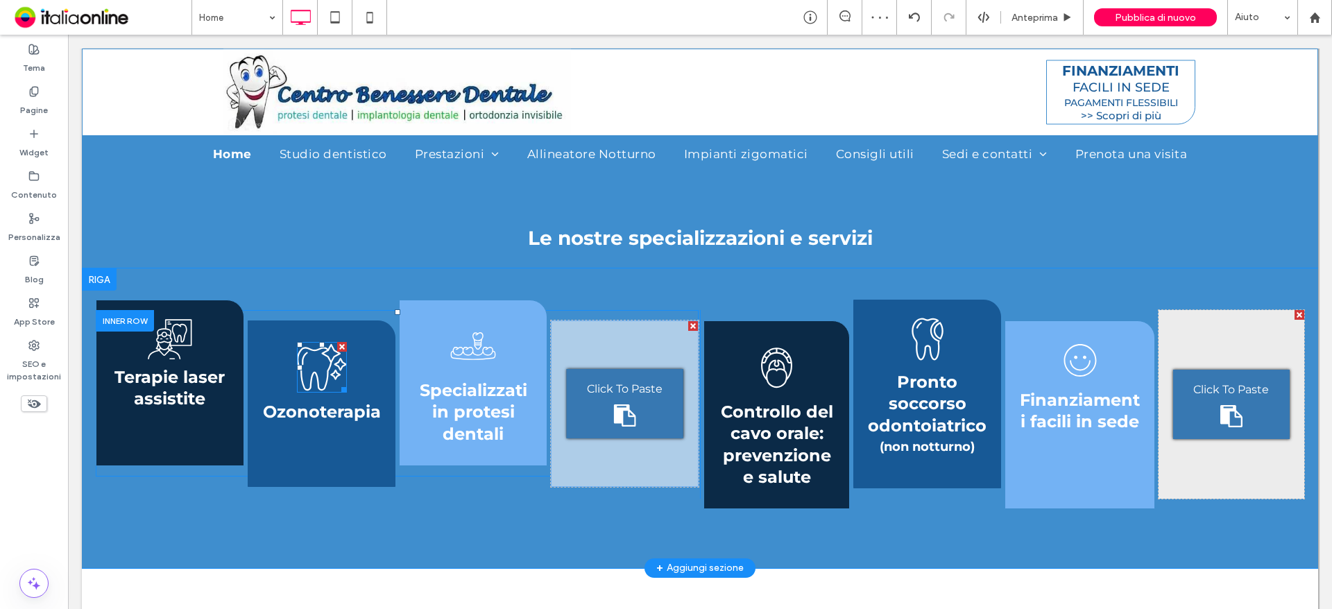
click at [597, 392] on span "Click To Paste" at bounding box center [625, 389] width 76 height 17
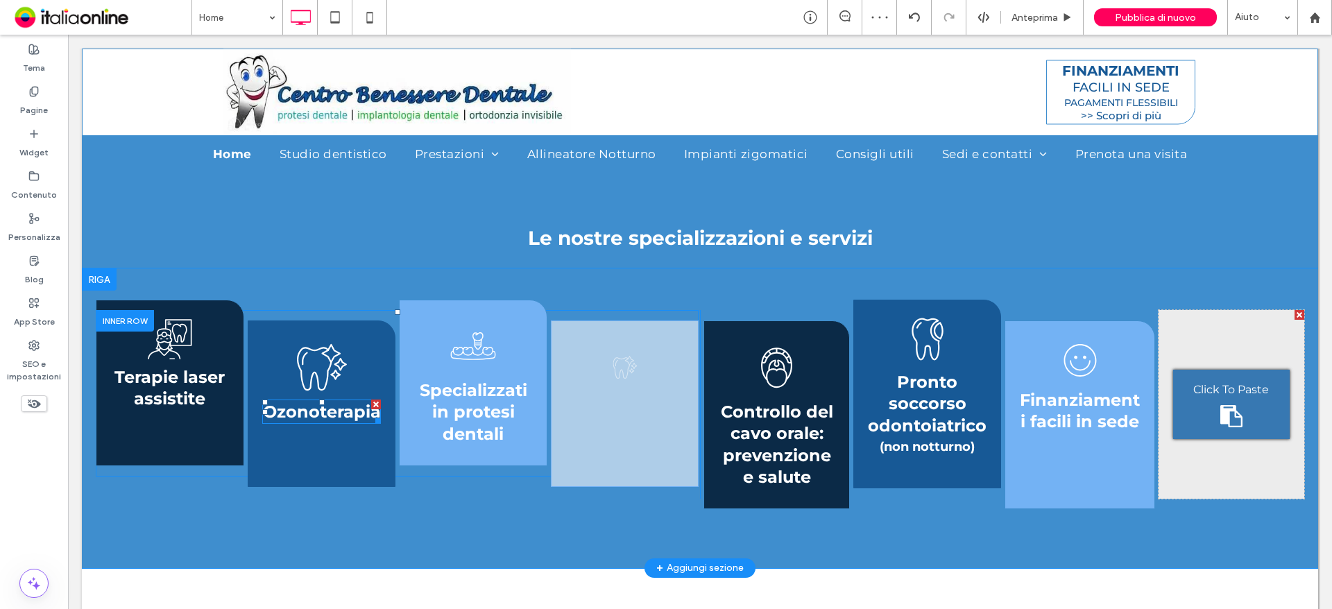
drag, startPoint x: 414, startPoint y: 452, endPoint x: 346, endPoint y: 418, distance: 76.3
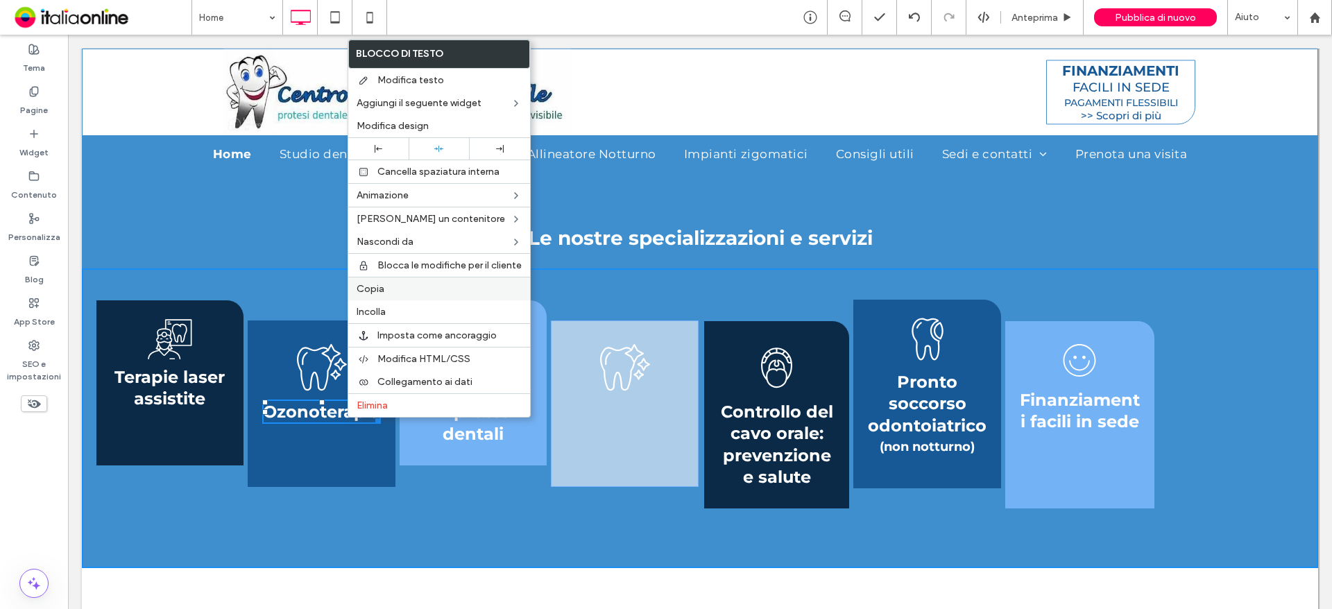
click at [398, 285] on label "Copia" at bounding box center [439, 289] width 165 height 12
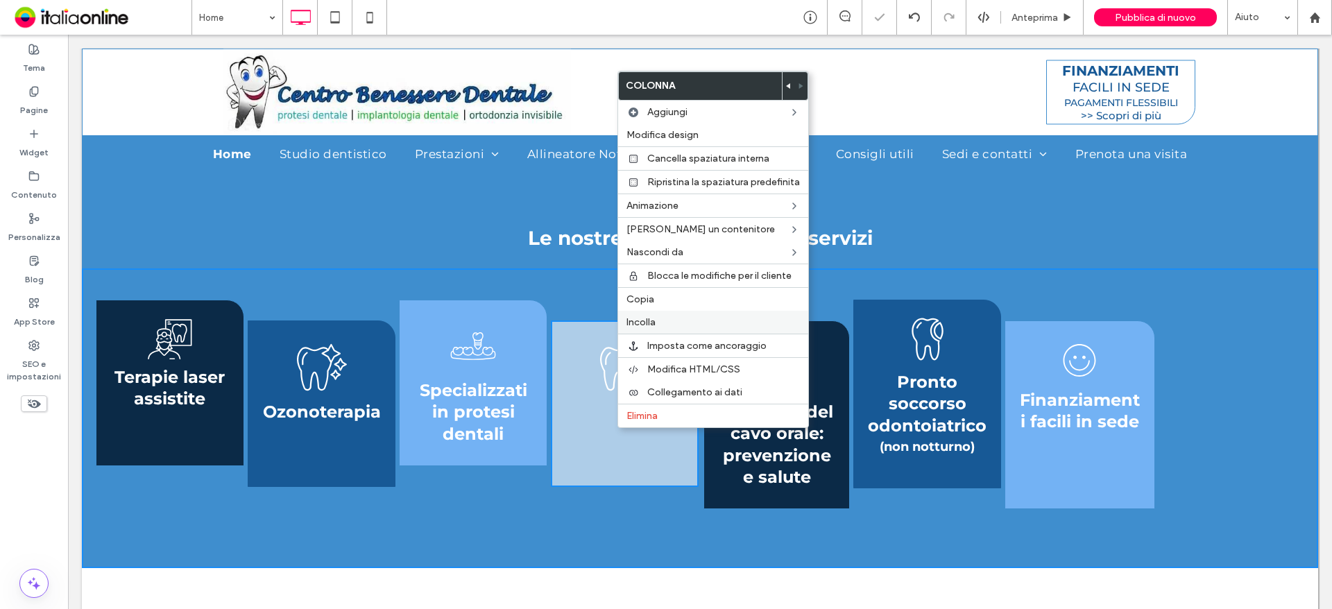
drag, startPoint x: 662, startPoint y: 321, endPoint x: 662, endPoint y: 338, distance: 16.6
click at [662, 321] on label "Incolla" at bounding box center [712, 322] width 173 height 12
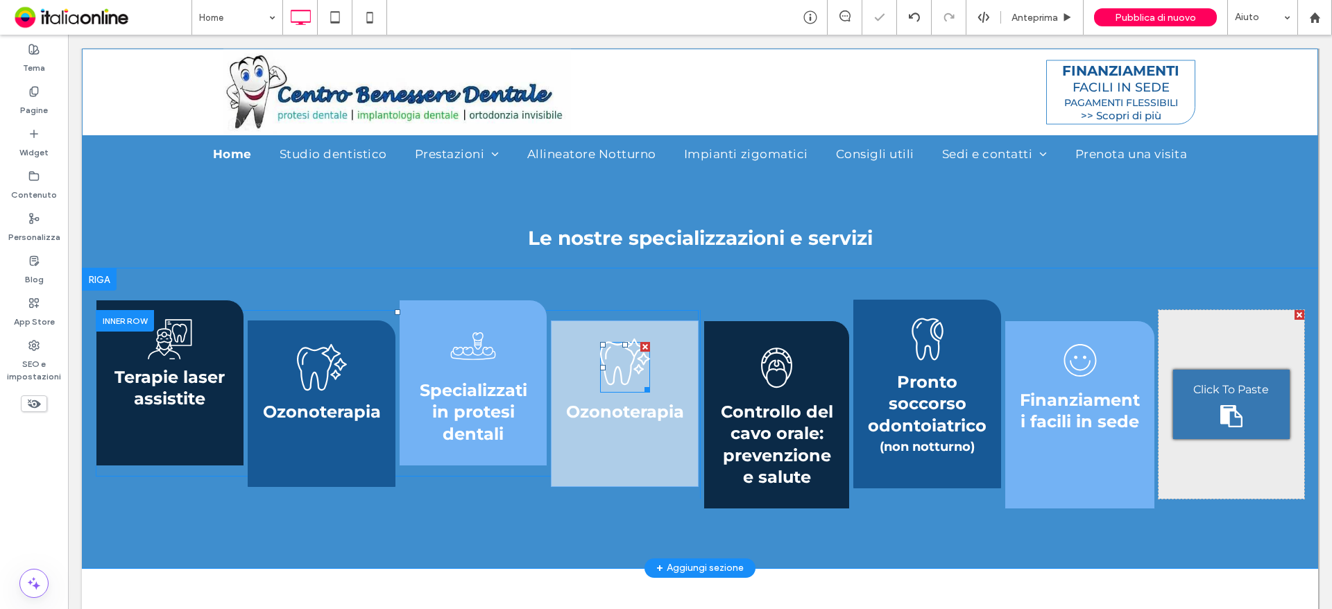
click at [622, 362] on icon at bounding box center [625, 361] width 50 height 51
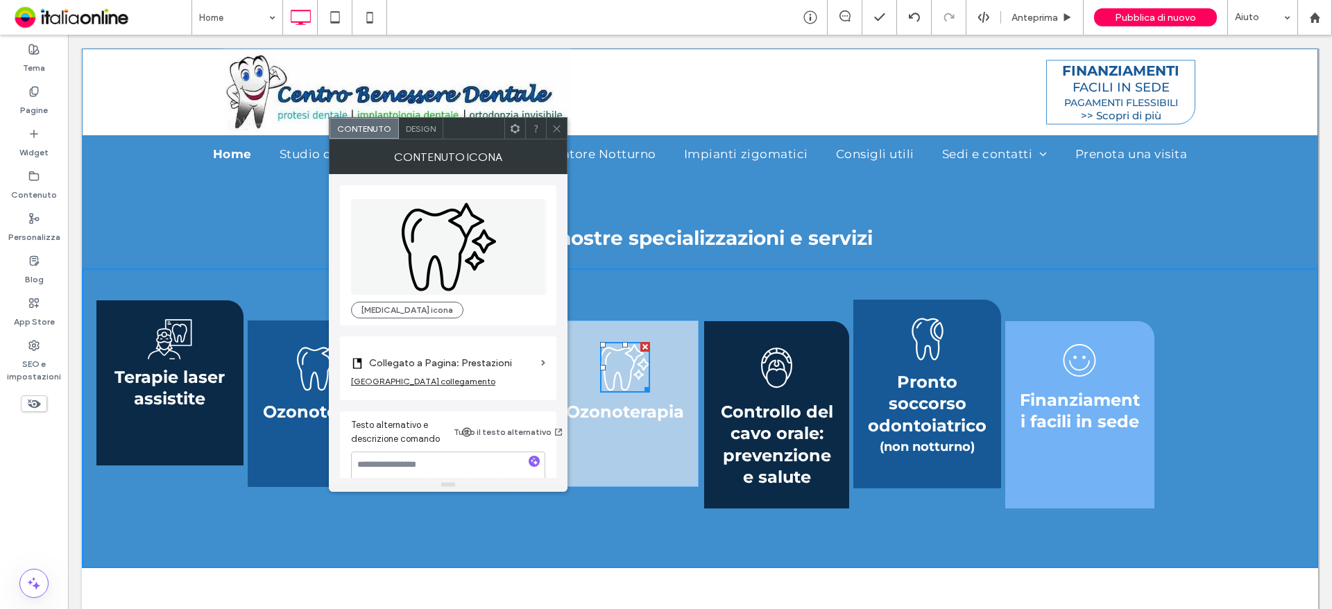
click at [615, 418] on span "Ozonoterapia" at bounding box center [625, 412] width 118 height 20
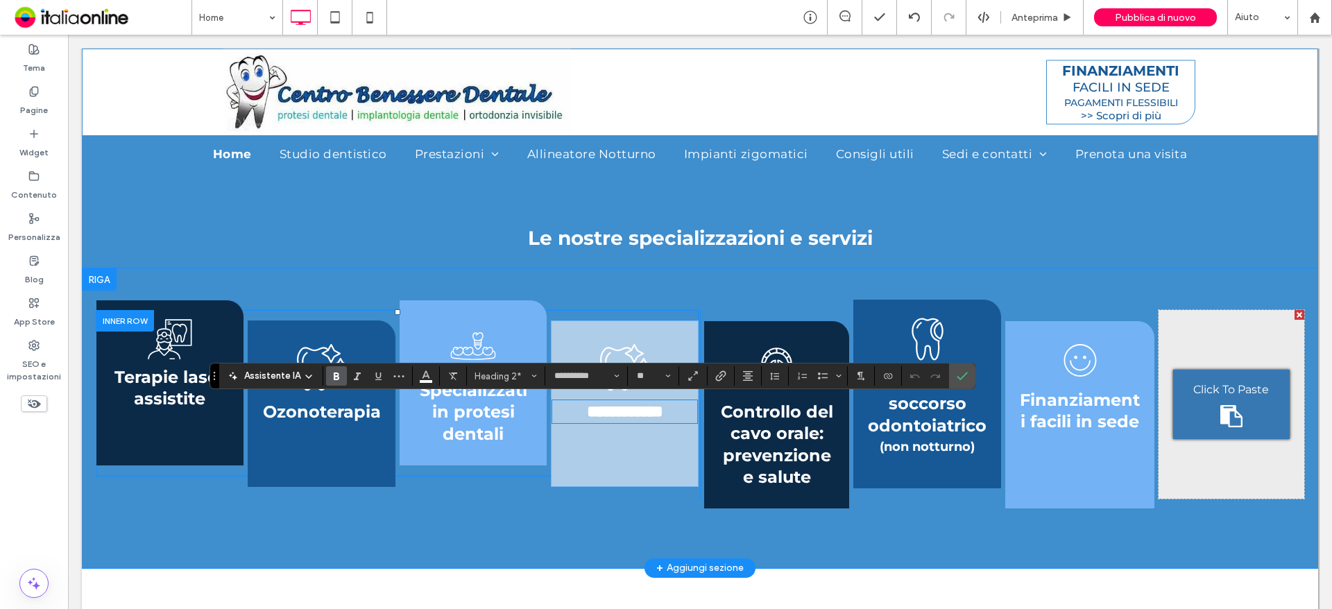
click at [615, 413] on strong "**********" at bounding box center [625, 411] width 76 height 17
drag, startPoint x: 685, startPoint y: 412, endPoint x: 583, endPoint y: 418, distance: 102.2
click at [583, 418] on h2 "**********" at bounding box center [624, 412] width 146 height 22
click at [571, 416] on strong "**********" at bounding box center [625, 411] width 108 height 17
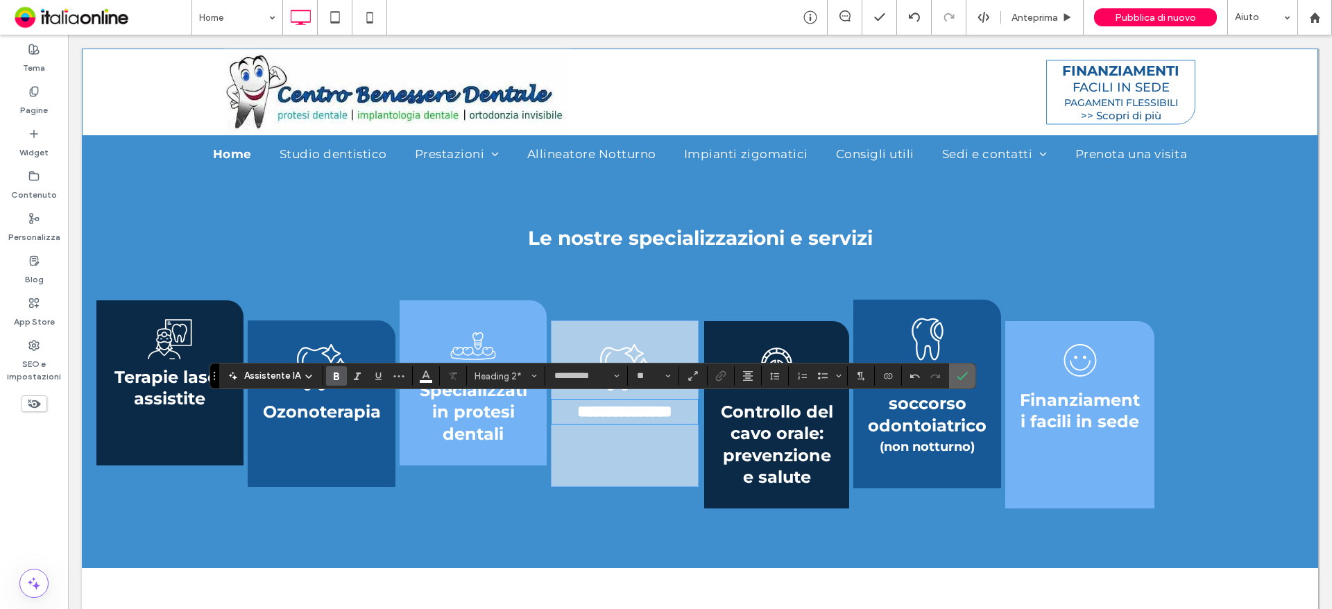
click at [966, 374] on icon "Conferma" at bounding box center [962, 375] width 11 height 11
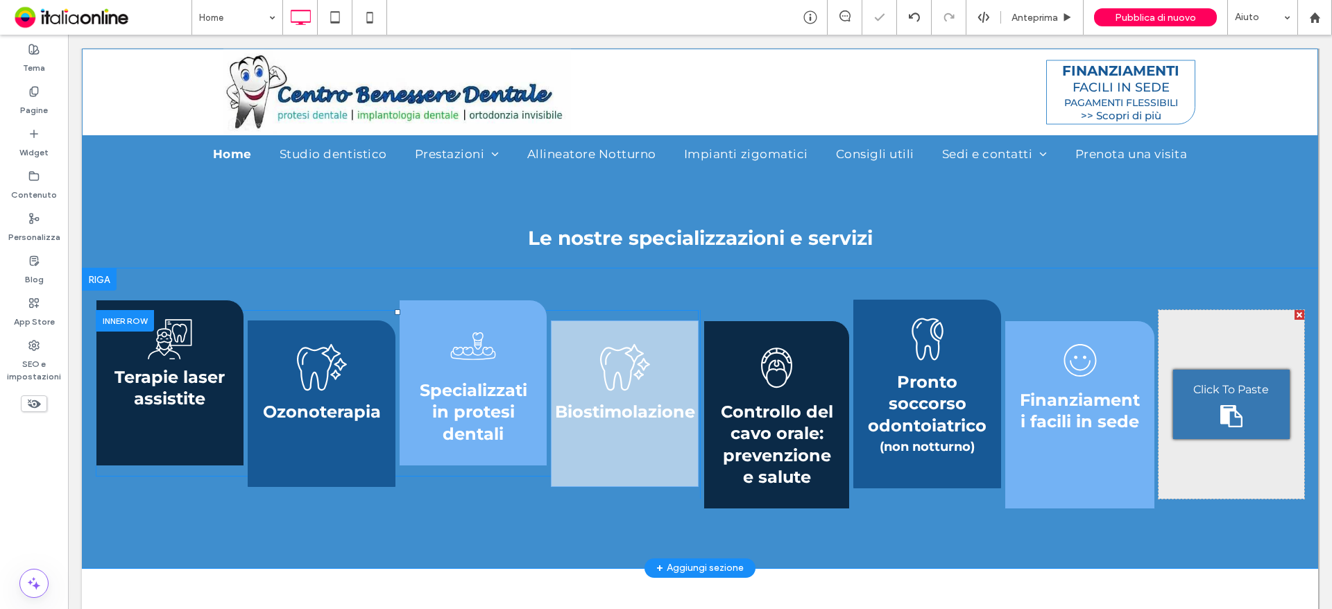
click at [667, 364] on div "Click To Paste Click To Paste Biostimolazione" at bounding box center [625, 403] width 148 height 166
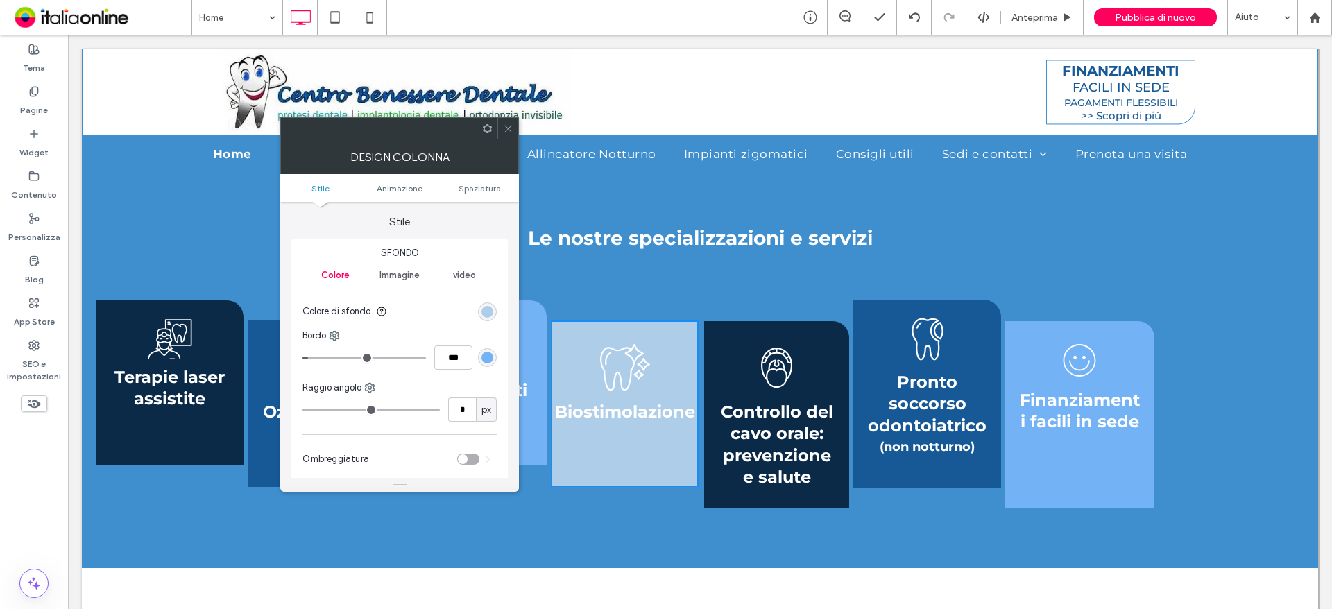
click at [585, 318] on div "Terapie laser assistite Click To Paste Ozonoterapia Click To Paste Specializzat…" at bounding box center [397, 393] width 603 height 166
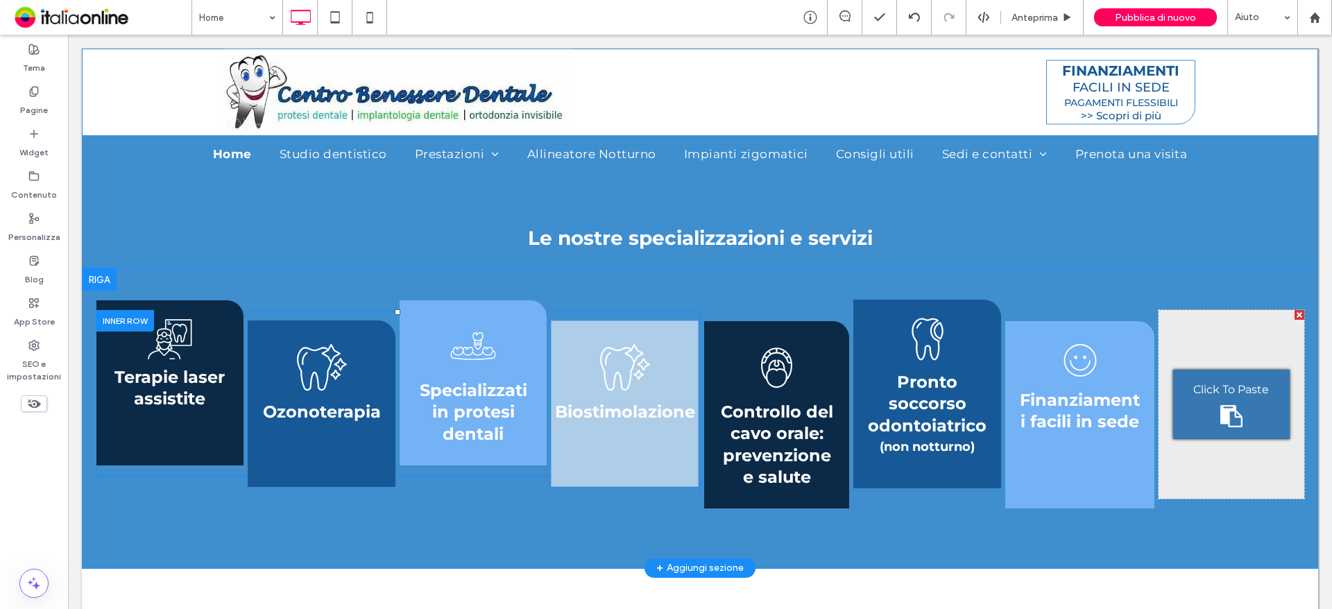
click at [321, 339] on div "Ozonoterapia Click To Paste" at bounding box center [322, 403] width 148 height 166
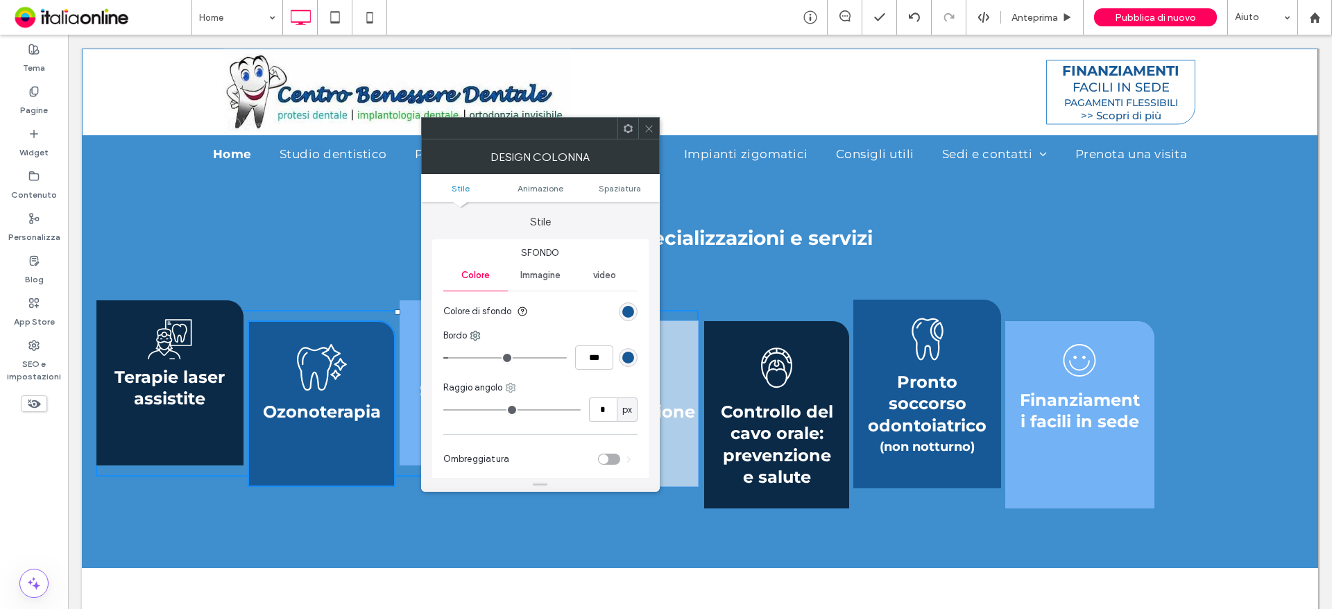
click at [512, 386] on icon at bounding box center [510, 387] width 11 height 11
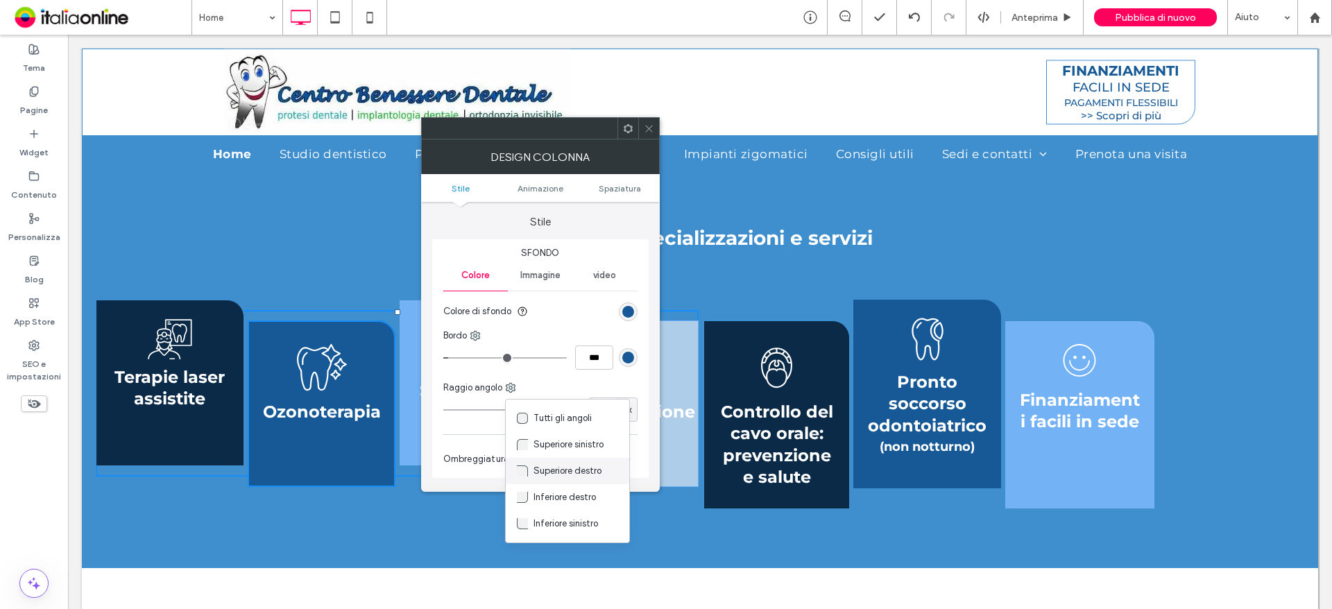
click at [580, 473] on span "Superiore destro" at bounding box center [567, 471] width 68 height 14
type input "**"
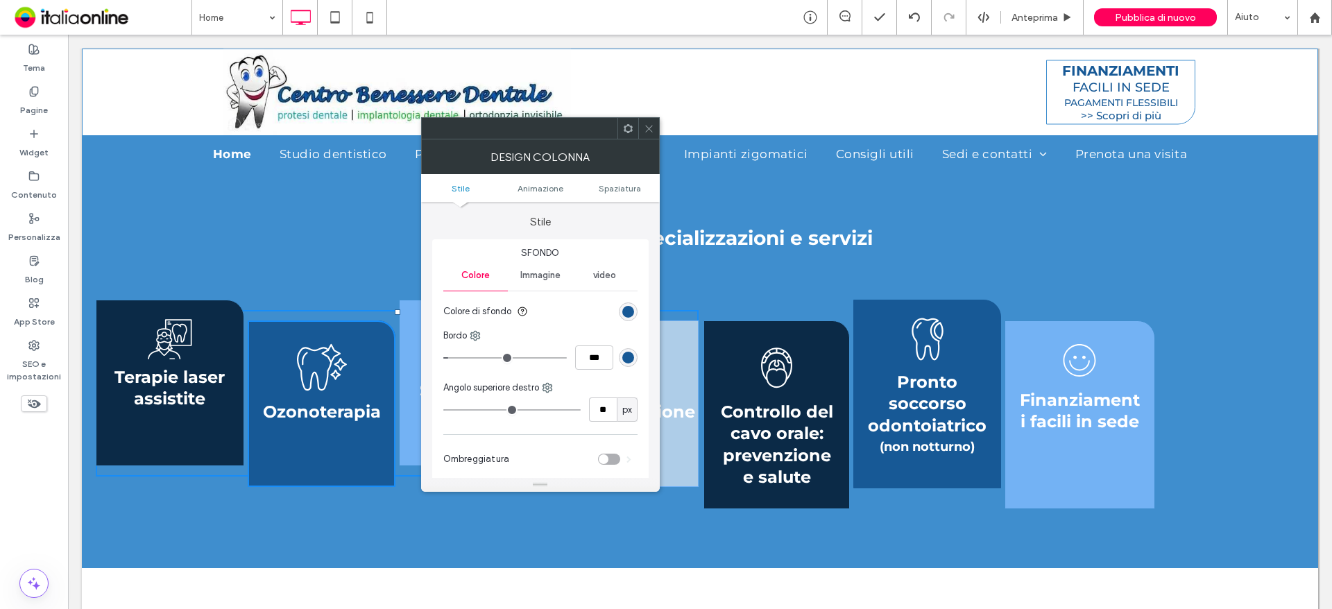
click at [645, 129] on icon at bounding box center [649, 128] width 10 height 10
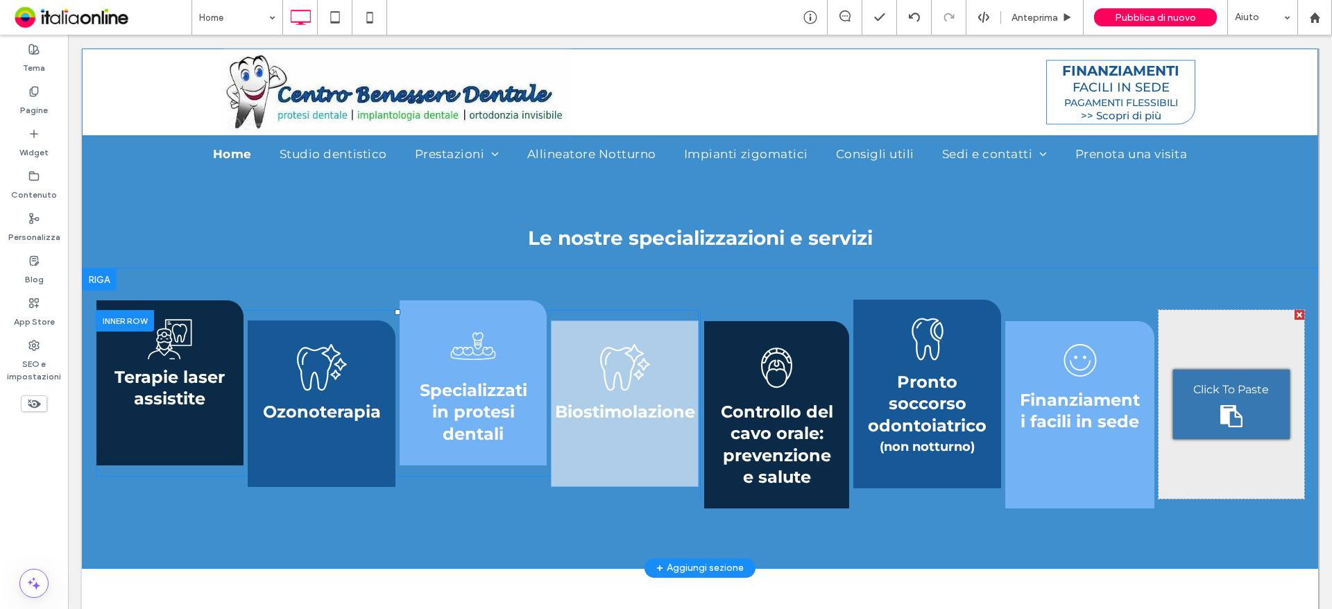
click at [672, 336] on div "Click To Paste Click To Paste Biostimolazione" at bounding box center [625, 403] width 148 height 166
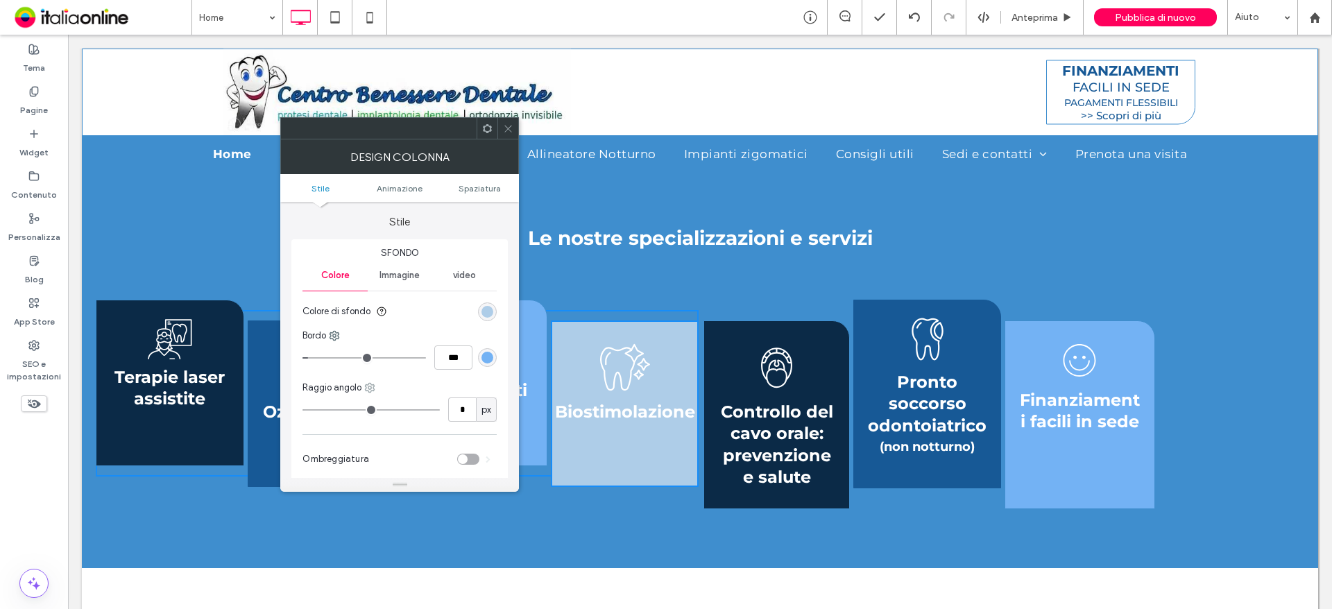
click at [373, 387] on icon at bounding box center [369, 387] width 11 height 11
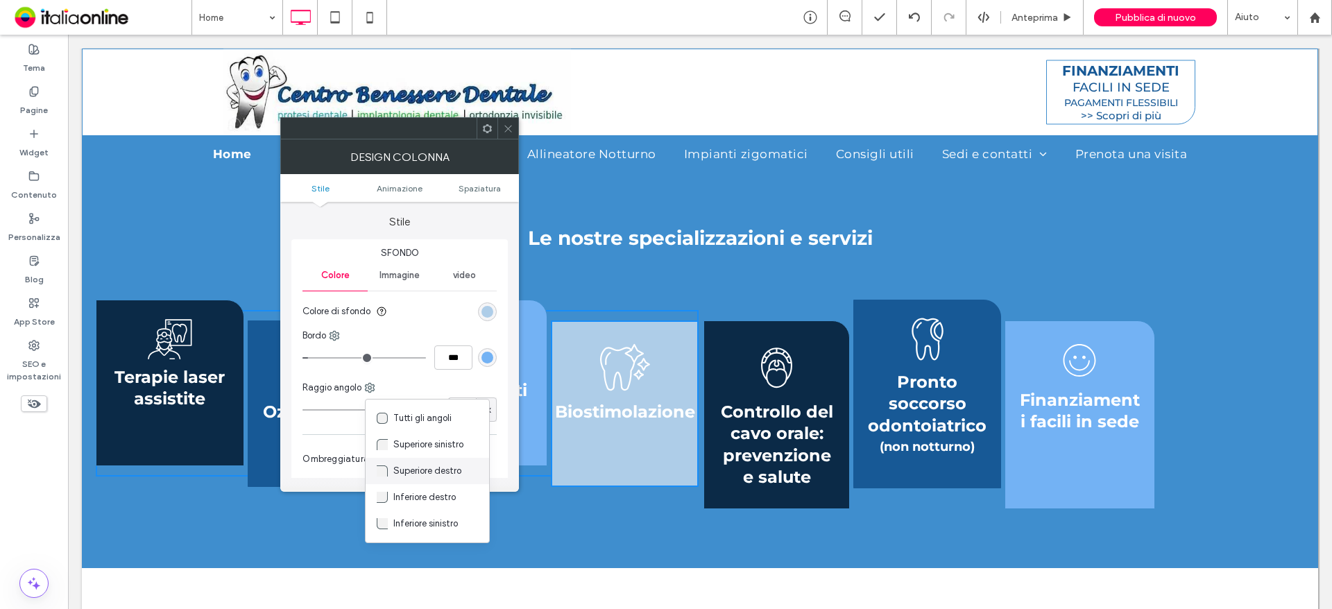
click at [444, 468] on span "Superiore destro" at bounding box center [427, 471] width 68 height 14
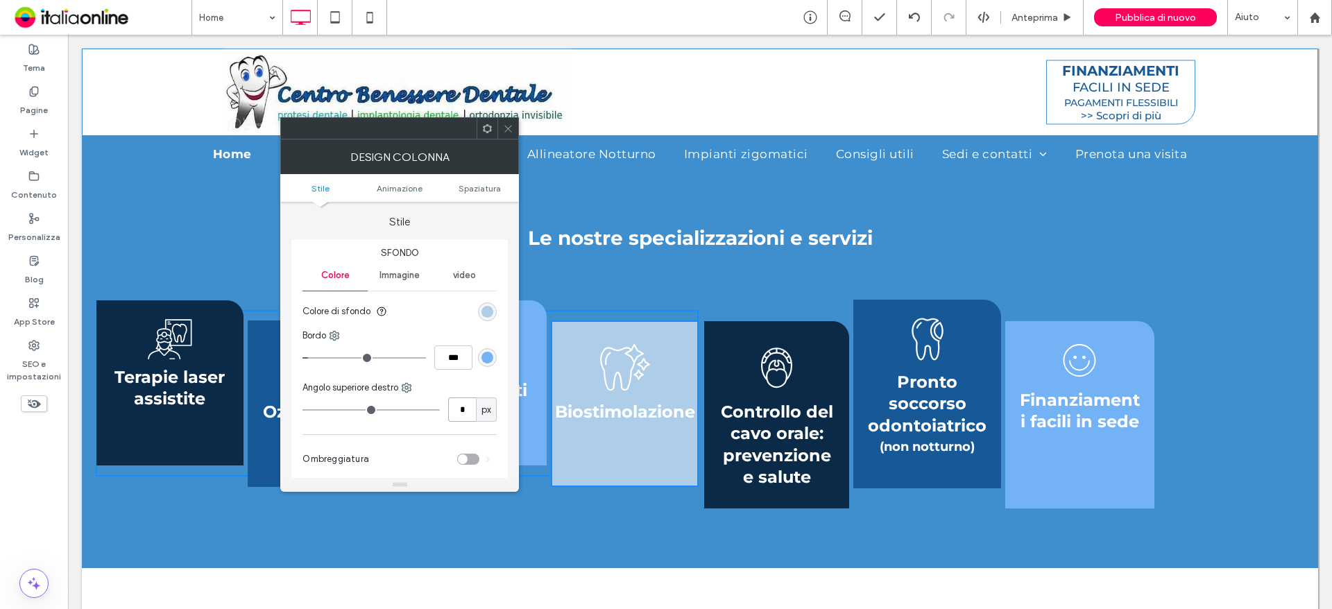
click at [470, 413] on input "*" at bounding box center [462, 409] width 28 height 24
type input "**"
click at [506, 138] on span at bounding box center [508, 128] width 10 height 21
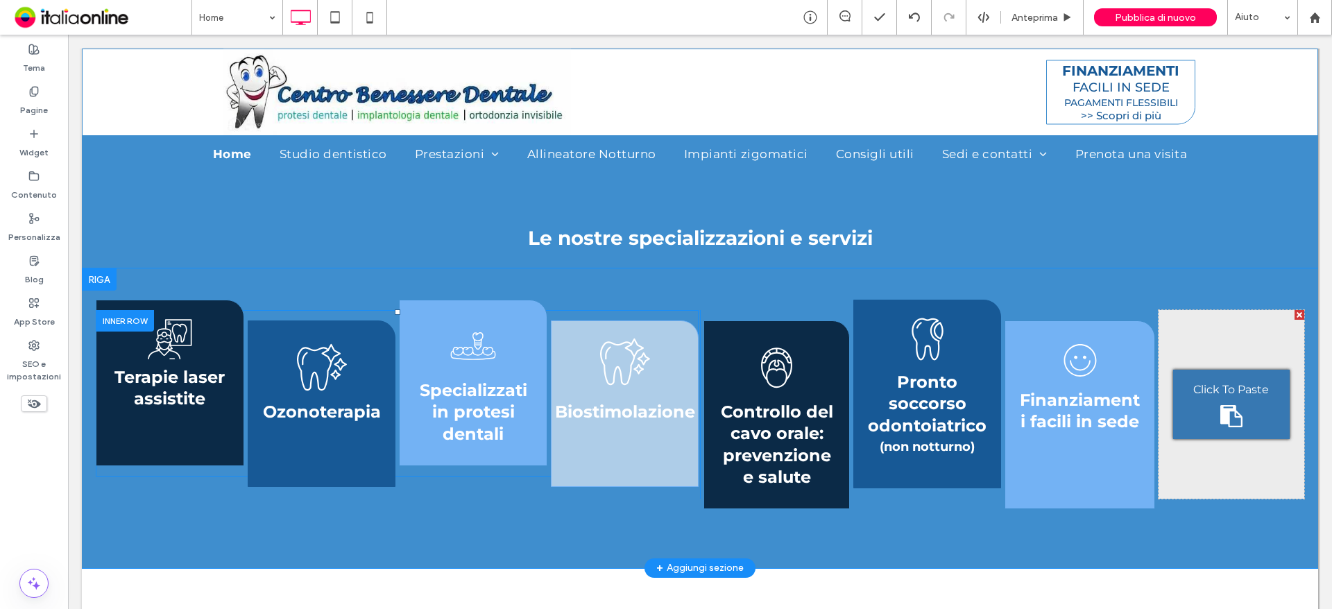
drag, startPoint x: 617, startPoint y: 336, endPoint x: 619, endPoint y: 346, distance: 9.9
click at [617, 336] on div "Click To Paste Click To Paste Biostimolazione" at bounding box center [625, 403] width 148 height 166
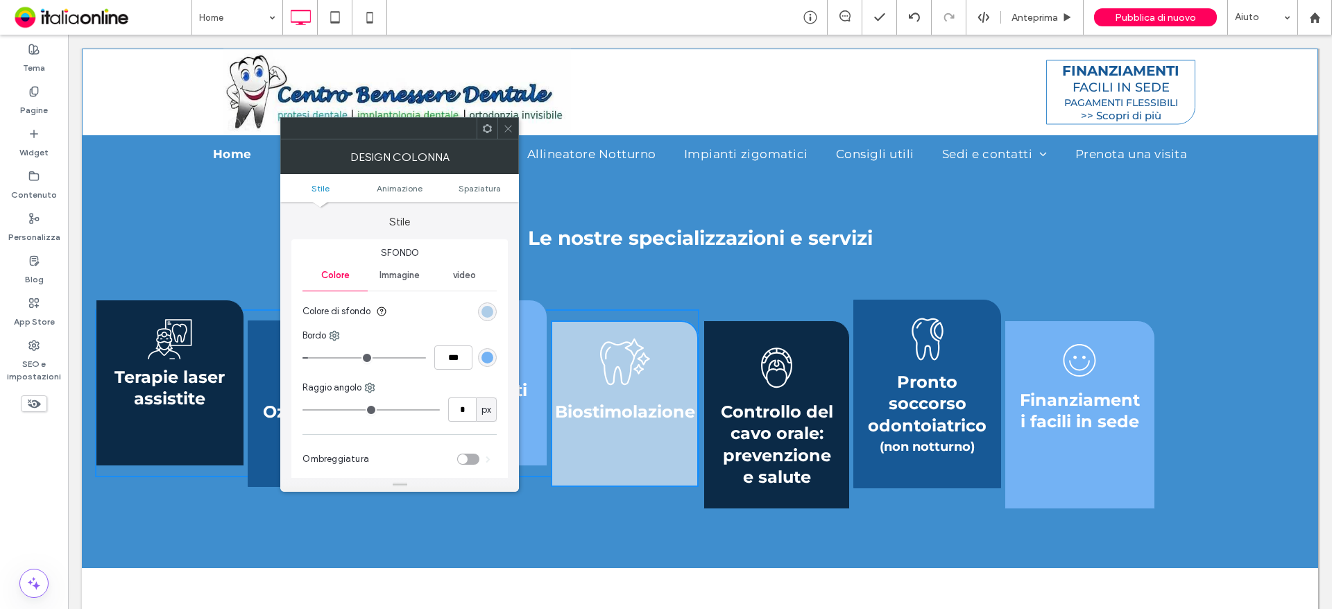
click at [619, 356] on icon at bounding box center [625, 361] width 50 height 51
click at [500, 122] on div at bounding box center [507, 128] width 21 height 21
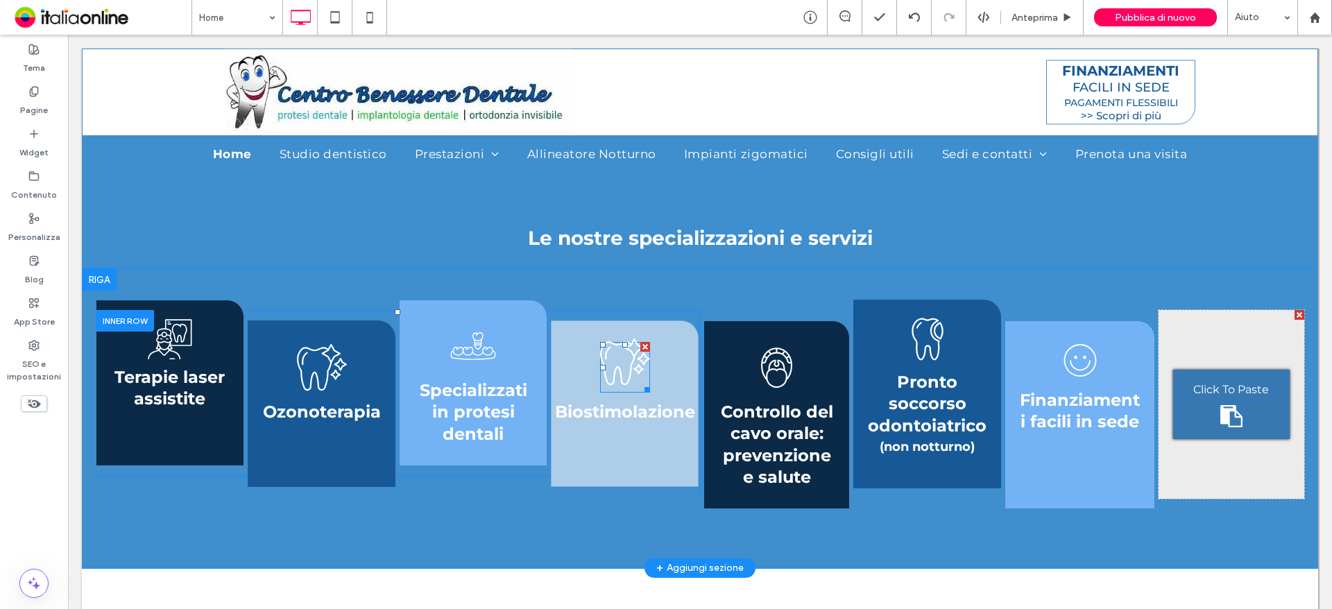
click at [624, 382] on icon at bounding box center [625, 361] width 50 height 51
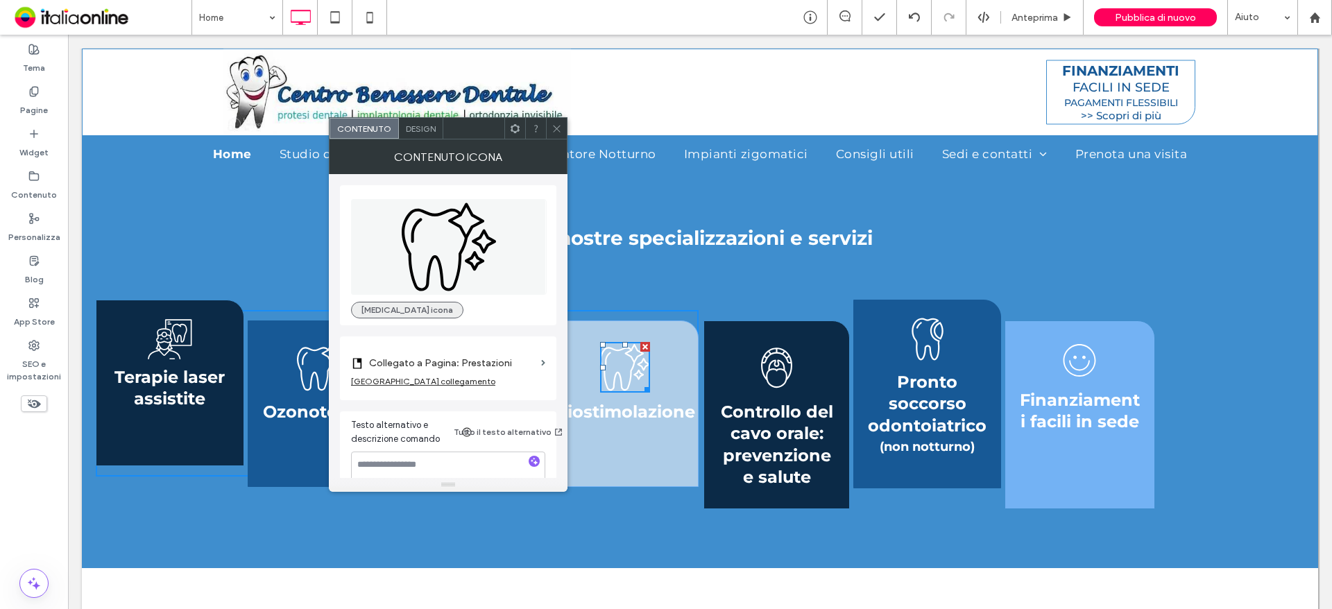
click at [409, 309] on button "Cambia icona" at bounding box center [407, 310] width 112 height 17
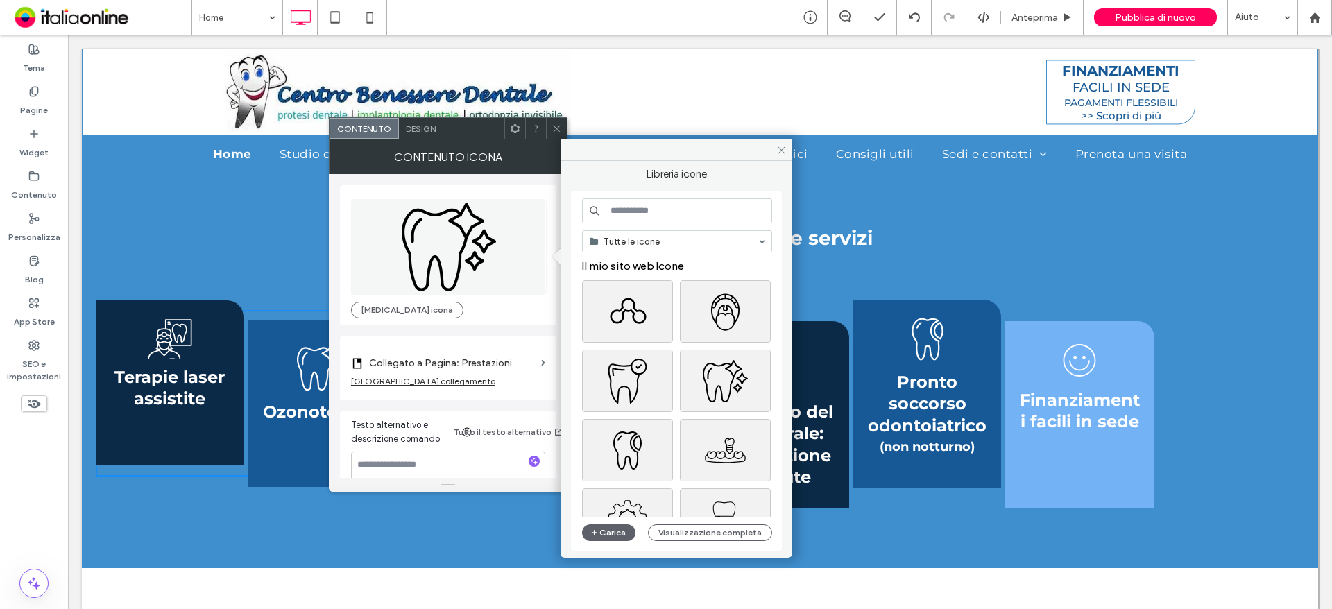
click at [674, 221] on input at bounding box center [677, 210] width 190 height 25
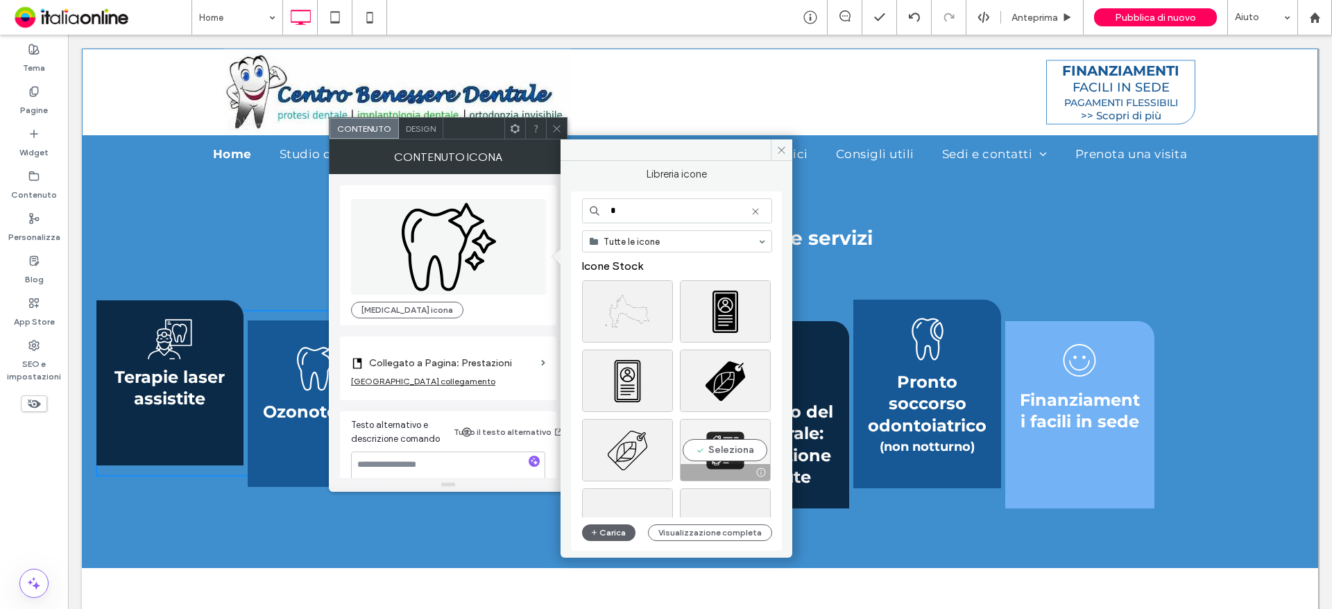
type input "*"
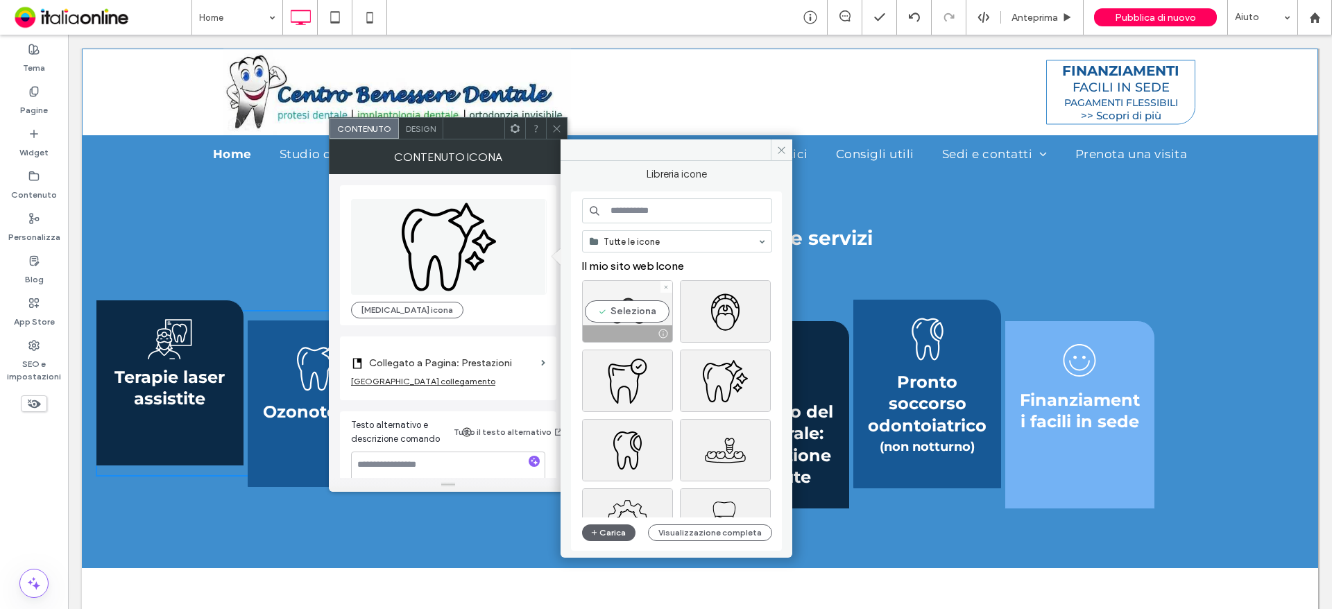
click at [621, 310] on div "Seleziona" at bounding box center [627, 311] width 91 height 62
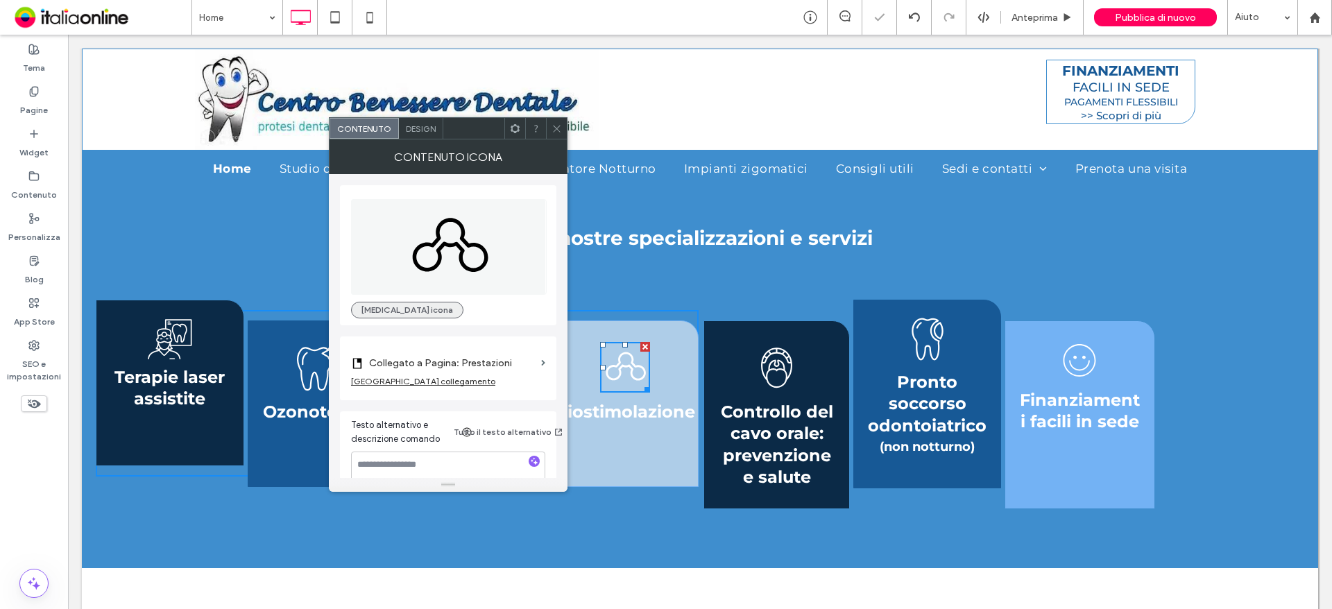
click at [389, 310] on button "Cambia icona" at bounding box center [407, 310] width 112 height 17
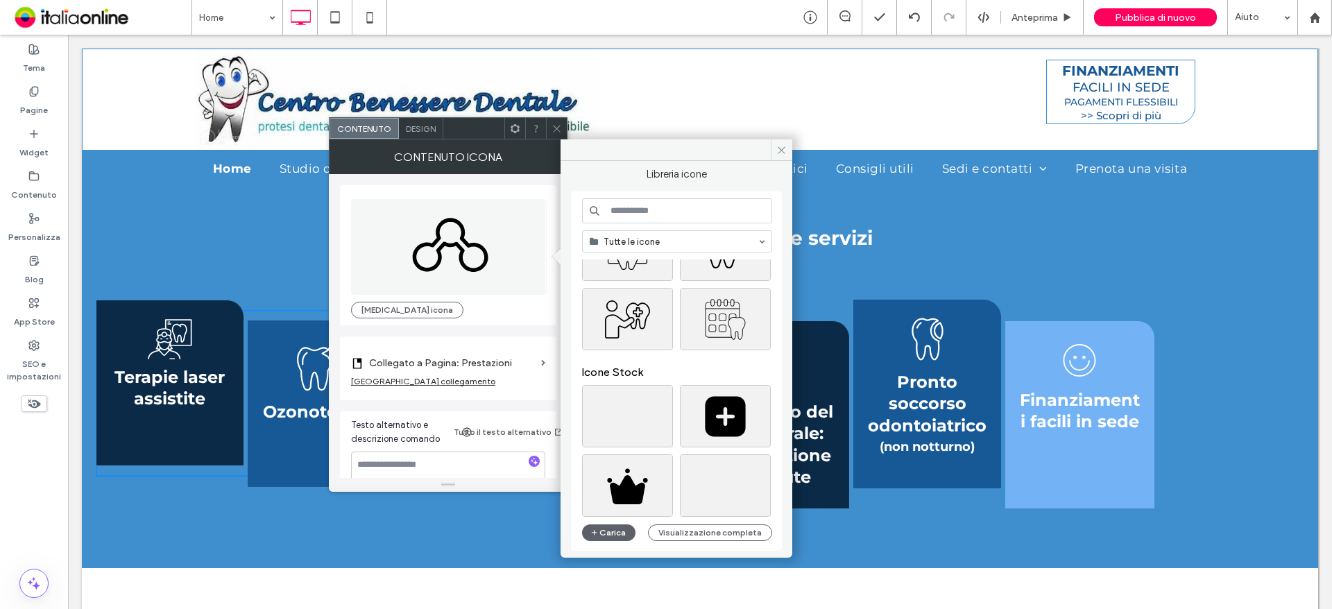
scroll to position [624, 0]
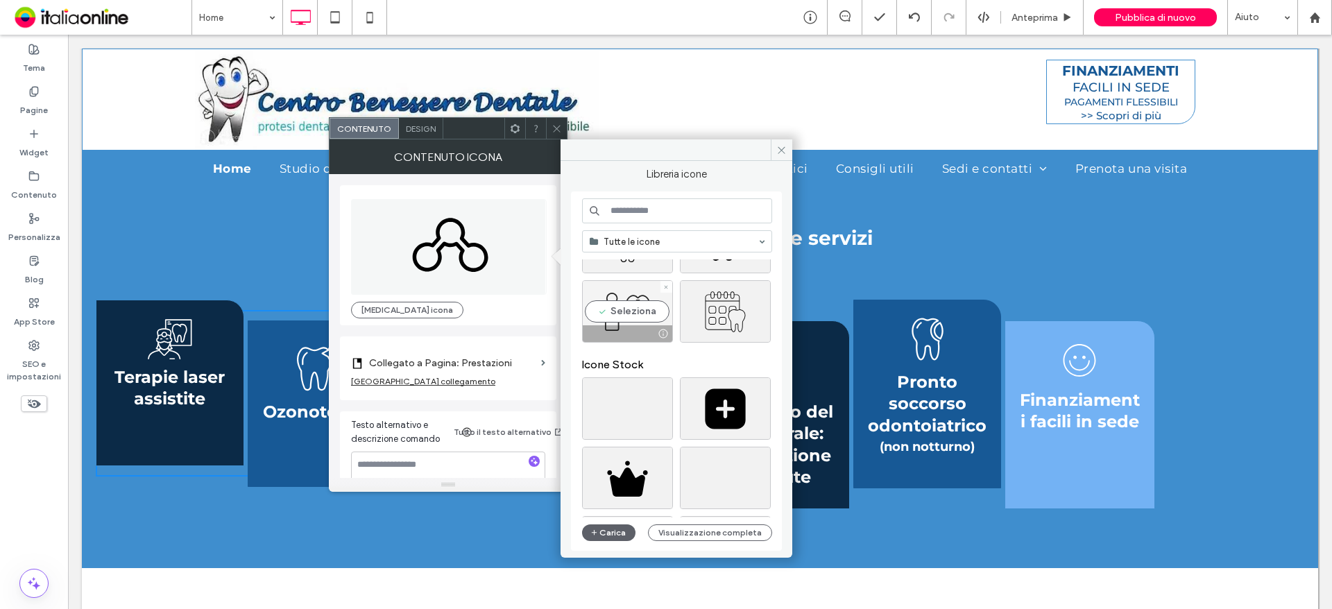
click at [635, 306] on div "Seleziona" at bounding box center [627, 311] width 91 height 62
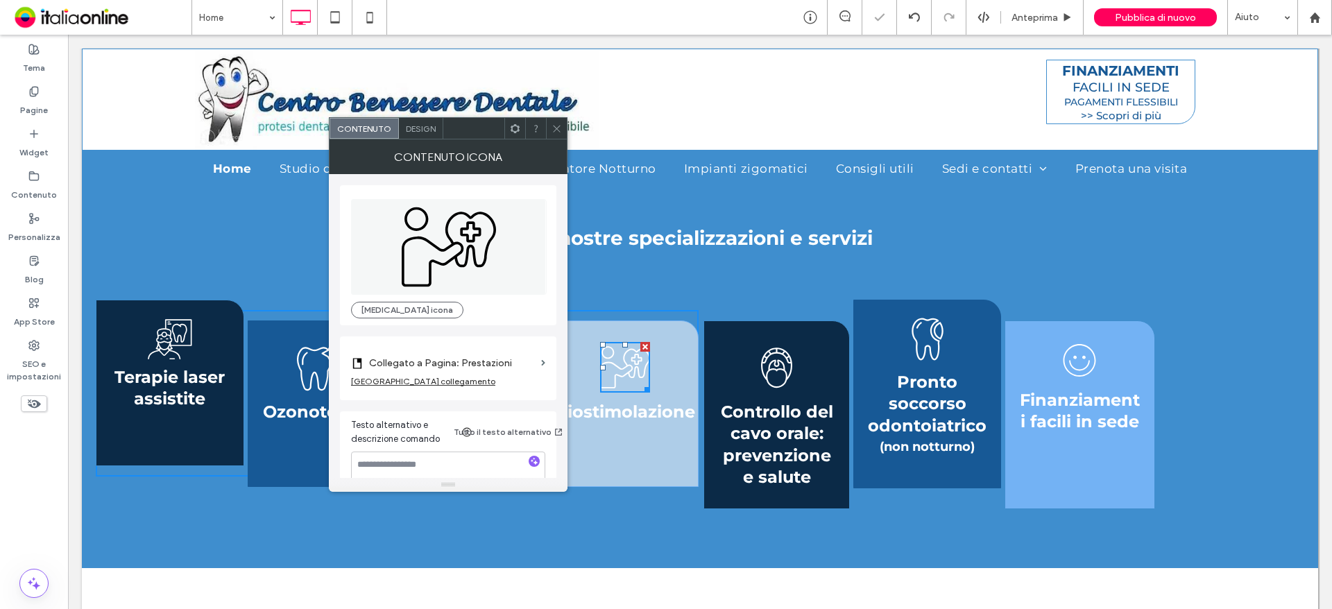
drag, startPoint x: 551, startPoint y: 126, endPoint x: 565, endPoint y: 152, distance: 29.8
click at [551, 126] on icon at bounding box center [556, 128] width 10 height 10
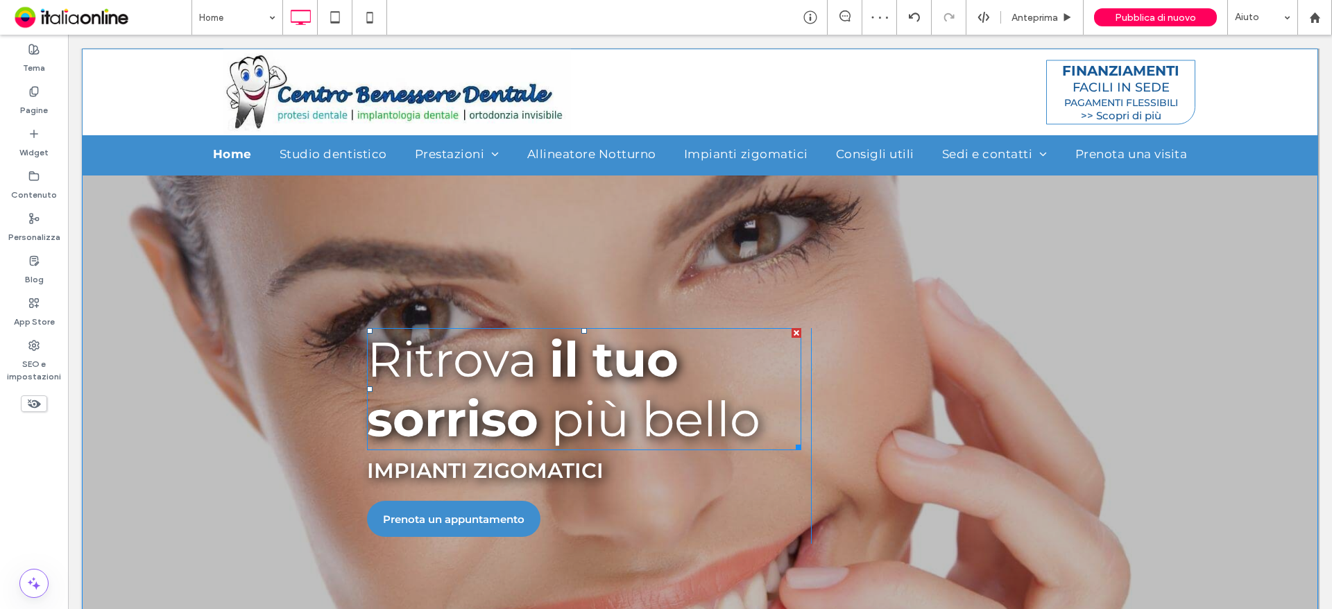
scroll to position [694, 0]
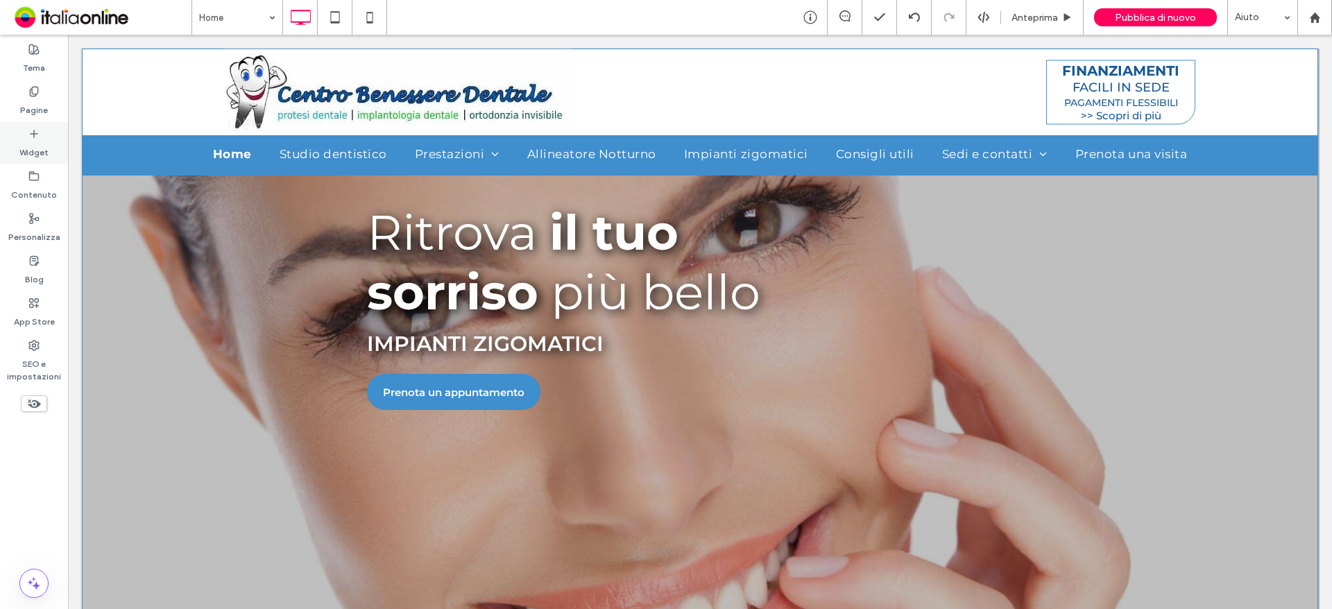
drag, startPoint x: 28, startPoint y: 103, endPoint x: 43, endPoint y: 134, distance: 34.7
click at [28, 103] on label "Pagine" at bounding box center [34, 106] width 28 height 19
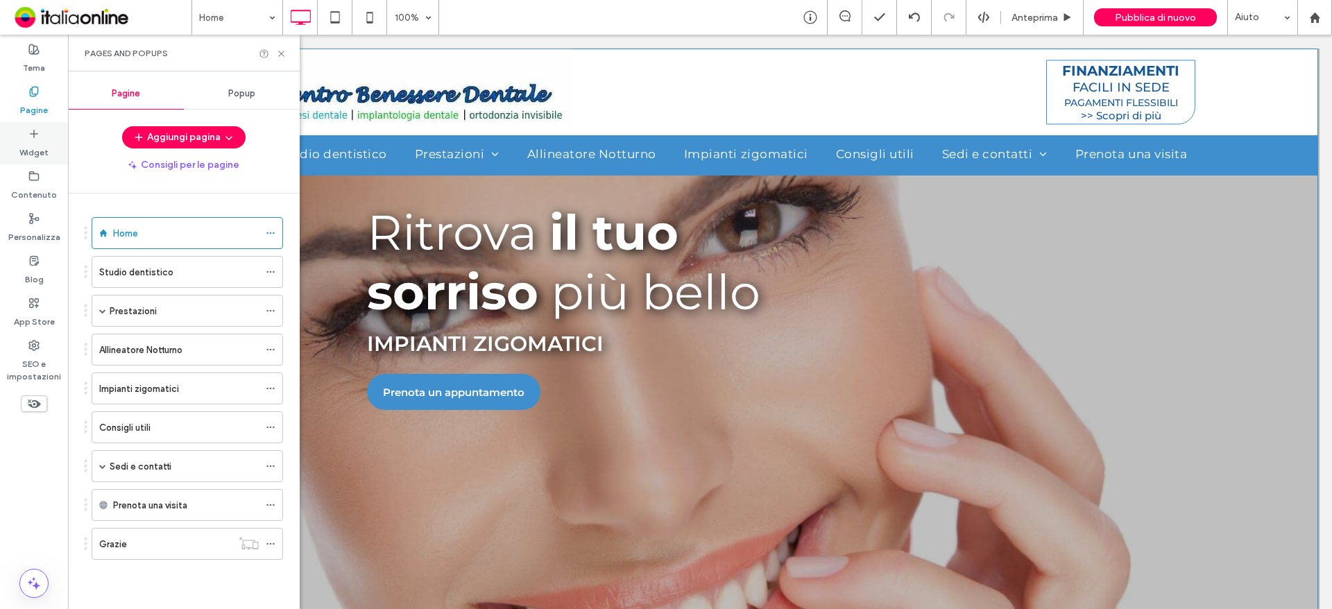
click at [29, 135] on icon at bounding box center [33, 133] width 11 height 11
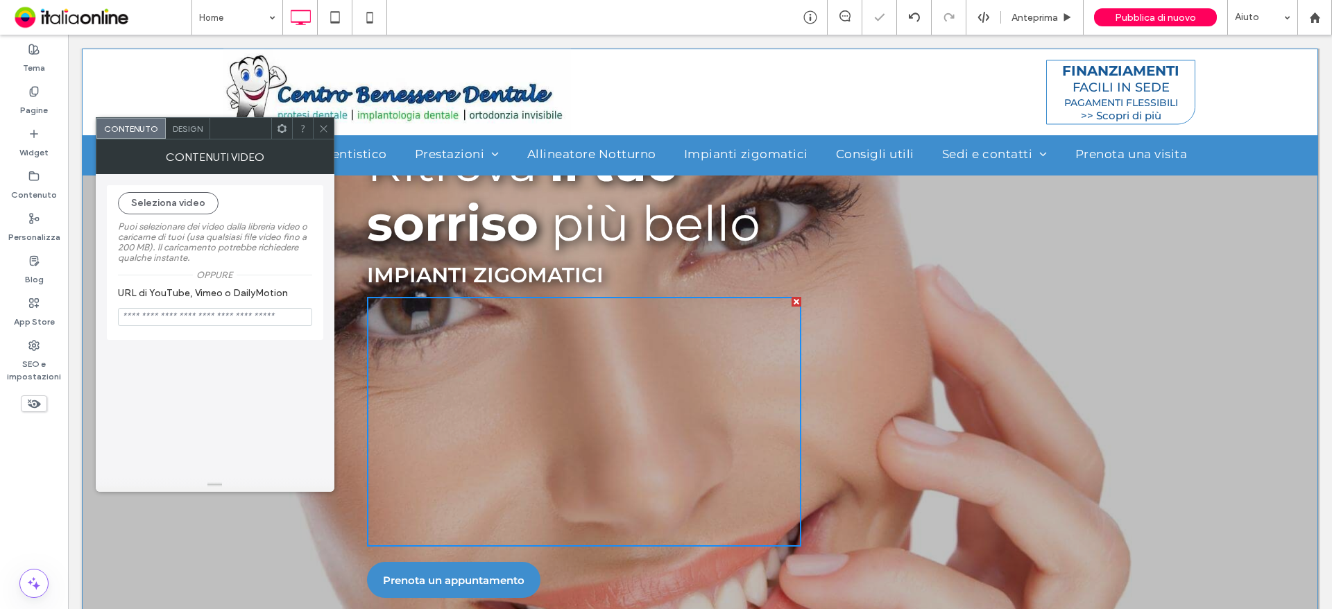
scroll to position [763, 0]
click at [165, 201] on button "Seleziona video" at bounding box center [168, 203] width 101 height 22
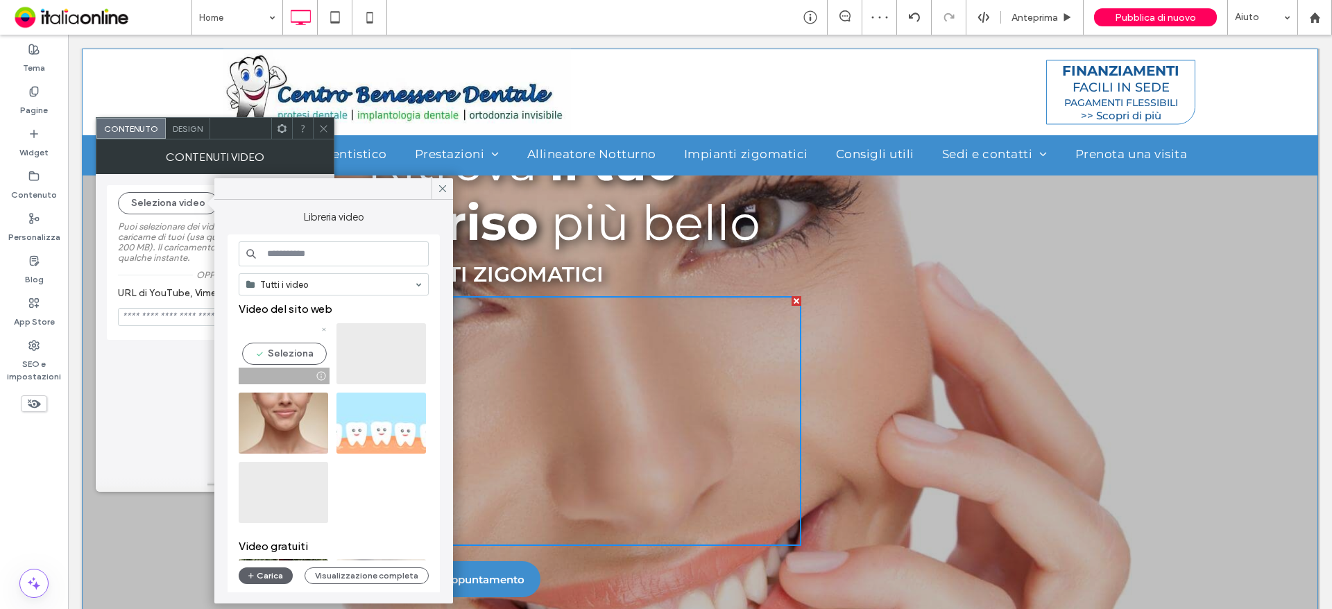
click at [280, 354] on video at bounding box center [283, 353] width 89 height 61
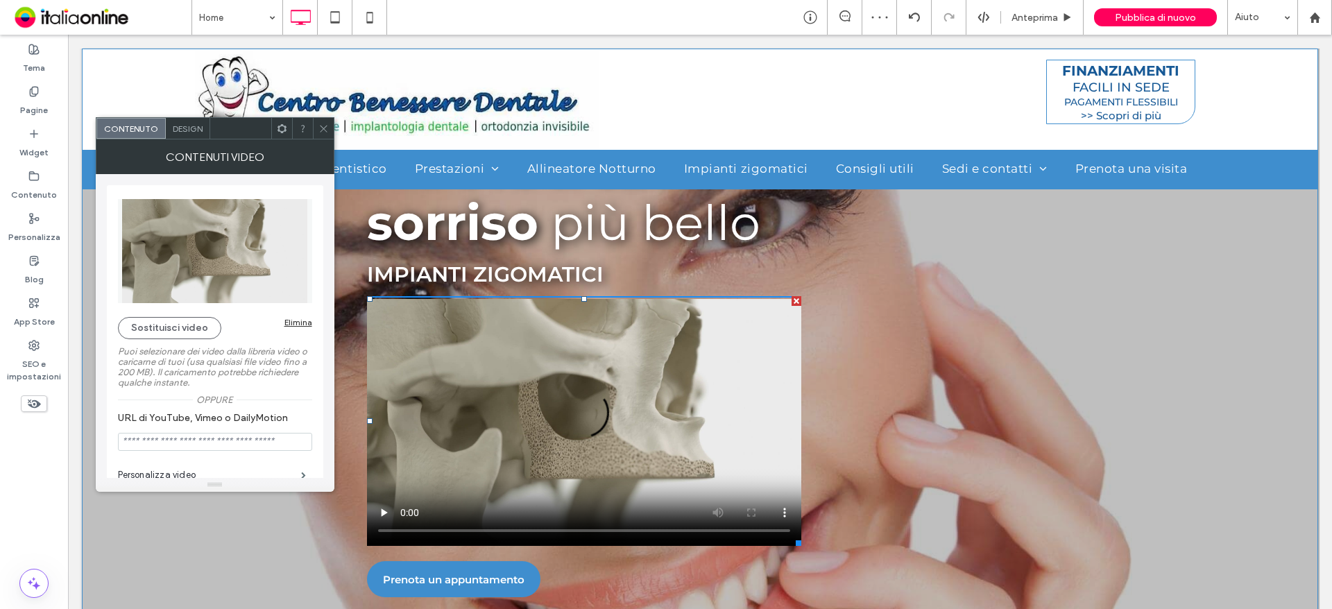
drag, startPoint x: 326, startPoint y: 125, endPoint x: 274, endPoint y: 109, distance: 54.4
click at [326, 125] on icon at bounding box center [323, 128] width 10 height 10
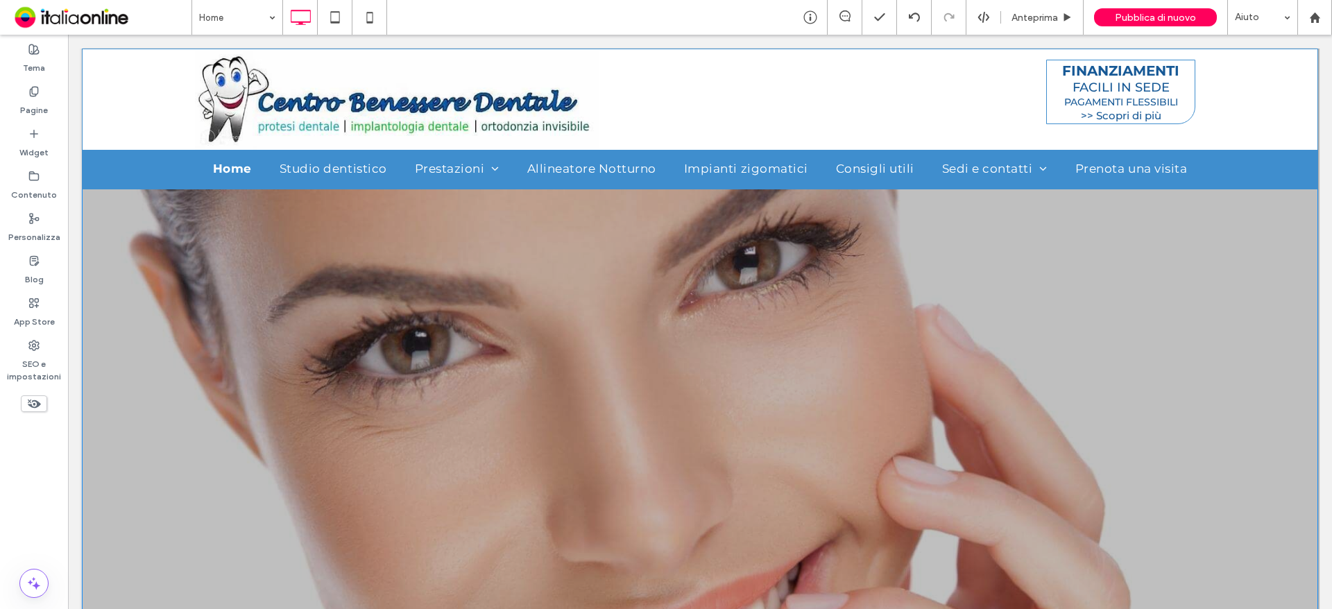
scroll to position [0, 0]
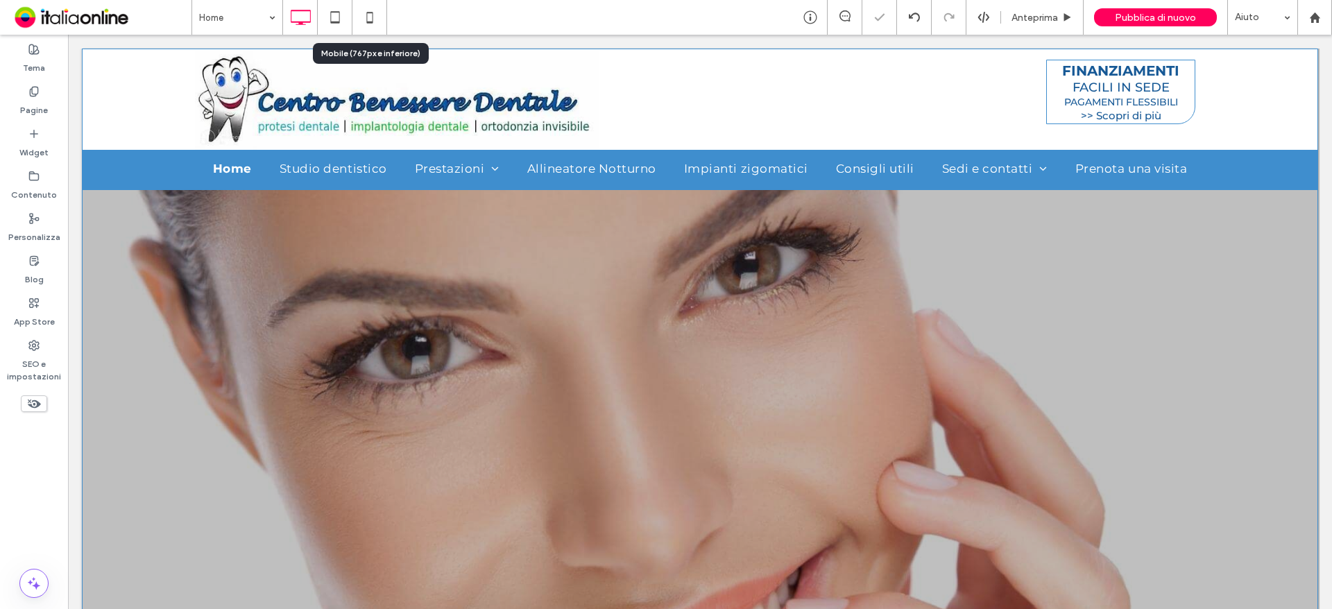
drag, startPoint x: 366, startPoint y: 12, endPoint x: 481, endPoint y: 252, distance: 266.5
click at [366, 12] on icon at bounding box center [370, 17] width 28 height 28
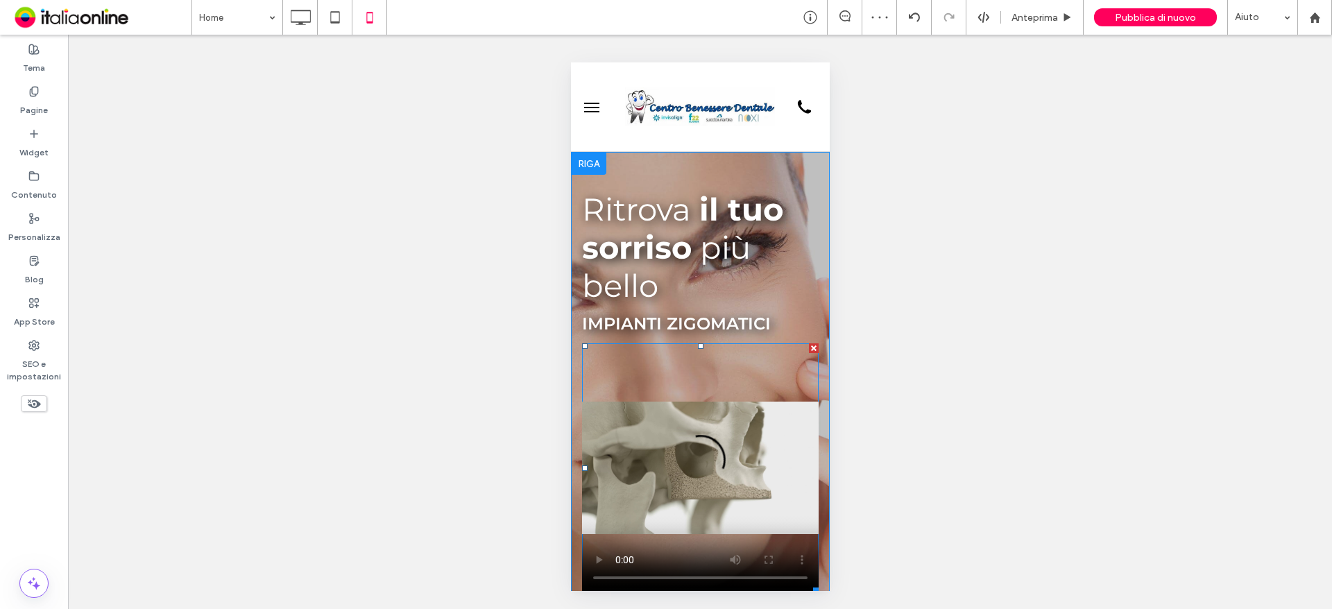
scroll to position [69, 0]
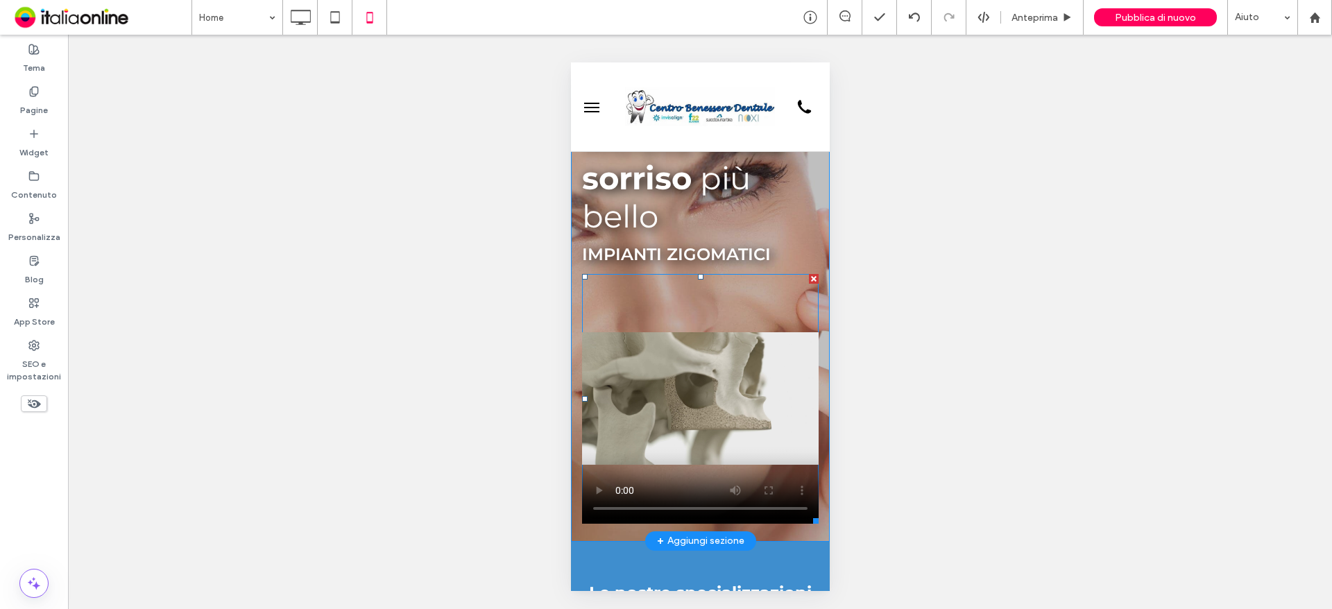
click at [690, 291] on span at bounding box center [699, 399] width 237 height 250
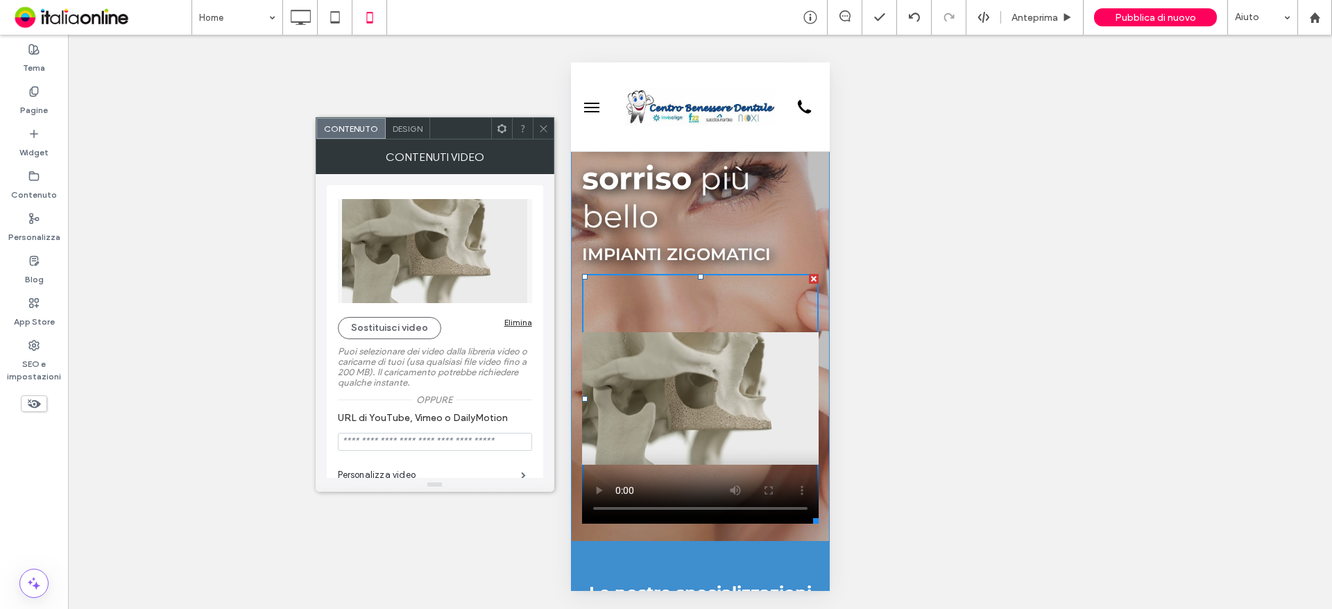
click at [410, 130] on span "Design" at bounding box center [408, 128] width 30 height 10
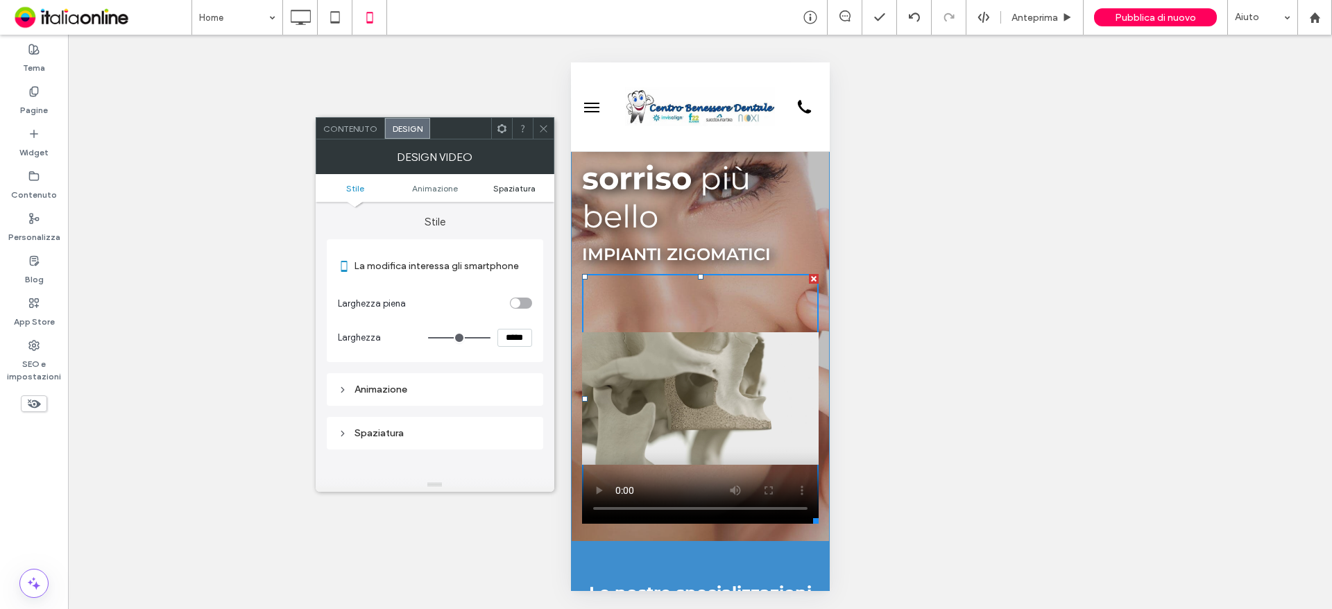
click at [510, 189] on span "Spaziatura" at bounding box center [514, 188] width 42 height 10
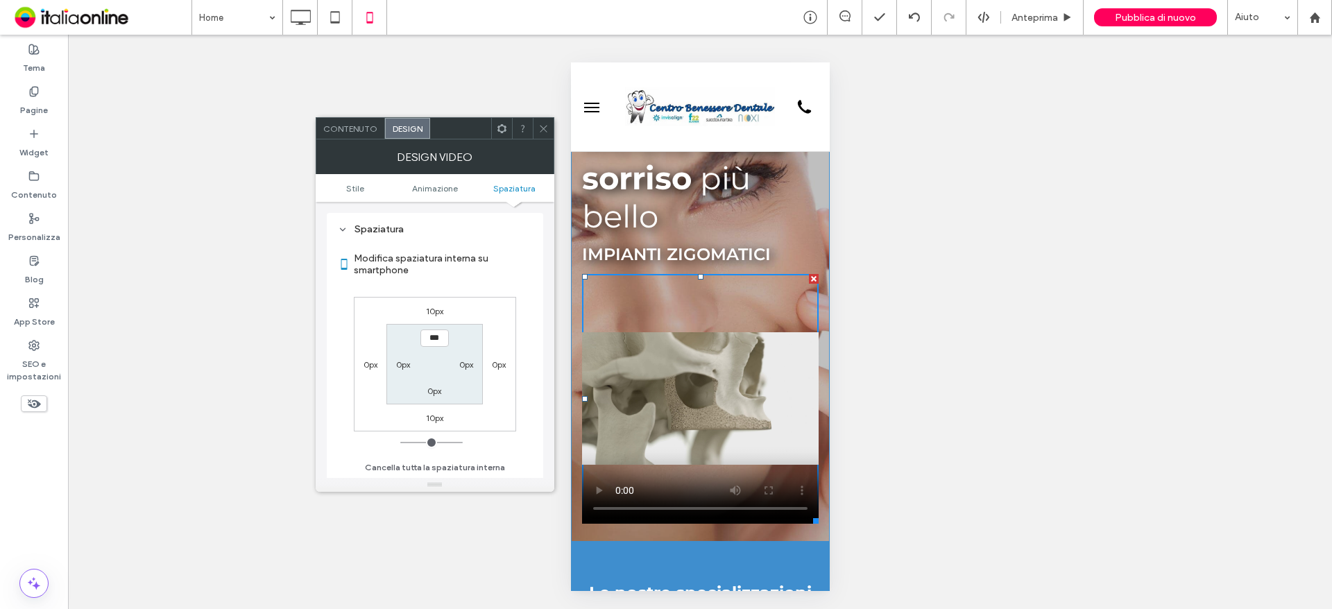
scroll to position [204, 0]
click at [663, 313] on video at bounding box center [699, 399] width 237 height 250
click at [544, 132] on icon at bounding box center [543, 128] width 10 height 10
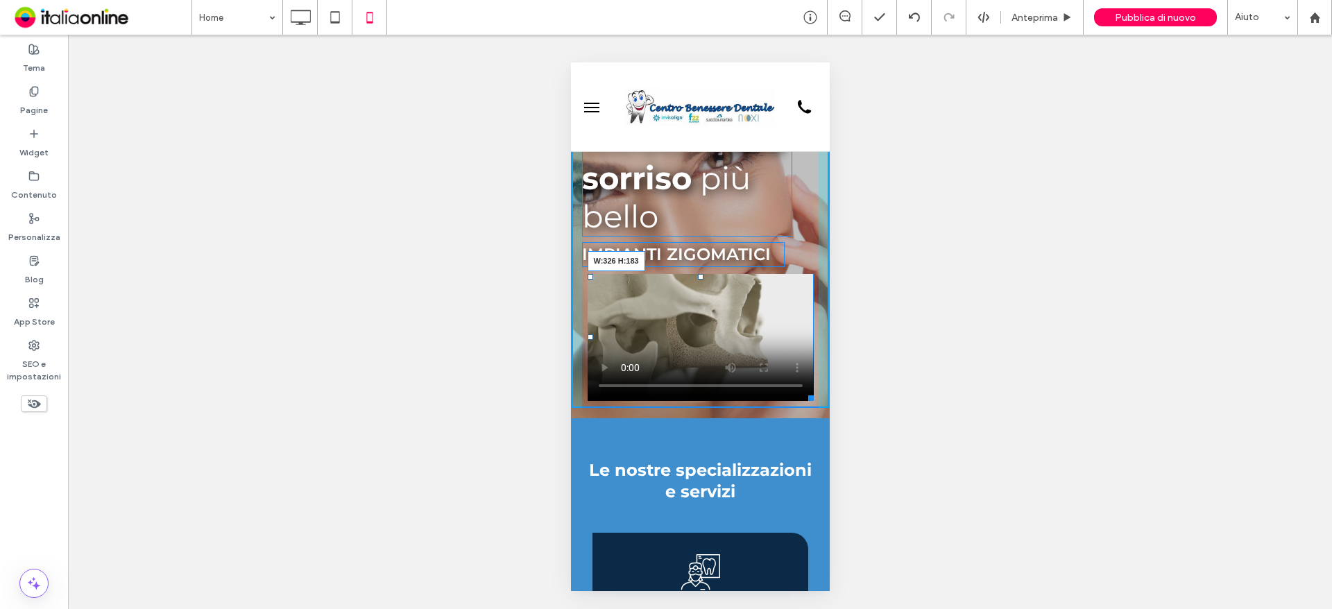
drag, startPoint x: 802, startPoint y: 518, endPoint x: 834, endPoint y: 395, distance: 126.9
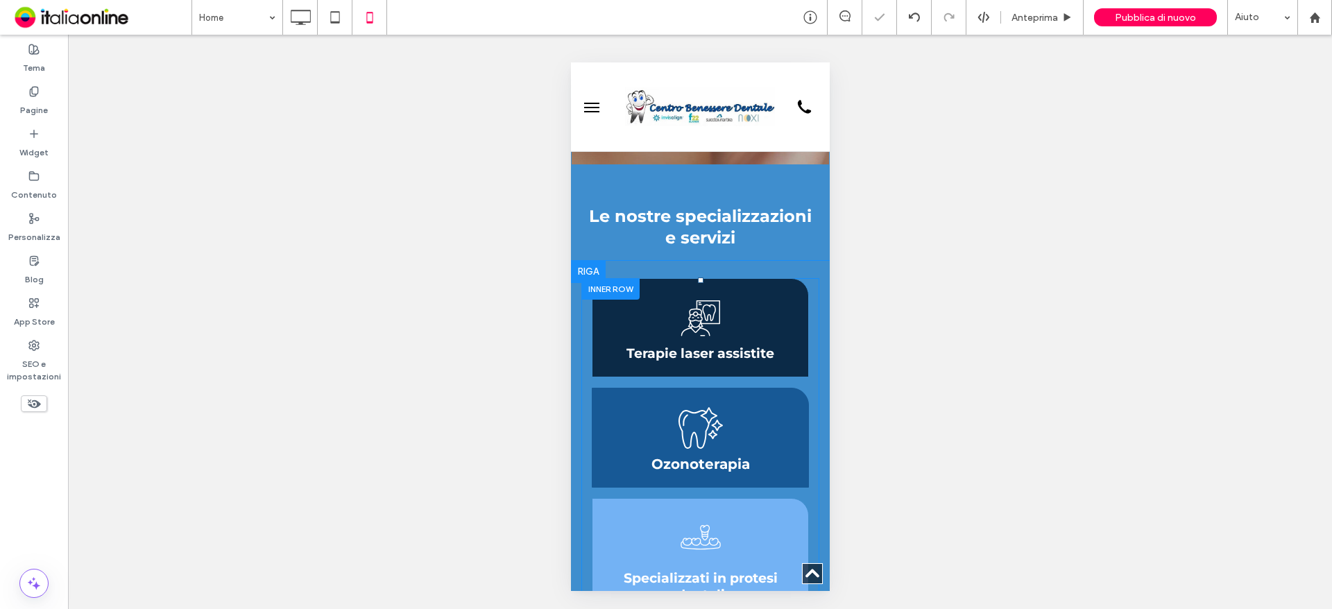
scroll to position [347, 0]
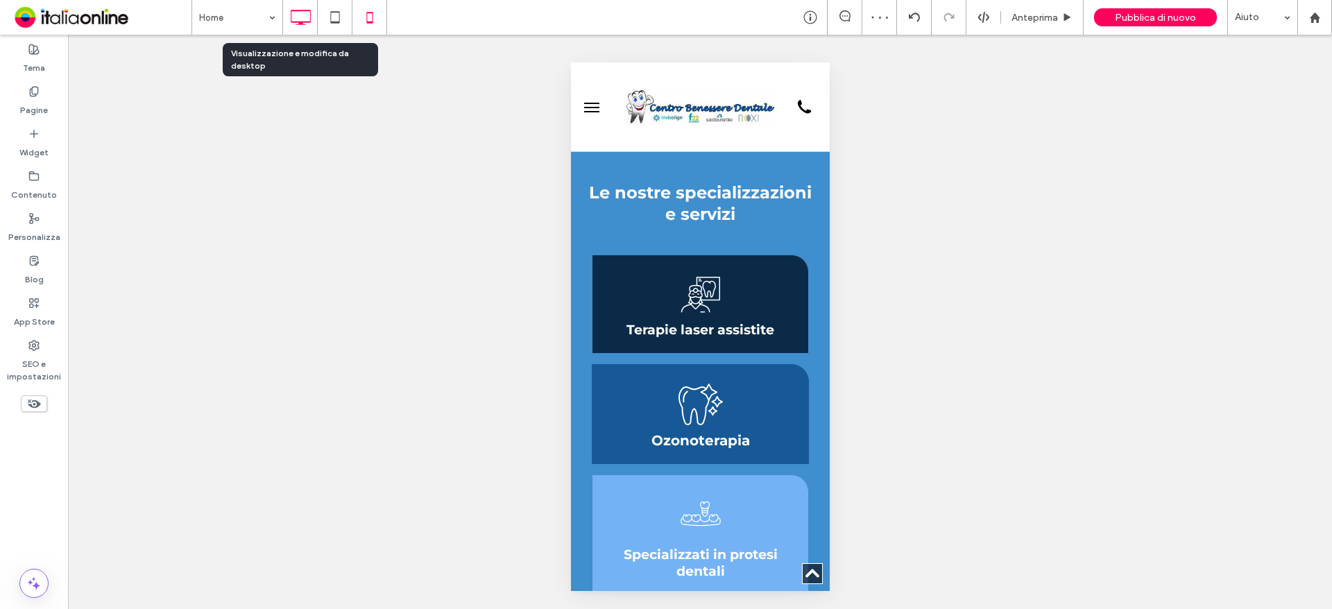
drag, startPoint x: 317, startPoint y: 13, endPoint x: 313, endPoint y: 20, distance: 8.1
click at [317, 13] on div at bounding box center [300, 17] width 34 height 28
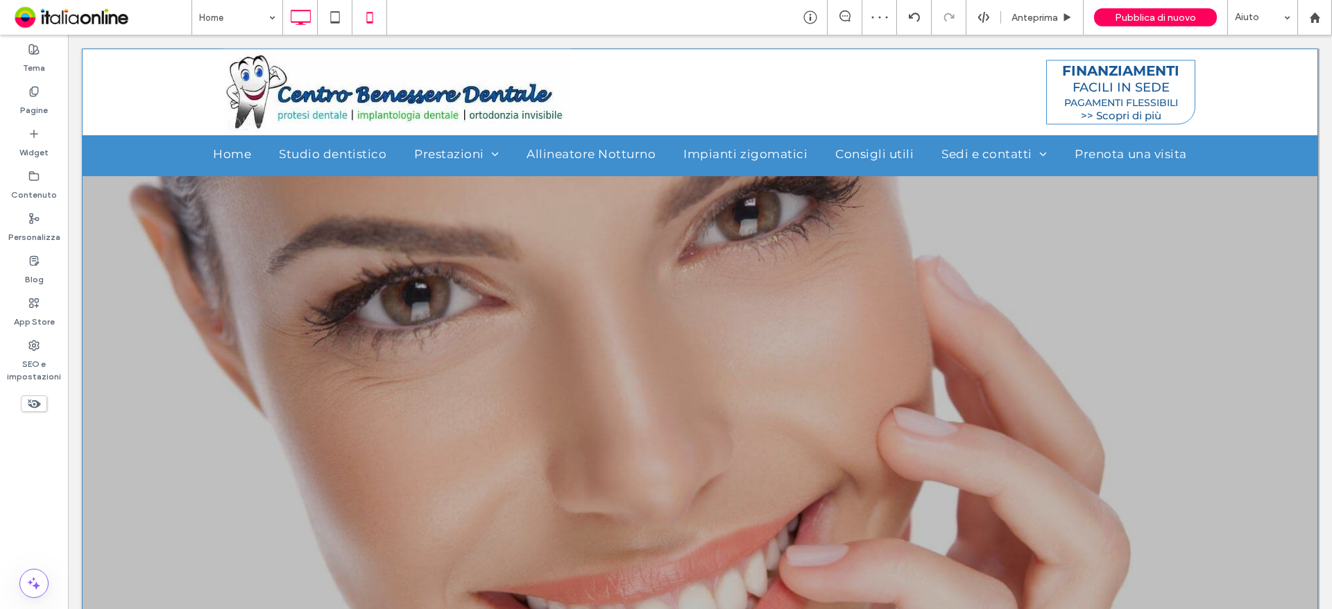
scroll to position [971, 0]
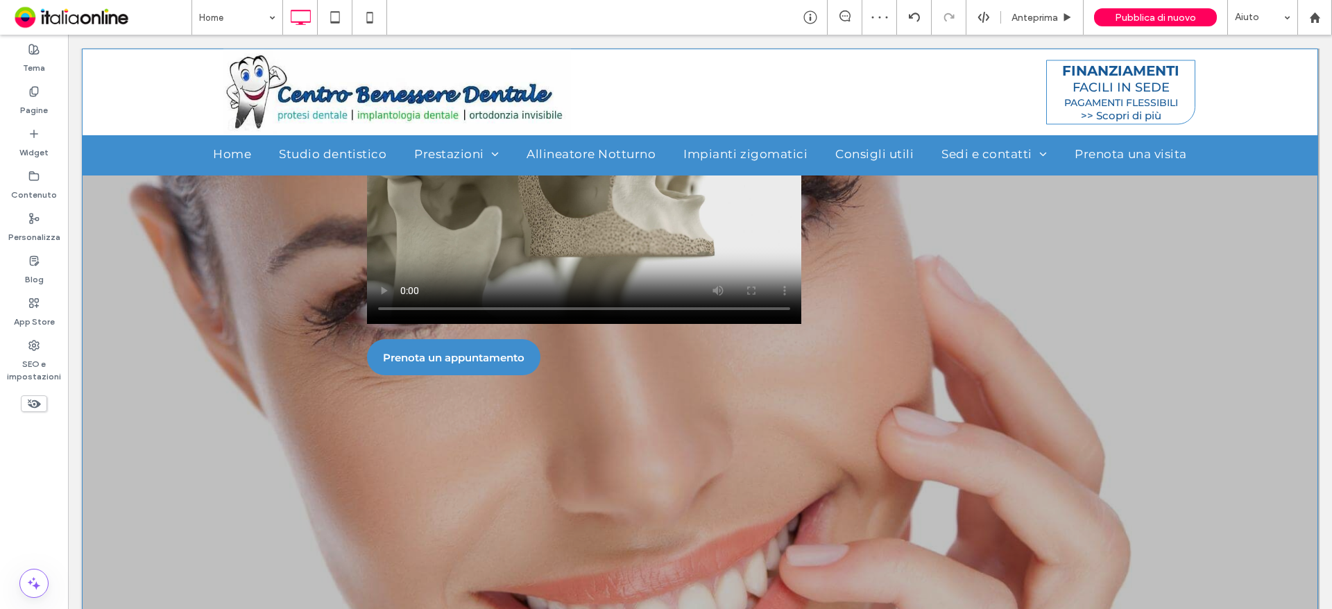
drag, startPoint x: 365, startPoint y: 19, endPoint x: 462, endPoint y: 114, distance: 135.4
click at [365, 19] on icon at bounding box center [370, 17] width 28 height 28
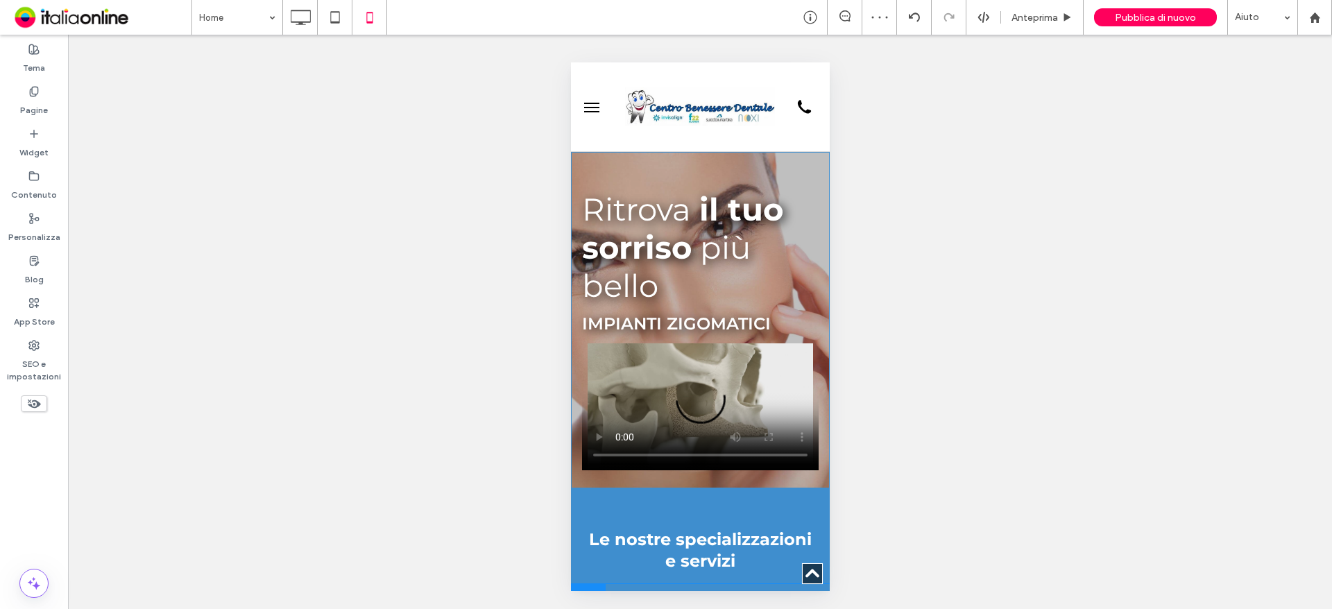
scroll to position [694, 0]
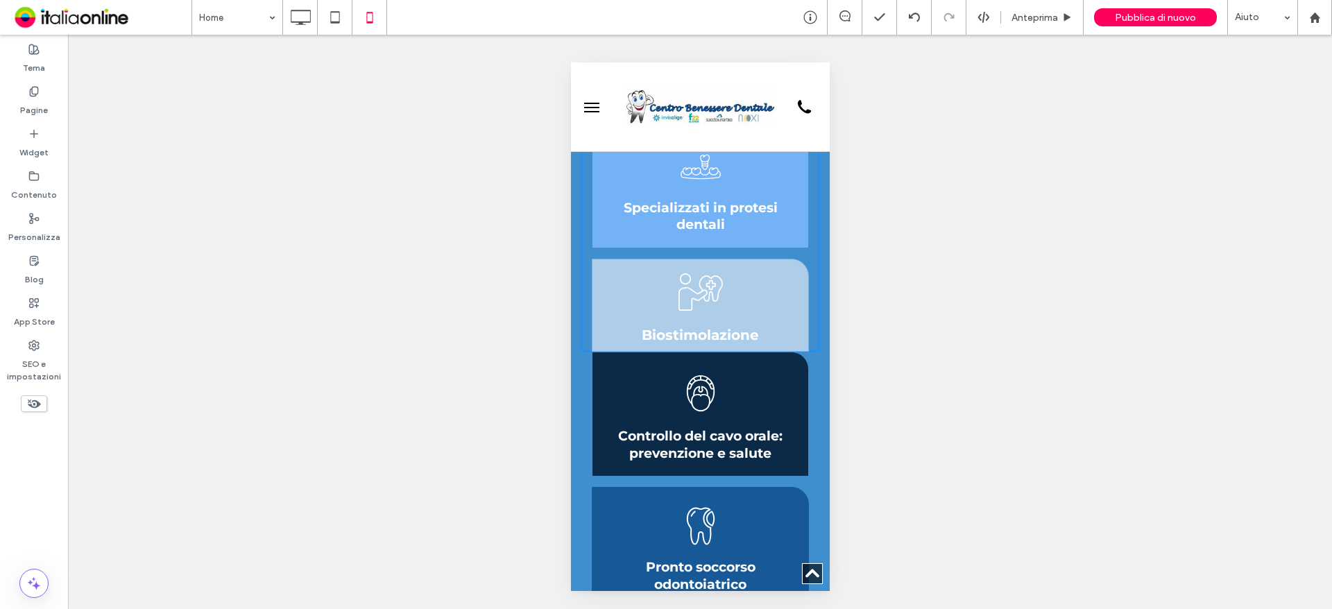
click at [754, 217] on h2 "Specializzati in protesi dentali" at bounding box center [700, 217] width 202 height 34
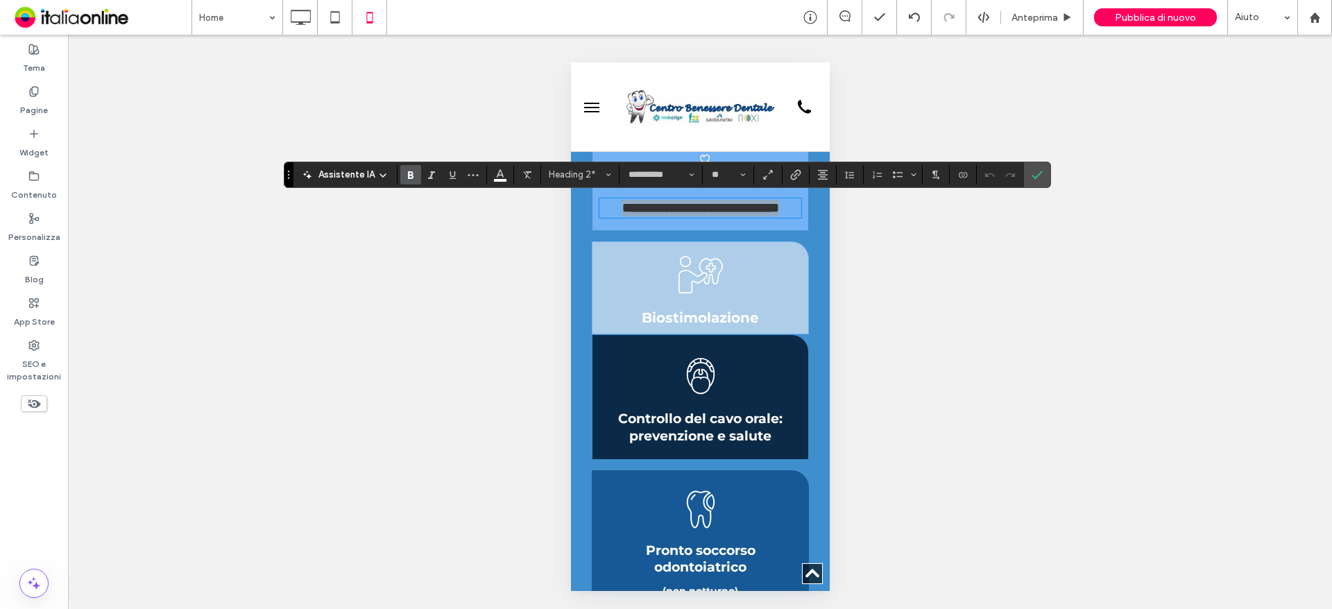
click at [1049, 169] on div "**********" at bounding box center [667, 175] width 766 height 26
click at [1043, 175] on label "Conferma" at bounding box center [1037, 174] width 21 height 25
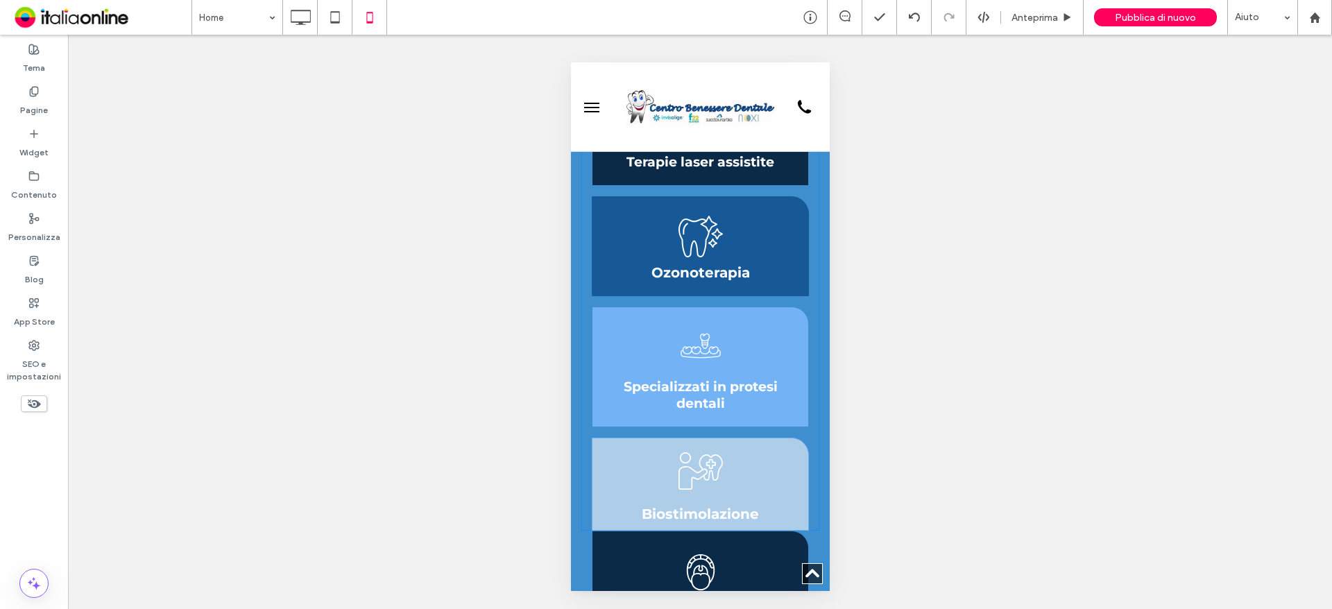
scroll to position [486, 0]
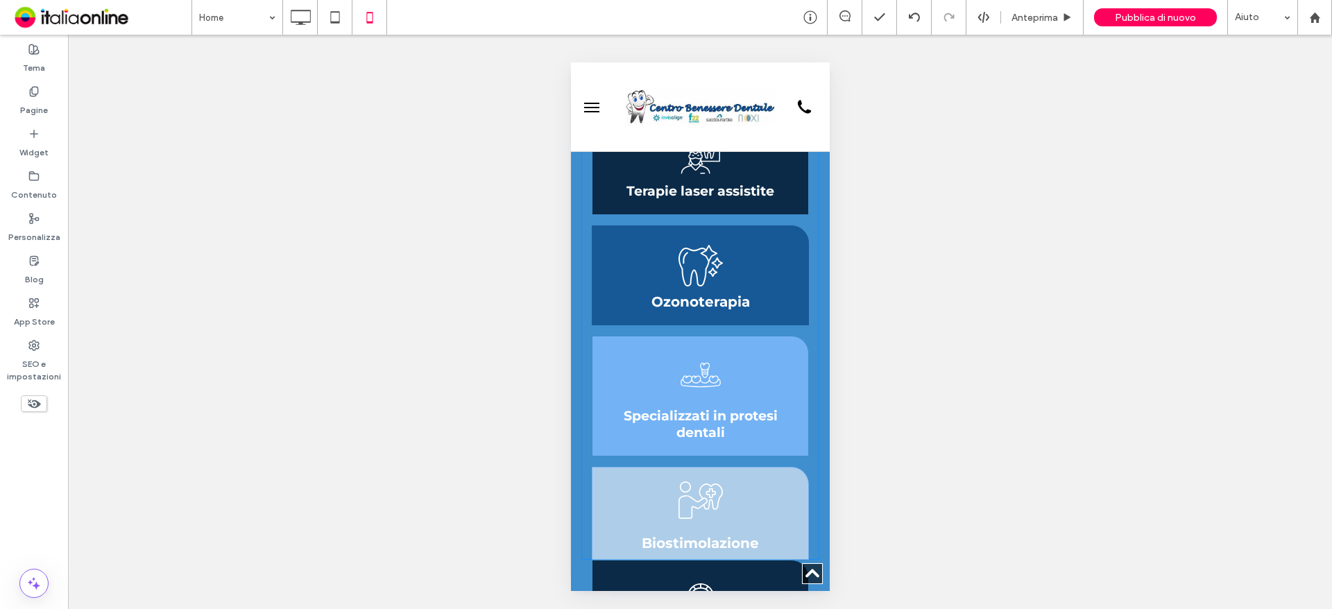
click at [773, 374] on div "Specializzati in protesi dentali Click To Paste" at bounding box center [699, 396] width 217 height 121
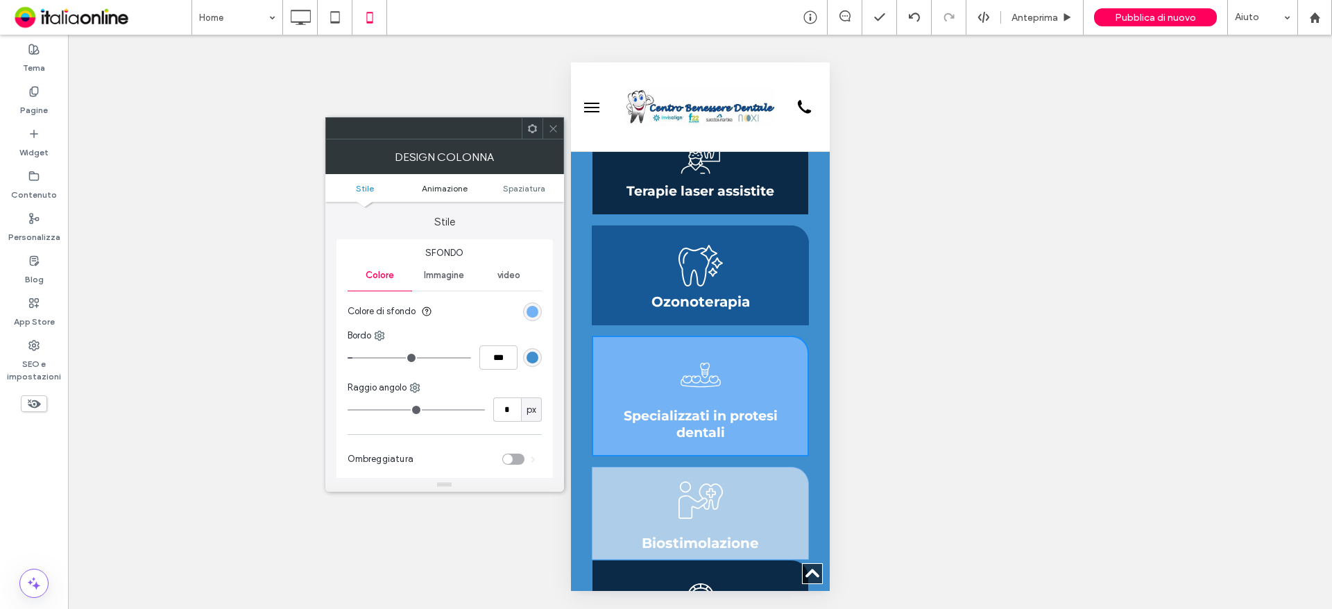
click at [450, 189] on span "Animazione" at bounding box center [445, 188] width 46 height 10
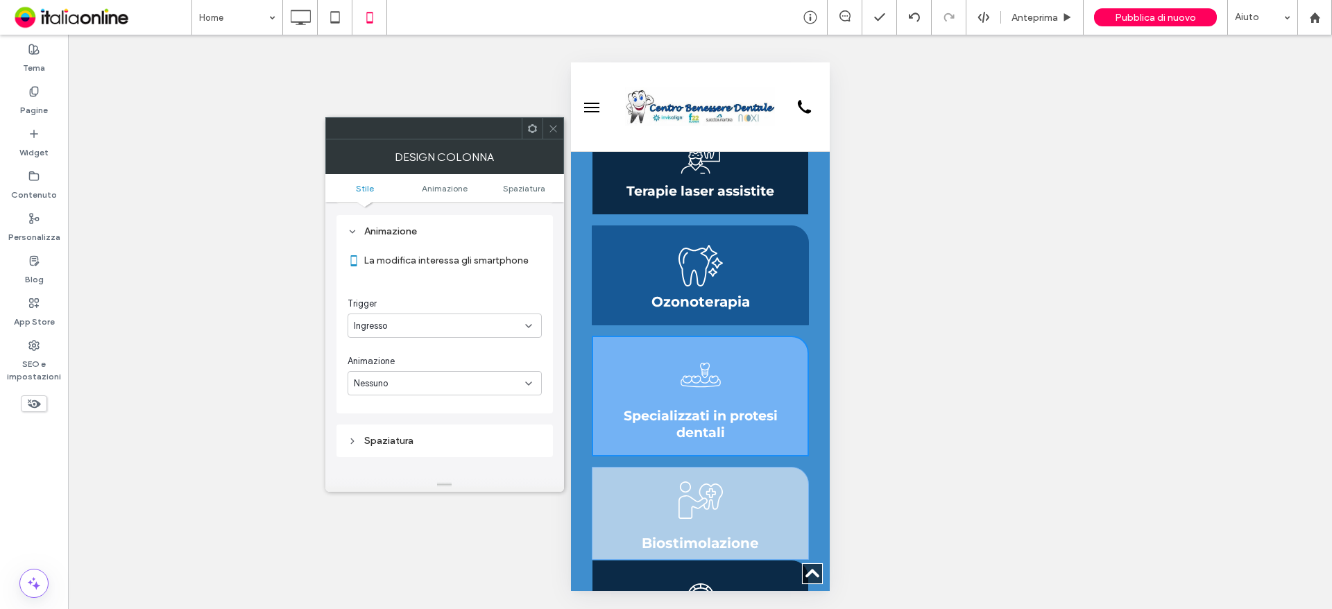
click at [536, 180] on ul "Stile Animazione Spaziatura" at bounding box center [444, 188] width 239 height 28
click at [534, 185] on span "Spaziatura" at bounding box center [524, 188] width 42 height 10
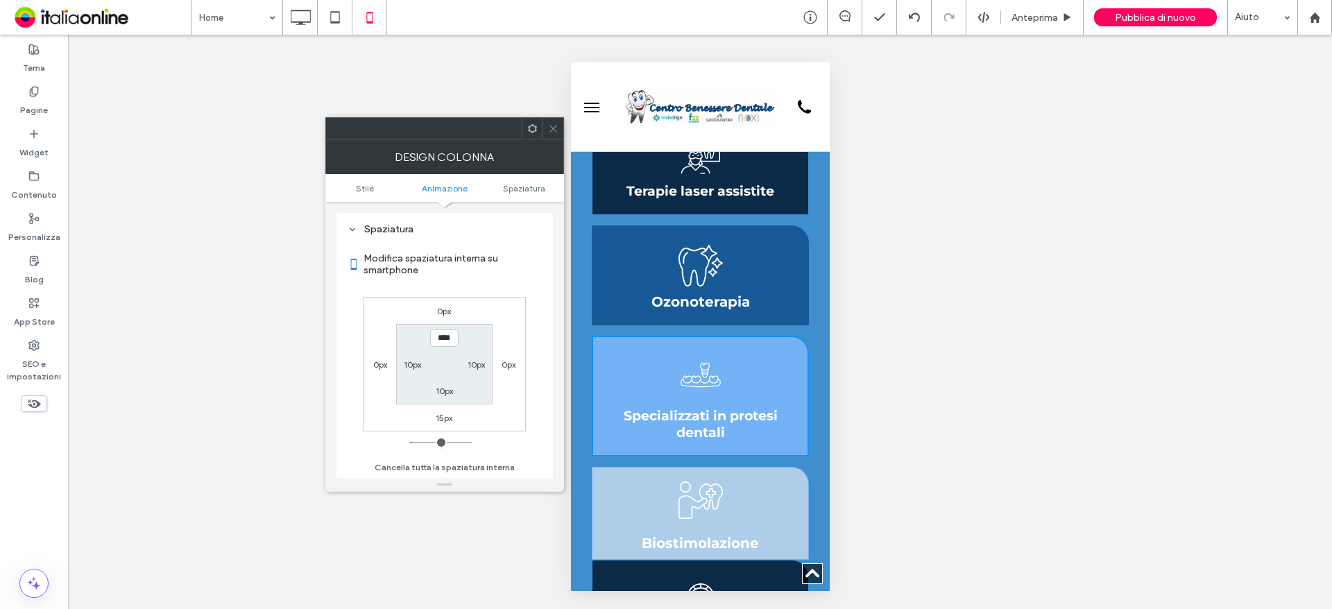
scroll to position [491, 0]
drag, startPoint x: 558, startPoint y: 132, endPoint x: 3, endPoint y: 88, distance: 556.6
click at [558, 132] on div at bounding box center [552, 128] width 21 height 21
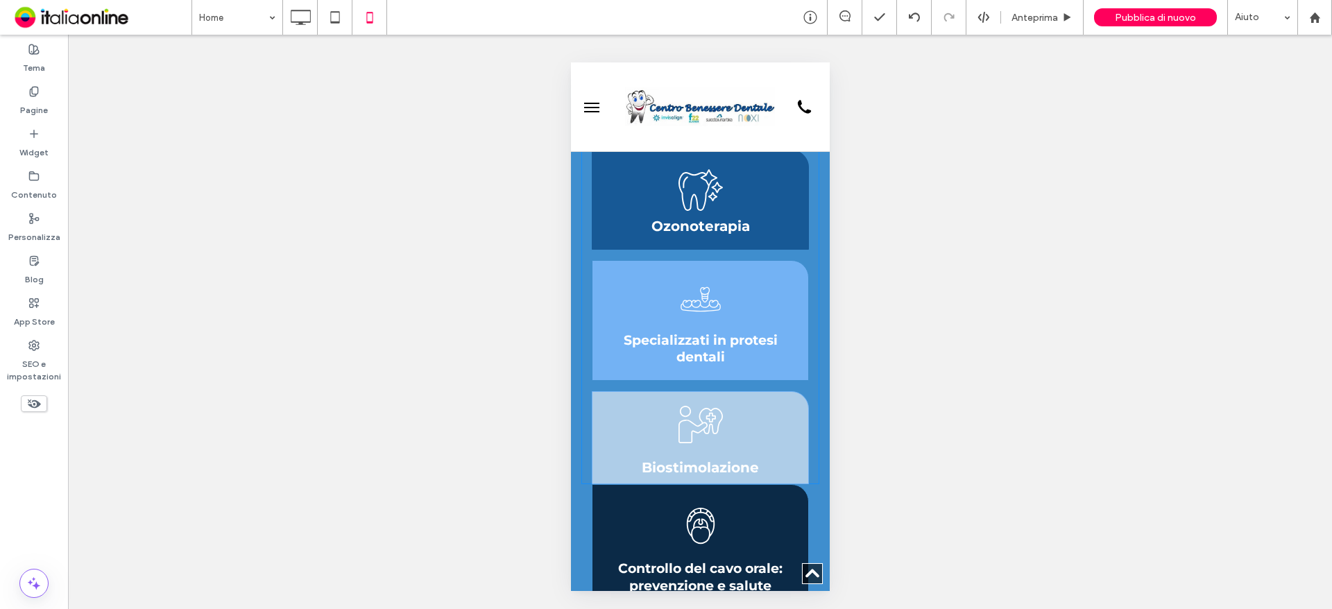
scroll to position [624, 0]
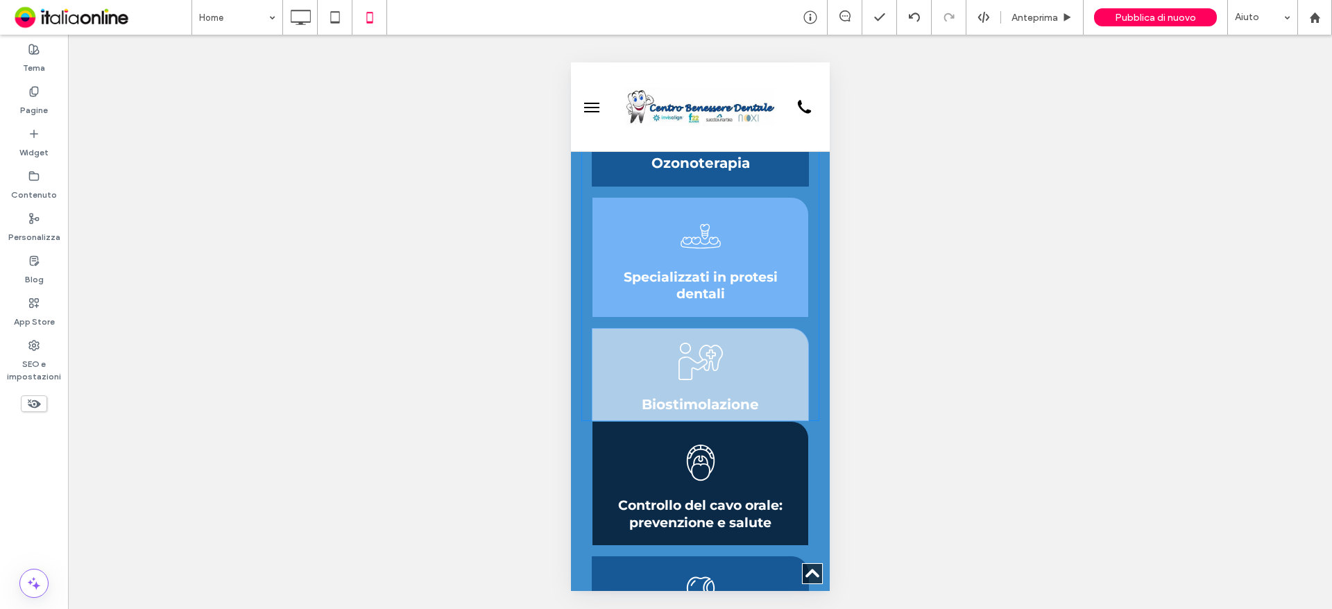
click at [785, 348] on div "Biostimolazione Click To Paste" at bounding box center [699, 374] width 217 height 93
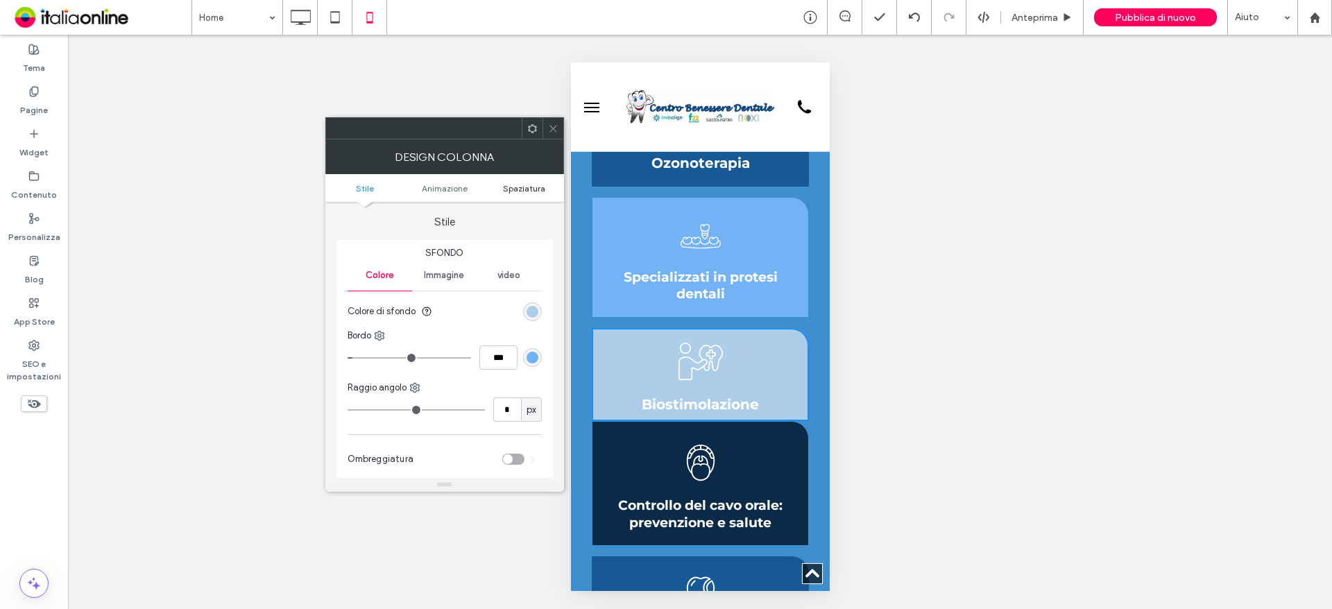
click at [529, 187] on span "Spaziatura" at bounding box center [524, 188] width 42 height 10
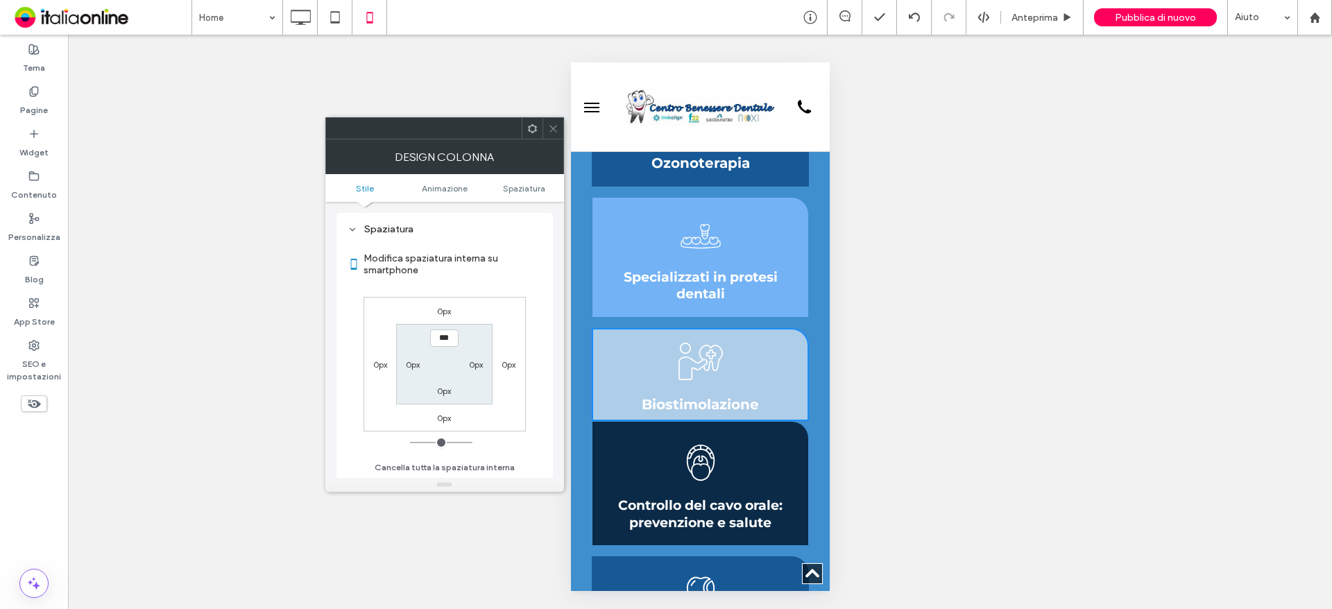
scroll to position [325, 0]
click at [406, 365] on label "0px" at bounding box center [413, 364] width 14 height 10
type input "**"
type input "****"
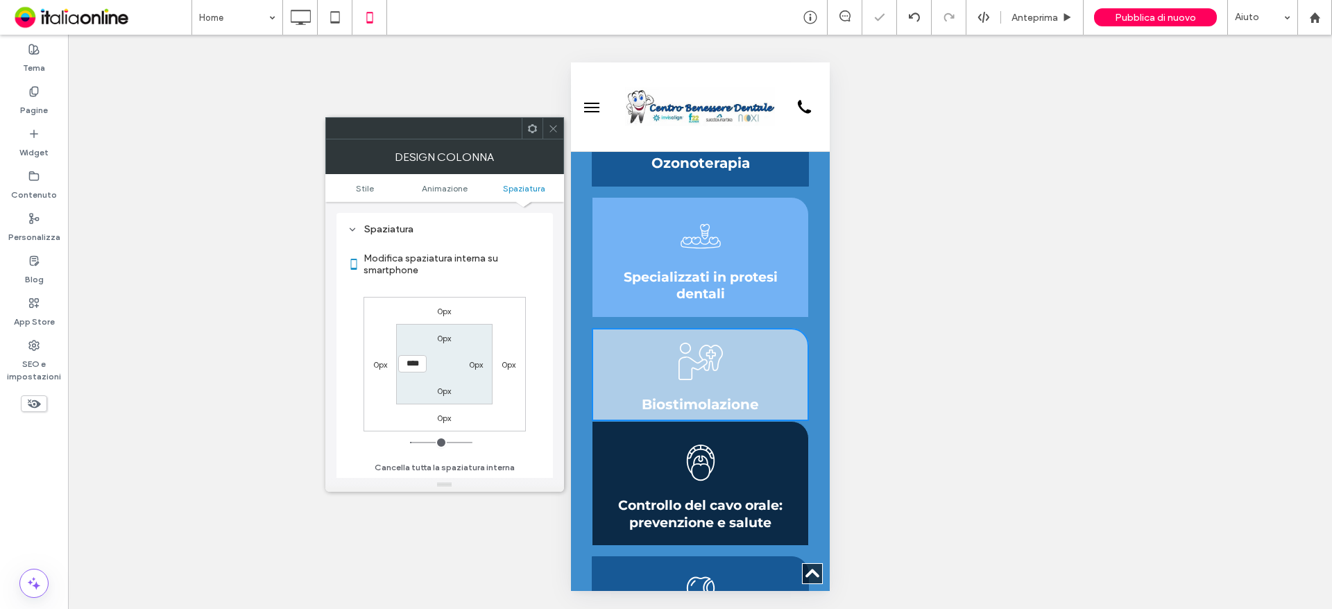
click at [474, 363] on label "0px" at bounding box center [476, 364] width 14 height 10
type input "*"
type input "**"
type input "****"
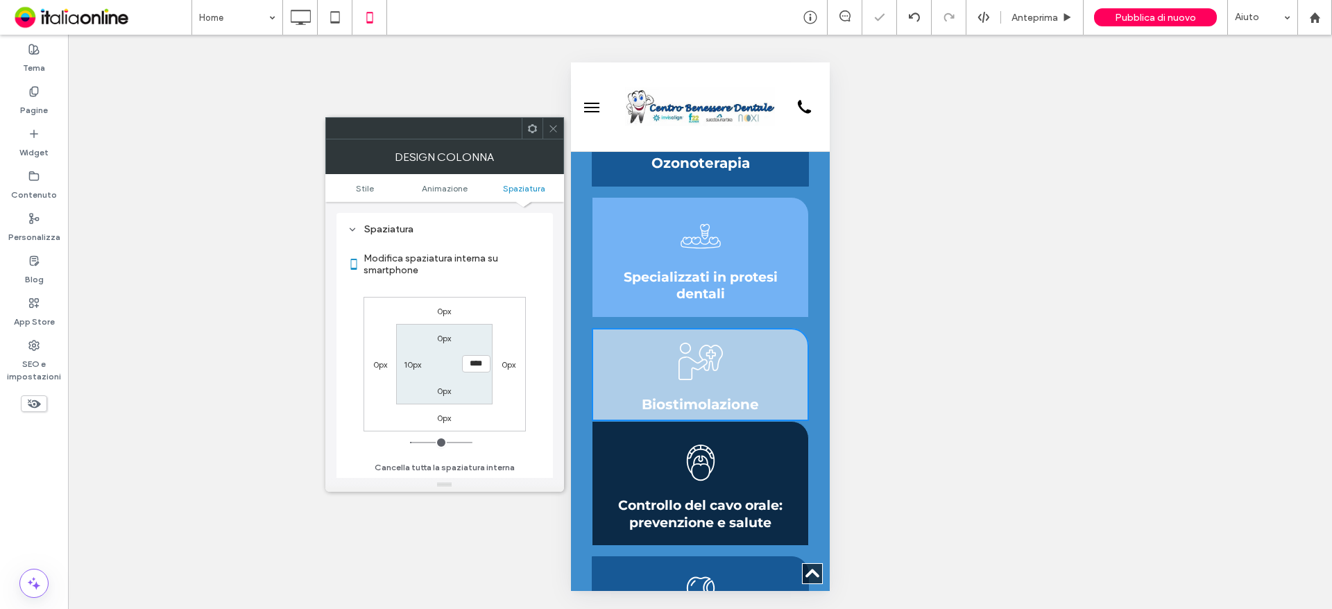
click at [445, 396] on div "0px" at bounding box center [444, 391] width 14 height 14
click at [443, 391] on label "0px" at bounding box center [444, 391] width 14 height 10
type input "*"
type input "**"
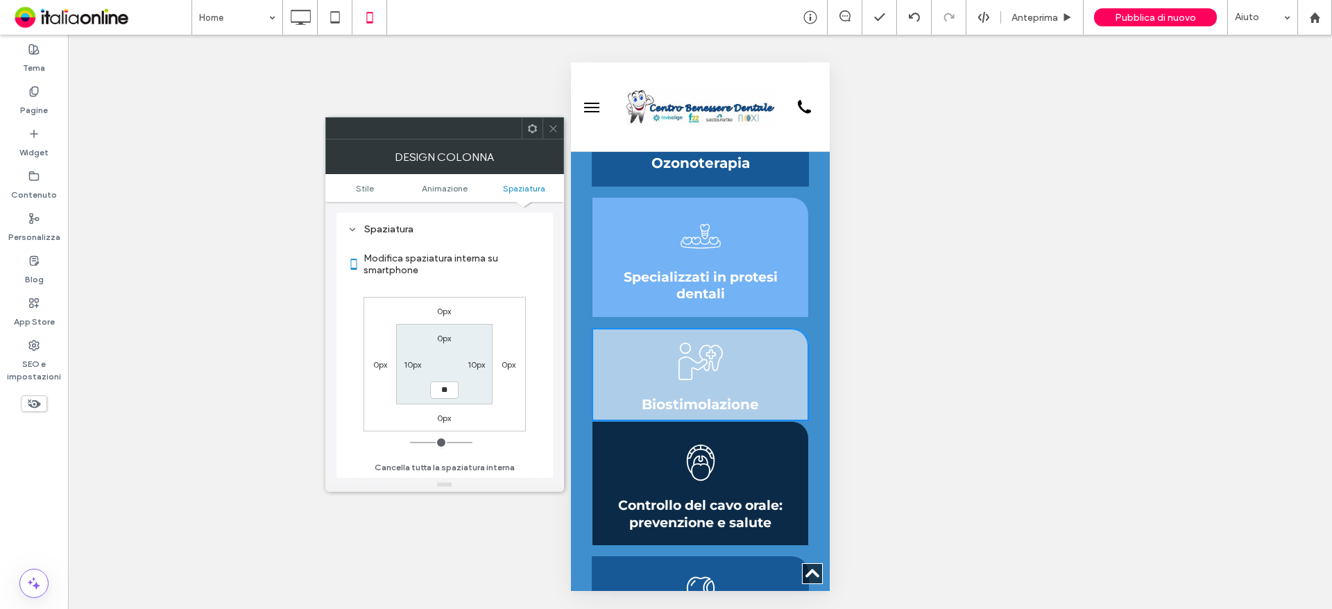
type input "****"
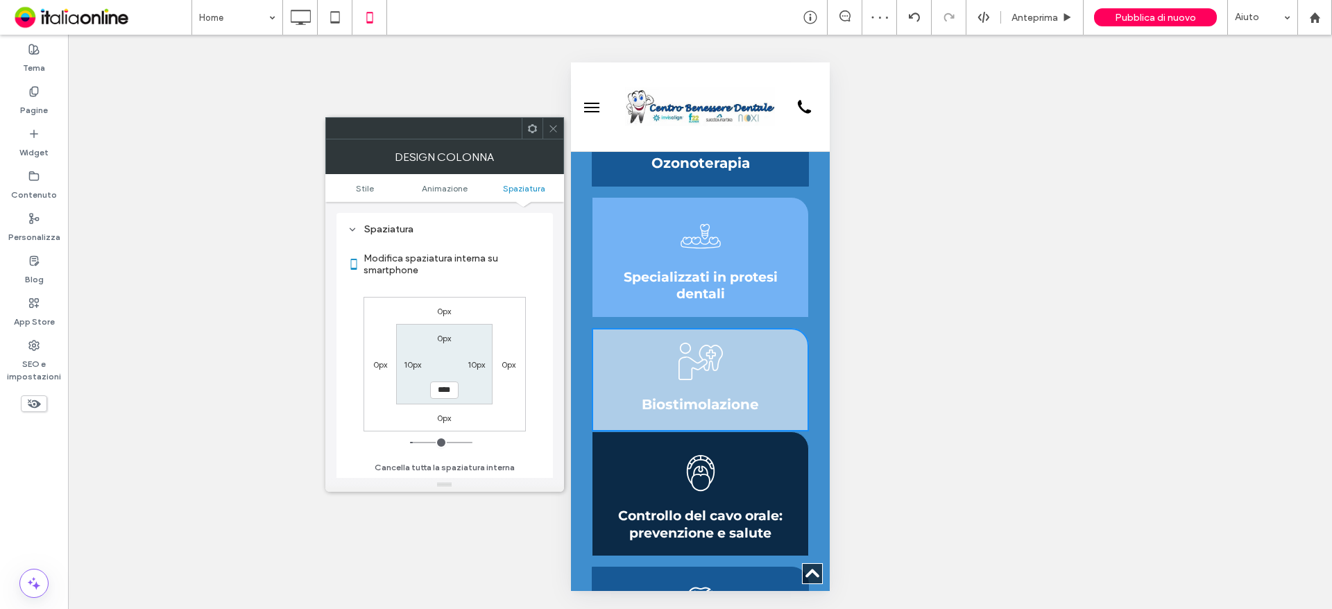
click at [739, 206] on div "Specializzati in protesi dentali Click To Paste" at bounding box center [699, 257] width 217 height 121
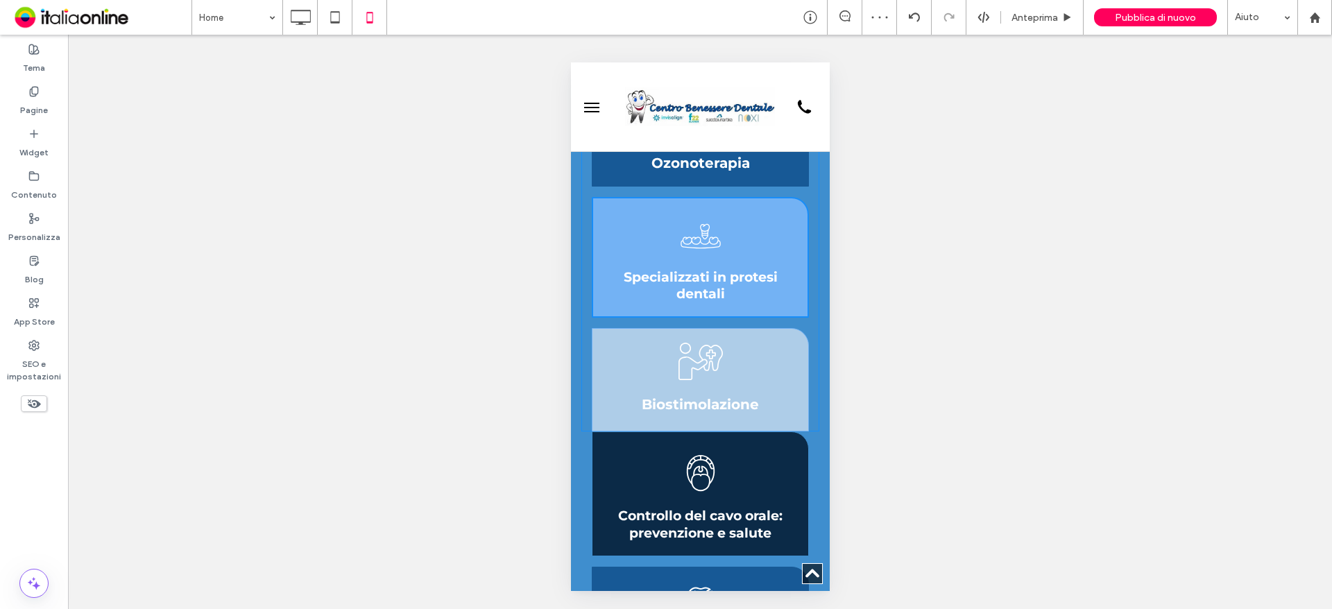
click at [733, 211] on div "Specializzati in protesi dentali Click To Paste" at bounding box center [699, 257] width 217 height 121
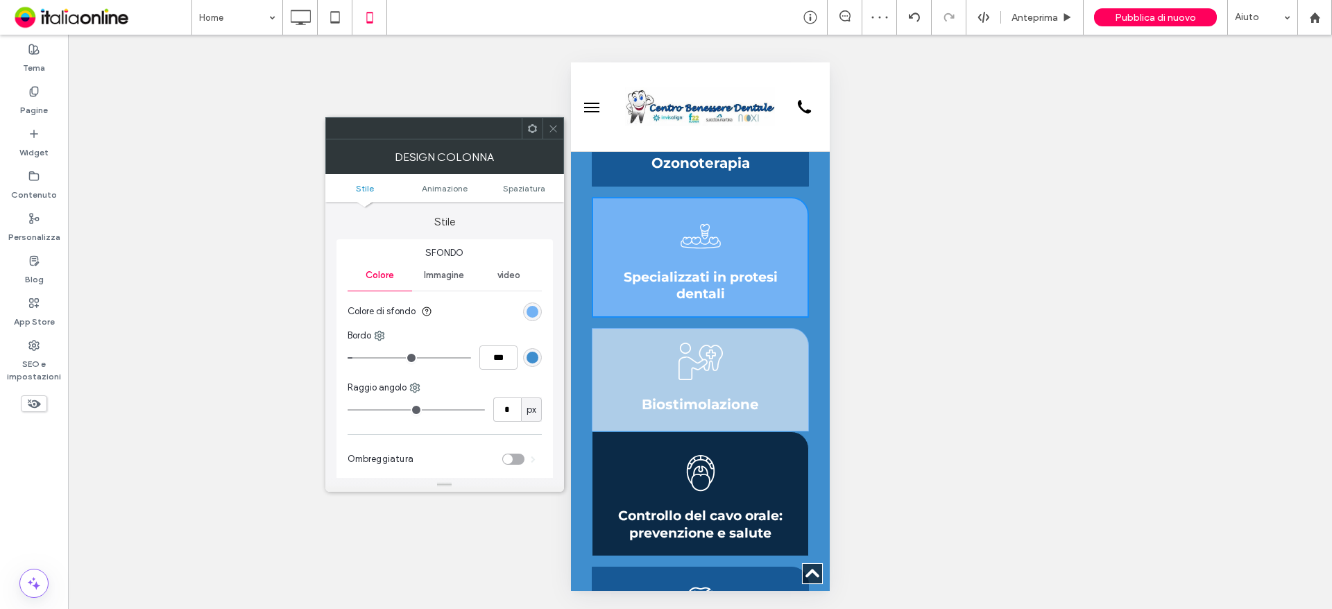
click at [533, 182] on ul "Stile Animazione Spaziatura" at bounding box center [444, 188] width 239 height 28
click at [533, 191] on span "Spaziatura" at bounding box center [524, 188] width 42 height 10
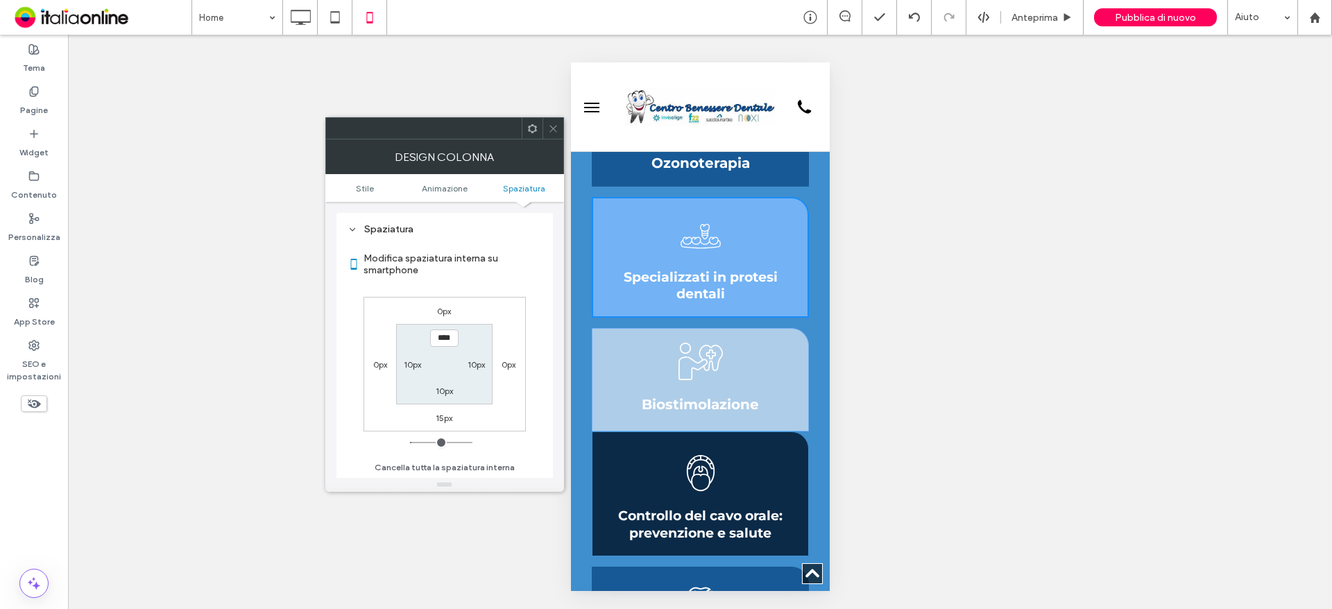
drag, startPoint x: 557, startPoint y: 132, endPoint x: 567, endPoint y: 143, distance: 14.2
click at [557, 132] on icon at bounding box center [553, 128] width 10 height 10
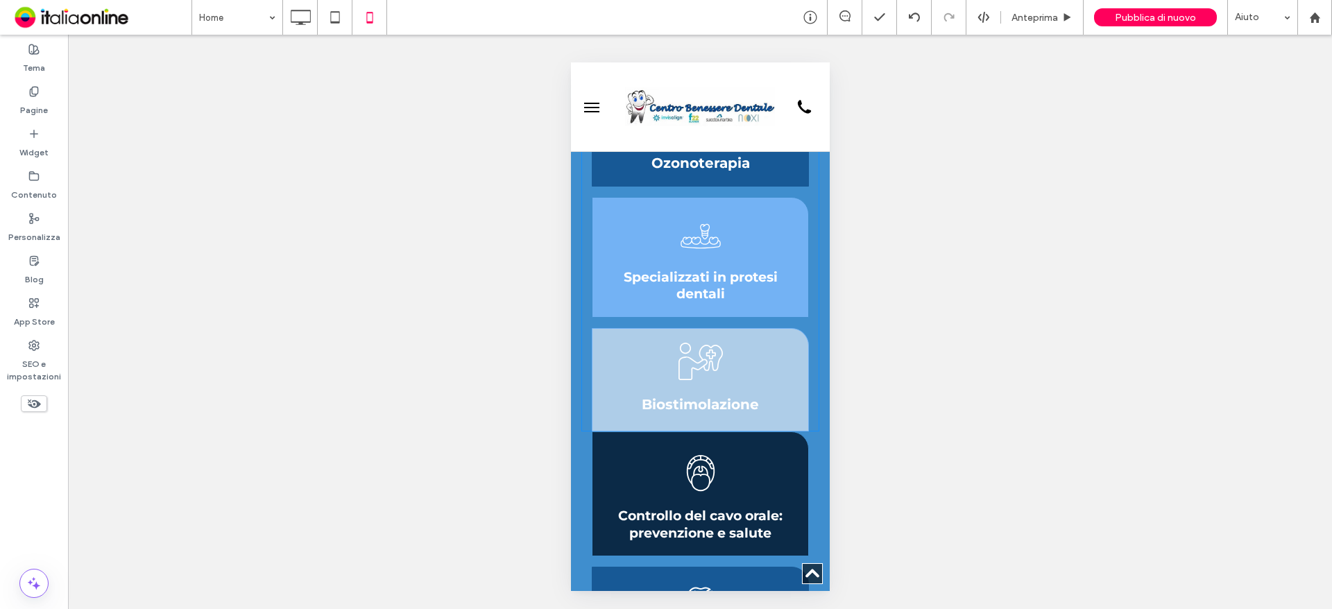
click at [755, 348] on div "Biostimolazione Click To Paste" at bounding box center [699, 379] width 217 height 103
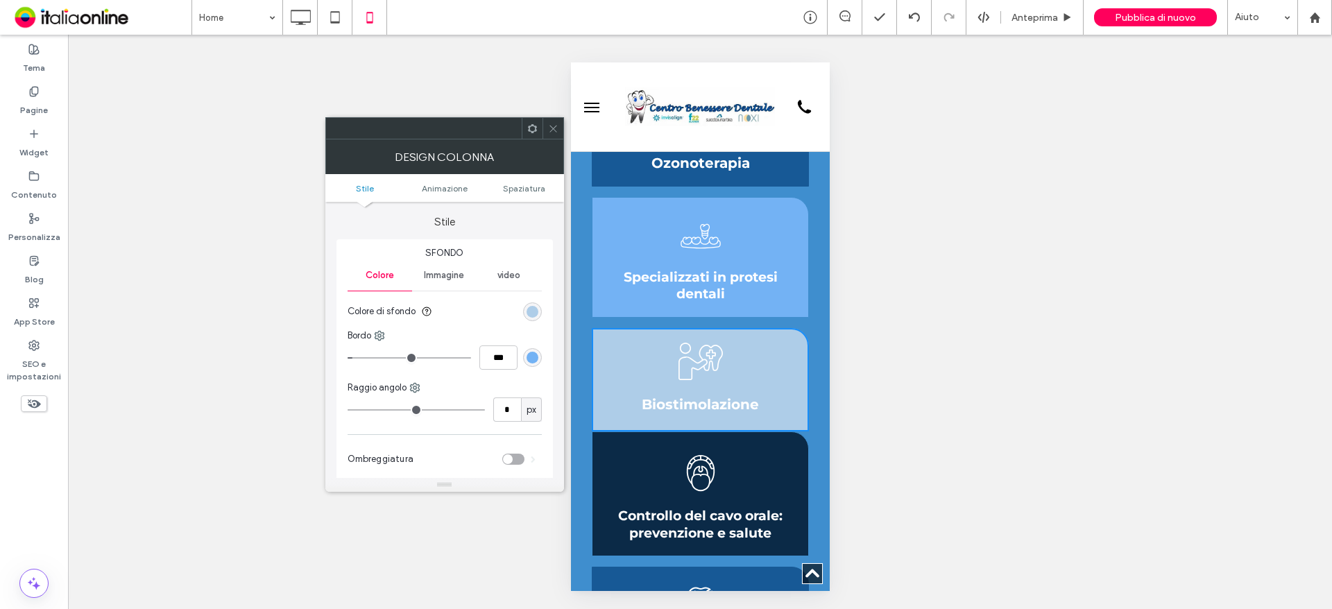
drag, startPoint x: 517, startPoint y: 187, endPoint x: 517, endPoint y: 200, distance: 12.5
click at [517, 187] on span "Spaziatura" at bounding box center [524, 188] width 42 height 10
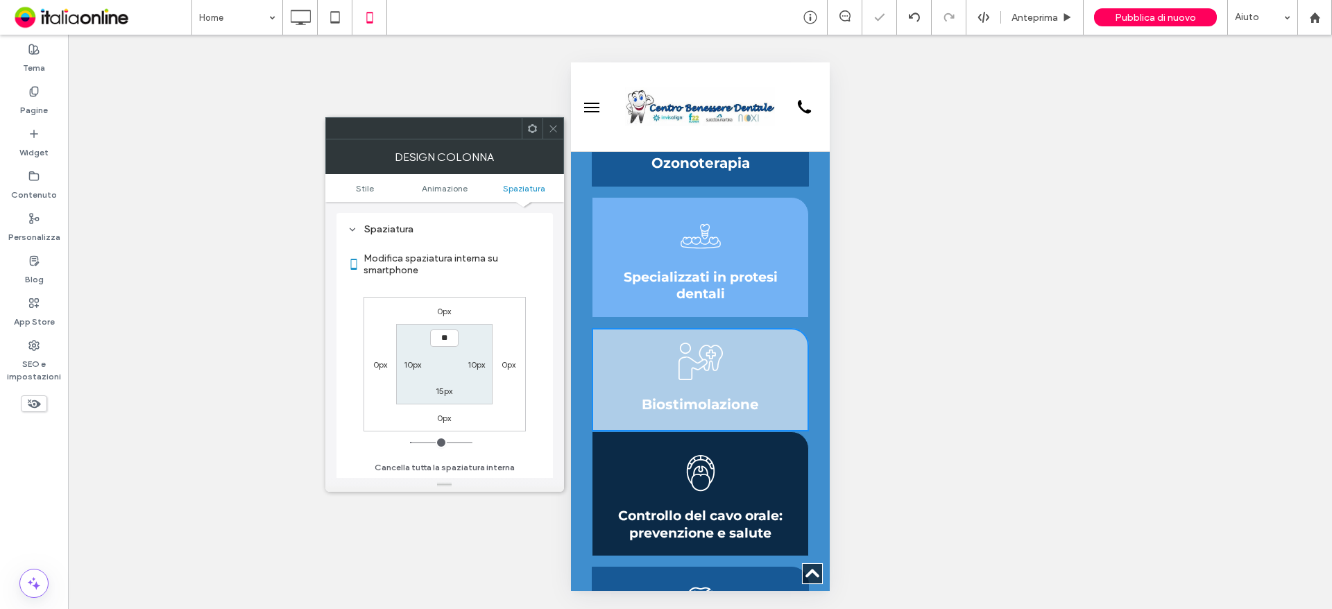
type input "****"
click at [441, 390] on label "15px" at bounding box center [444, 391] width 17 height 10
type input "**"
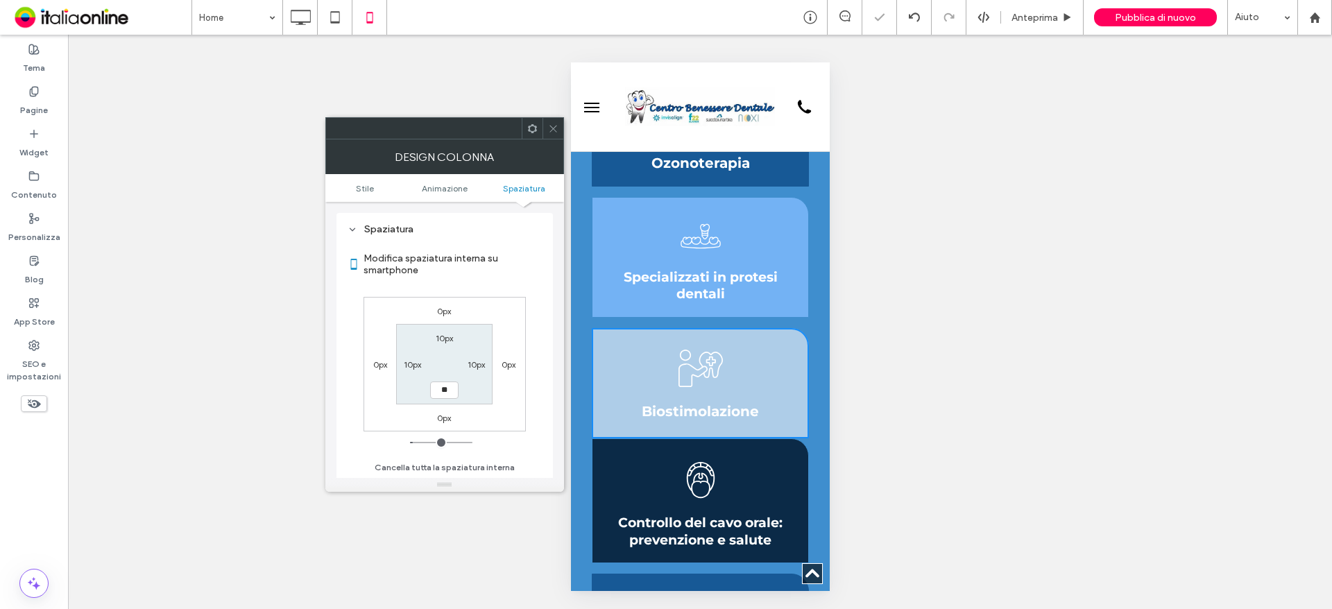
type input "**"
type input "****"
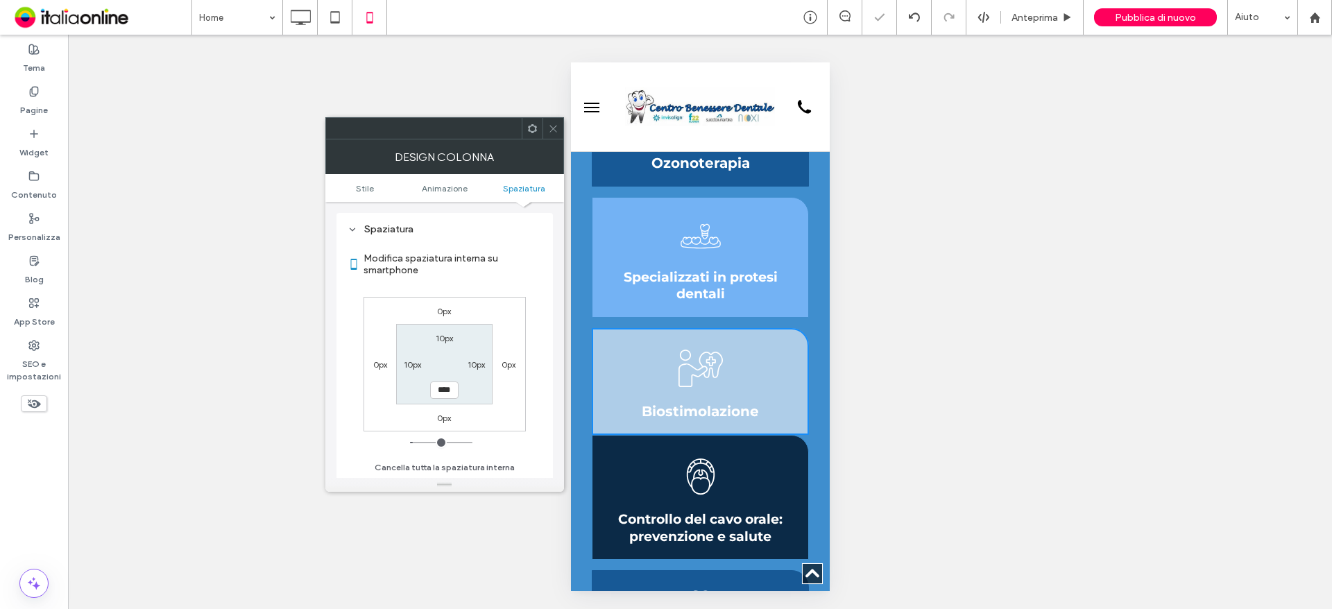
click at [445, 408] on div "0px 0px 0px 0px 10px 10px **** 10px" at bounding box center [444, 364] width 162 height 135
click at [448, 419] on label "0px" at bounding box center [444, 418] width 14 height 10
type input "*"
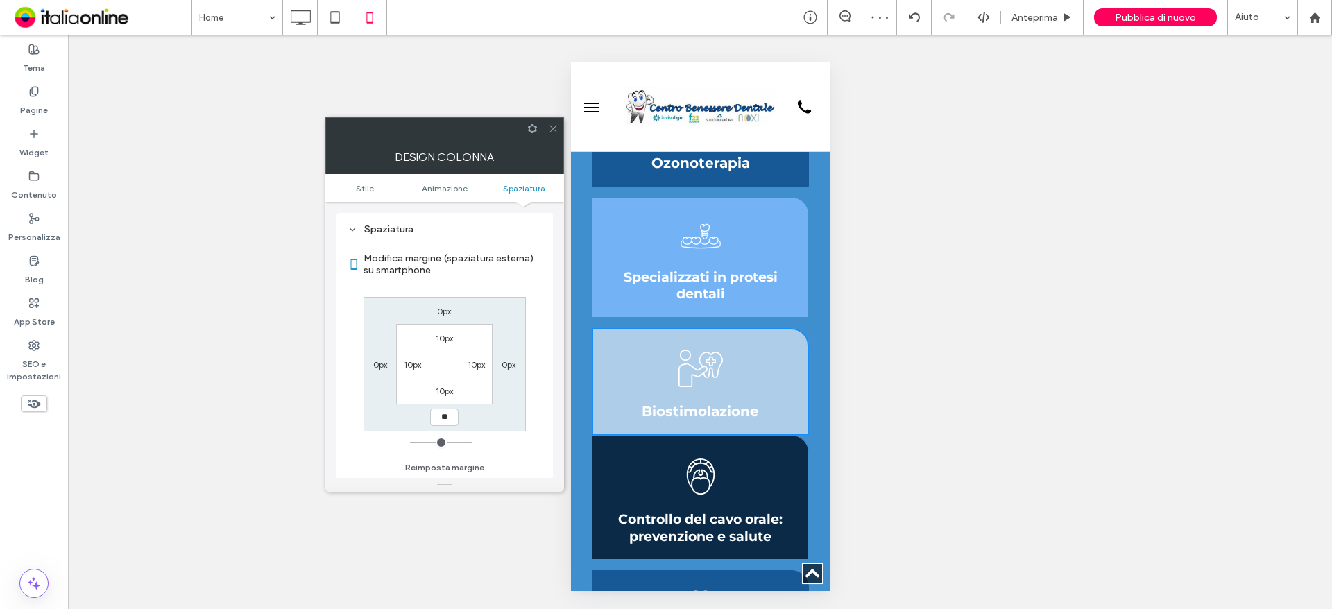
type input "**"
type input "****"
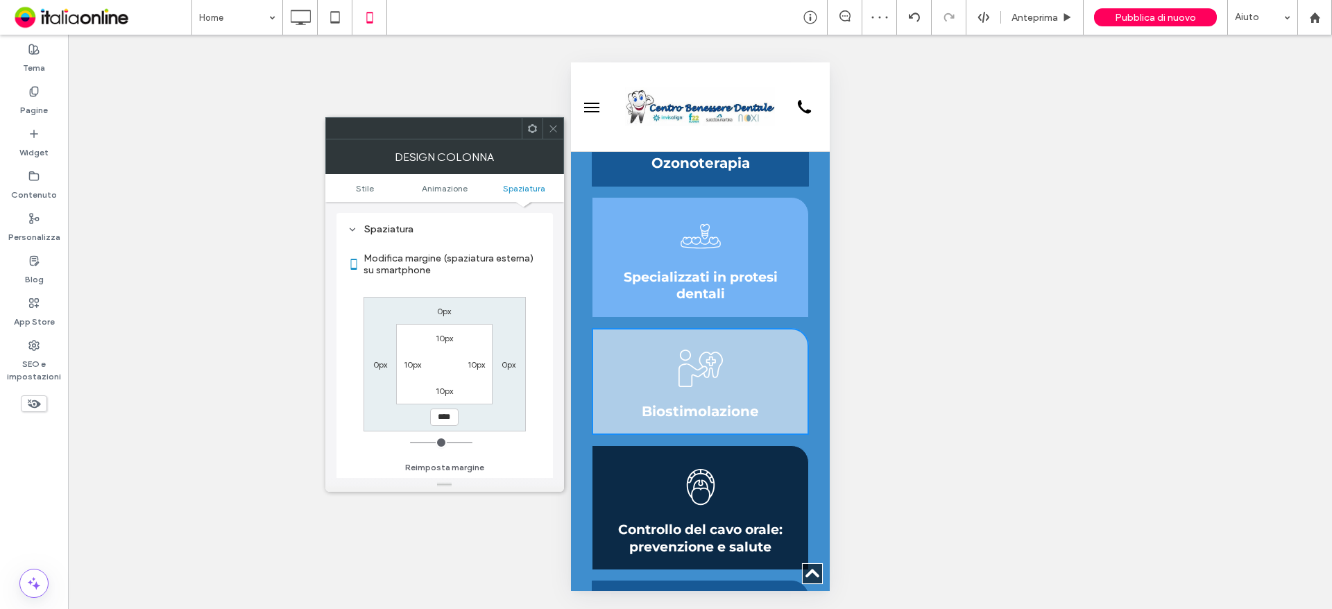
click at [477, 420] on div "0px 0px **** 0px 10px 10px 10px 10px" at bounding box center [444, 364] width 162 height 135
click at [555, 130] on icon at bounding box center [553, 128] width 10 height 10
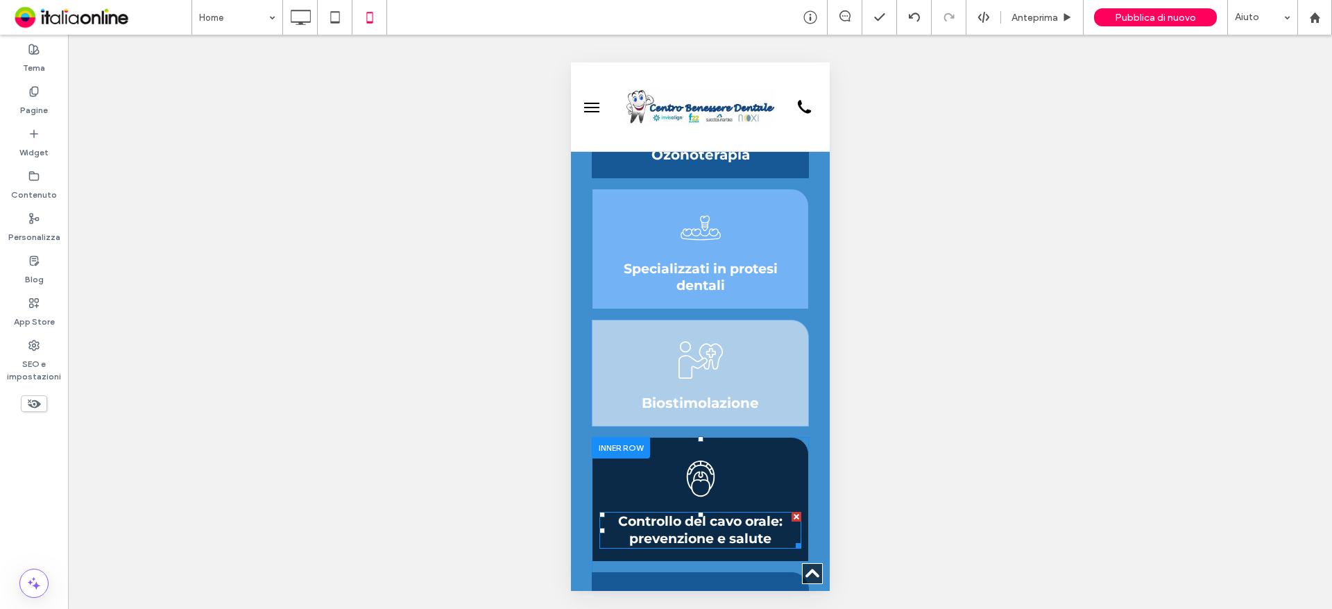
scroll to position [624, 0]
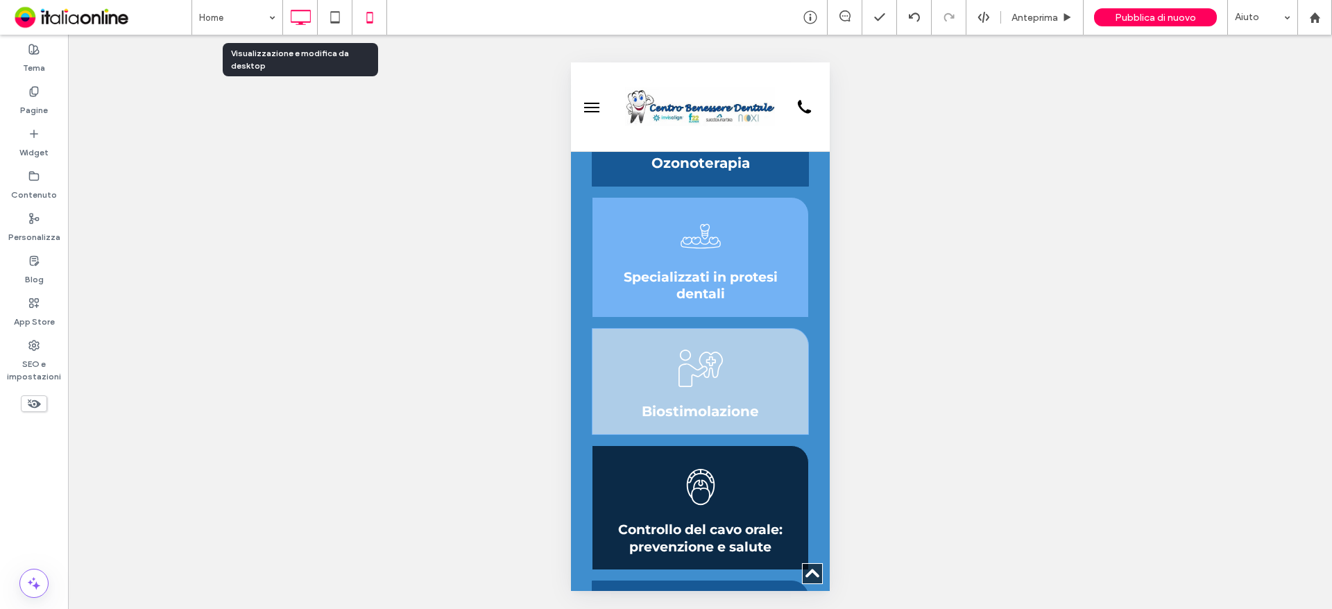
click at [294, 12] on icon at bounding box center [300, 17] width 28 height 28
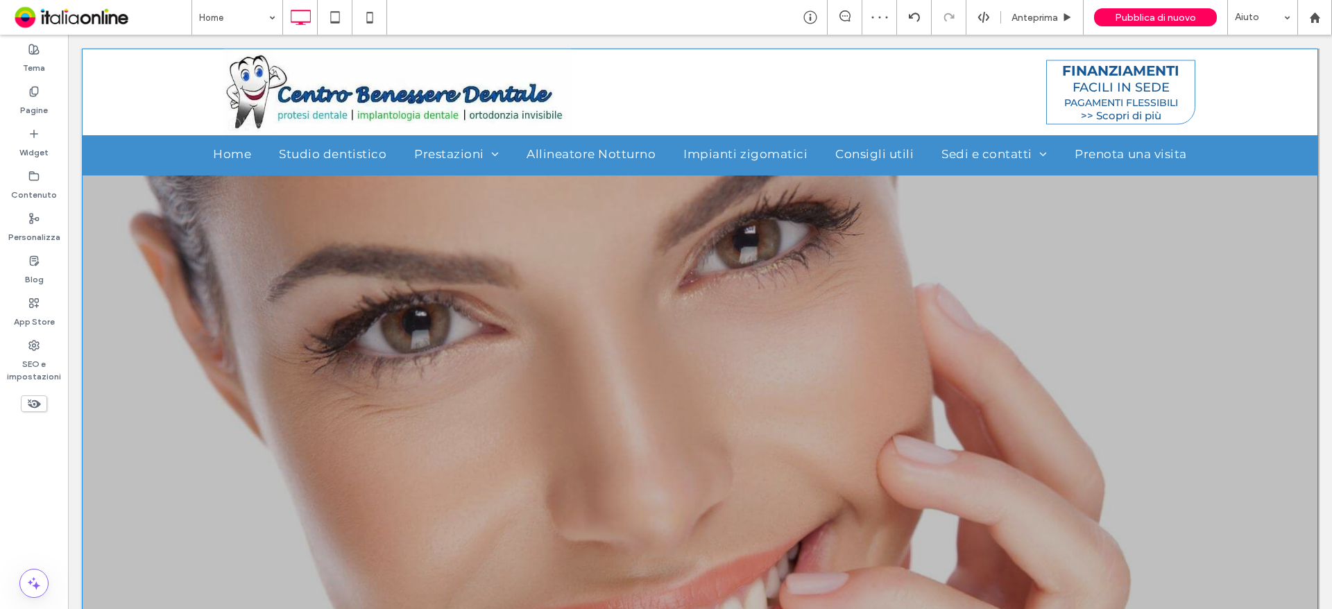
scroll to position [69, 0]
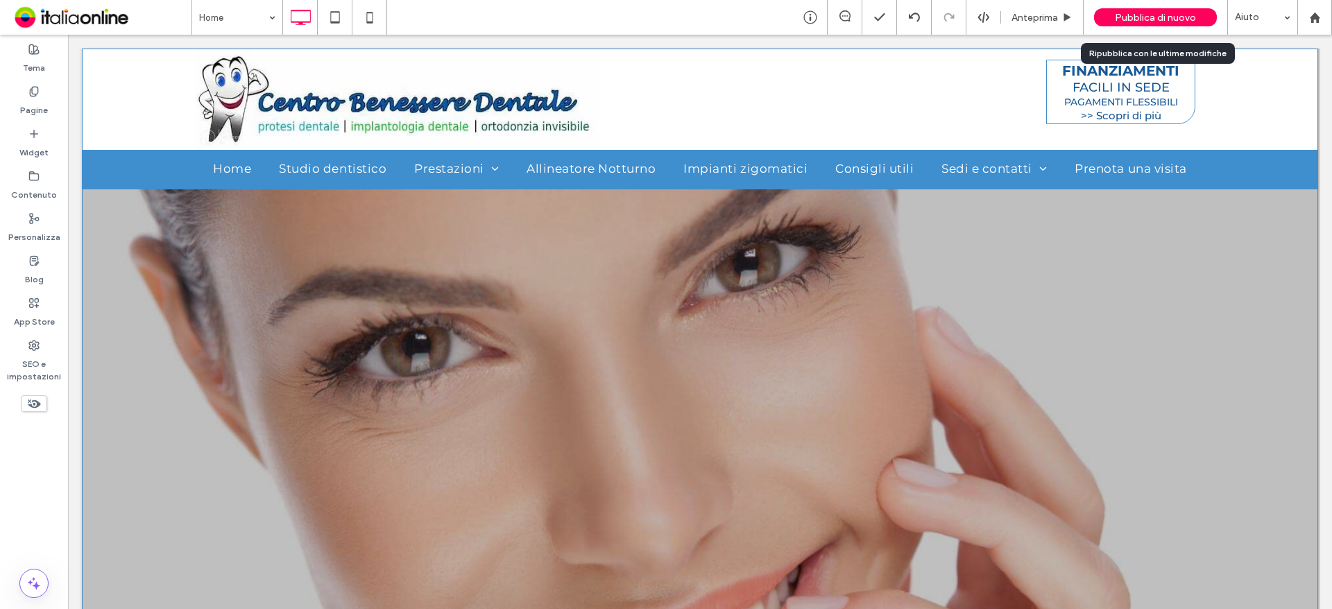
click at [1172, 17] on span "Pubblica di nuovo" at bounding box center [1155, 18] width 81 height 12
